Goal: Task Accomplishment & Management: Complete application form

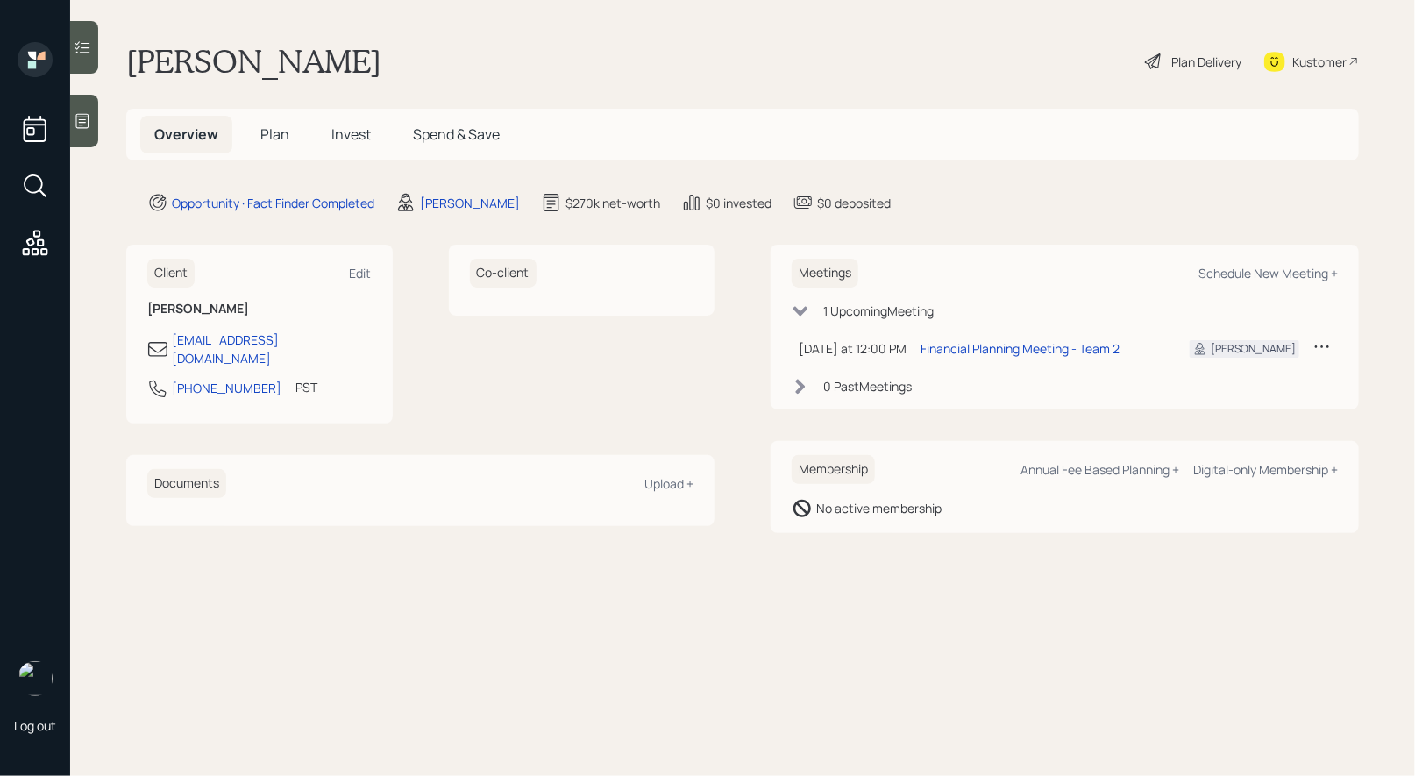
click at [1146, 57] on icon at bounding box center [1153, 61] width 21 height 21
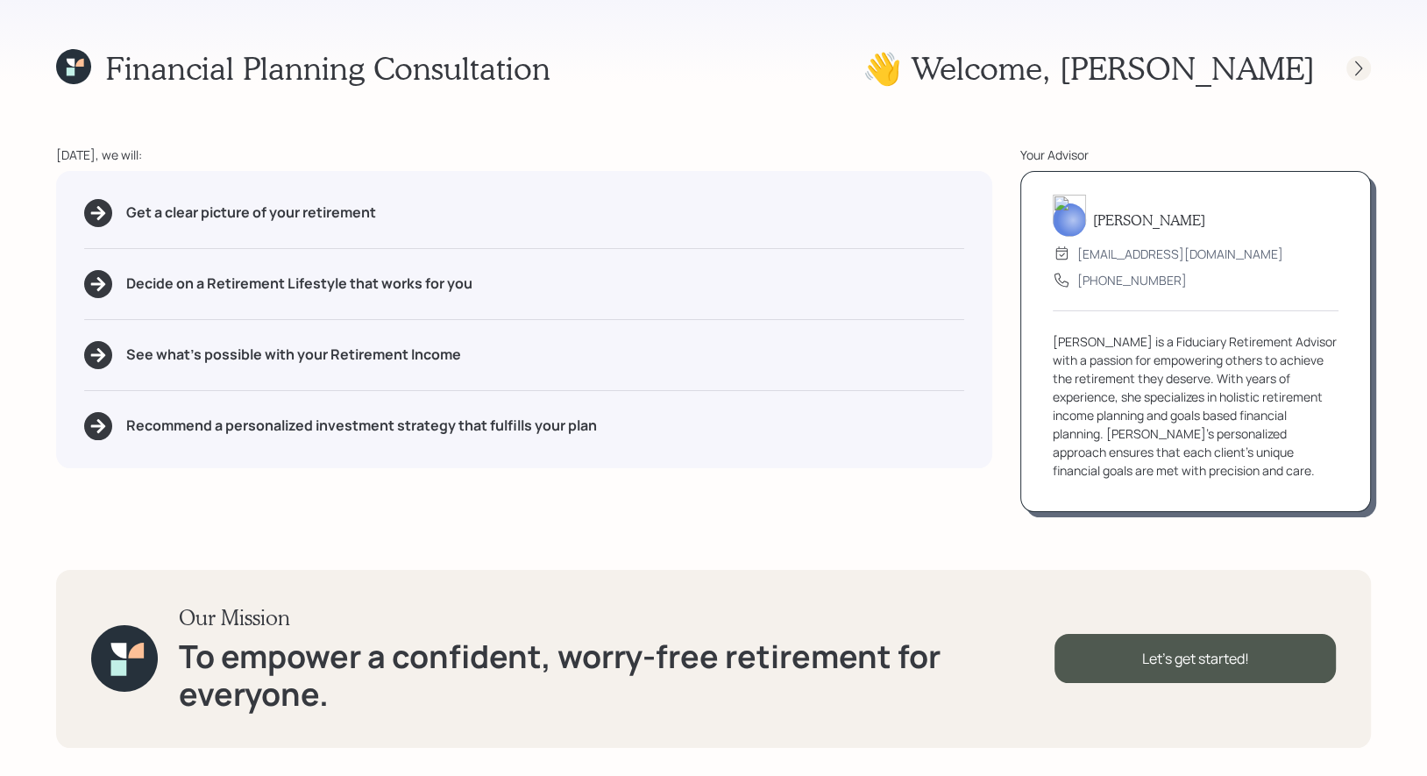
click at [1363, 65] on icon at bounding box center [1359, 69] width 18 height 18
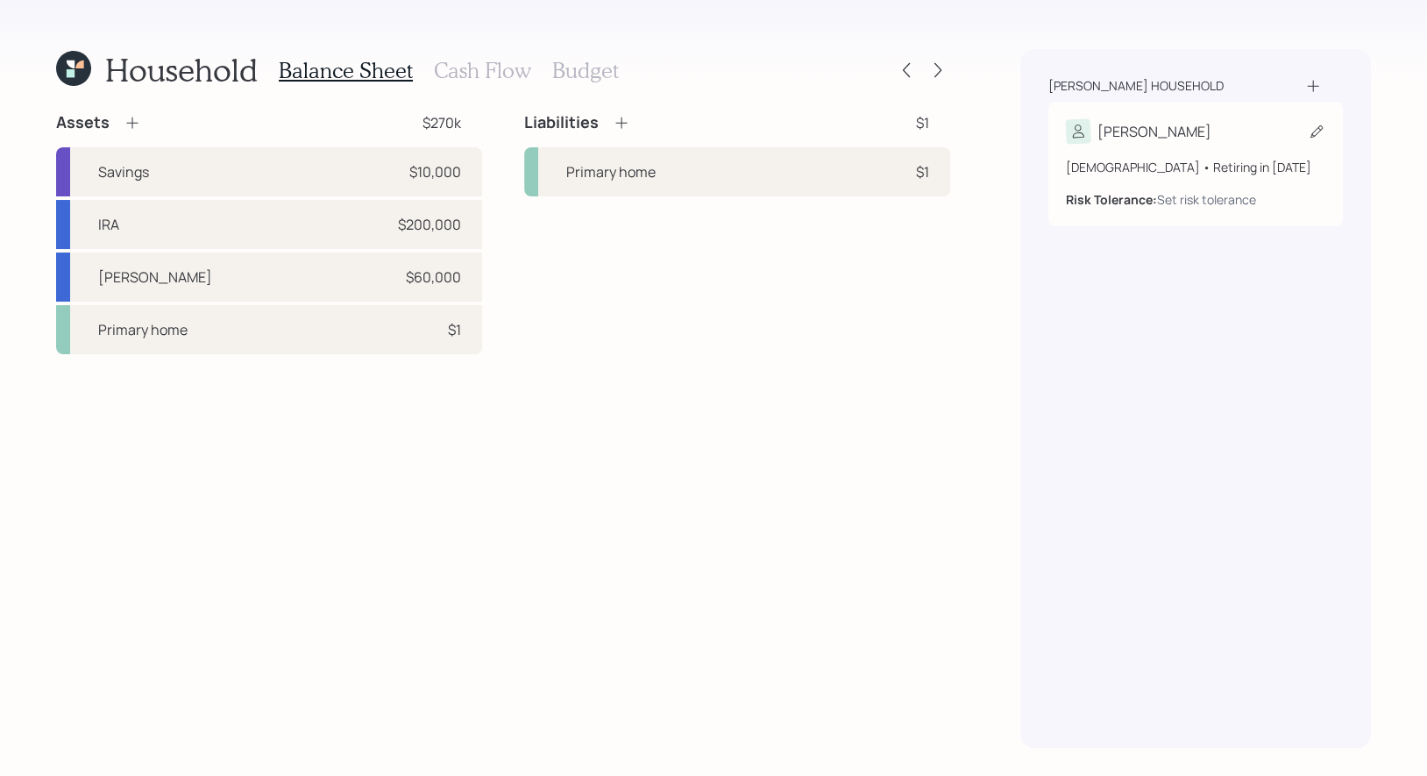
click at [1313, 131] on icon at bounding box center [1317, 132] width 18 height 18
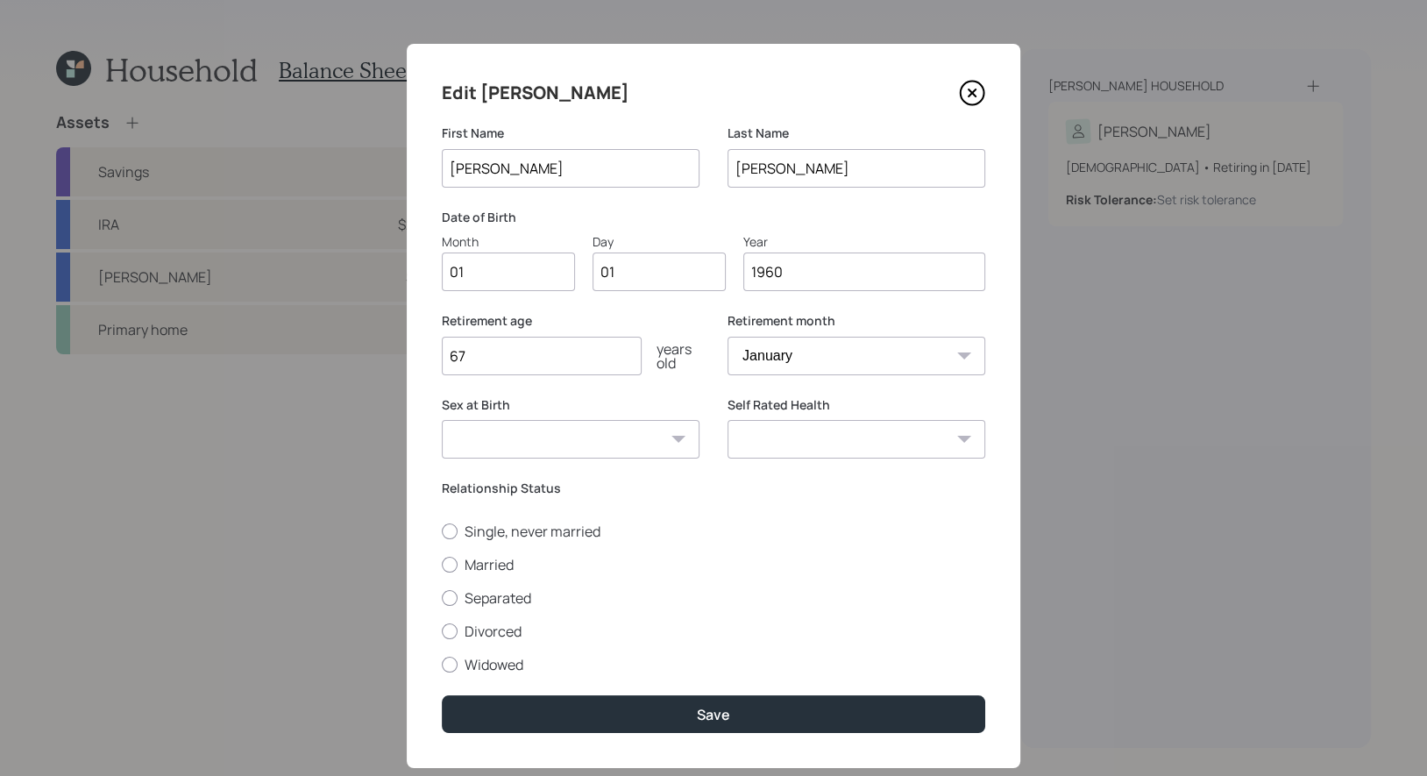
click at [490, 280] on input "01" at bounding box center [508, 271] width 133 height 39
type input "10"
type input "0"
type input "11"
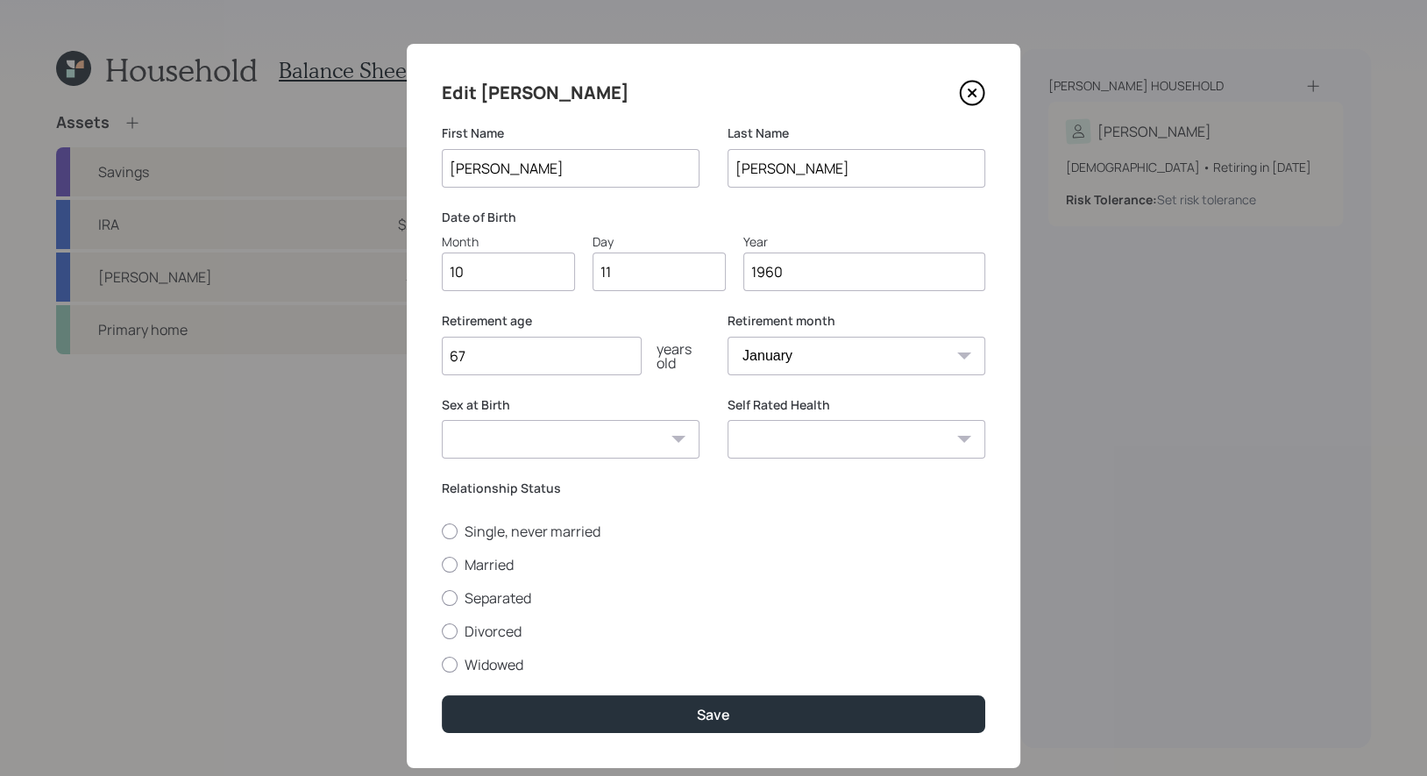
click at [482, 361] on input "67" at bounding box center [542, 356] width 200 height 39
type input "6"
type input "75"
click at [795, 359] on select "January February March April May June July August September October November De…" at bounding box center [856, 356] width 258 height 39
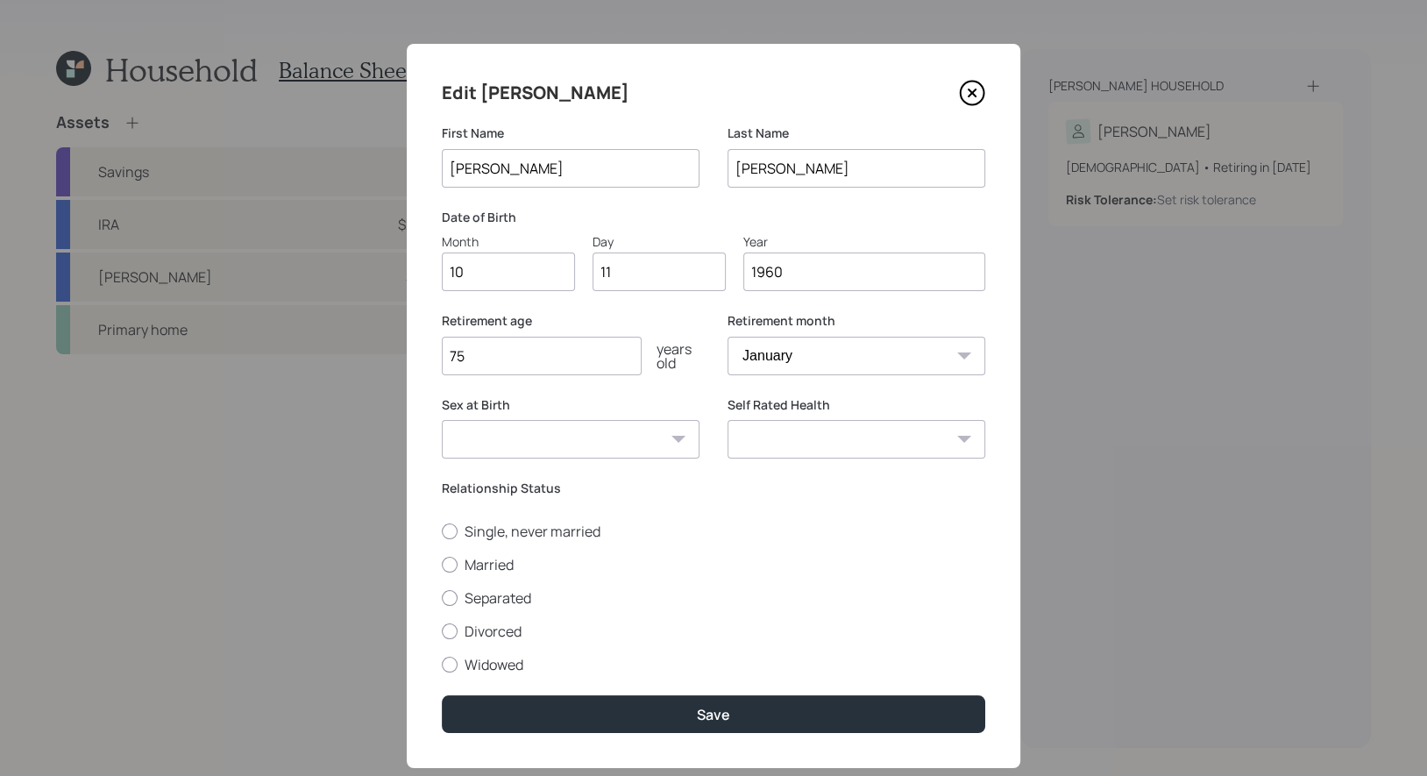
select select "10"
click at [727, 337] on select "January February March April May June July August September October November De…" at bounding box center [856, 356] width 258 height 39
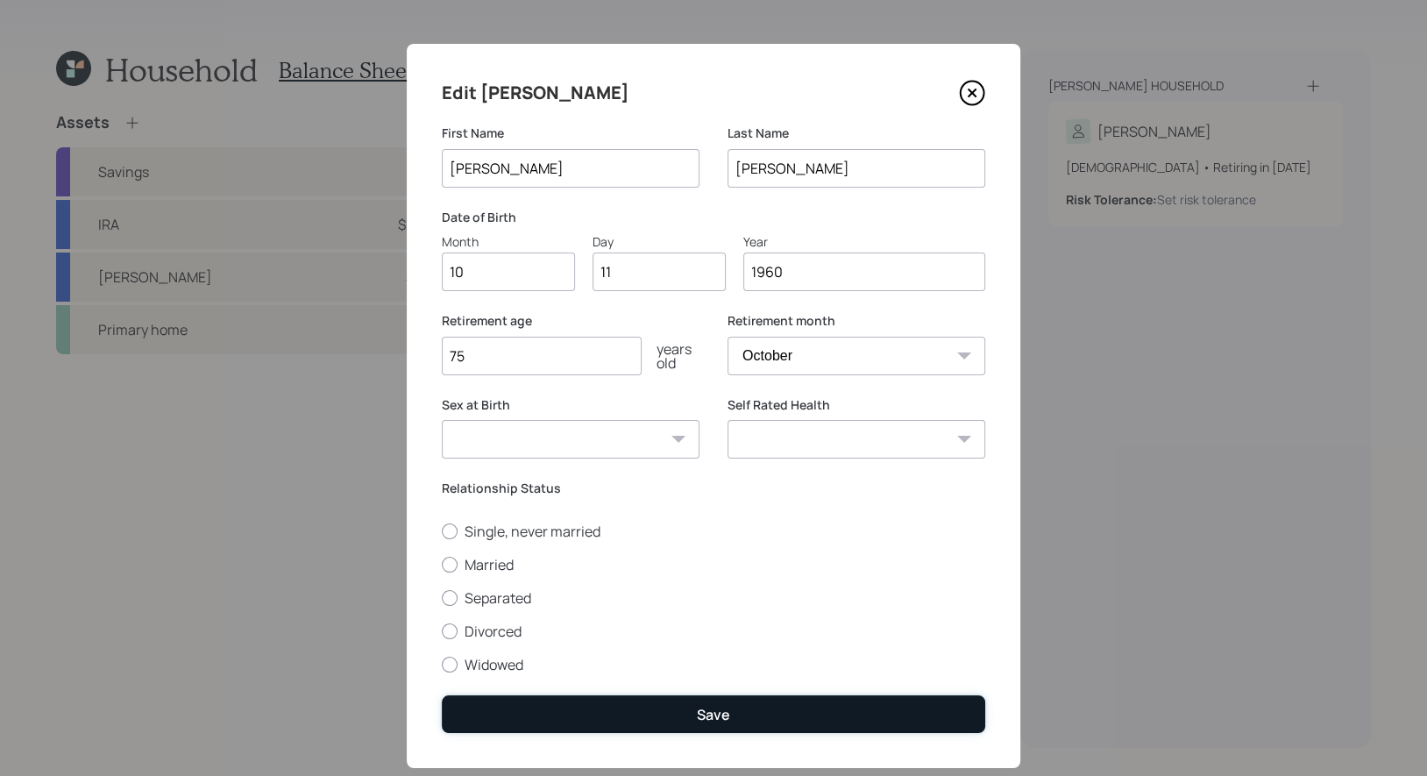
click at [553, 713] on button "Save" at bounding box center [713, 714] width 543 height 38
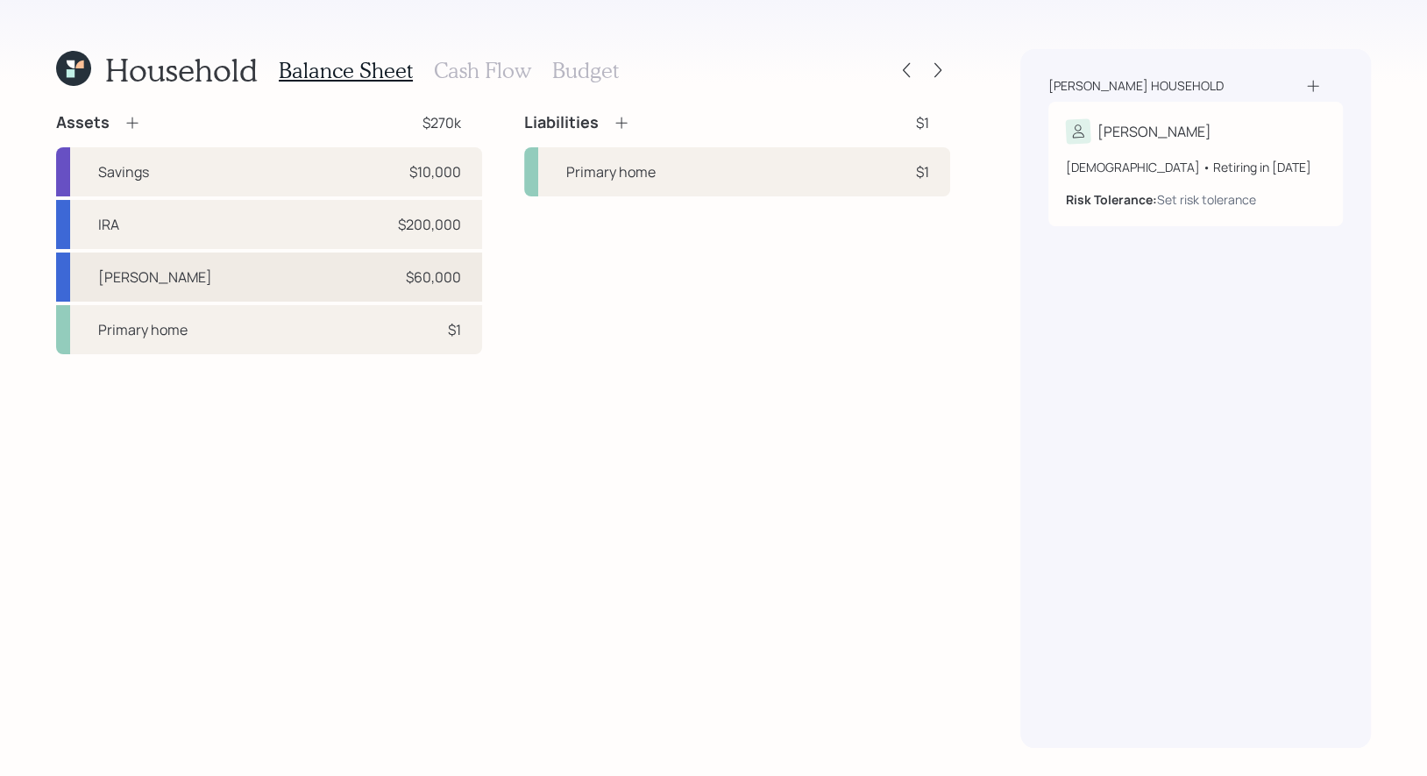
click at [293, 261] on div "Roth IRA $60,000" at bounding box center [269, 276] width 426 height 49
select select "roth_ira"
select select "balanced"
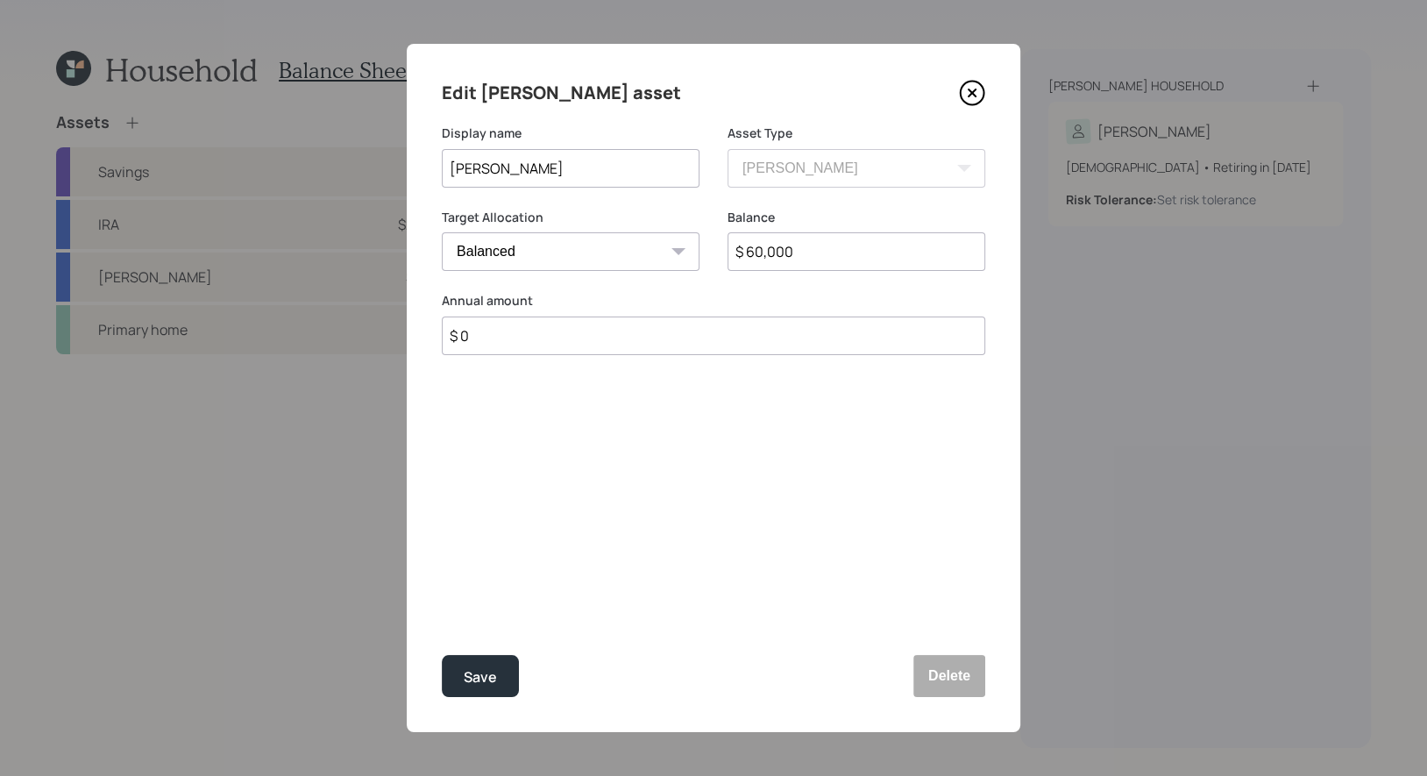
click at [862, 254] on input "$ 60,000" at bounding box center [856, 251] width 258 height 39
type input "$ 27,000"
click at [482, 674] on div "Save" at bounding box center [480, 677] width 33 height 24
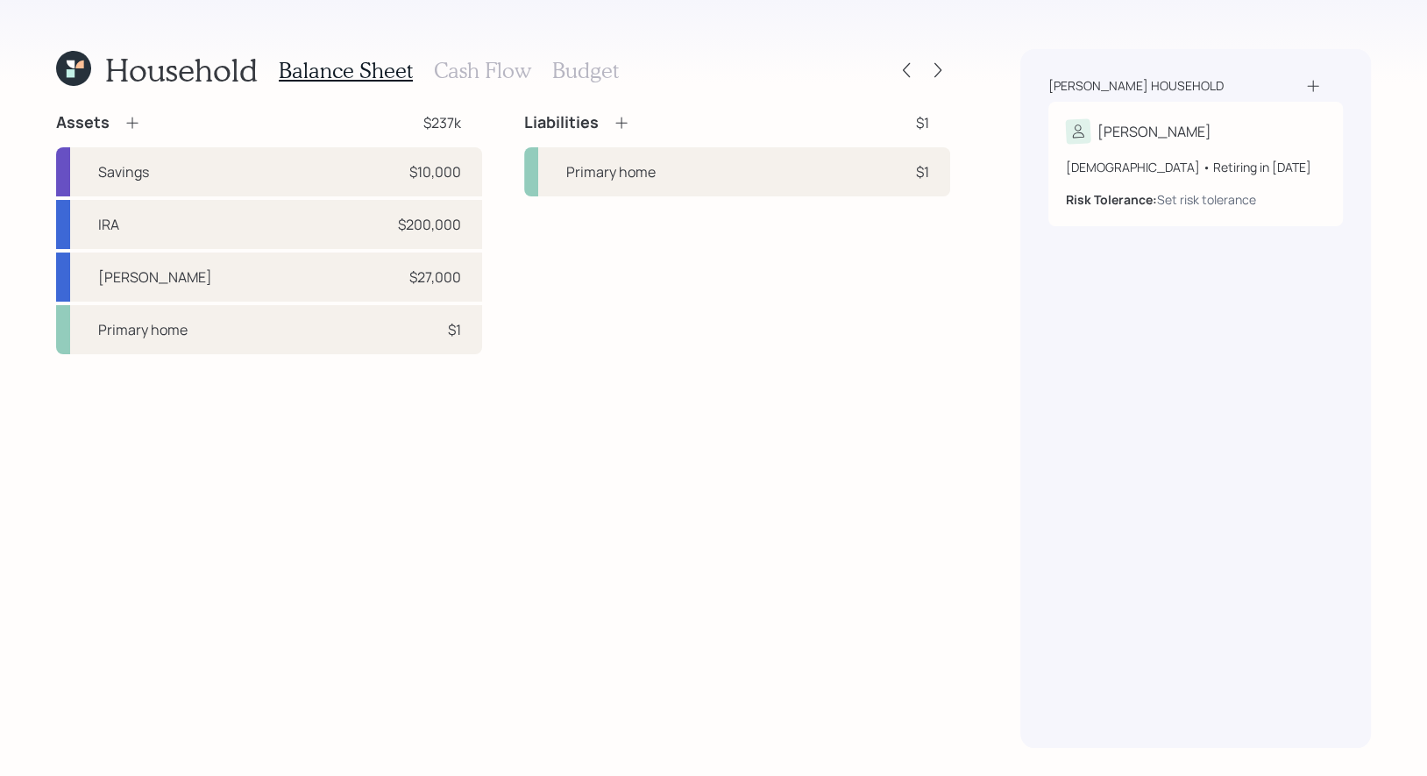
click at [132, 120] on icon at bounding box center [133, 123] width 18 height 18
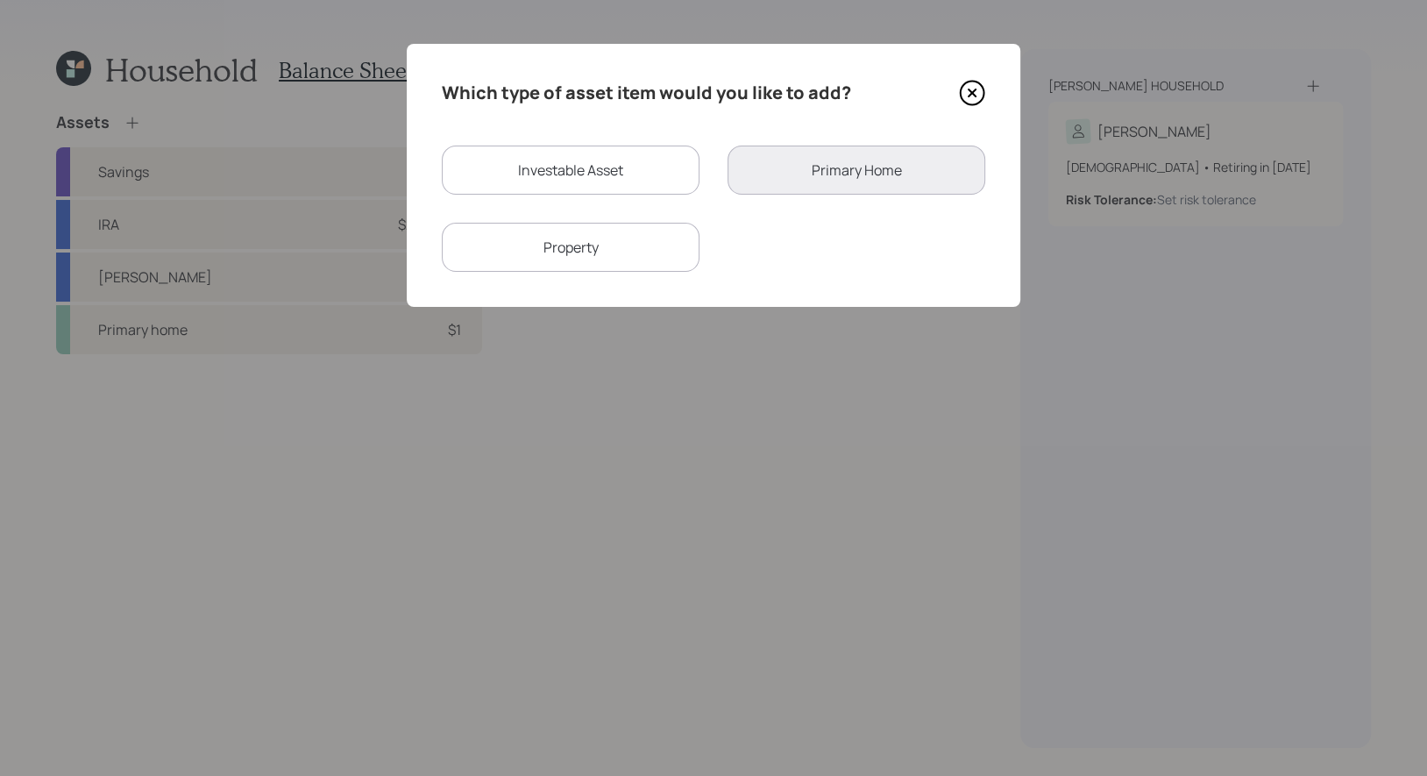
click at [621, 174] on div "Investable Asset" at bounding box center [571, 169] width 258 height 49
select select "taxable"
select select "balanced"
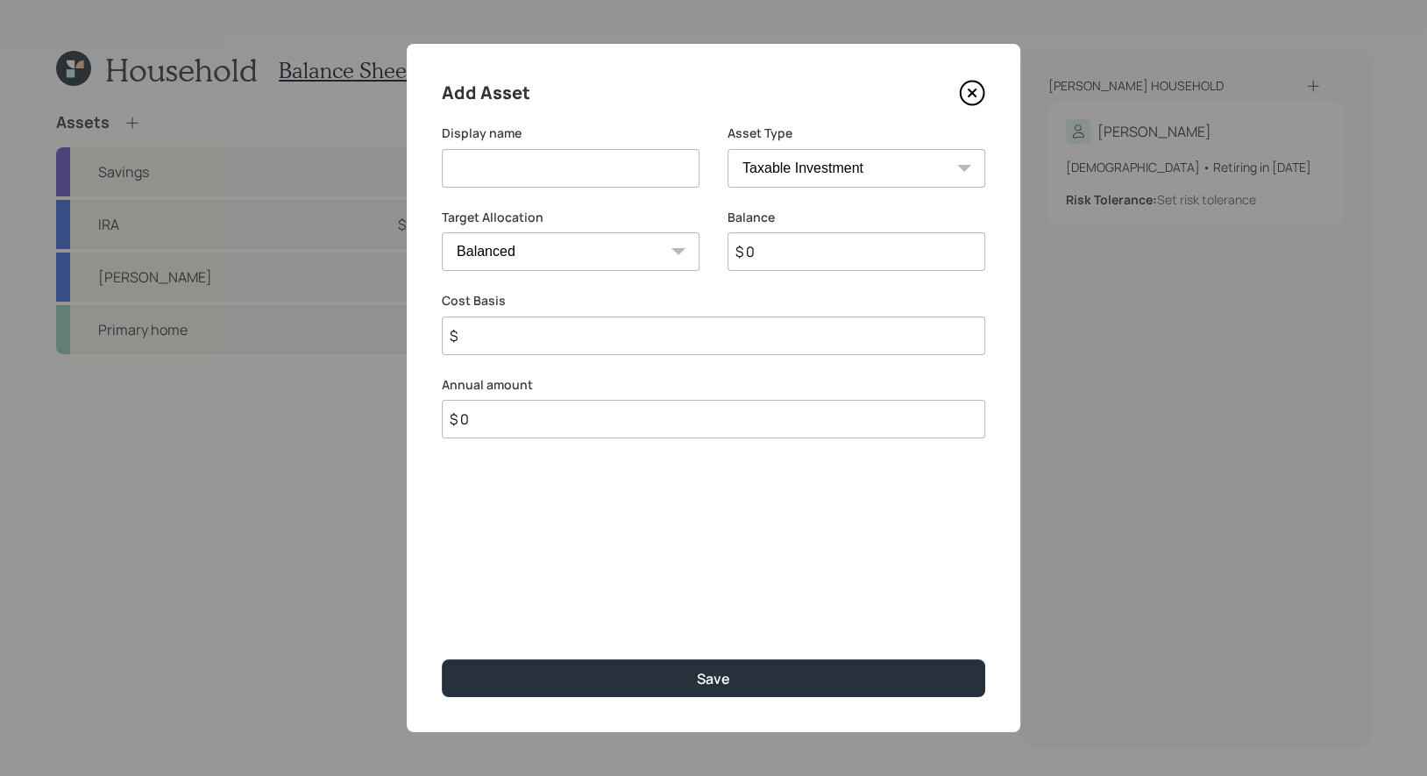
click at [599, 169] on input at bounding box center [571, 168] width 258 height 39
type input "Bene Roth IRA"
click at [838, 264] on input "$ 0" at bounding box center [856, 251] width 258 height 39
type input "$ 56,000"
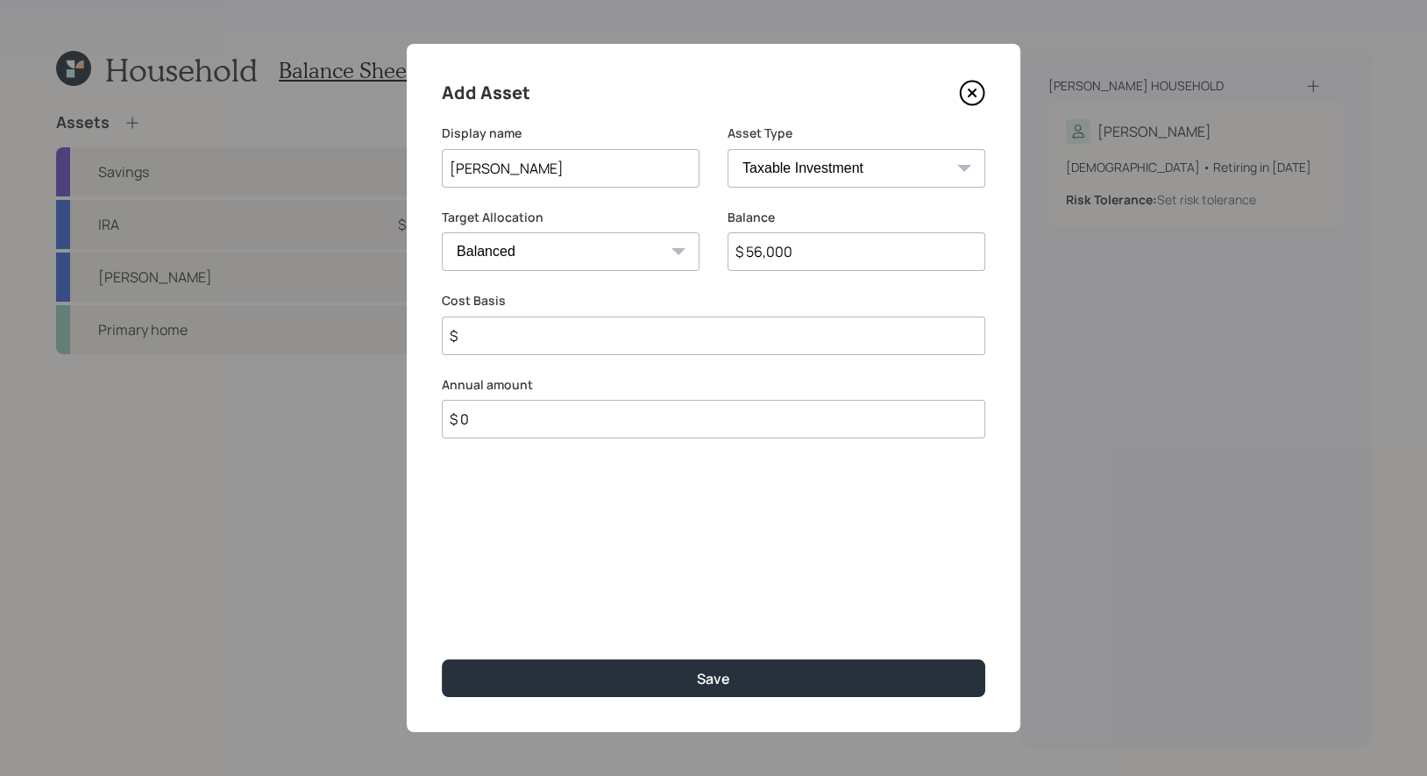
click at [647, 252] on select "Cash Conservative Balanced Aggressive" at bounding box center [571, 251] width 258 height 39
select select "conservative"
click at [442, 232] on select "Cash Conservative Balanced Aggressive" at bounding box center [571, 251] width 258 height 39
click at [570, 167] on input "Bene Roth IRA" at bounding box center [571, 168] width 258 height 39
type input "[PERSON_NAME] (CD's 2026)"
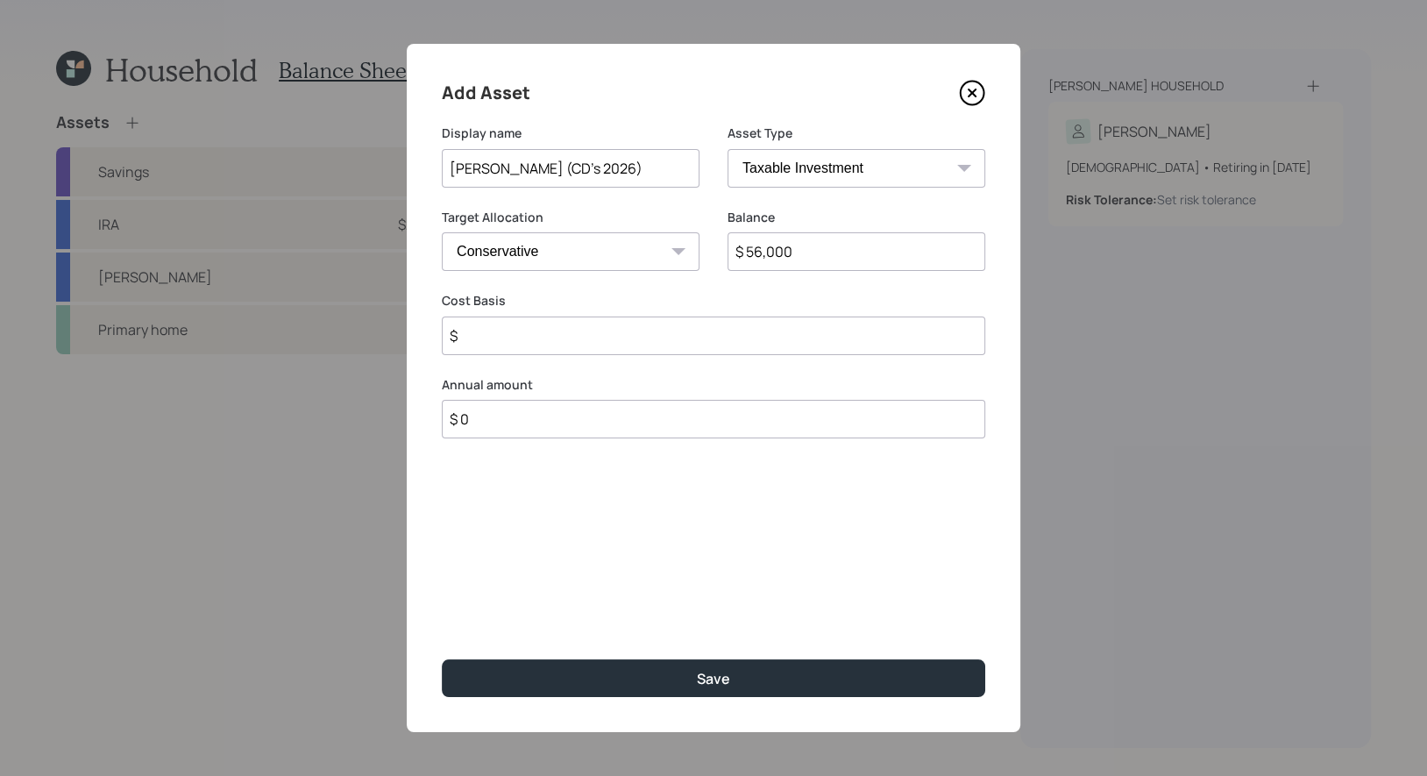
click at [865, 174] on select "SEP IRA IRA Roth IRA 401(k) Roth 401(k) 403(b) Roth 403(b) 457(b) Roth 457(b) H…" at bounding box center [856, 168] width 258 height 39
select select "roth_ira"
click at [727, 149] on select "SEP IRA IRA Roth IRA 401(k) Roth 401(k) 403(b) Roth 403(b) 457(b) Roth 457(b) H…" at bounding box center [856, 168] width 258 height 39
click at [741, 339] on input "$" at bounding box center [713, 335] width 543 height 39
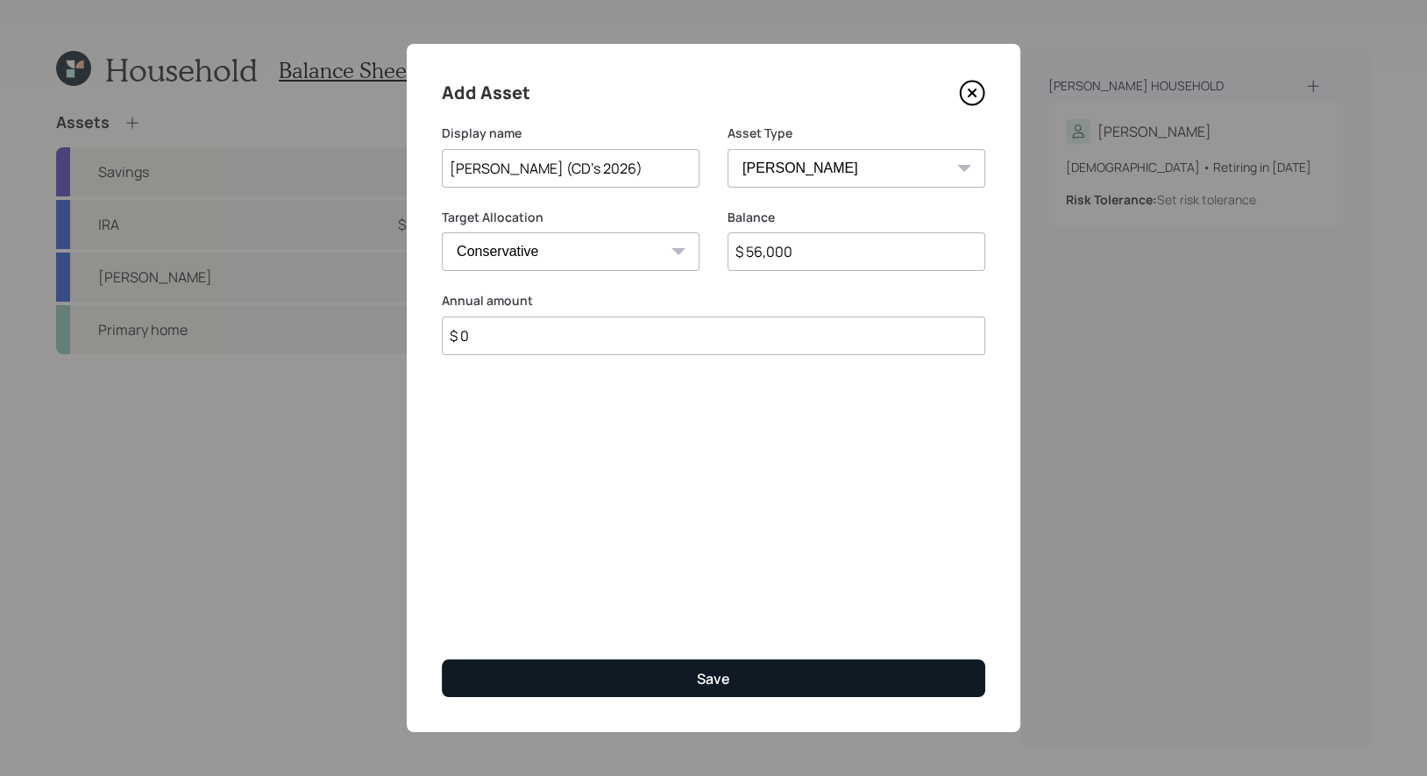
type input "$ 0"
click at [684, 675] on button "Save" at bounding box center [713, 678] width 543 height 38
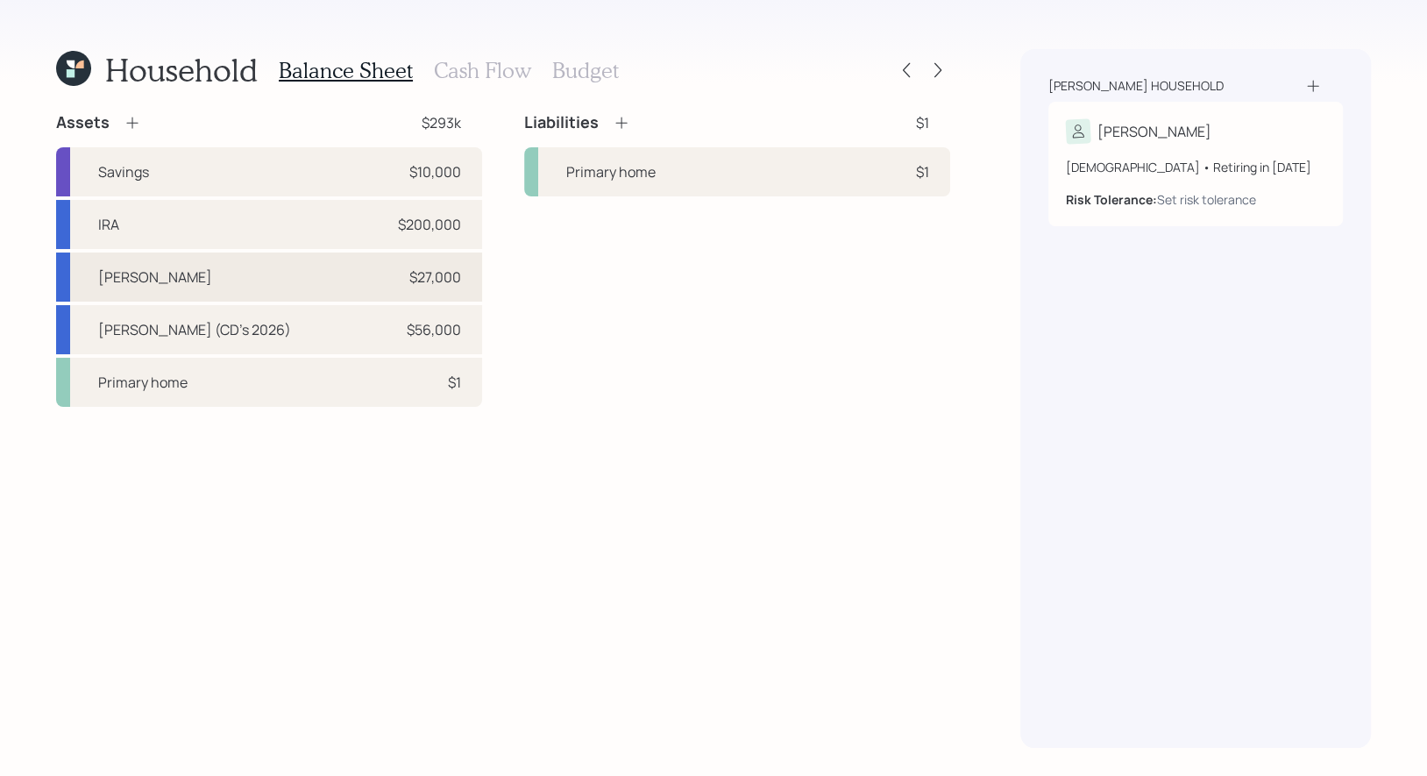
click at [193, 284] on div "Roth IRA $27,000" at bounding box center [269, 276] width 426 height 49
select select "roth_ira"
select select "balanced"
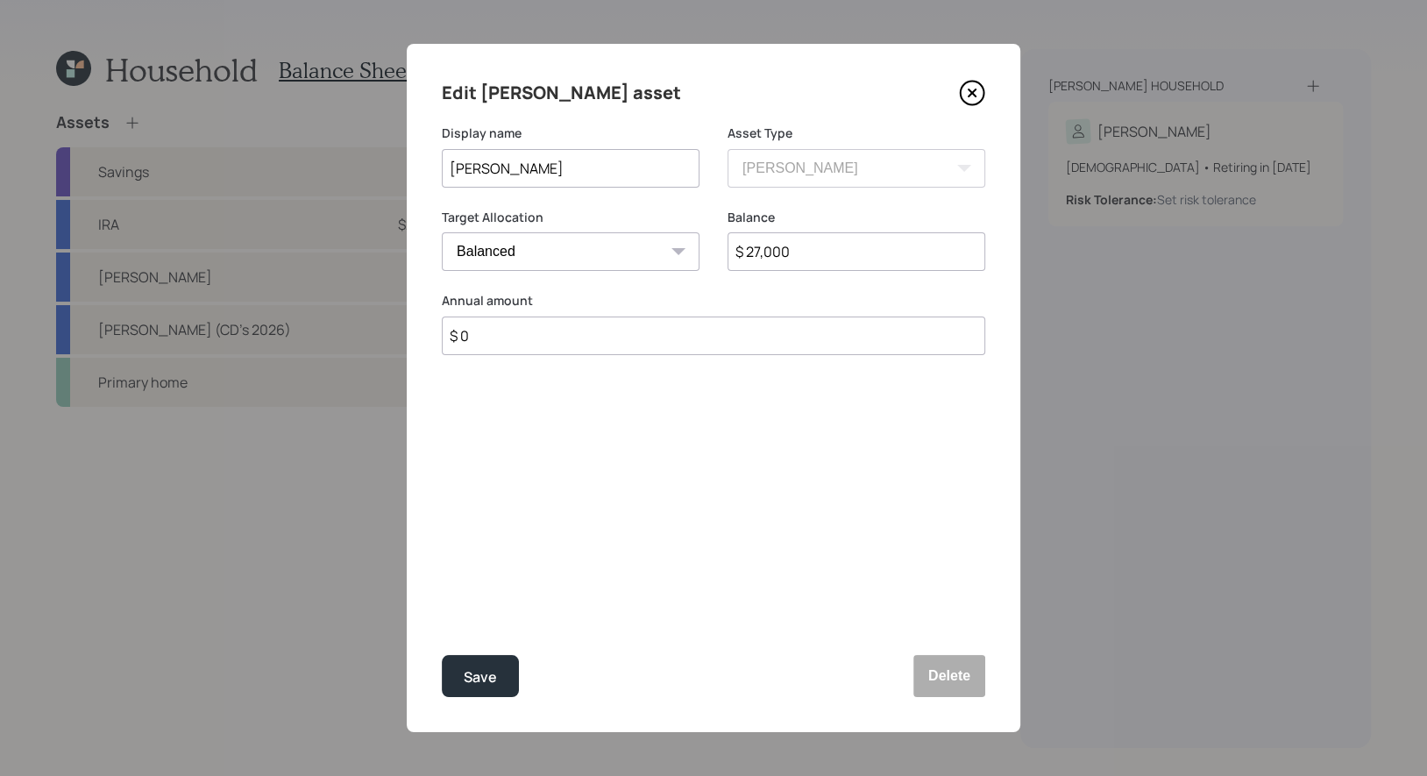
click at [604, 175] on input "[PERSON_NAME]" at bounding box center [571, 168] width 258 height 39
type input "[PERSON_NAME] (CD's 2027)"
click at [560, 243] on select "Cash Conservative Balanced Aggressive" at bounding box center [571, 251] width 258 height 39
select select "conservative"
click at [442, 232] on select "Cash Conservative Balanced Aggressive" at bounding box center [571, 251] width 258 height 39
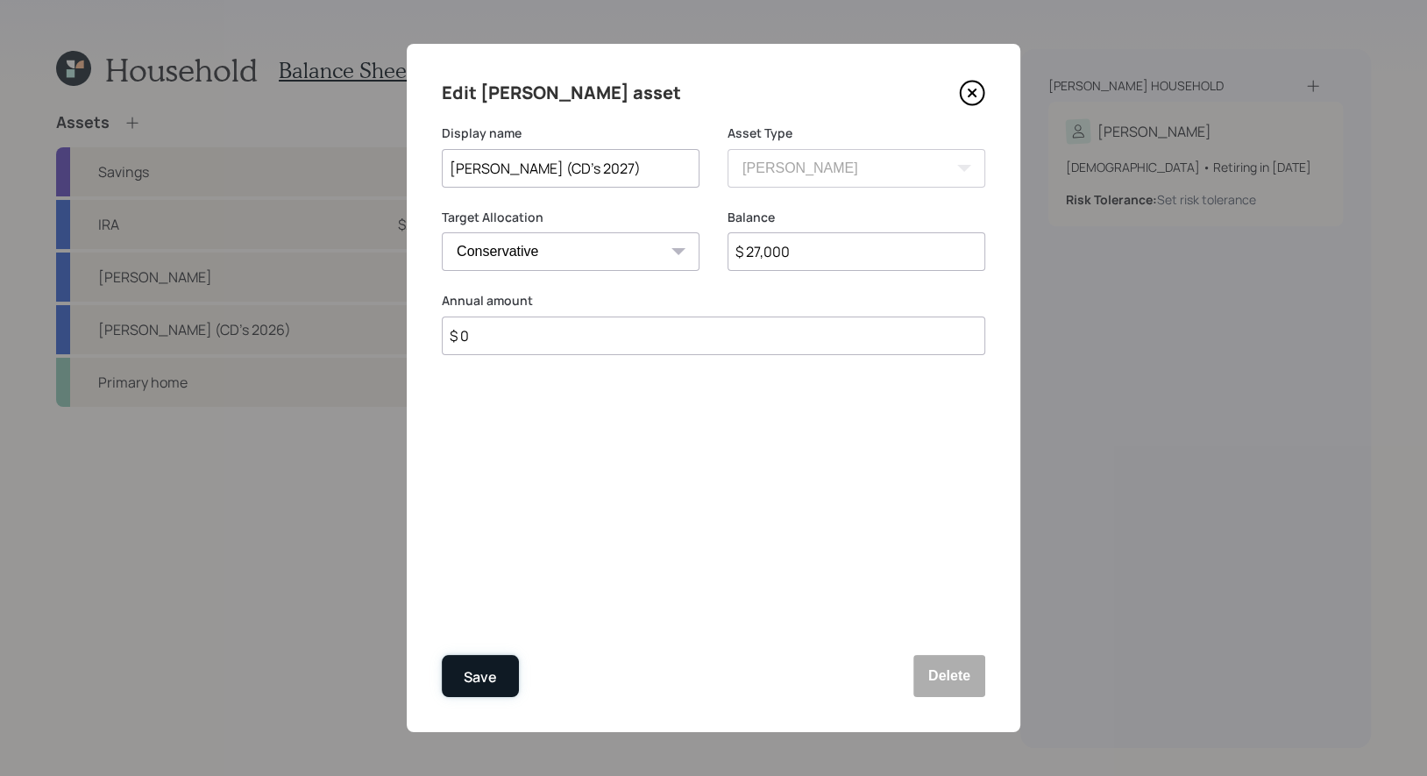
click at [489, 671] on div "Save" at bounding box center [480, 677] width 33 height 24
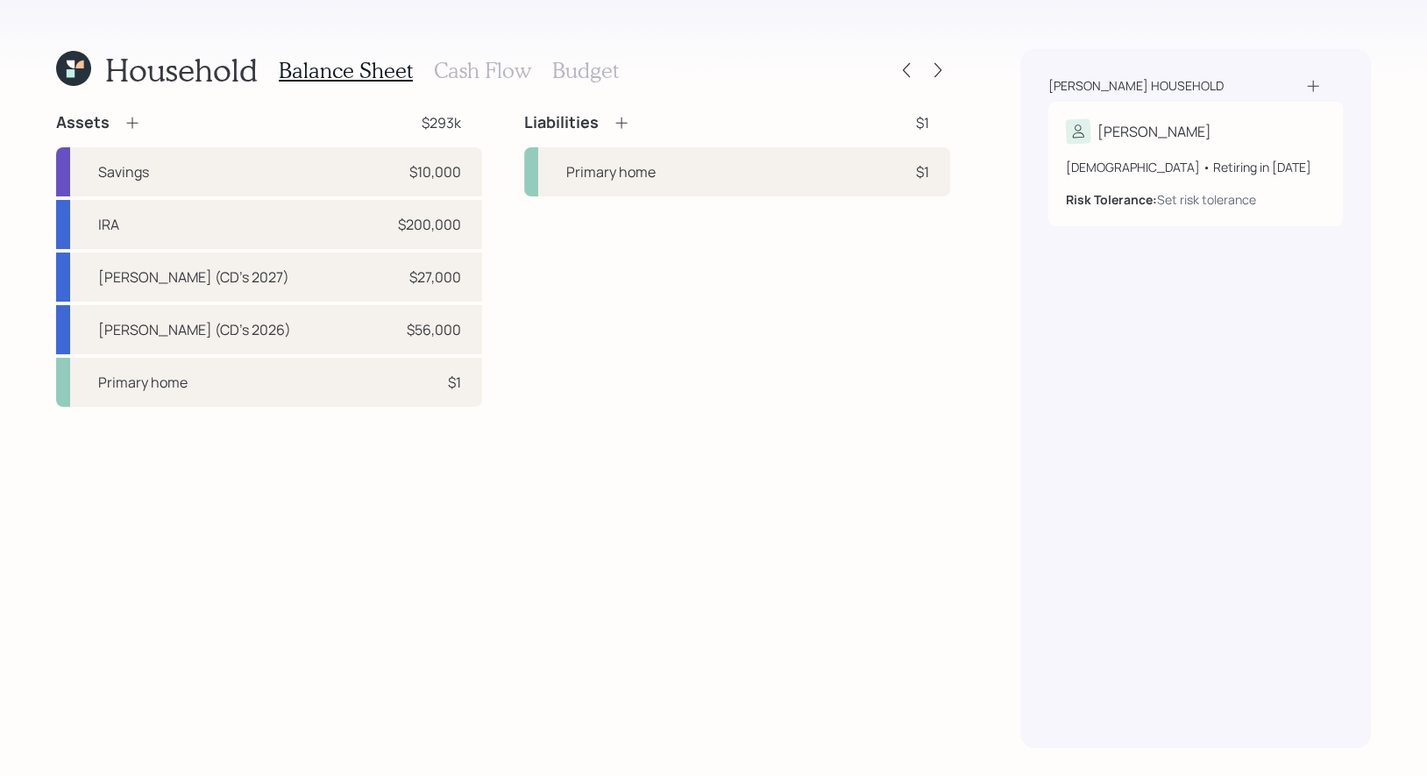
click at [134, 118] on icon at bounding box center [133, 123] width 18 height 18
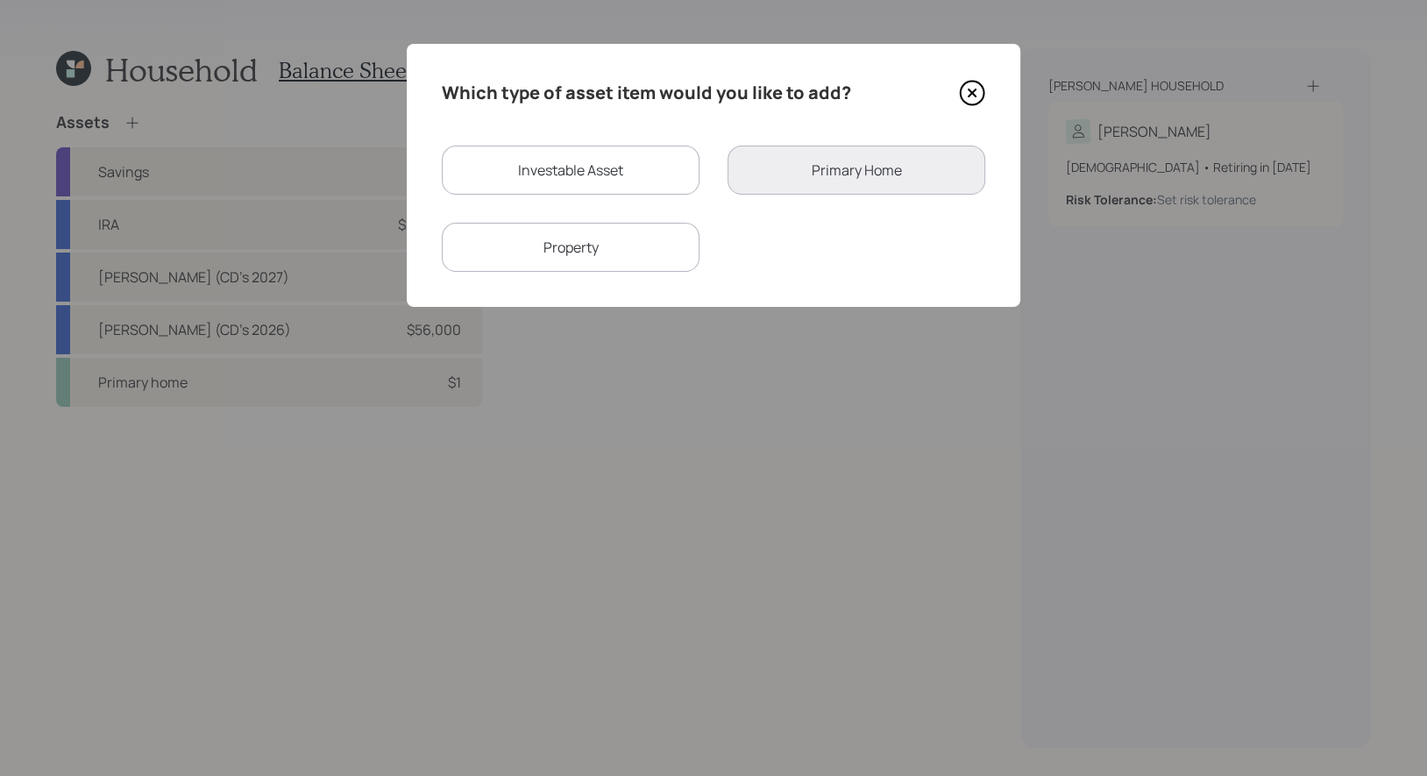
click at [557, 177] on div "Investable Asset" at bounding box center [571, 169] width 258 height 49
select select "taxable"
select select "balanced"
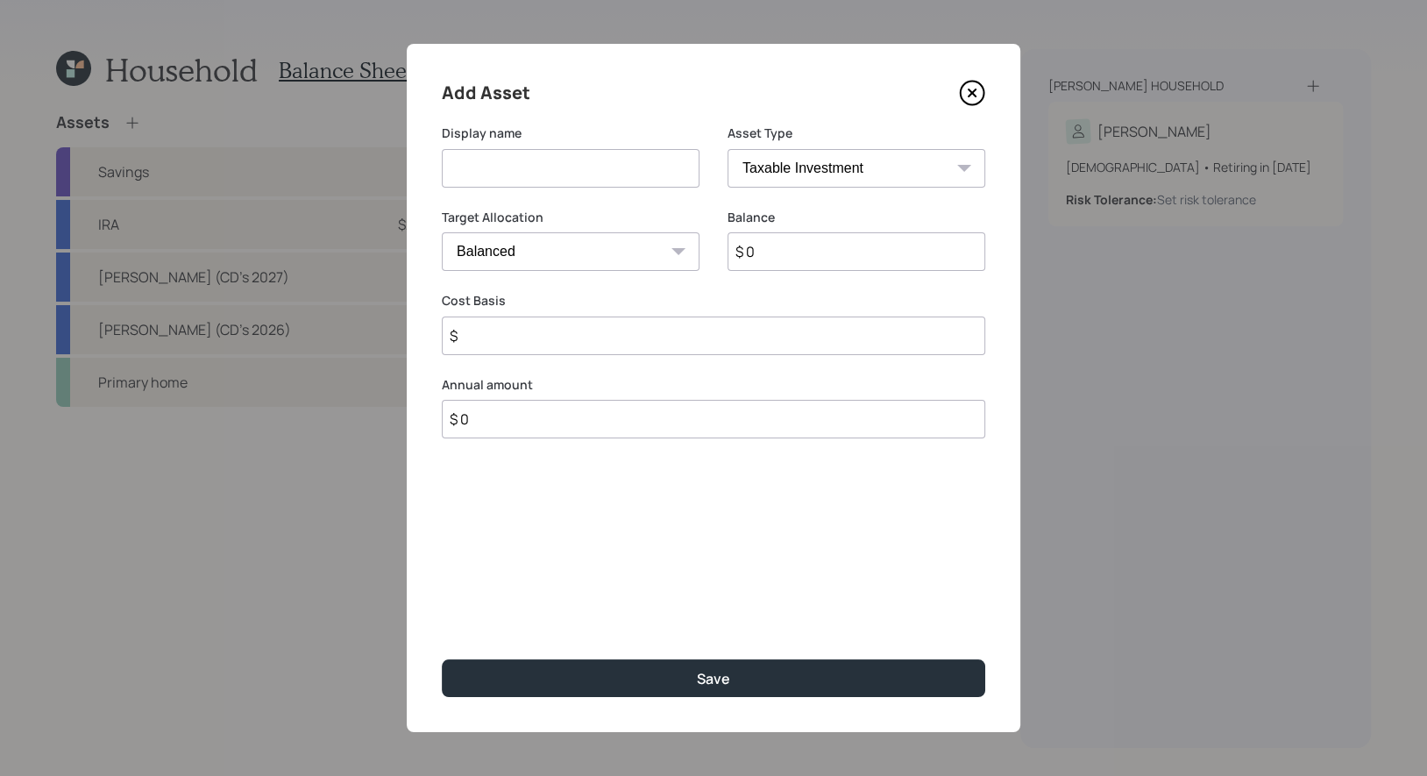
click at [560, 183] on input at bounding box center [571, 168] width 258 height 39
type input "[PERSON_NAME]"
click at [818, 261] on input "$ 0" at bounding box center [856, 251] width 258 height 39
type input "$ 80,000"
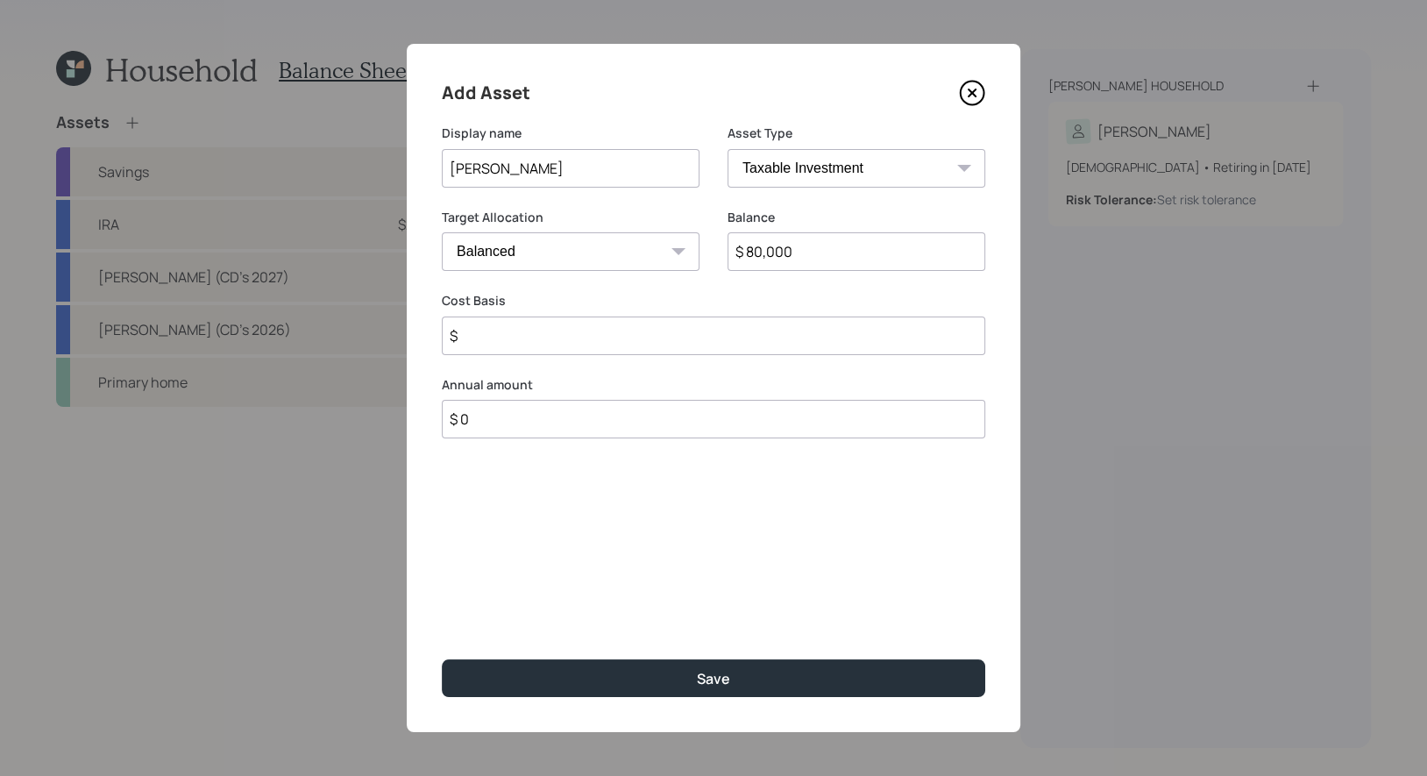
click at [834, 175] on select "SEP IRA IRA Roth IRA 401(k) Roth 401(k) 403(b) Roth 403(b) 457(b) Roth 457(b) H…" at bounding box center [856, 168] width 258 height 39
select select "roth_ira"
click at [727, 149] on select "SEP IRA IRA Roth IRA 401(k) Roth 401(k) 403(b) Roth 403(b) 457(b) Roth 457(b) H…" at bounding box center [856, 168] width 258 height 39
click at [657, 336] on input "$" at bounding box center [713, 335] width 543 height 39
type input "$ 0"
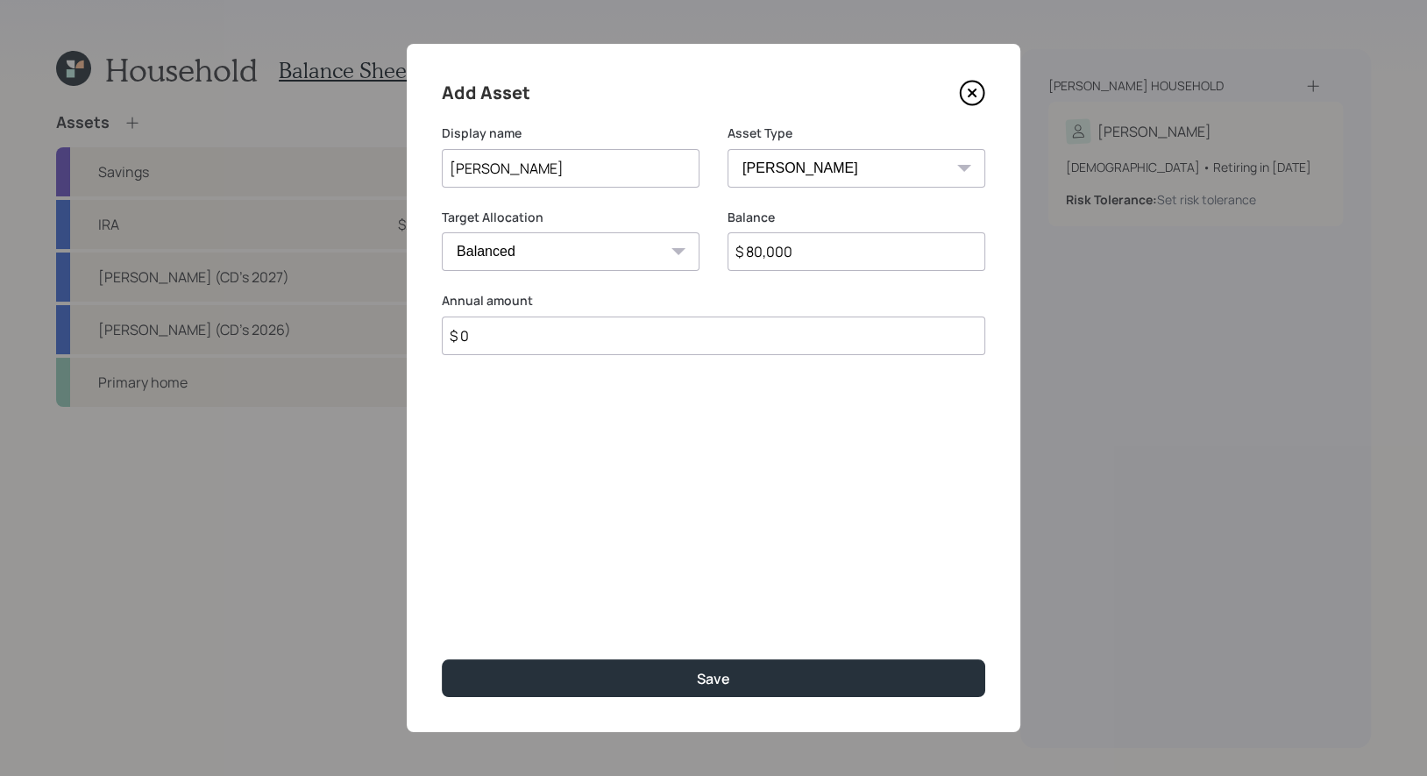
click at [613, 487] on div "Add Asset Display name Roth IRA Asset Type SEP IRA IRA Roth IRA 401(k) Roth 401…" at bounding box center [714, 388] width 614 height 688
click at [557, 255] on select "Cash Conservative Balanced Aggressive" at bounding box center [571, 251] width 258 height 39
click at [442, 232] on select "Cash Conservative Balanced Aggressive" at bounding box center [571, 251] width 258 height 39
click at [515, 169] on input "[PERSON_NAME]" at bounding box center [571, 168] width 258 height 39
click at [645, 256] on select "Cash Conservative Balanced Aggressive" at bounding box center [571, 251] width 258 height 39
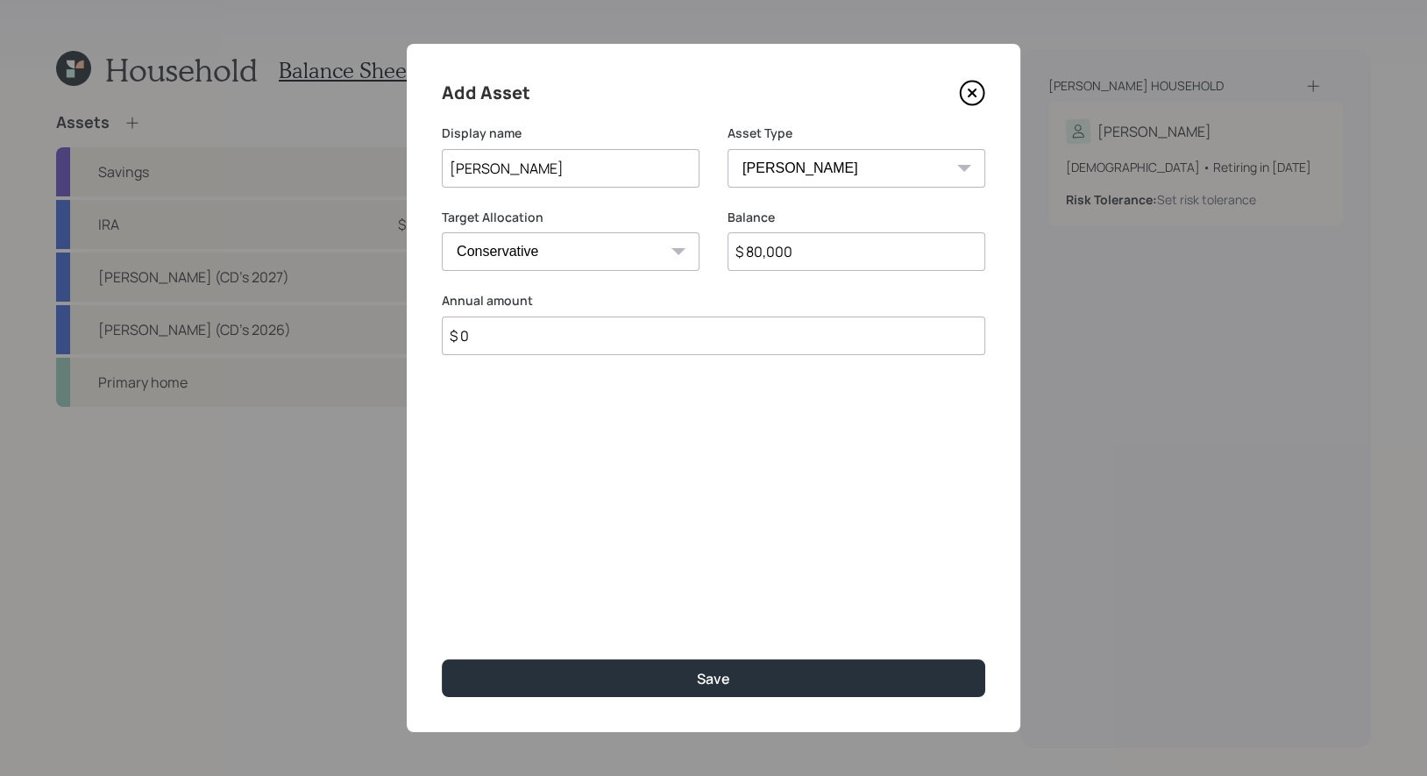
select select "balanced"
click at [442, 232] on select "Cash Conservative Balanced Aggressive" at bounding box center [571, 251] width 258 height 39
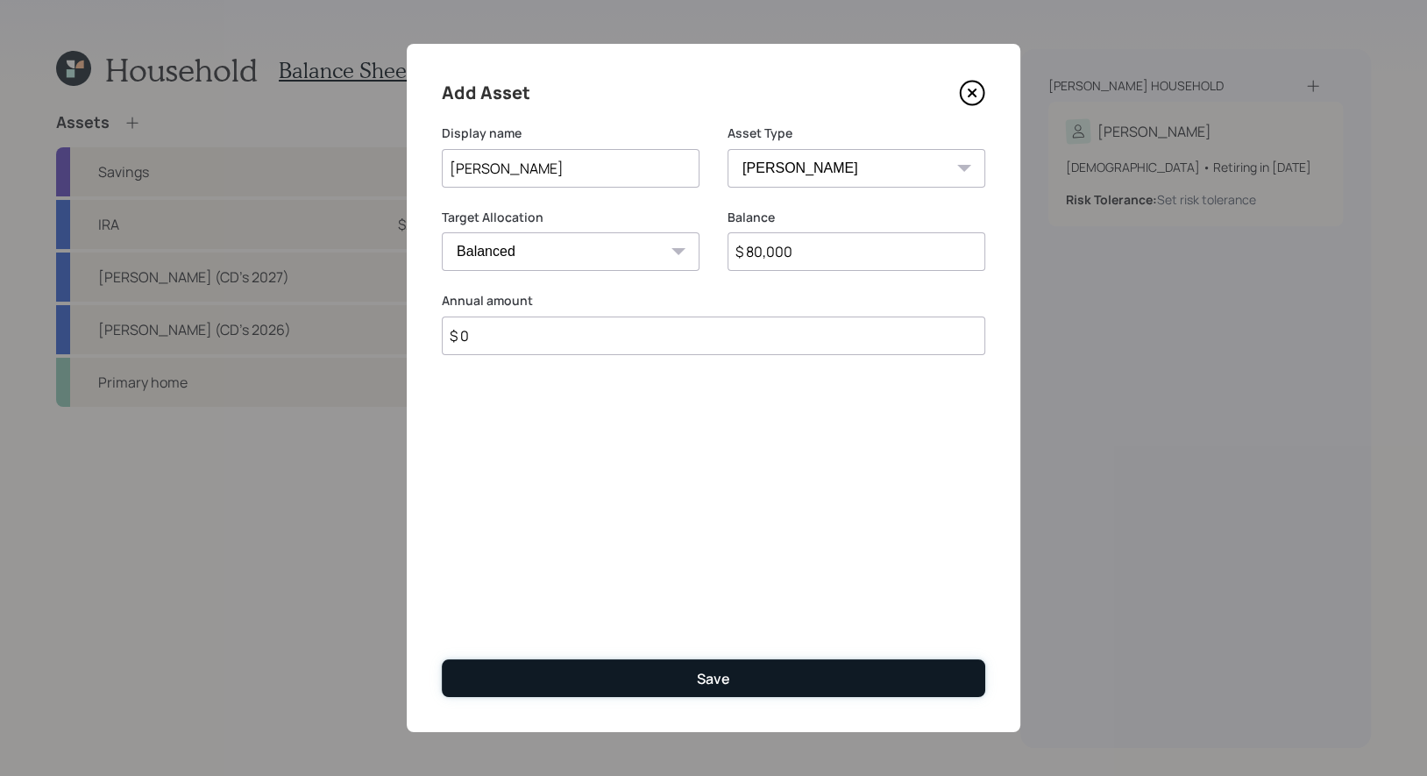
click at [664, 669] on button "Save" at bounding box center [713, 678] width 543 height 38
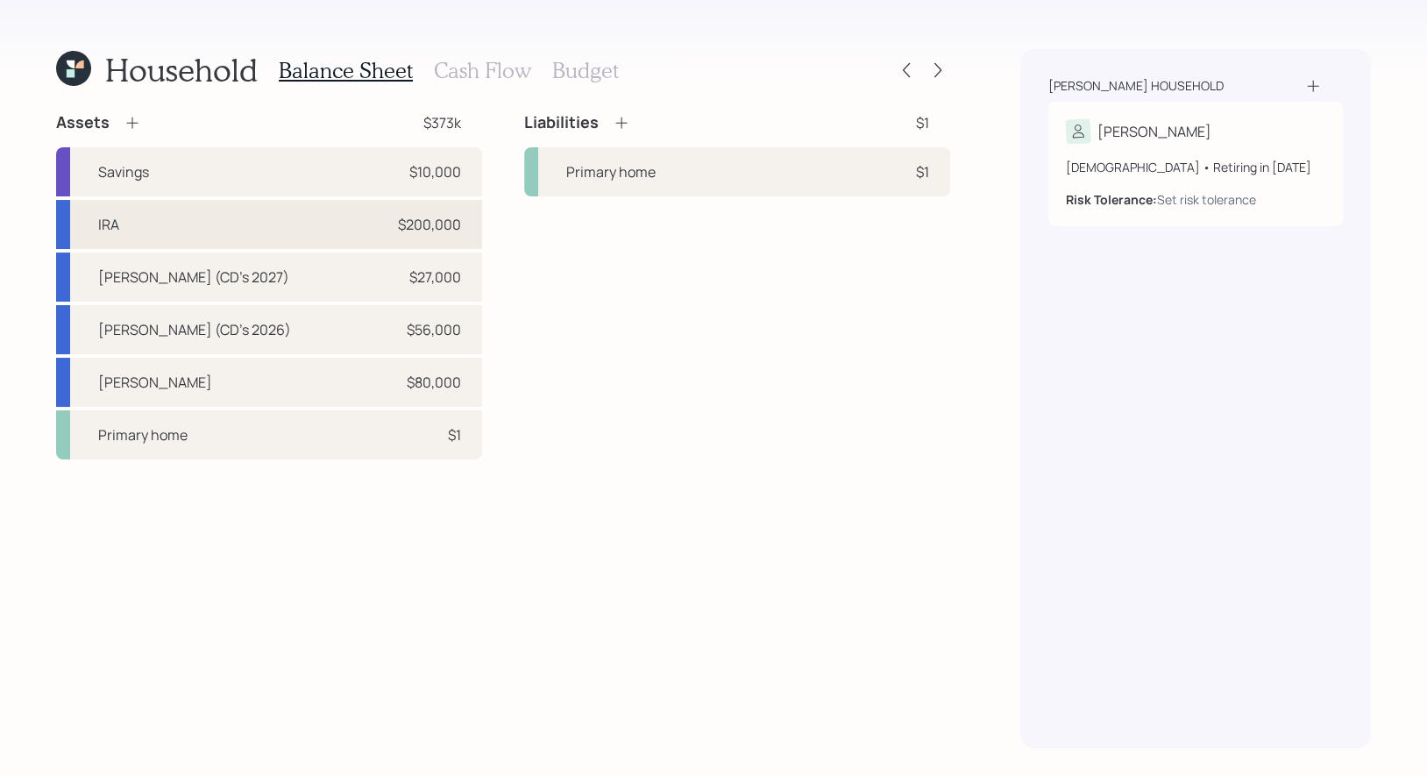
click at [304, 222] on div "IRA $200,000" at bounding box center [269, 224] width 426 height 49
select select "ira"
select select "balanced"
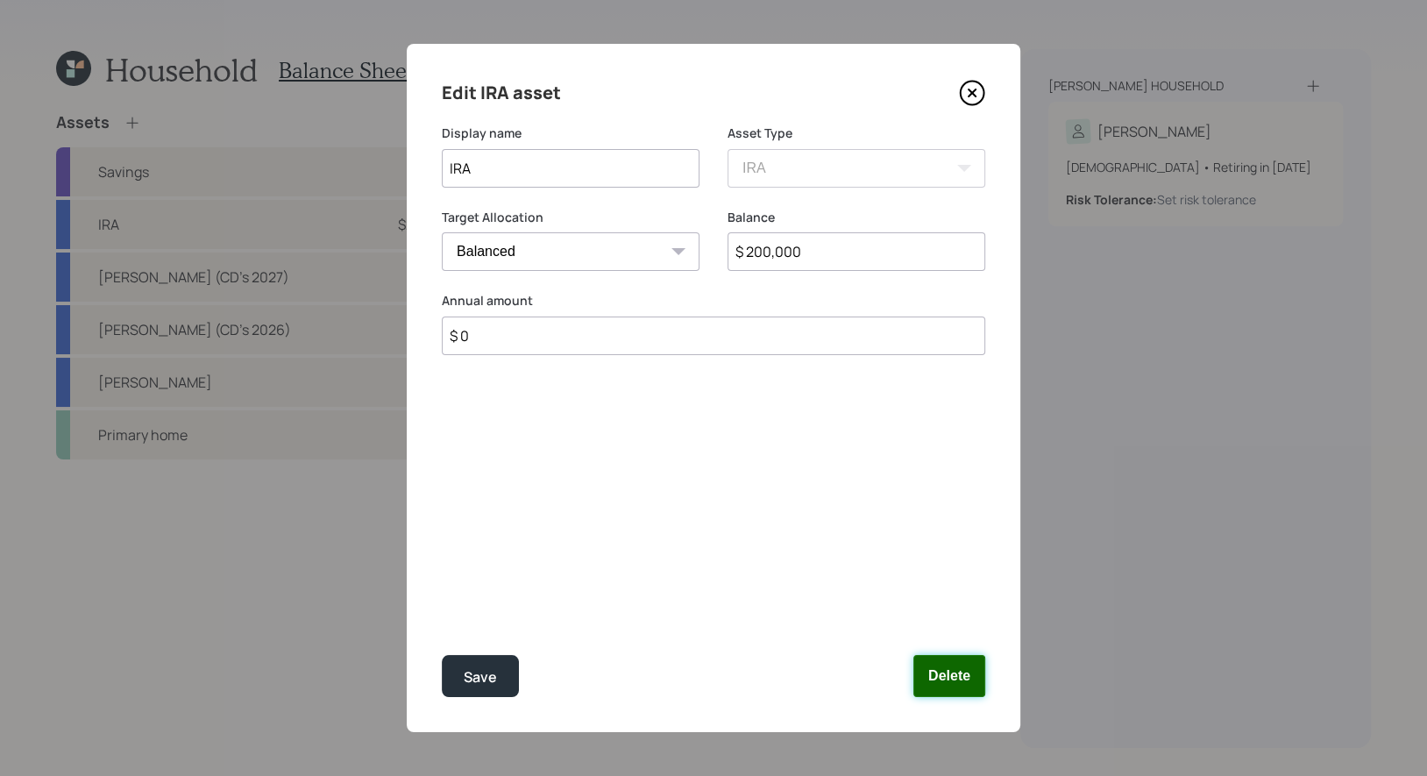
click at [951, 684] on button "Delete" at bounding box center [949, 676] width 72 height 42
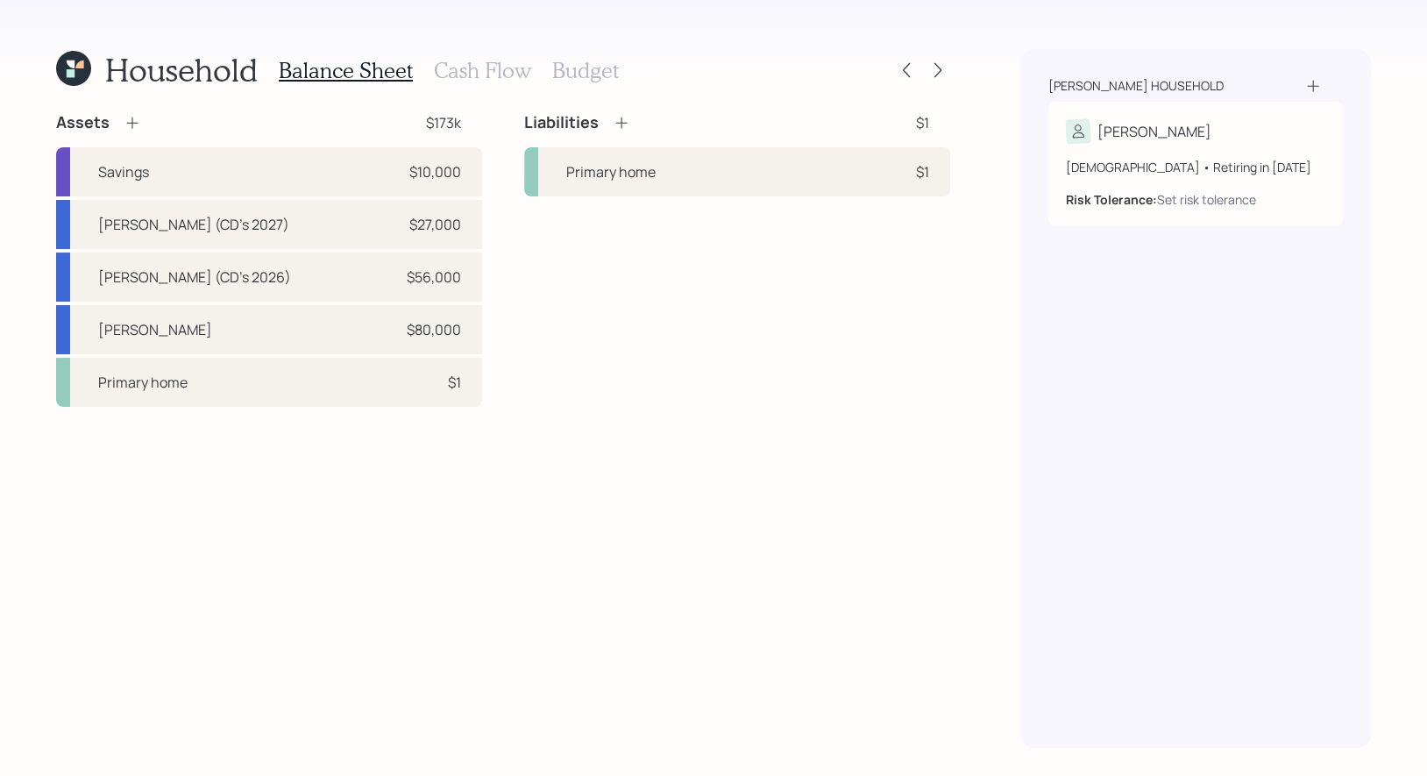
click at [134, 119] on icon at bounding box center [133, 123] width 18 height 18
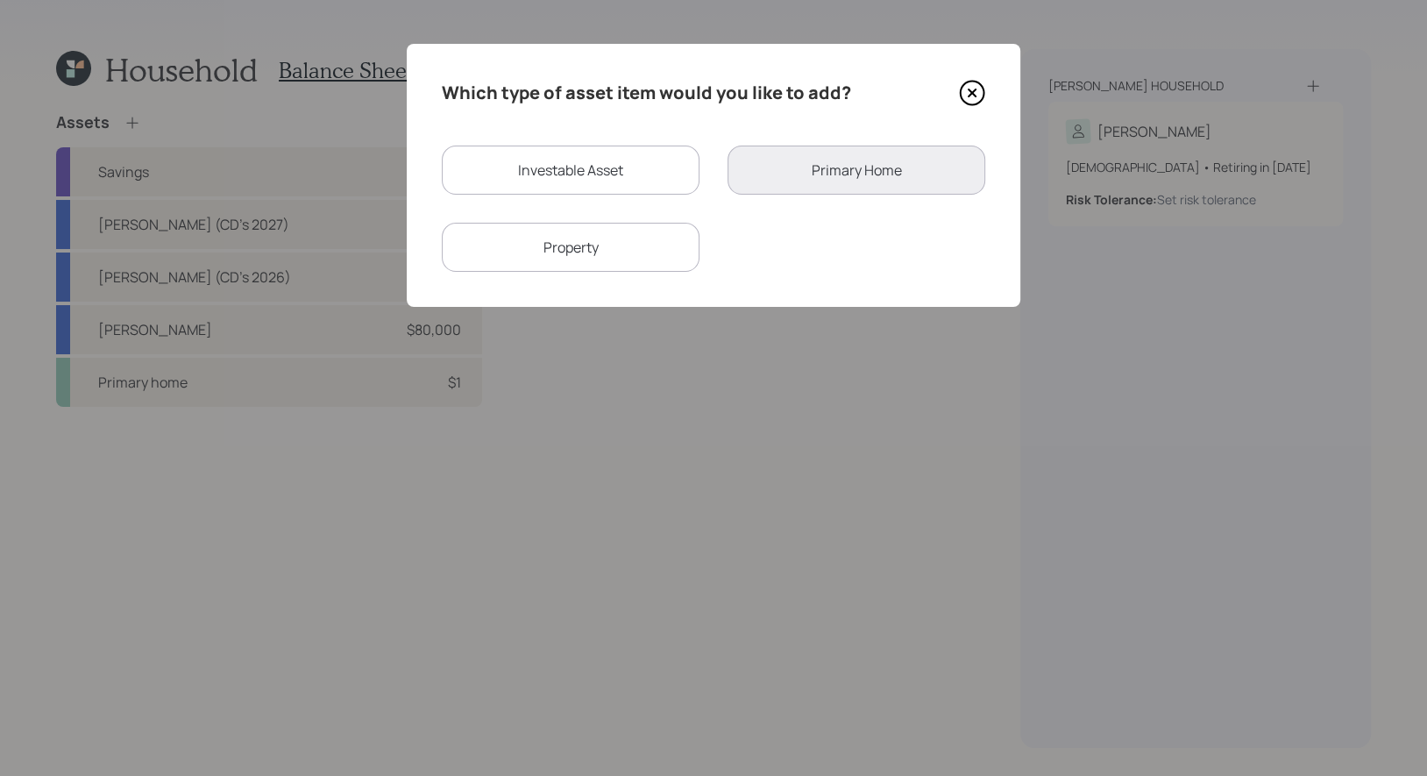
click at [538, 174] on div "Investable Asset" at bounding box center [571, 169] width 258 height 49
select select "taxable"
select select "balanced"
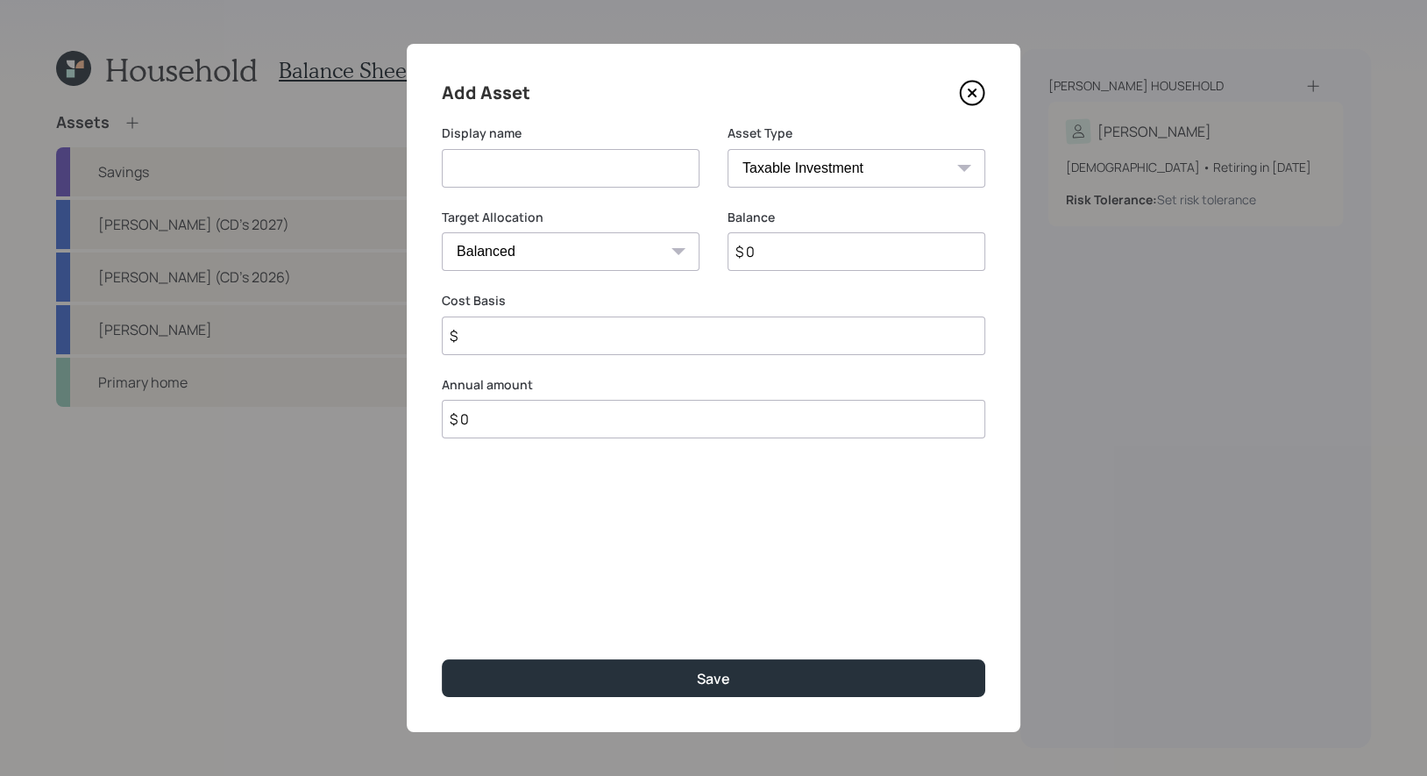
click at [607, 165] on input at bounding box center [571, 168] width 258 height 39
type input "IRA"
click at [802, 265] on input "$ 0" at bounding box center [856, 251] width 258 height 39
type input "$ 45,000"
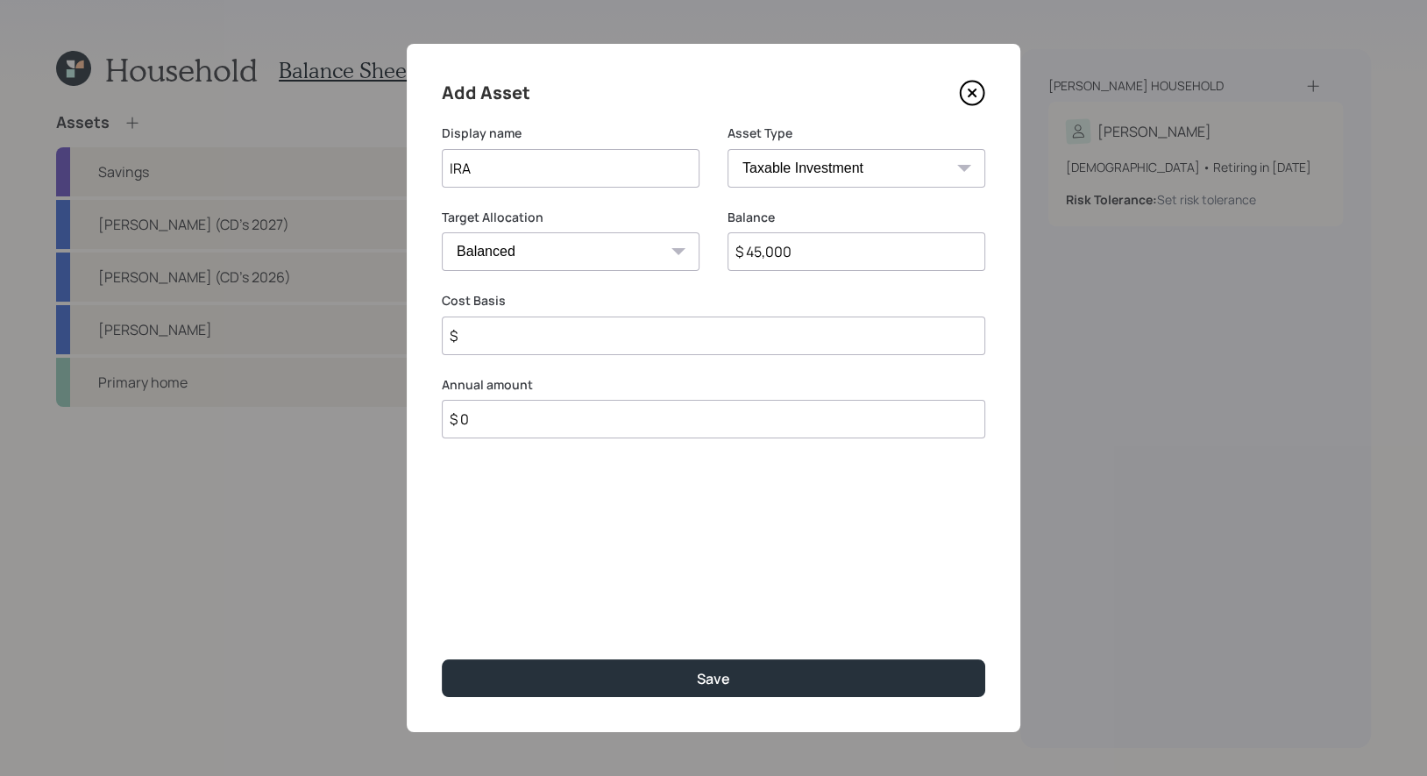
click at [875, 170] on select "SEP IRA IRA Roth IRA 401(k) Roth 401(k) 403(b) Roth 403(b) 457(b) Roth 457(b) H…" at bounding box center [856, 168] width 258 height 39
select select "ira"
click at [727, 149] on select "SEP IRA IRA Roth IRA 401(k) Roth 401(k) 403(b) Roth 403(b) 457(b) Roth 457(b) H…" at bounding box center [856, 168] width 258 height 39
click at [591, 337] on input "$" at bounding box center [713, 335] width 543 height 39
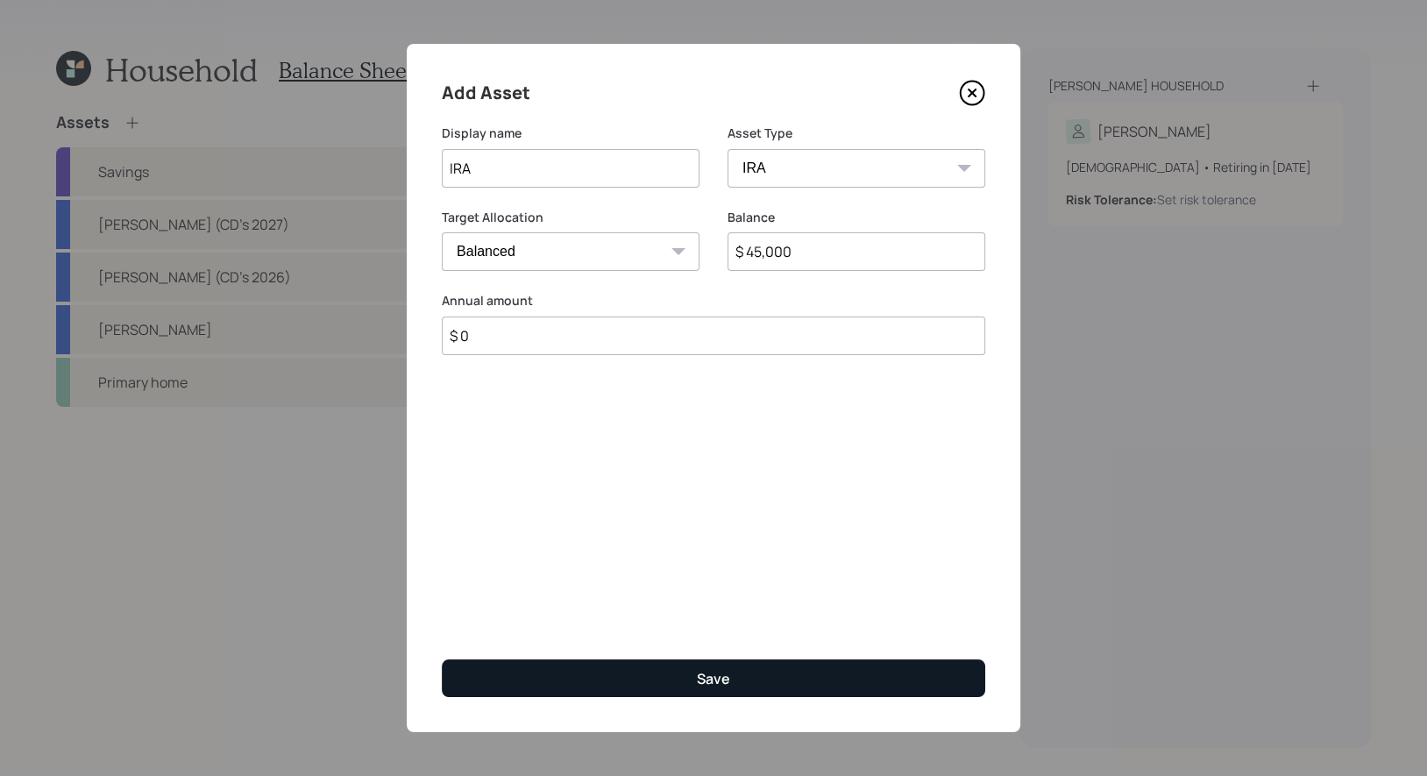
type input "$ 0"
click at [599, 686] on button "Save" at bounding box center [713, 678] width 543 height 38
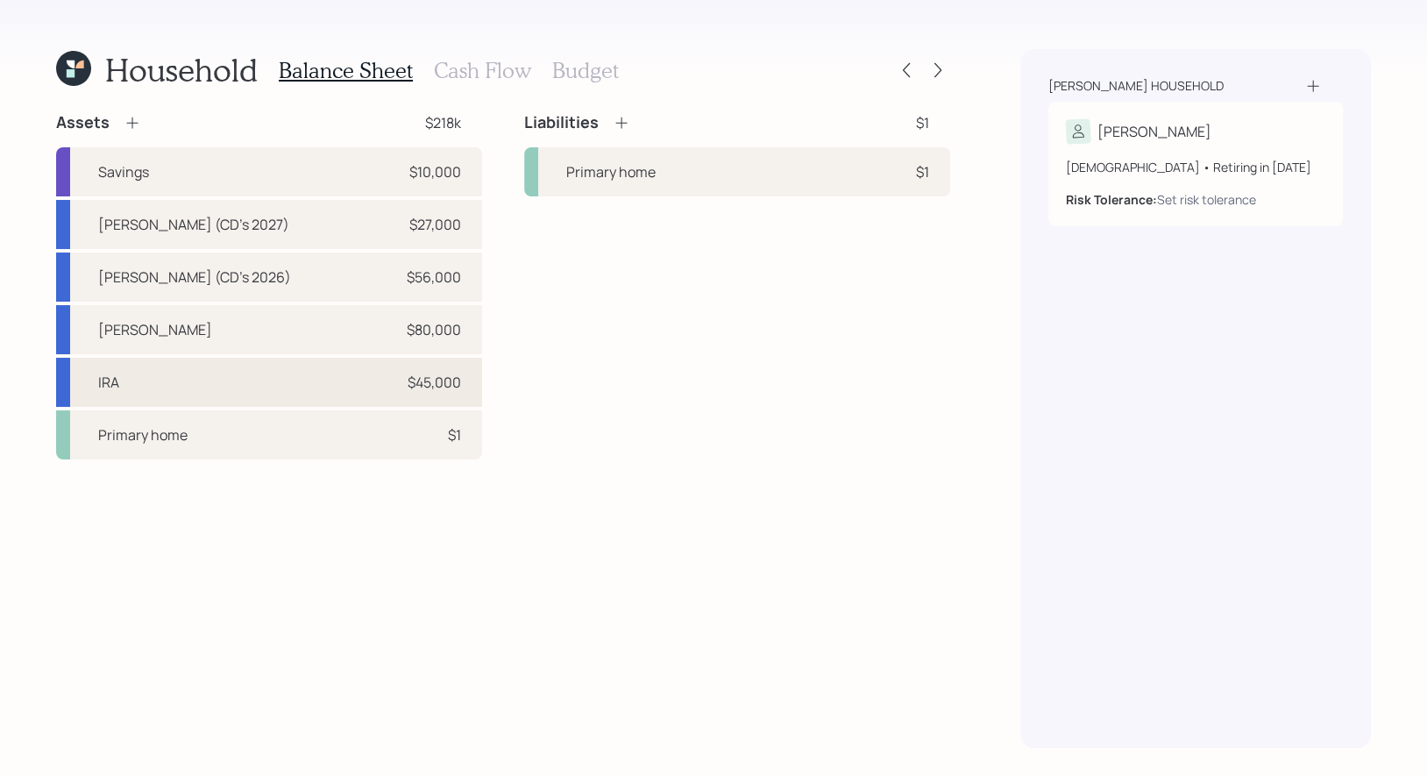
click at [248, 375] on div "IRA $45,000" at bounding box center [269, 382] width 426 height 49
select select "ira"
select select "balanced"
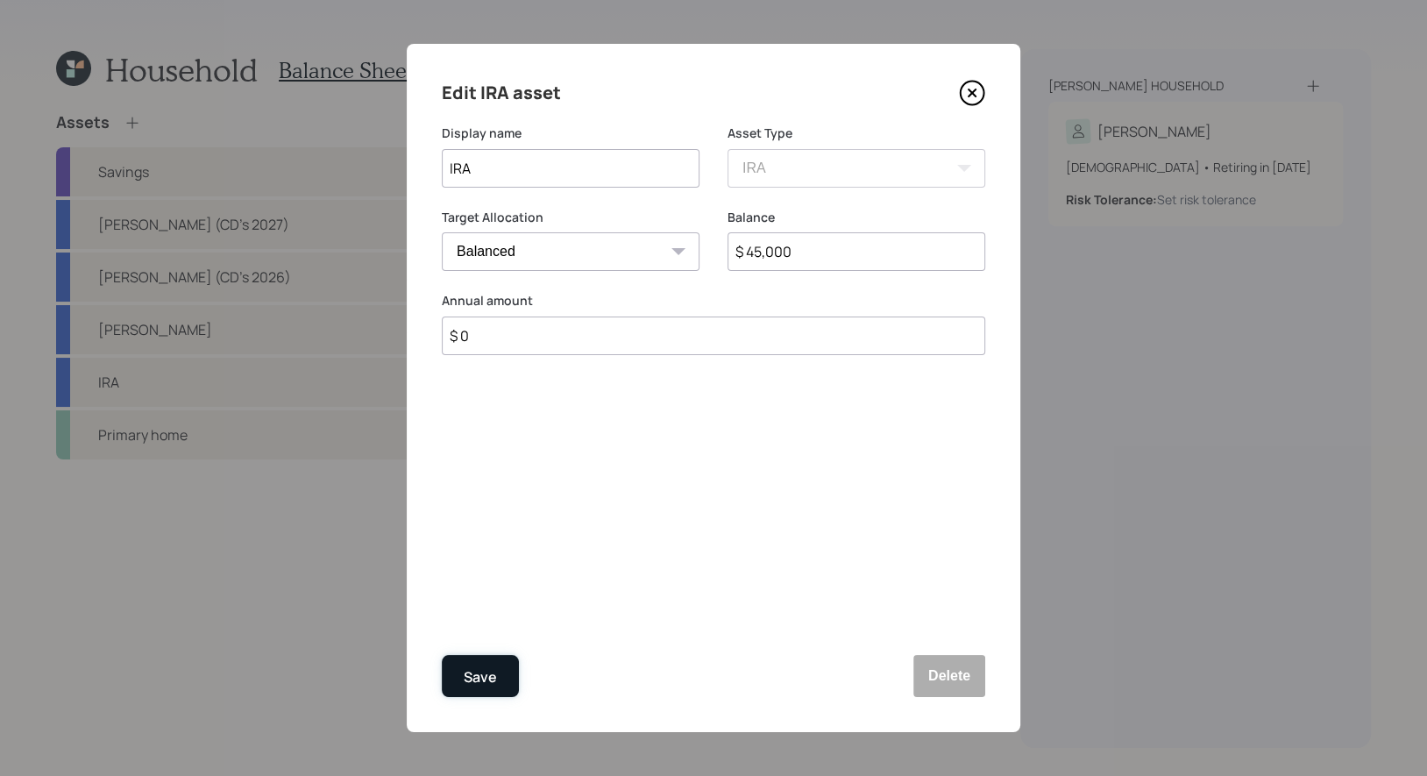
click at [482, 668] on div "Save" at bounding box center [480, 677] width 33 height 24
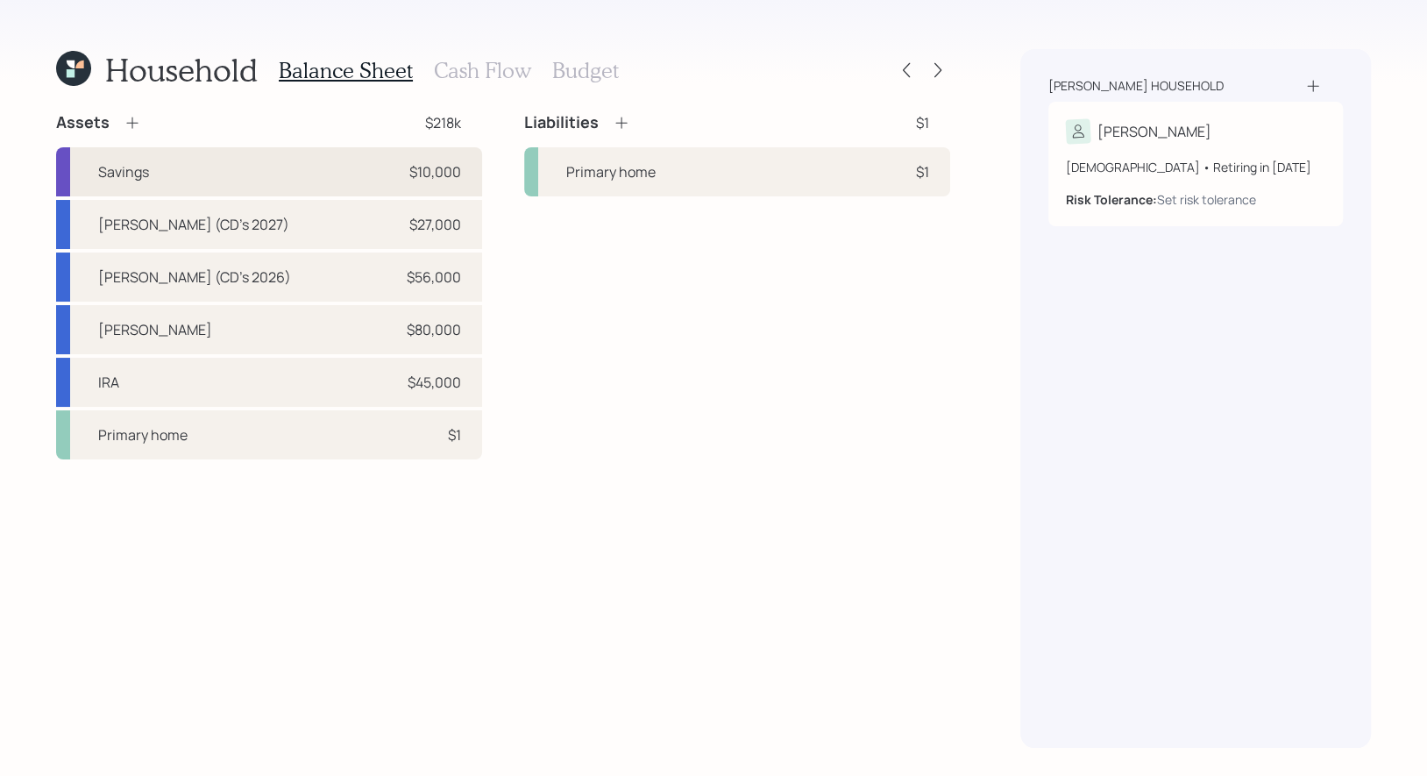
click at [273, 168] on div "Savings $10,000" at bounding box center [269, 171] width 426 height 49
select select "cash"
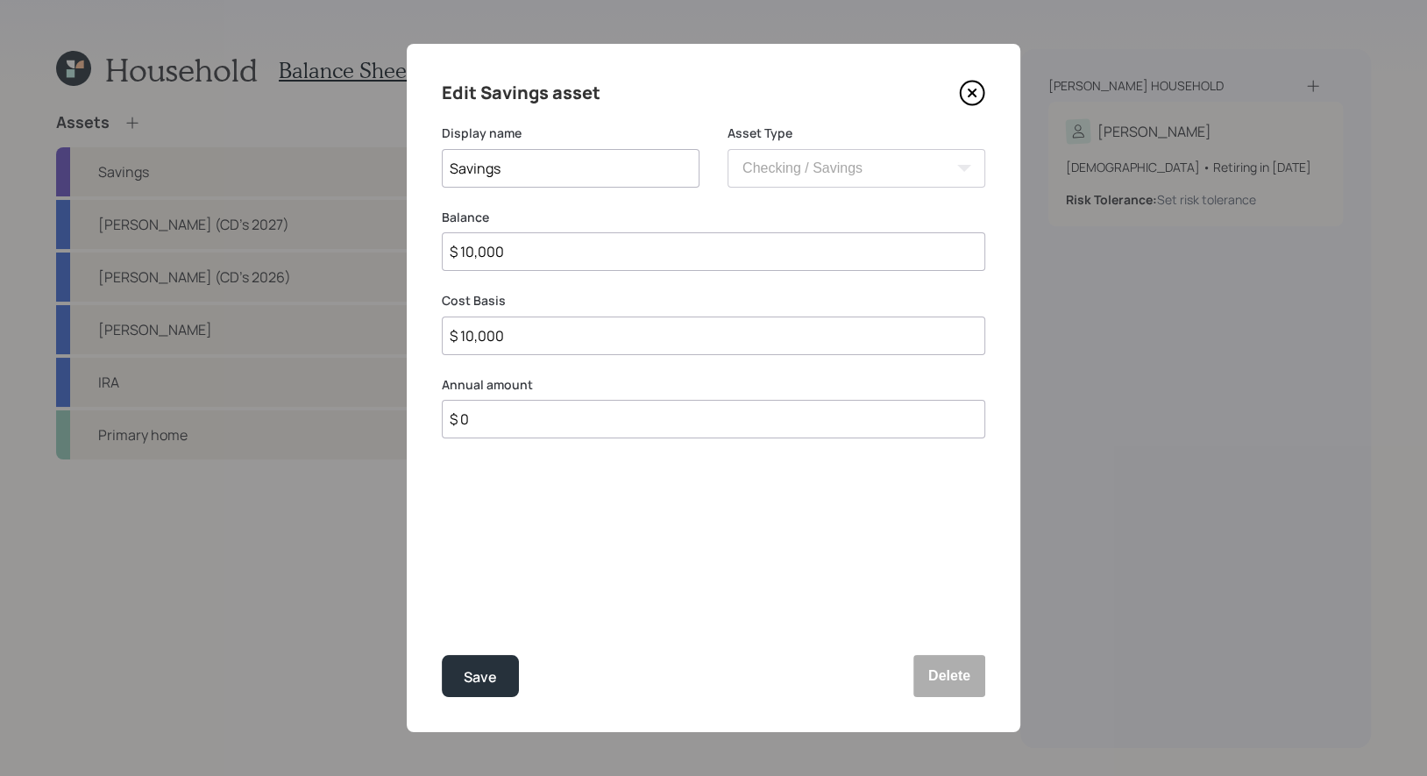
click at [536, 257] on input "$ 10,000" at bounding box center [713, 251] width 543 height 39
click at [481, 678] on div "Save" at bounding box center [480, 677] width 33 height 24
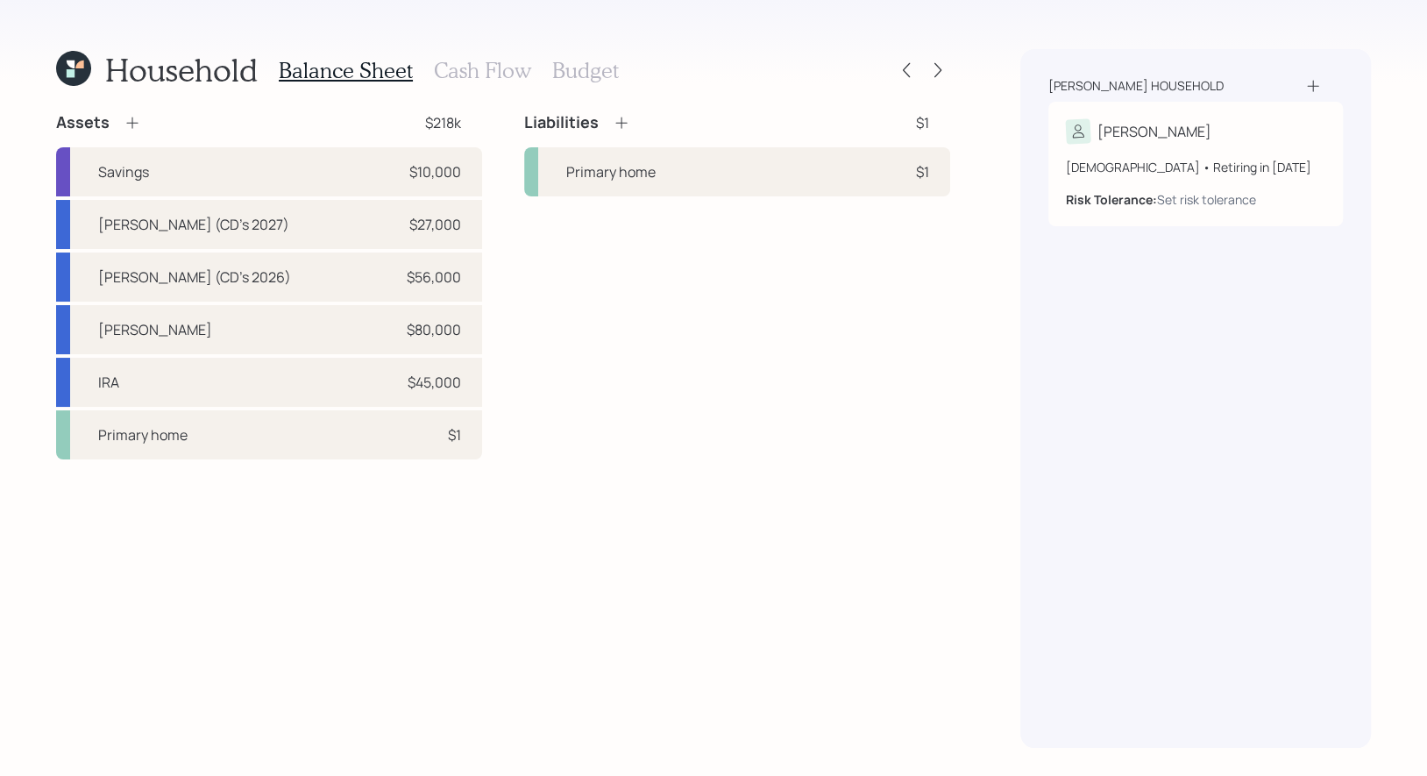
click at [132, 125] on icon at bounding box center [133, 123] width 18 height 18
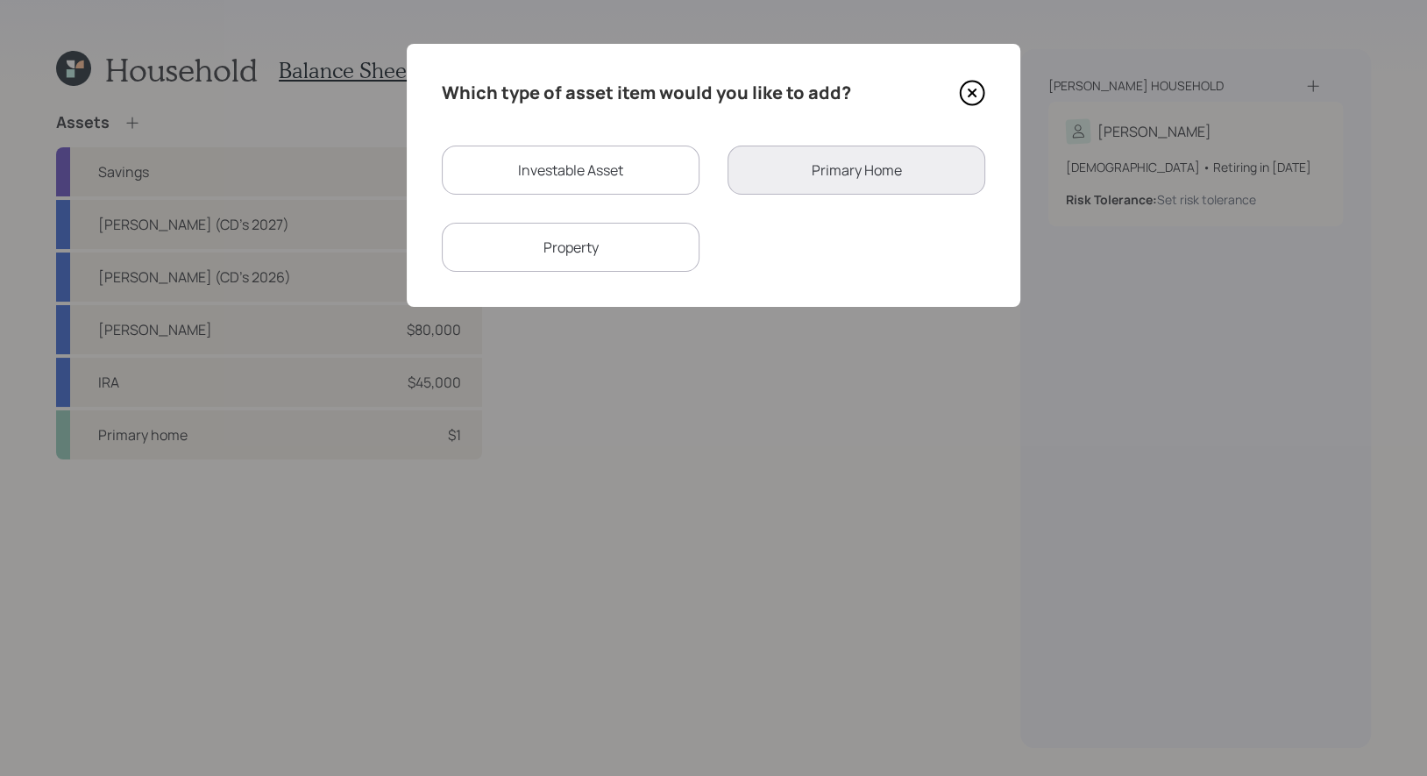
click at [550, 171] on div "Investable Asset" at bounding box center [571, 169] width 258 height 49
select select "taxable"
select select "balanced"
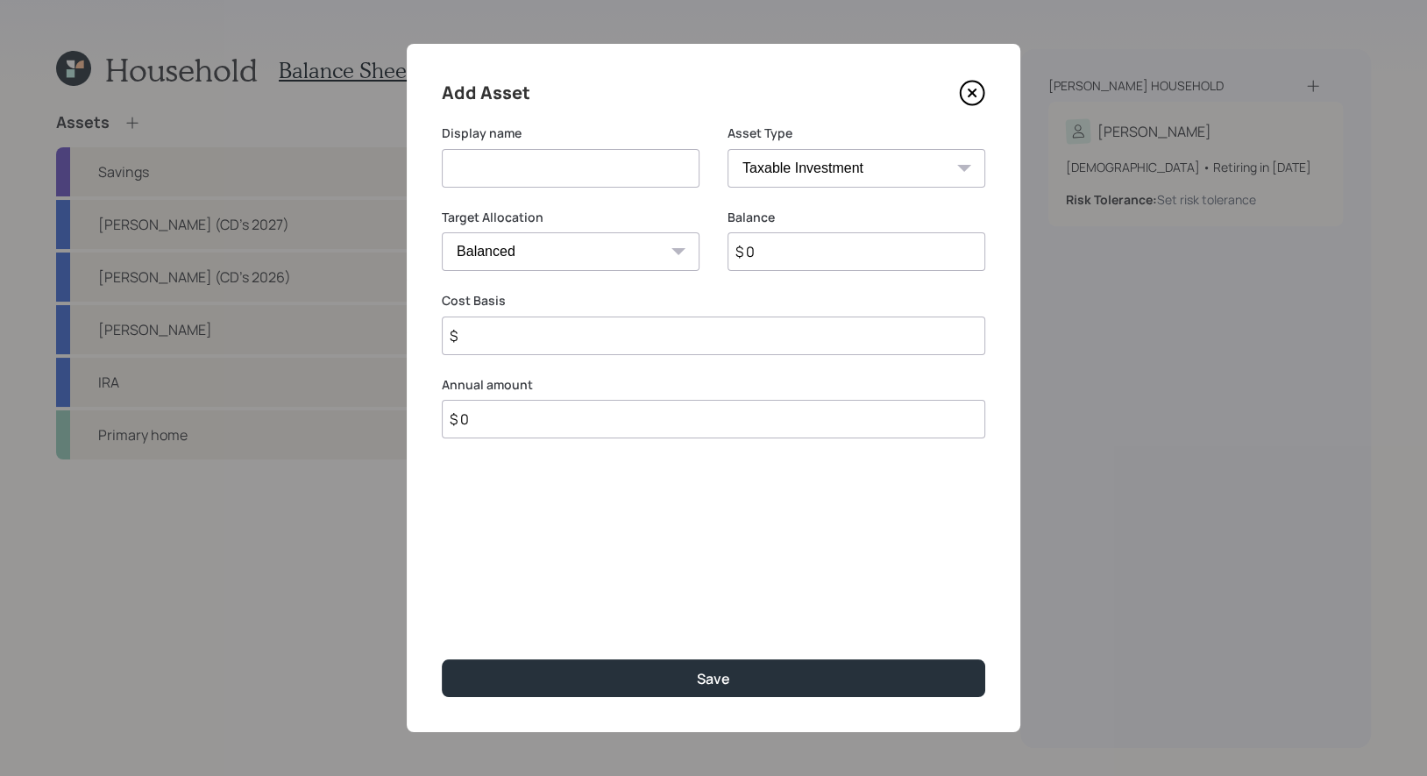
click at [550, 169] on input at bounding box center [571, 168] width 258 height 39
type input "Inherited IRA"
click at [806, 167] on select "SEP IRA IRA Roth IRA 401(k) Roth 401(k) 403(b) Roth 403(b) 457(b) Roth 457(b) H…" at bounding box center [856, 168] width 258 height 39
select select "ira"
click at [727, 149] on select "SEP IRA IRA Roth IRA 401(k) Roth 401(k) 403(b) Roth 403(b) 457(b) Roth 457(b) H…" at bounding box center [856, 168] width 258 height 39
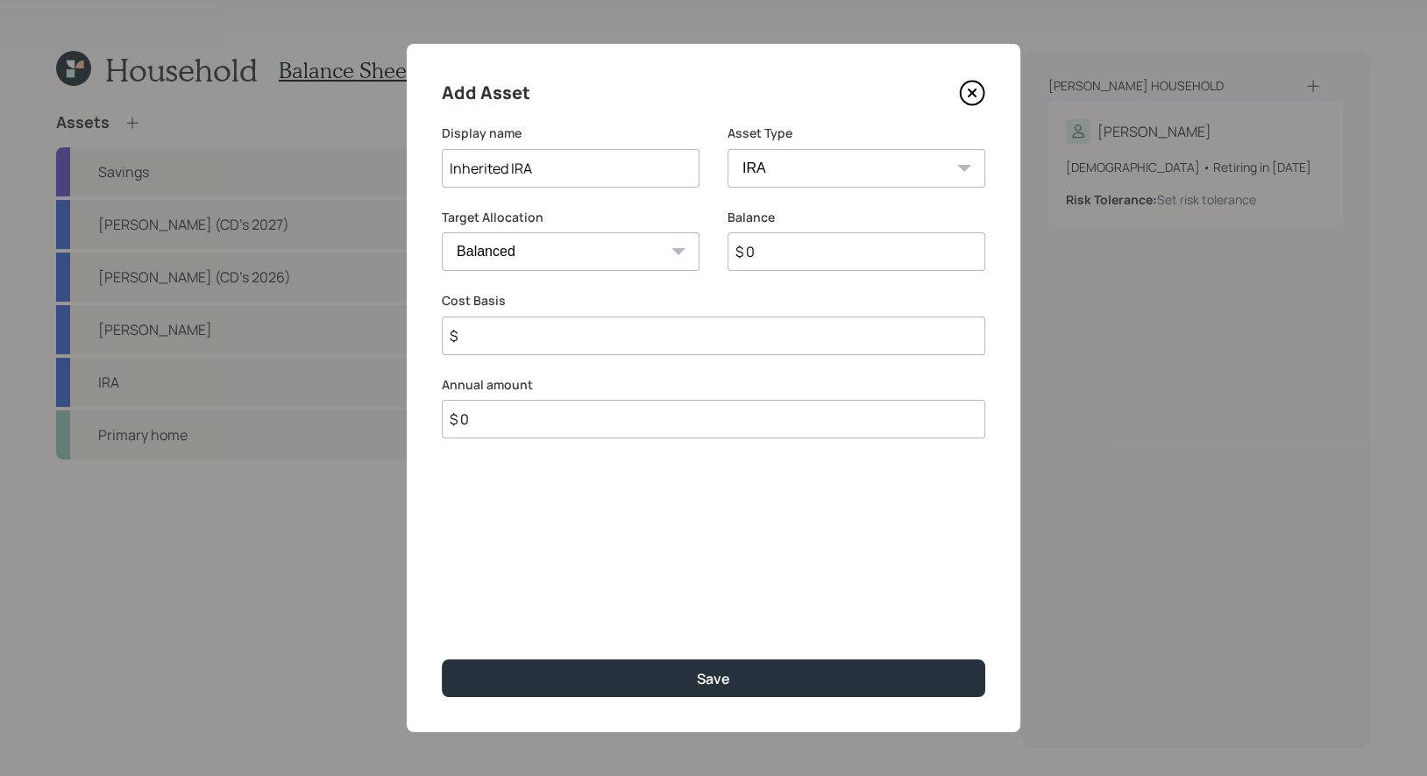
type input "$"
click at [768, 256] on input "$ 0" at bounding box center [856, 251] width 258 height 39
type input "$ 98,000"
click at [568, 253] on select "Cash Conservative Balanced Aggressive" at bounding box center [571, 251] width 258 height 39
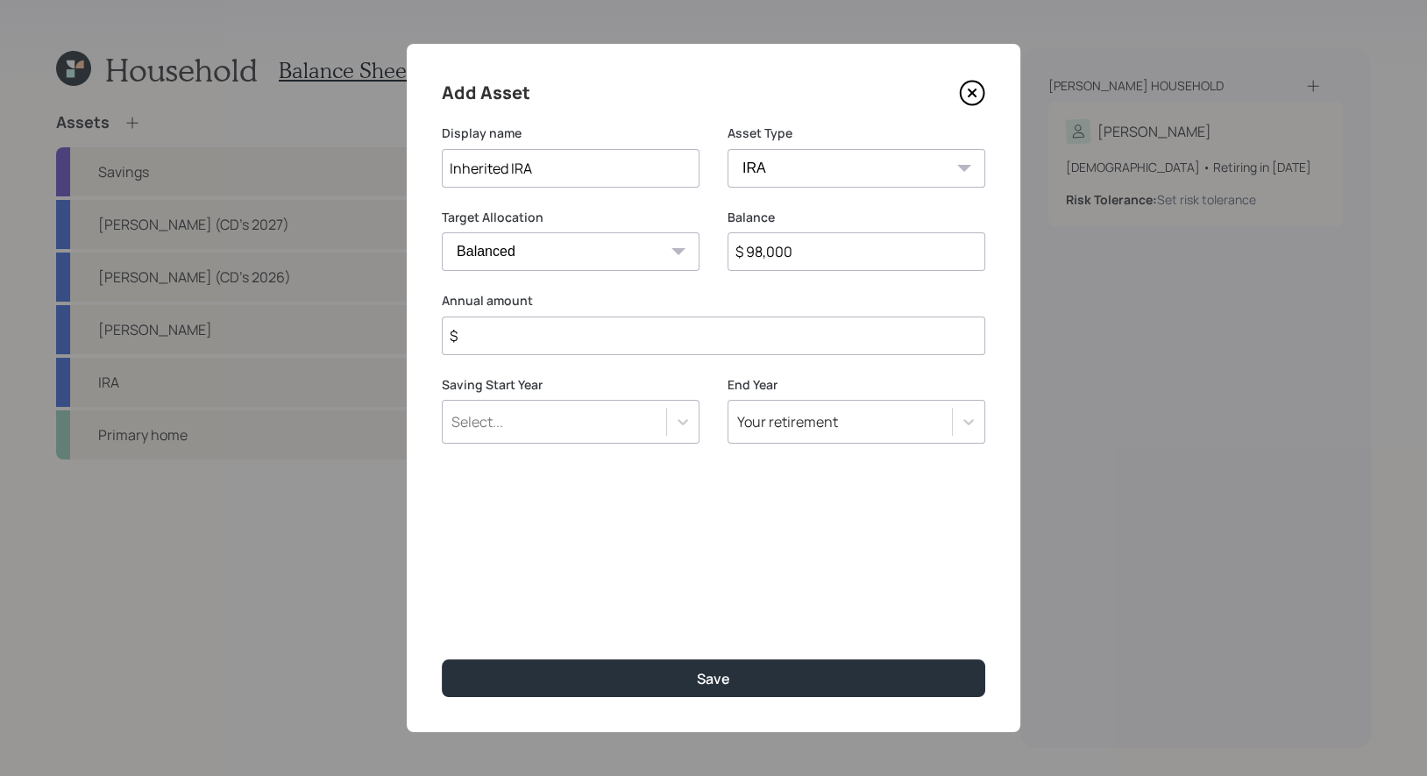
click at [442, 232] on select "Cash Conservative Balanced Aggressive" at bounding box center [571, 251] width 258 height 39
click at [572, 344] on input "$" at bounding box center [713, 335] width 543 height 39
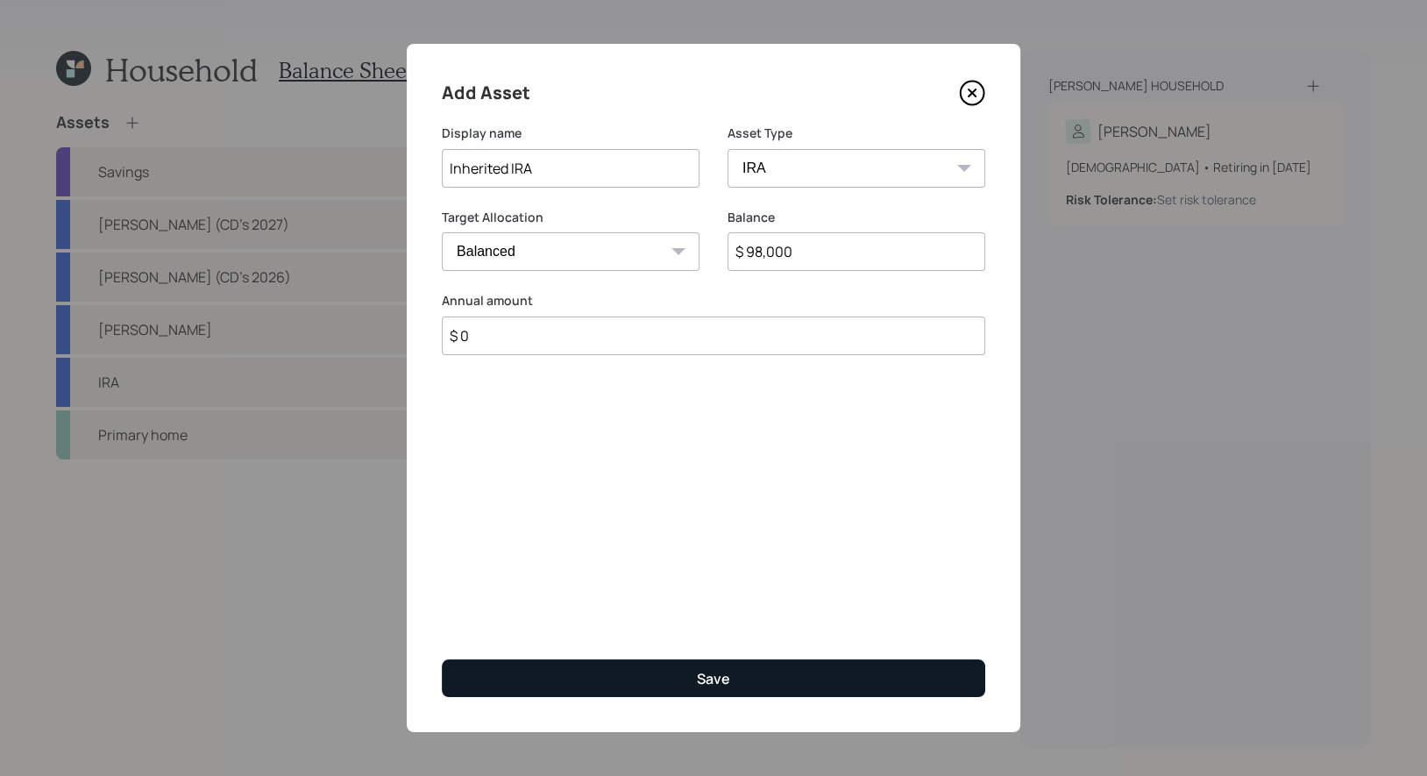
type input "$ 0"
click at [642, 678] on button "Save" at bounding box center [713, 678] width 543 height 38
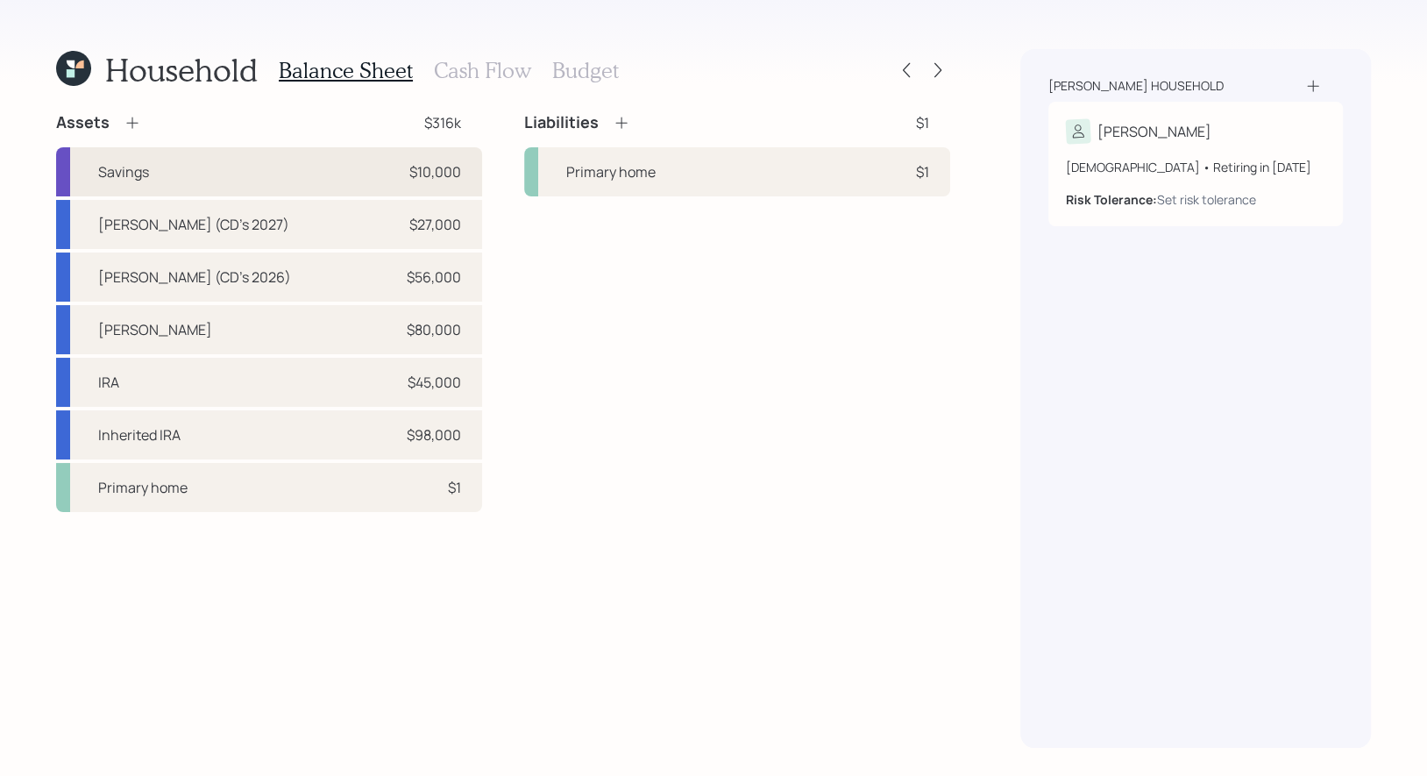
click at [333, 174] on div "Savings $10,000" at bounding box center [269, 171] width 426 height 49
select select "cash"
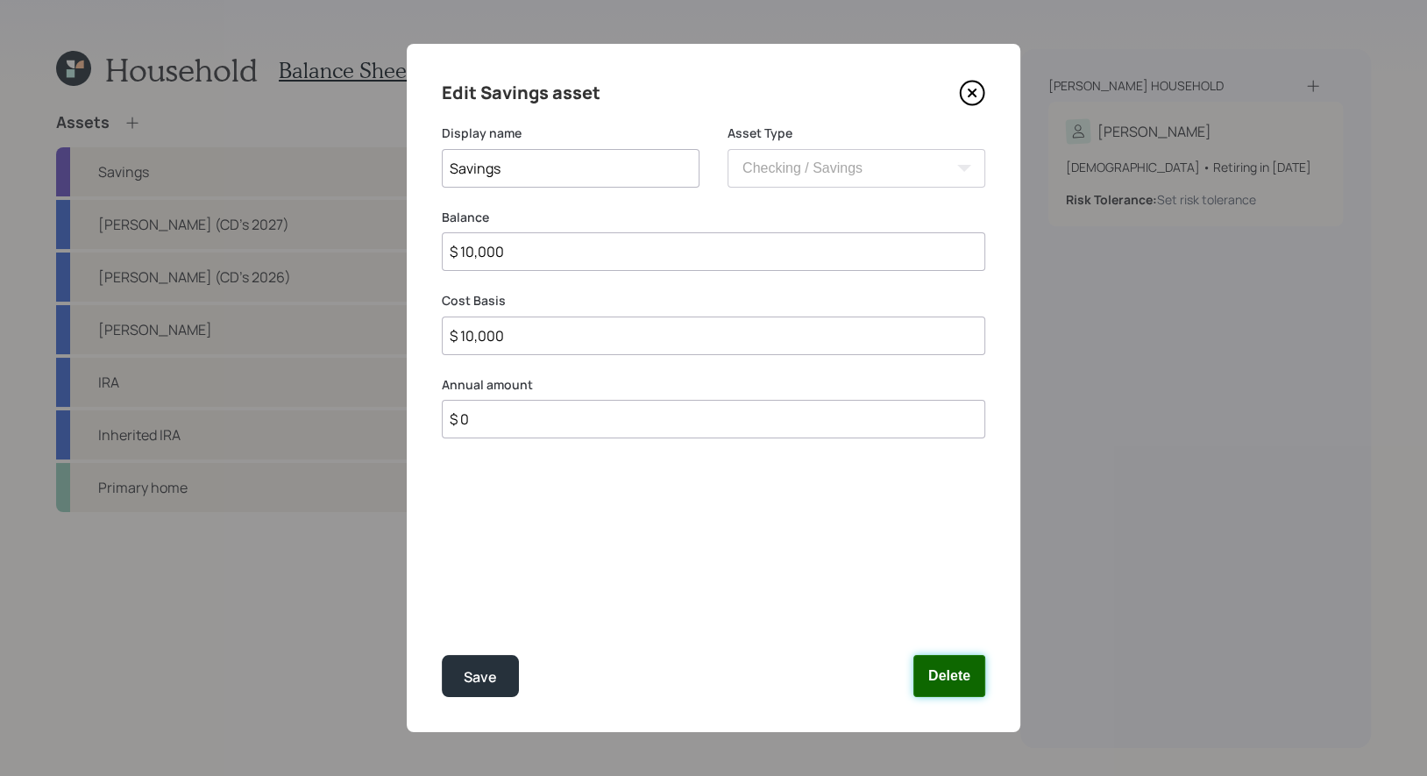
click at [962, 675] on button "Delete" at bounding box center [949, 676] width 72 height 42
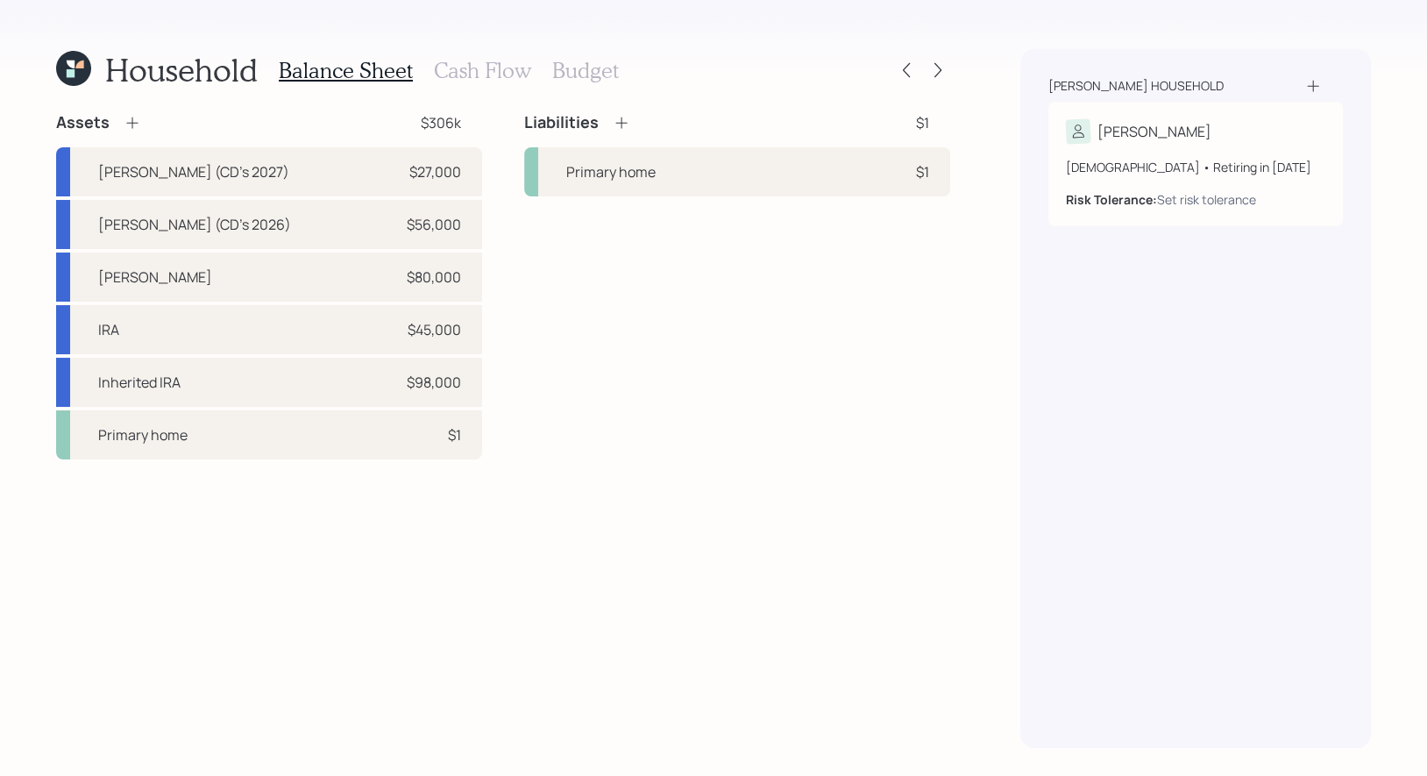
click at [133, 127] on icon at bounding box center [133, 123] width 18 height 18
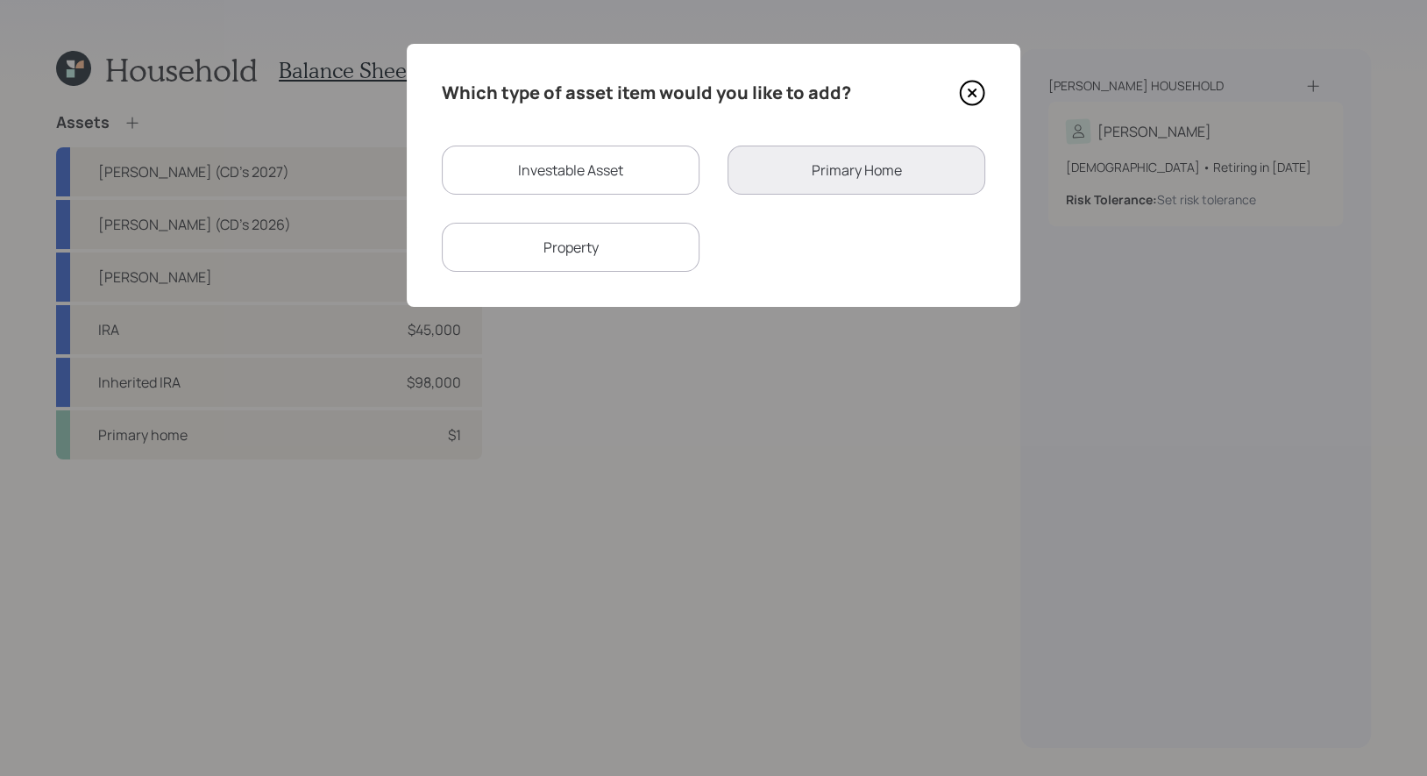
click at [613, 168] on div "Investable Asset" at bounding box center [571, 169] width 258 height 49
select select "taxable"
select select "balanced"
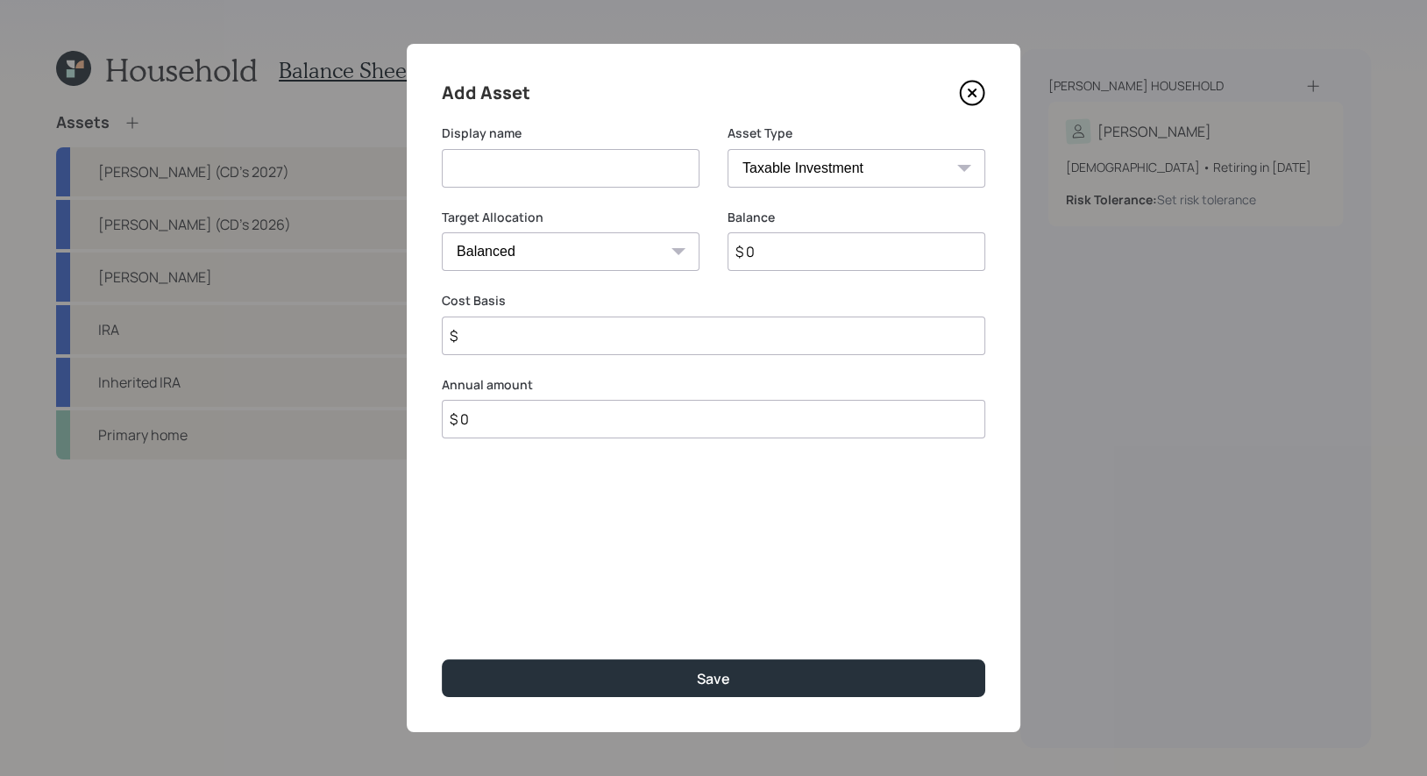
click at [620, 181] on input at bounding box center [571, 168] width 258 height 39
type input "Savings"
click at [840, 267] on input "$ 0" at bounding box center [856, 251] width 258 height 39
type input "$ 30,000"
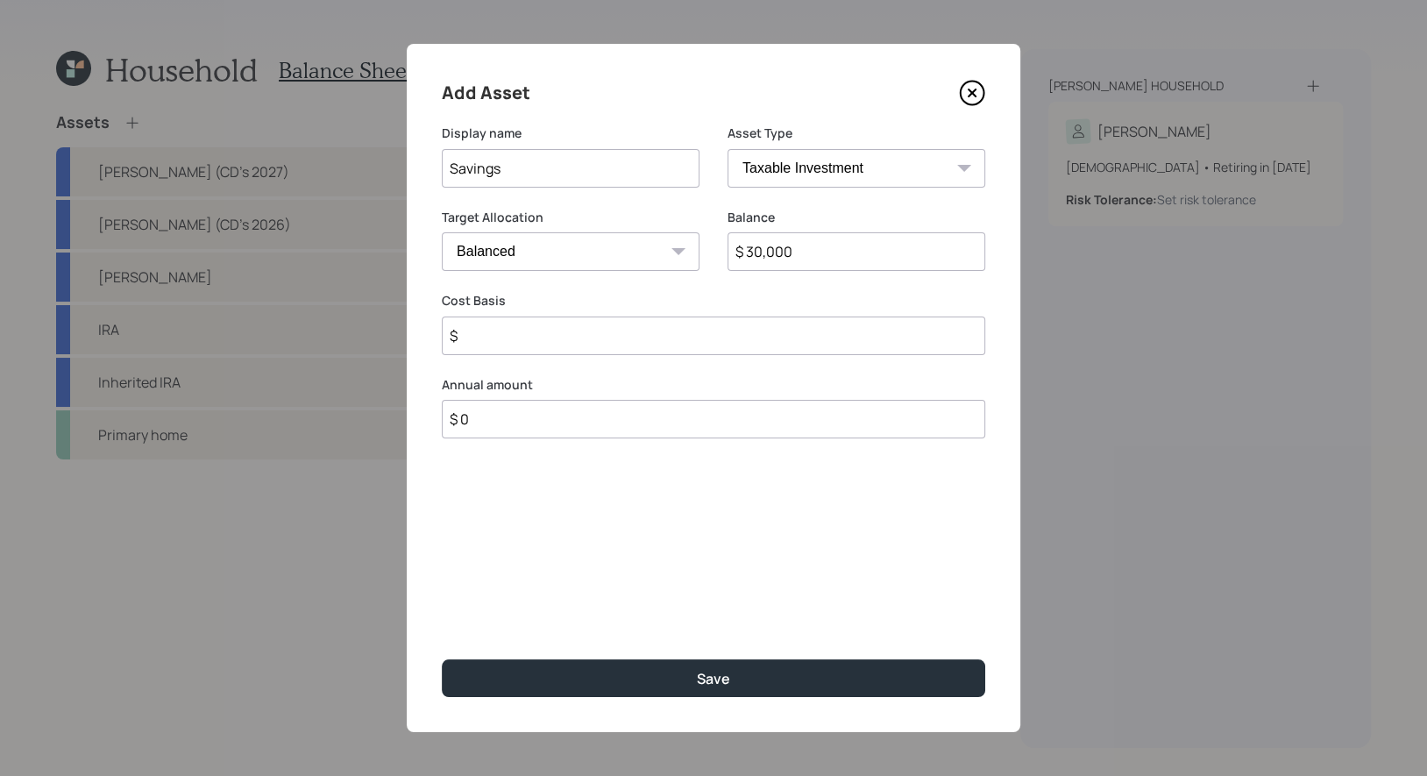
click at [820, 174] on select "SEP IRA IRA Roth IRA 401(k) Roth 401(k) 403(b) Roth 403(b) 457(b) Roth 457(b) H…" at bounding box center [856, 168] width 258 height 39
select select "cash"
click at [727, 149] on select "SEP IRA IRA Roth IRA 401(k) Roth 401(k) 403(b) Roth 403(b) 457(b) Roth 457(b) H…" at bounding box center [856, 168] width 258 height 39
type input "$"
click at [665, 348] on input "$" at bounding box center [713, 335] width 543 height 39
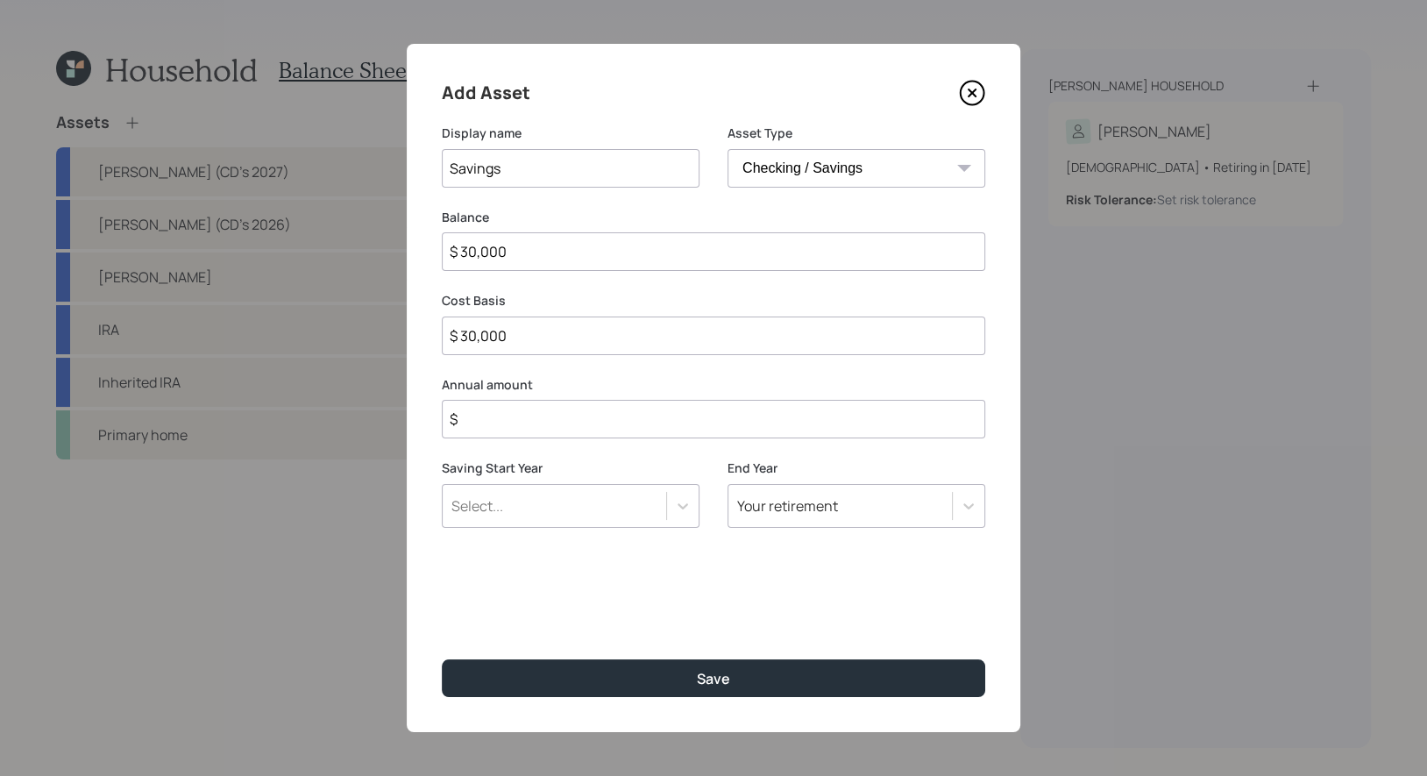
type input "$ 30,000"
click at [630, 427] on input "$" at bounding box center [713, 419] width 543 height 39
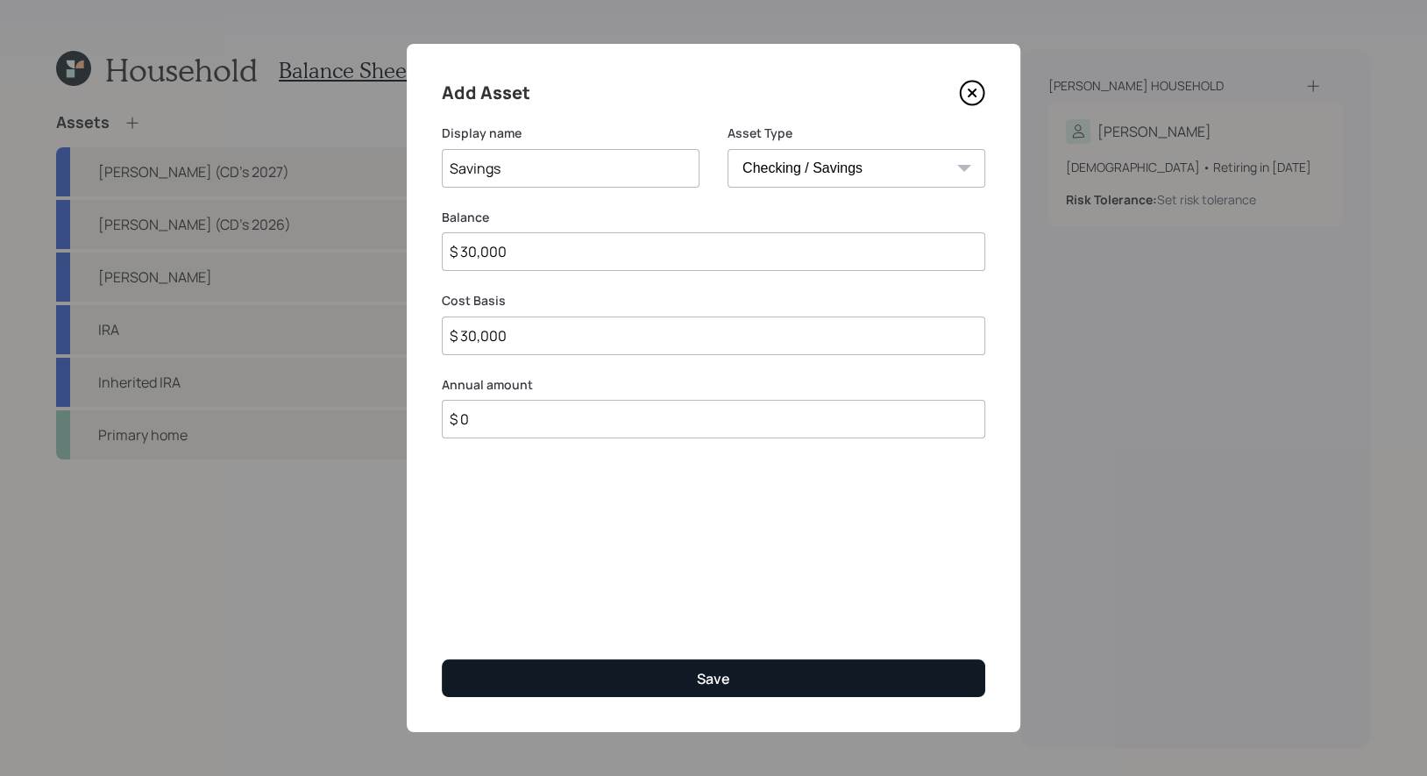
type input "$ 0"
click at [649, 676] on button "Save" at bounding box center [713, 678] width 543 height 38
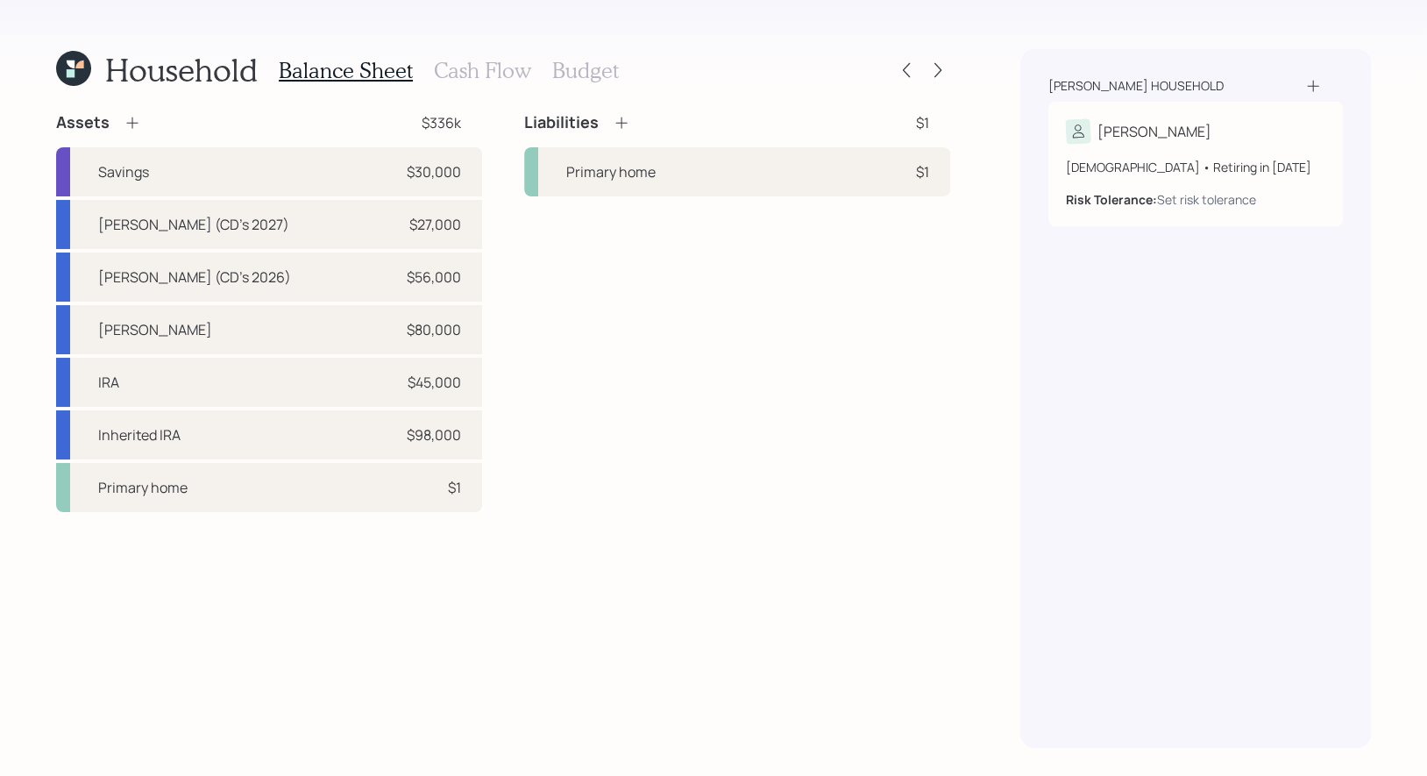
click at [481, 75] on h3 "Cash Flow" at bounding box center [482, 70] width 97 height 25
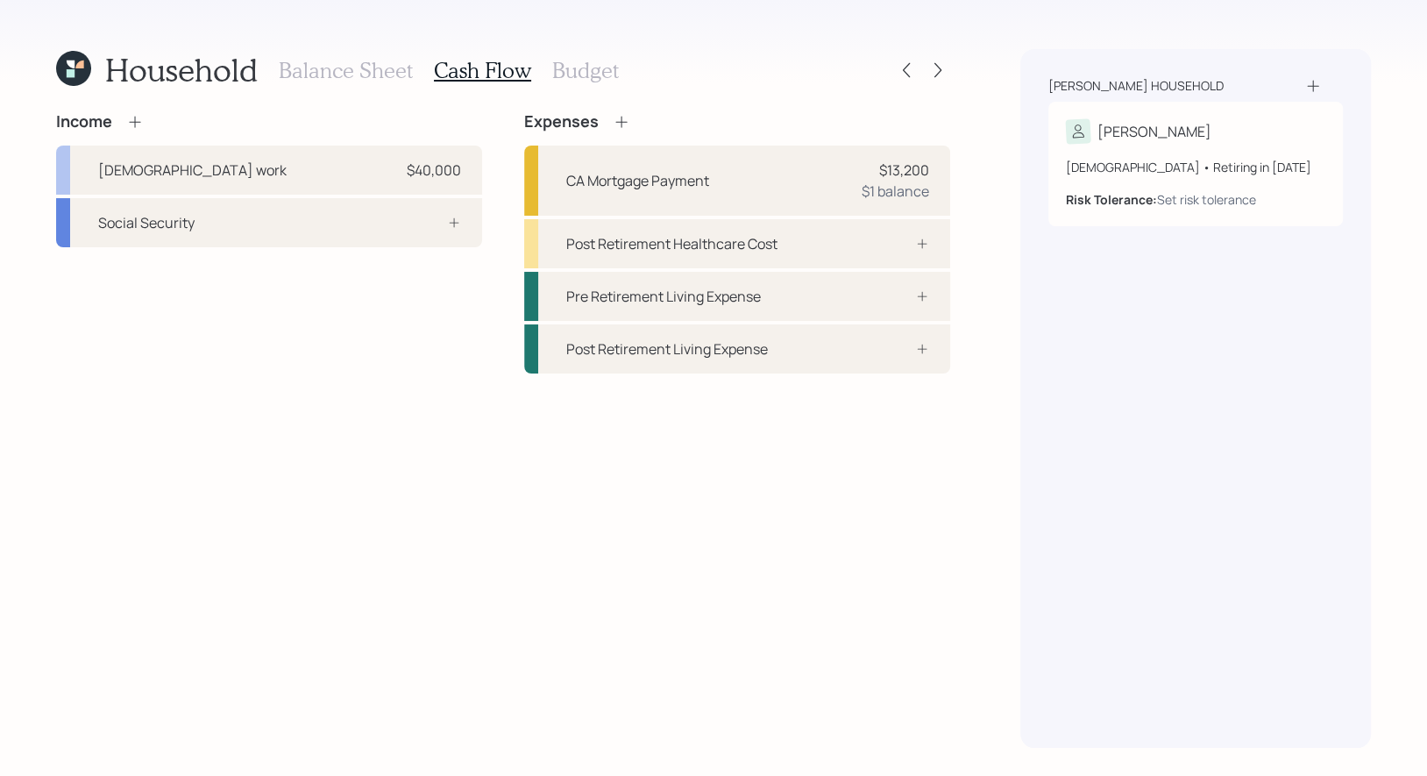
click at [132, 123] on icon at bounding box center [135, 122] width 18 height 18
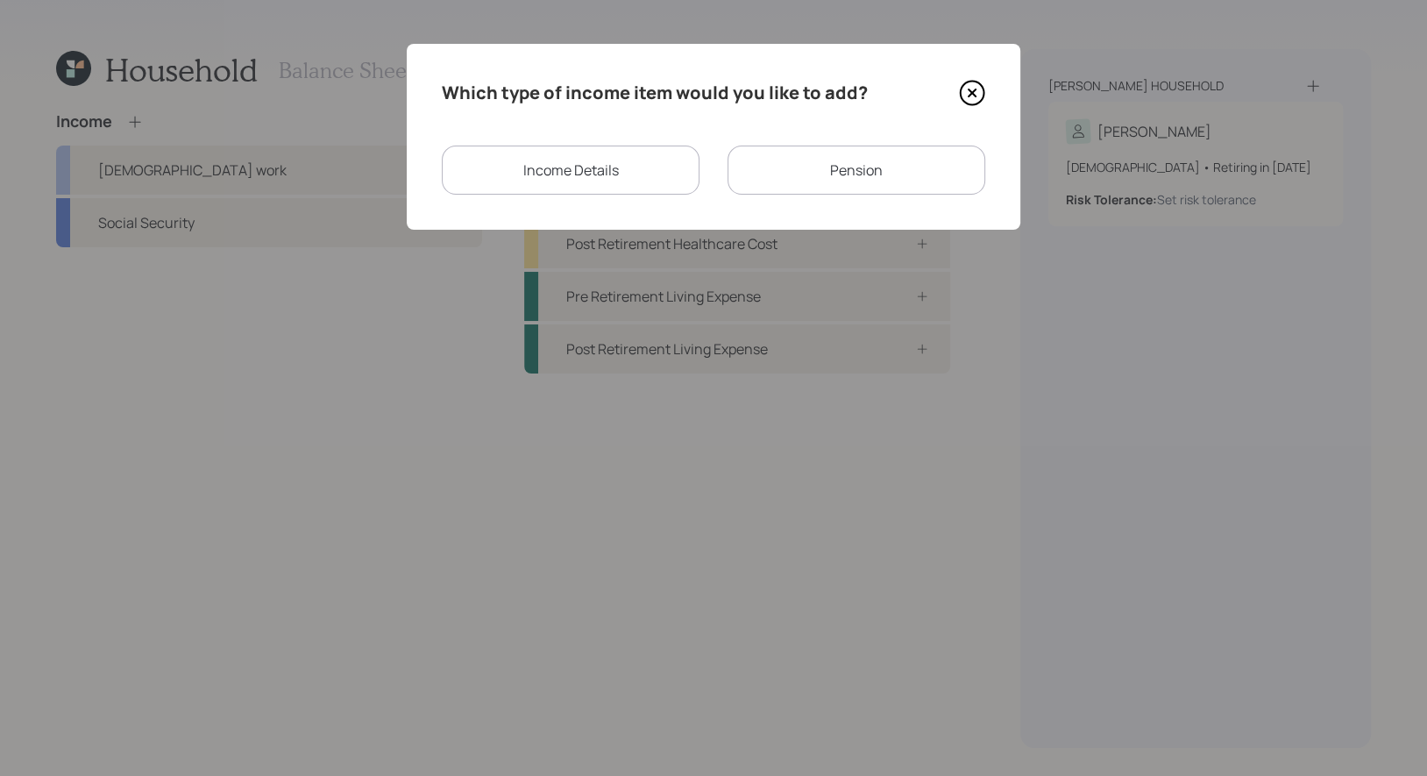
click at [806, 174] on div "Pension" at bounding box center [856, 169] width 258 height 49
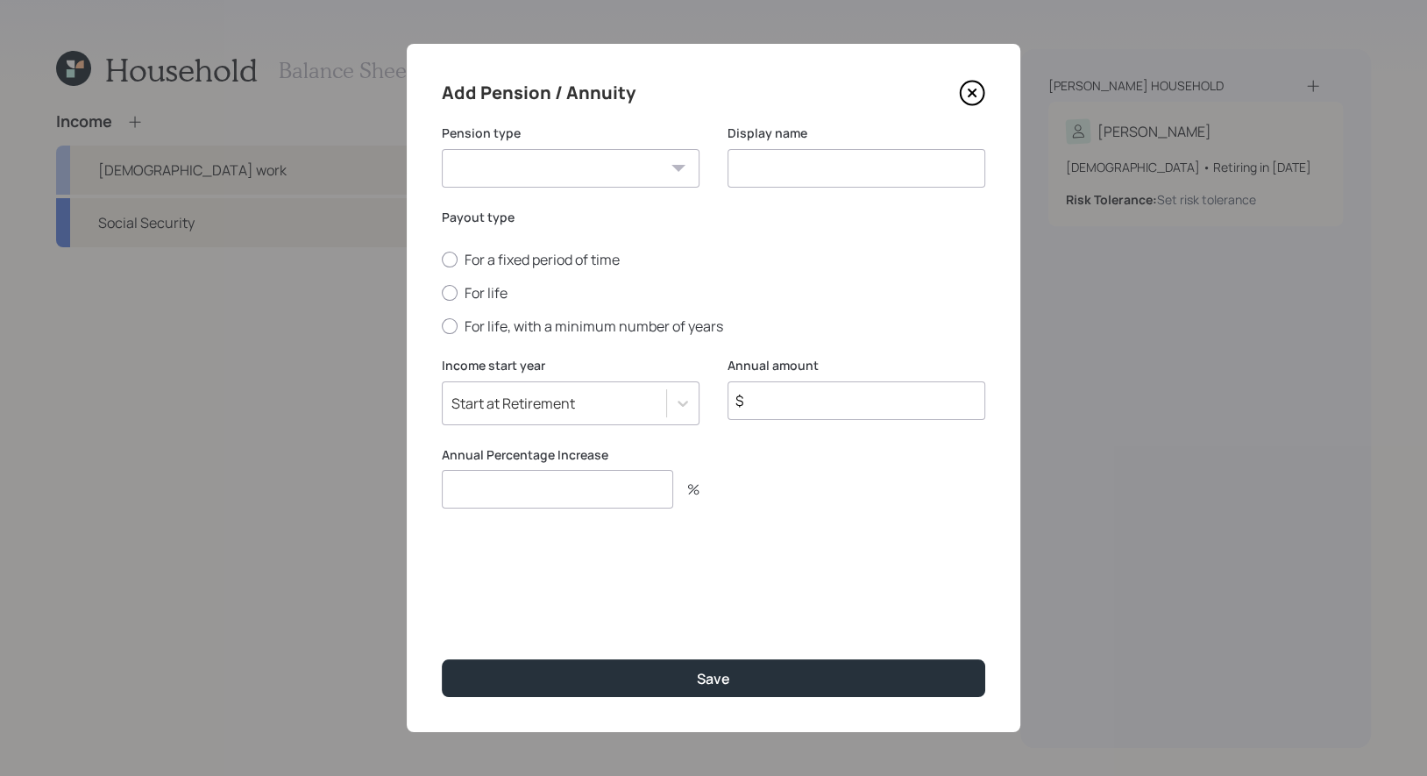
click at [615, 169] on select "Pension Annuity" at bounding box center [571, 168] width 258 height 39
select select "pension"
click at [442, 149] on select "Pension Annuity" at bounding box center [571, 168] width 258 height 39
click at [789, 173] on input at bounding box center [856, 168] width 258 height 39
type input "Pension"
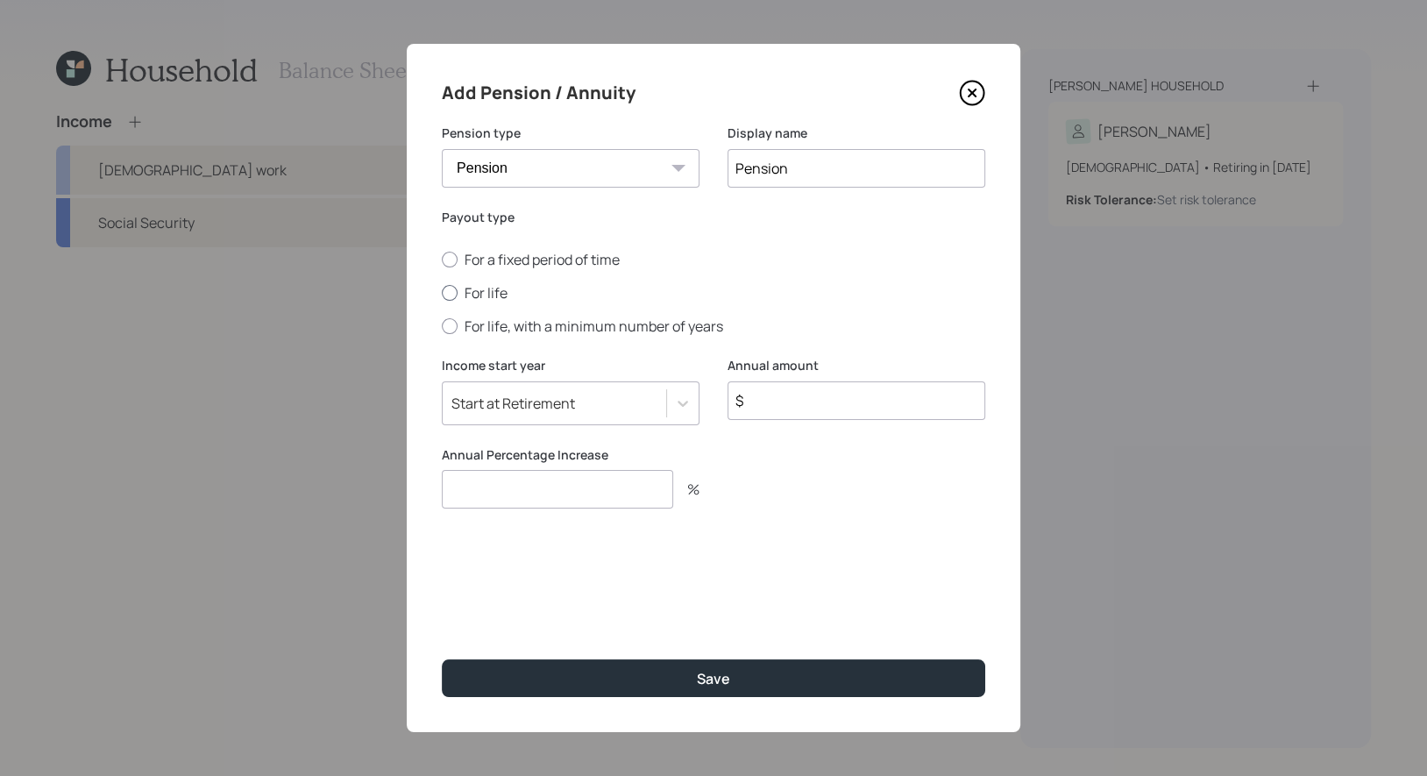
click at [451, 288] on div at bounding box center [450, 293] width 16 height 16
click at [442, 293] on input "For life" at bounding box center [441, 293] width 1 height 1
radio input "true"
click at [809, 412] on input "$" at bounding box center [856, 400] width 258 height 39
type input "$ 120,000"
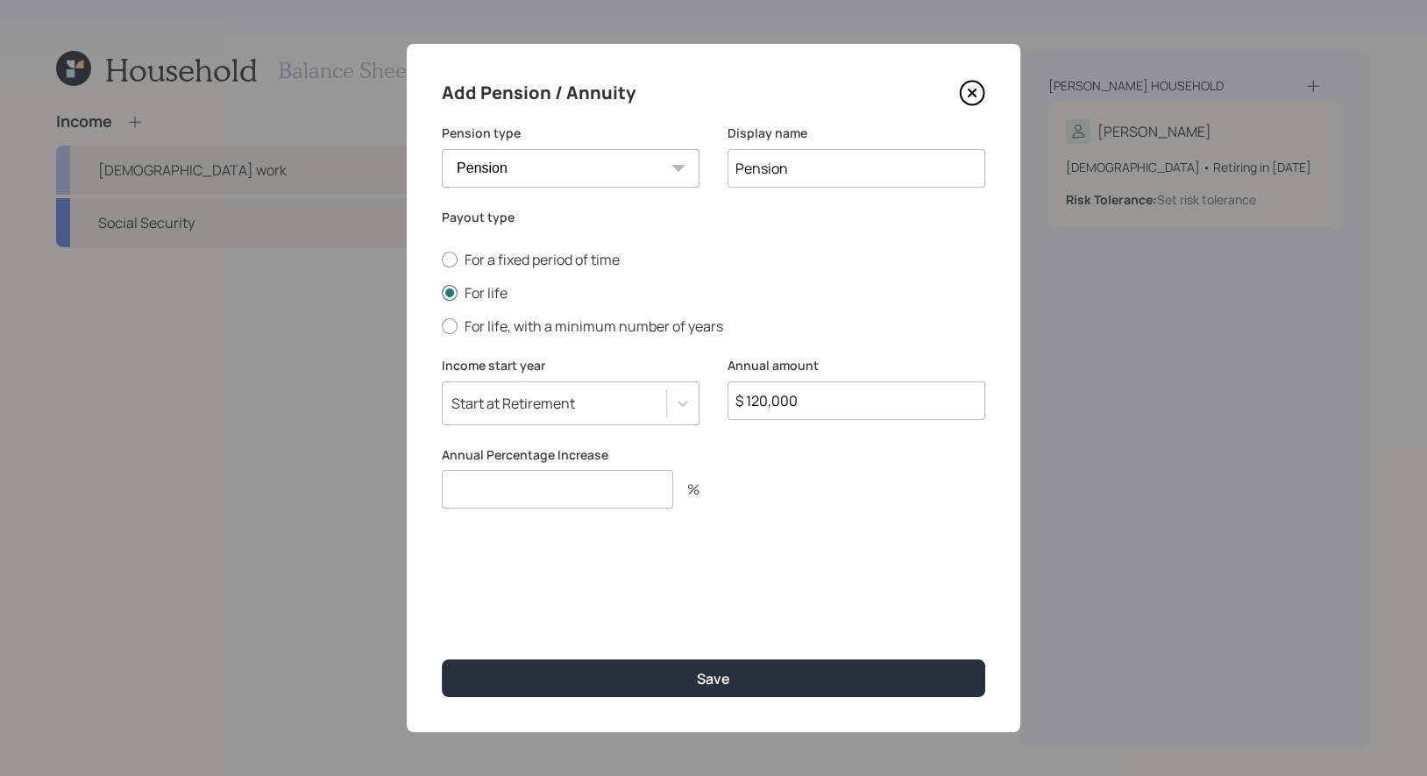
click at [558, 499] on input "number" at bounding box center [557, 489] width 231 height 39
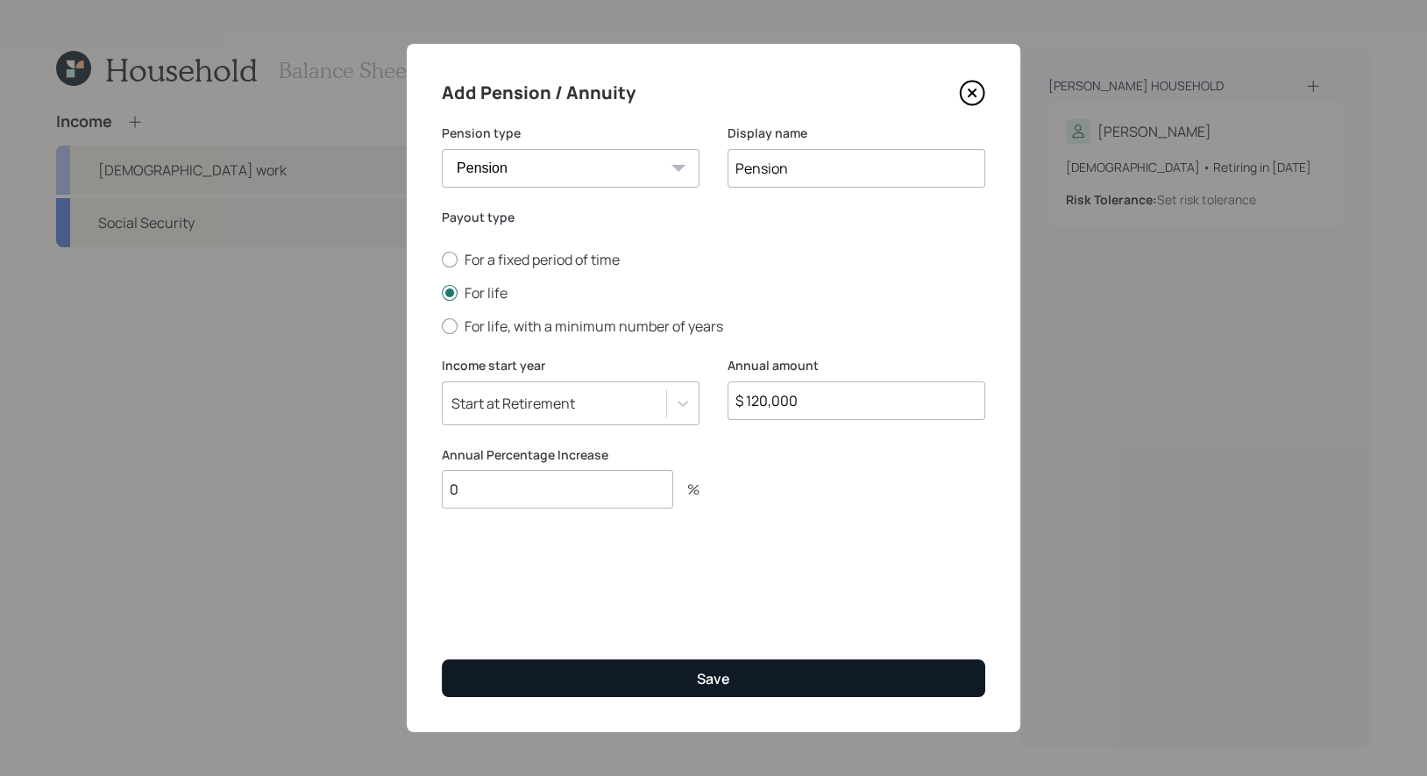
type input "0"
click at [578, 683] on button "Save" at bounding box center [713, 678] width 543 height 38
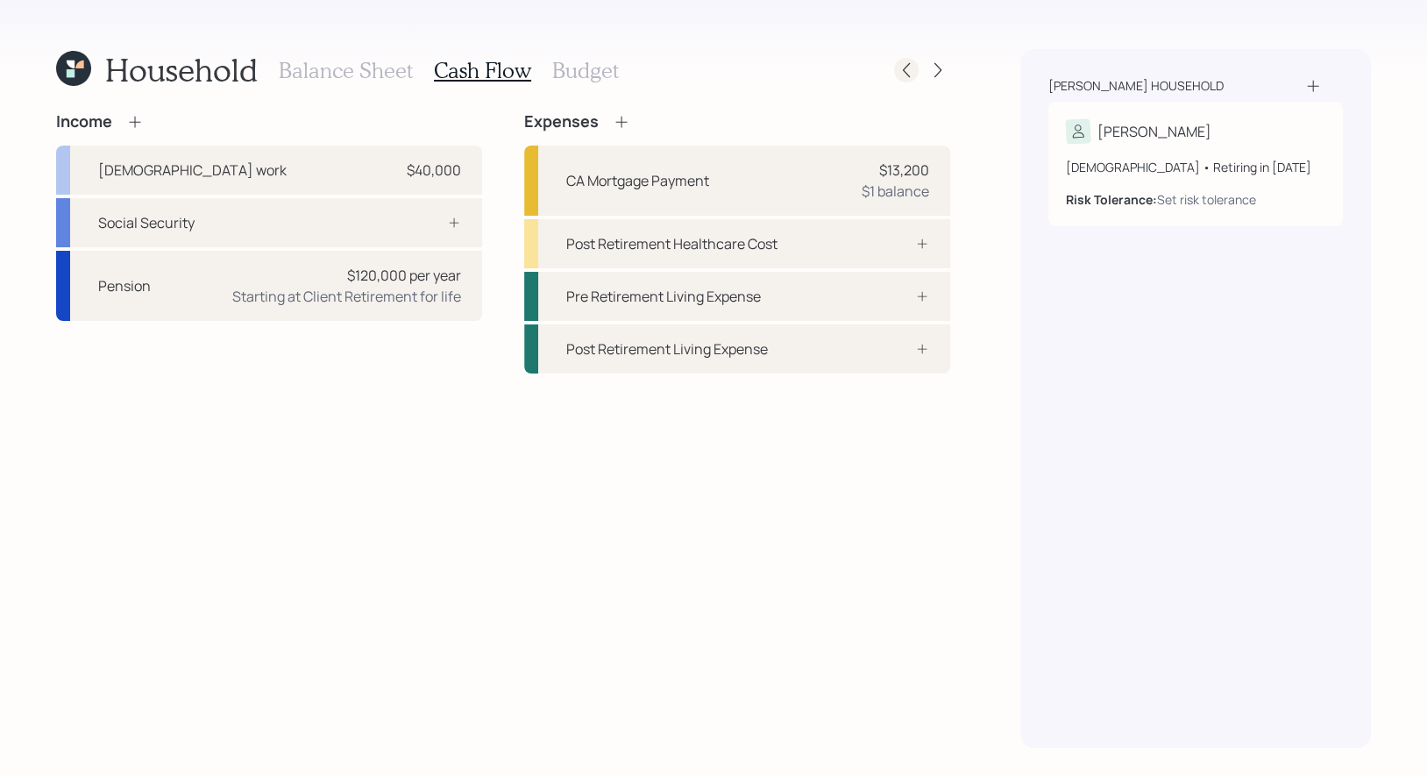
click at [907, 76] on icon at bounding box center [907, 70] width 18 height 18
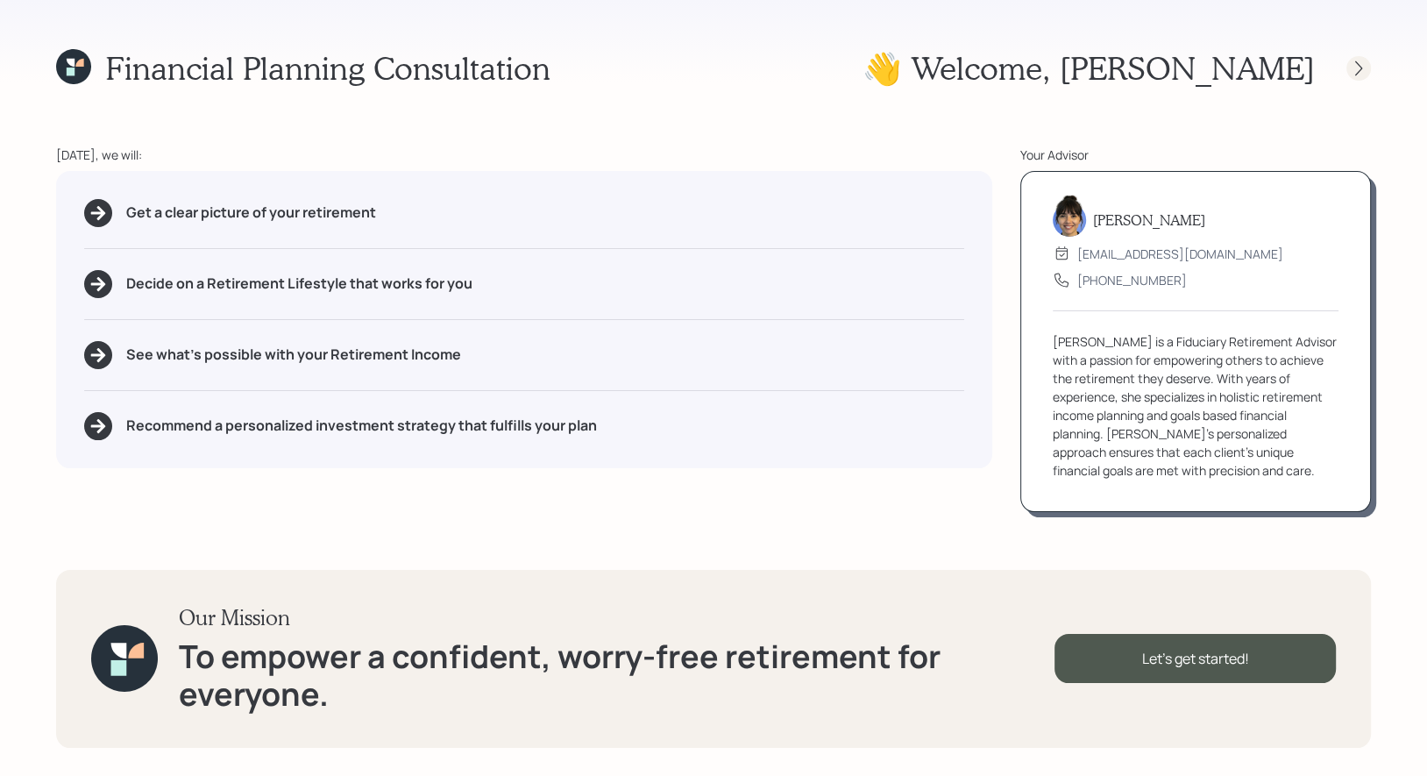
click at [1361, 58] on div at bounding box center [1358, 68] width 25 height 25
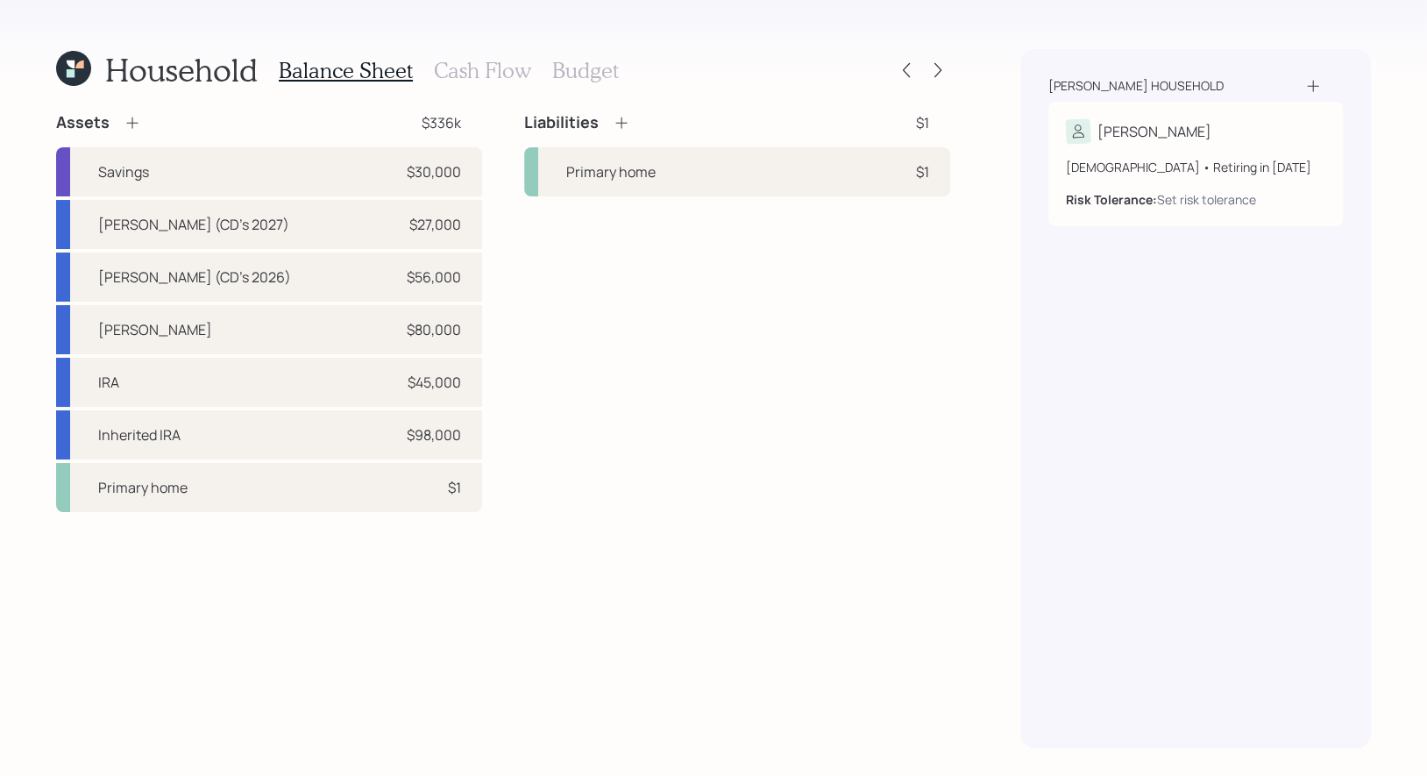
click at [458, 67] on h3 "Cash Flow" at bounding box center [482, 70] width 97 height 25
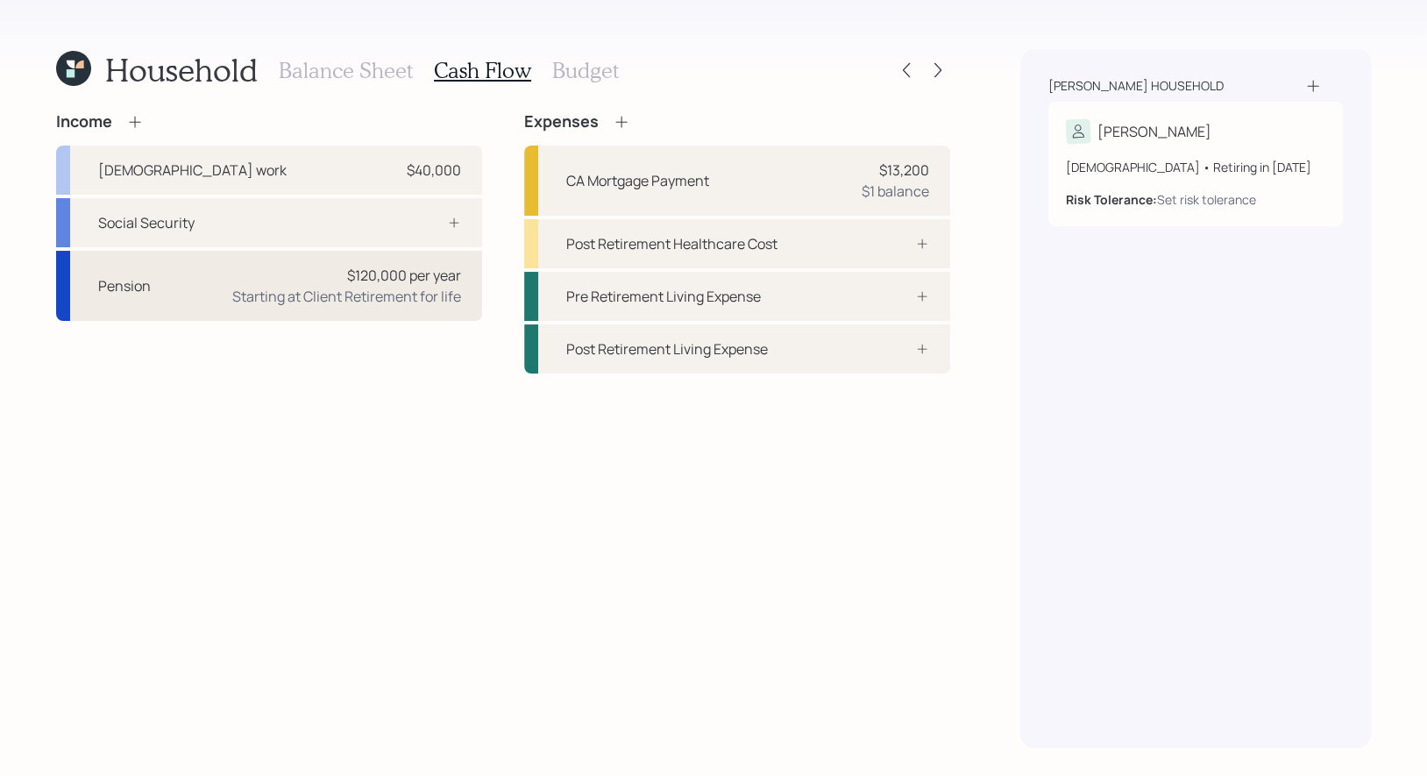
click at [270, 287] on div "Starting at Client Retirement for life" at bounding box center [346, 296] width 229 height 21
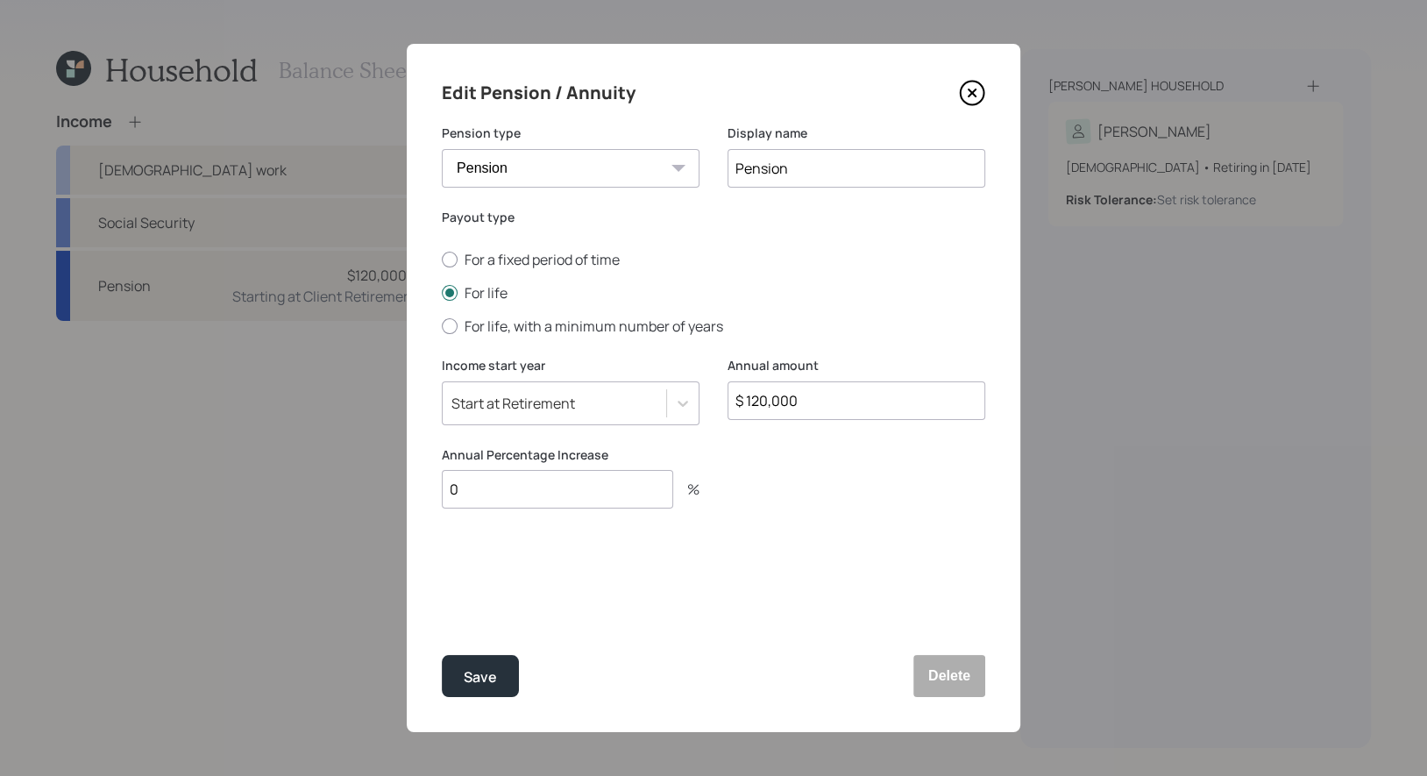
click at [892, 412] on input "$ 120,000" at bounding box center [856, 400] width 258 height 39
type input "$ 10,000"
click at [474, 680] on div "Save" at bounding box center [480, 677] width 33 height 24
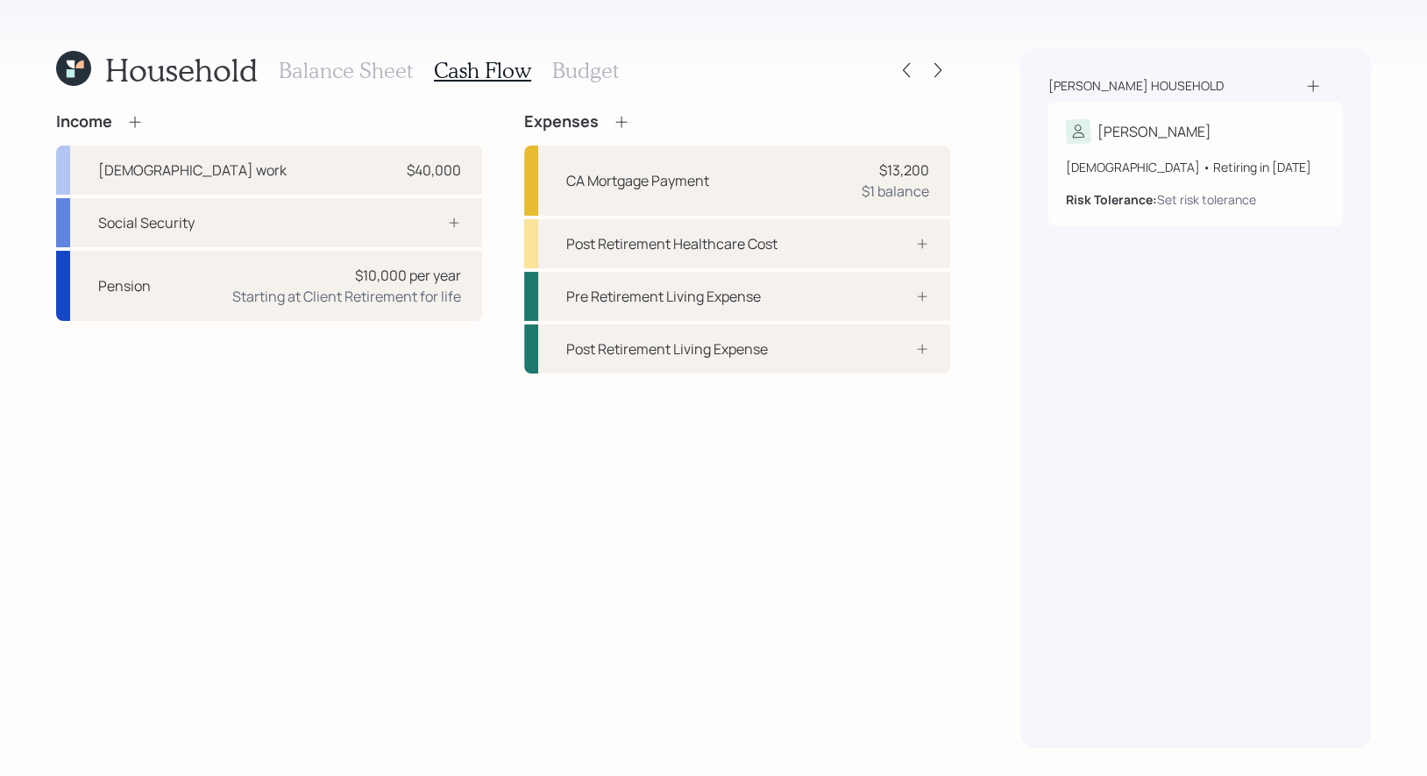
click at [580, 68] on h3 "Budget" at bounding box center [585, 70] width 67 height 25
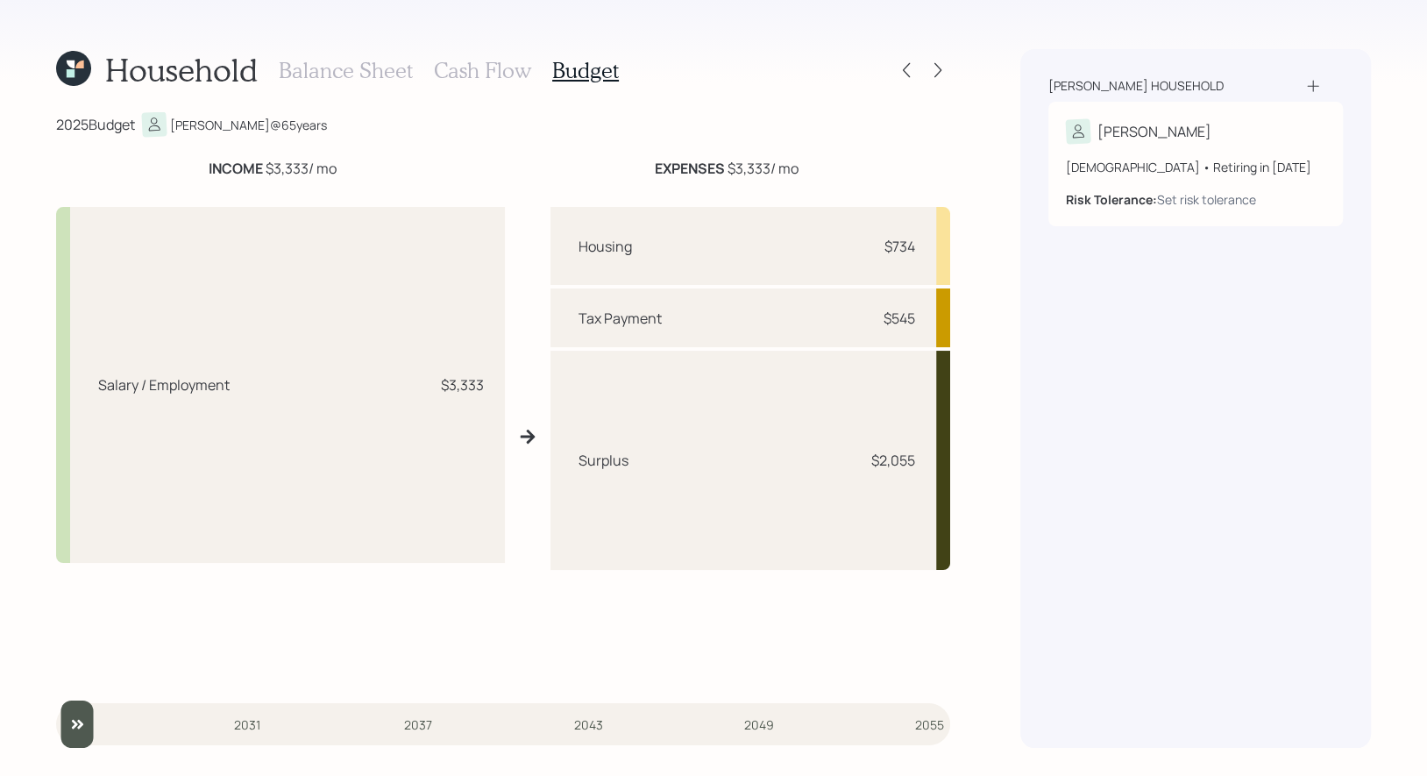
click at [496, 67] on h3 "Cash Flow" at bounding box center [482, 70] width 97 height 25
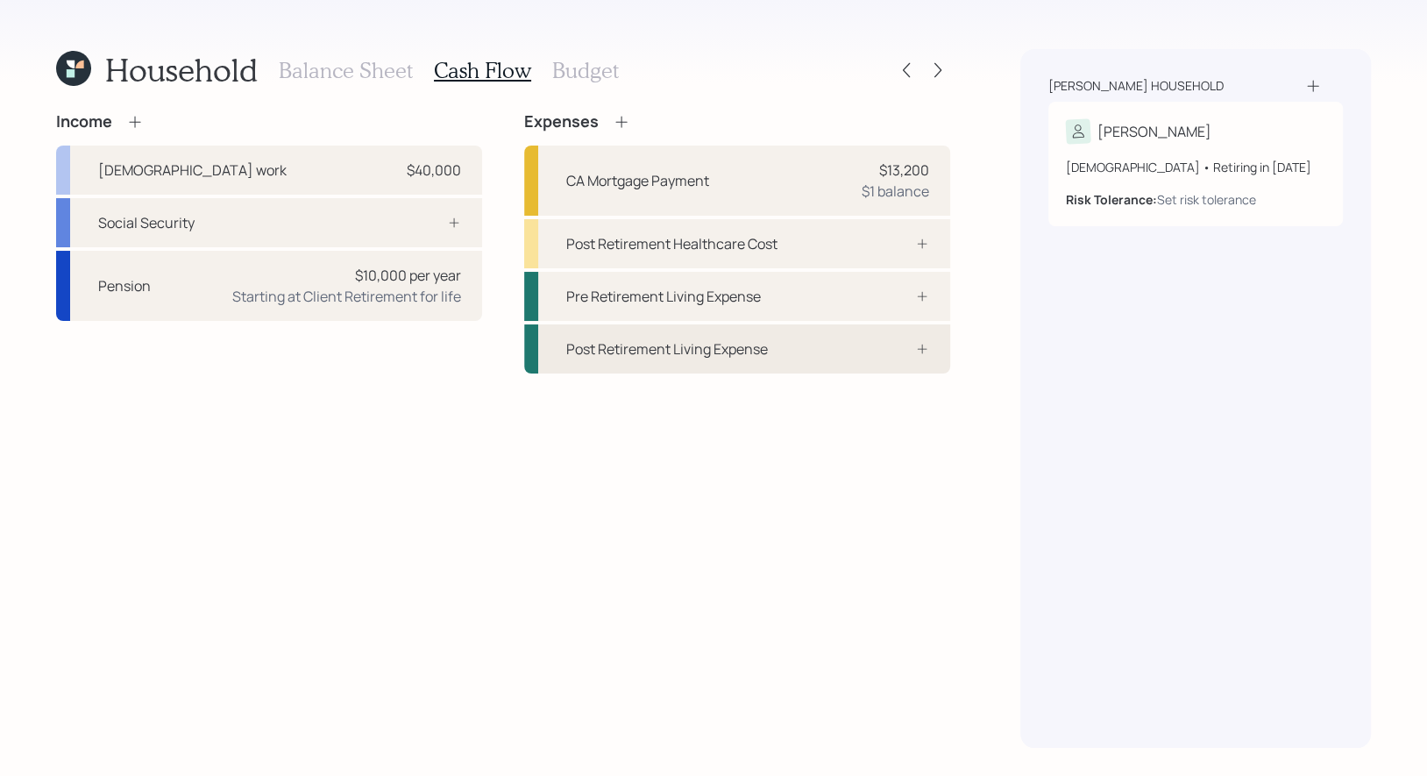
click at [667, 351] on div "Post Retirement Living Expense" at bounding box center [667, 348] width 202 height 21
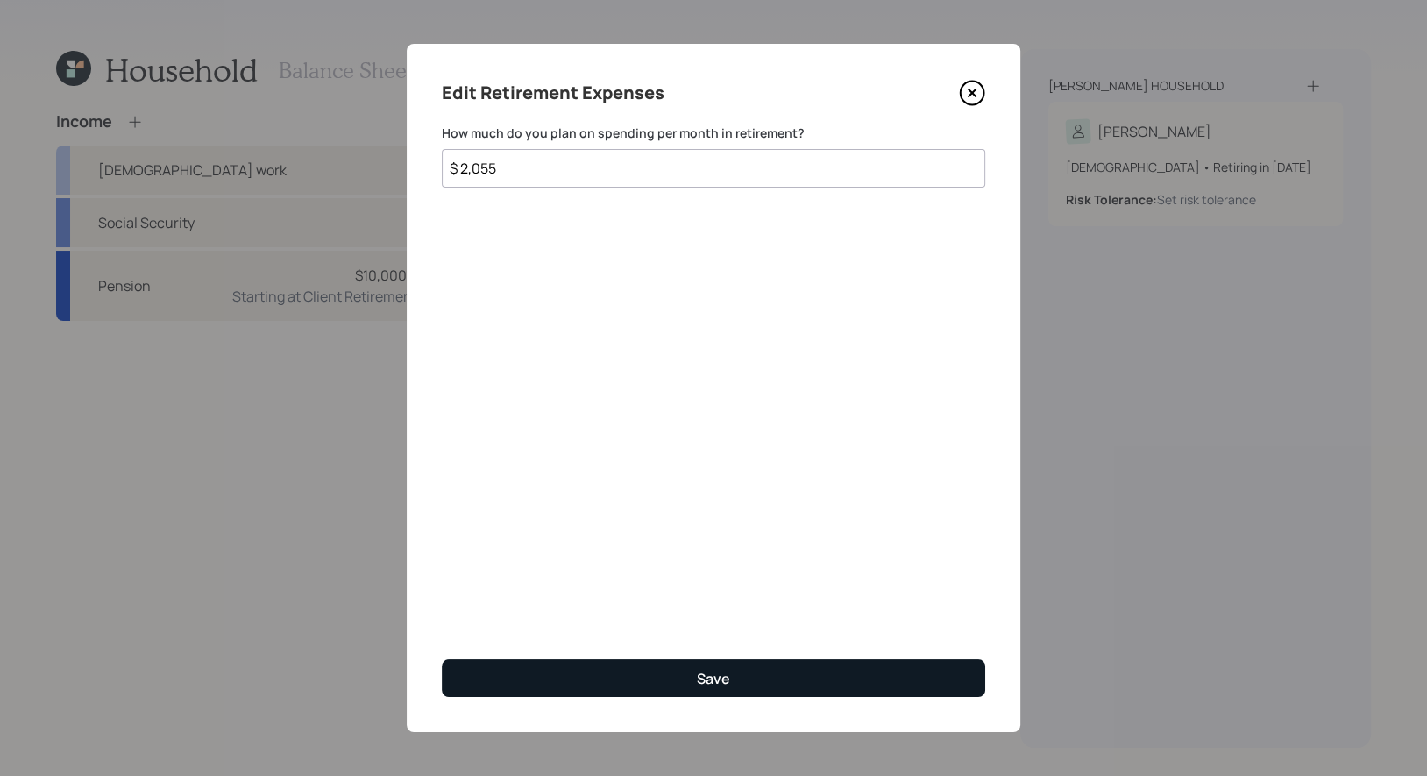
type input "$ 2,055"
click at [581, 685] on button "Save" at bounding box center [713, 678] width 543 height 38
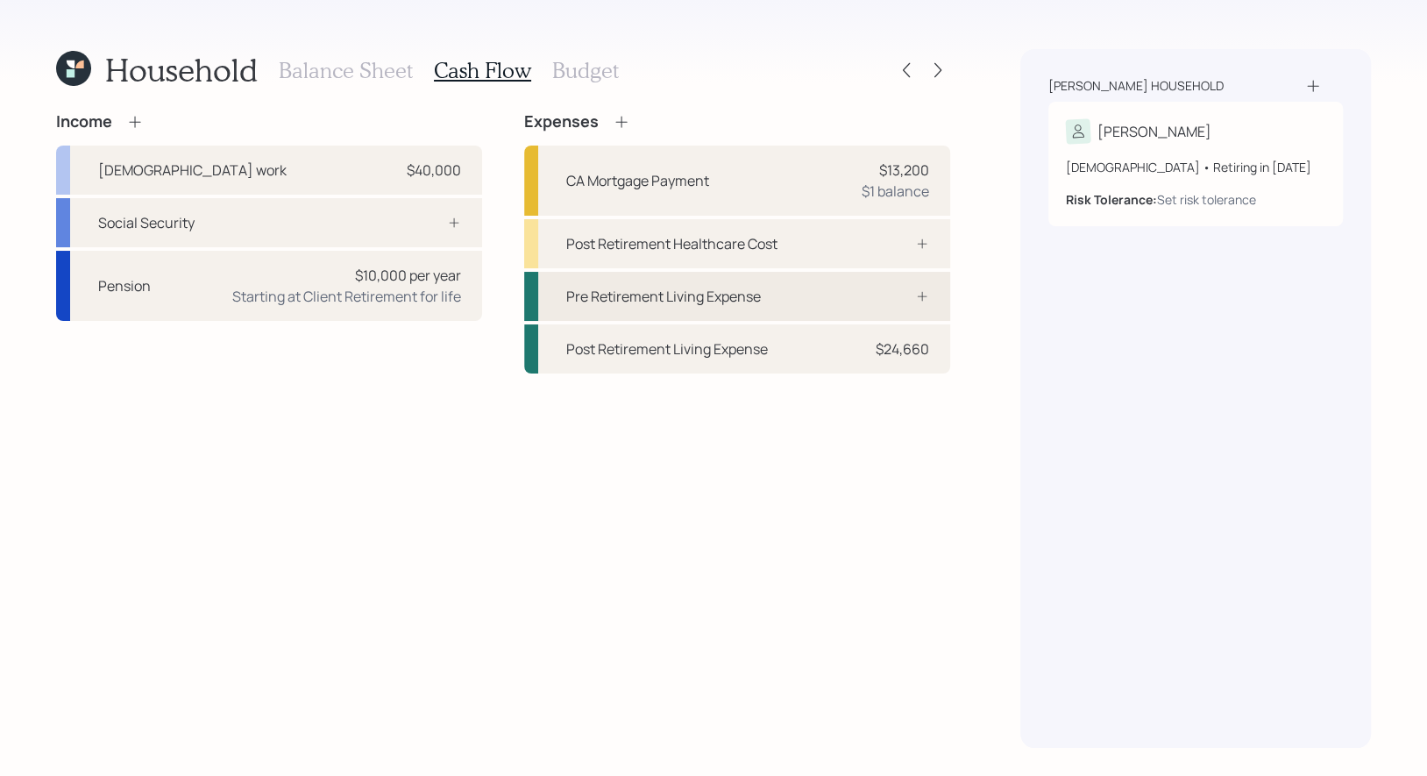
click at [706, 295] on div "Pre Retirement Living Expense" at bounding box center [663, 296] width 195 height 21
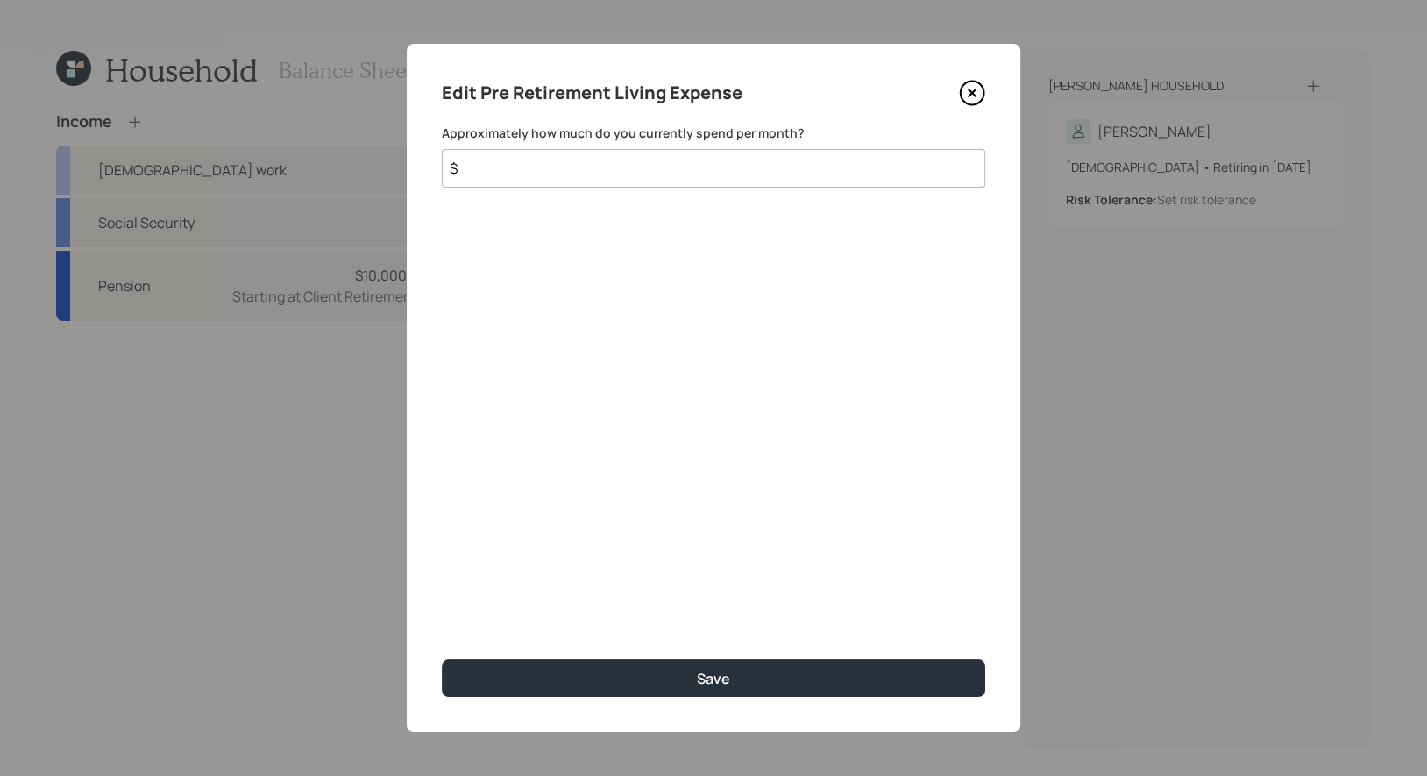
click at [499, 163] on input "$" at bounding box center [713, 168] width 543 height 39
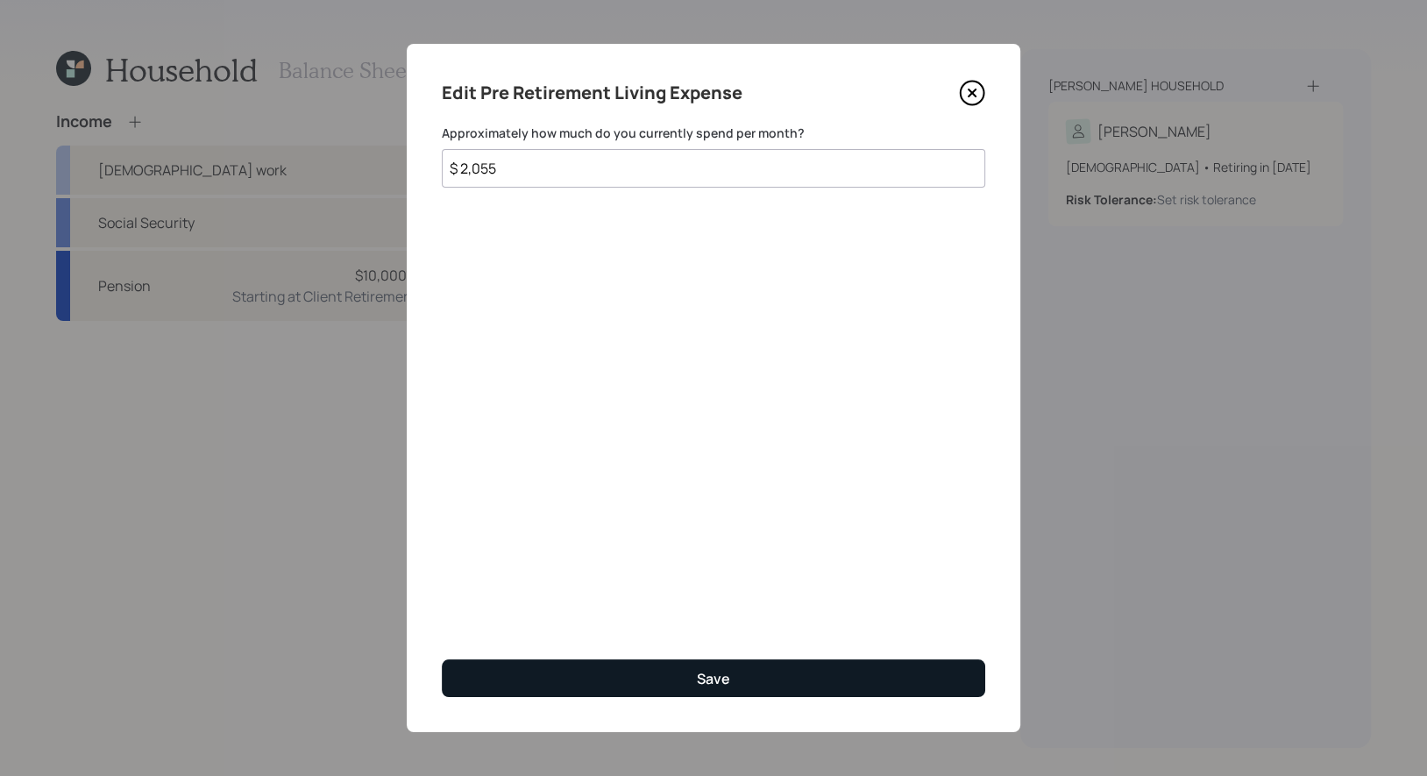
type input "$ 2,055"
click at [570, 671] on button "Save" at bounding box center [713, 678] width 543 height 38
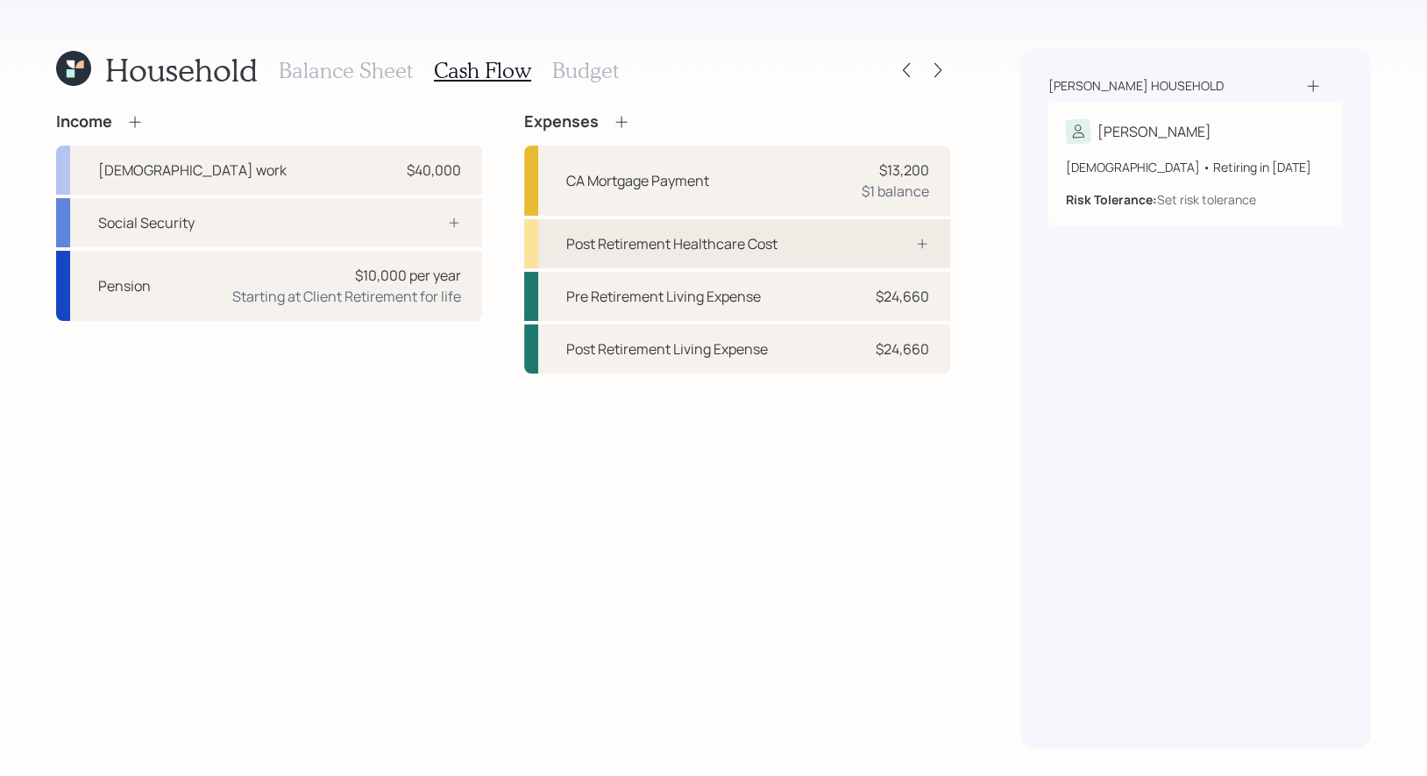
click at [805, 238] on div "Post Retirement Healthcare Cost" at bounding box center [737, 243] width 426 height 49
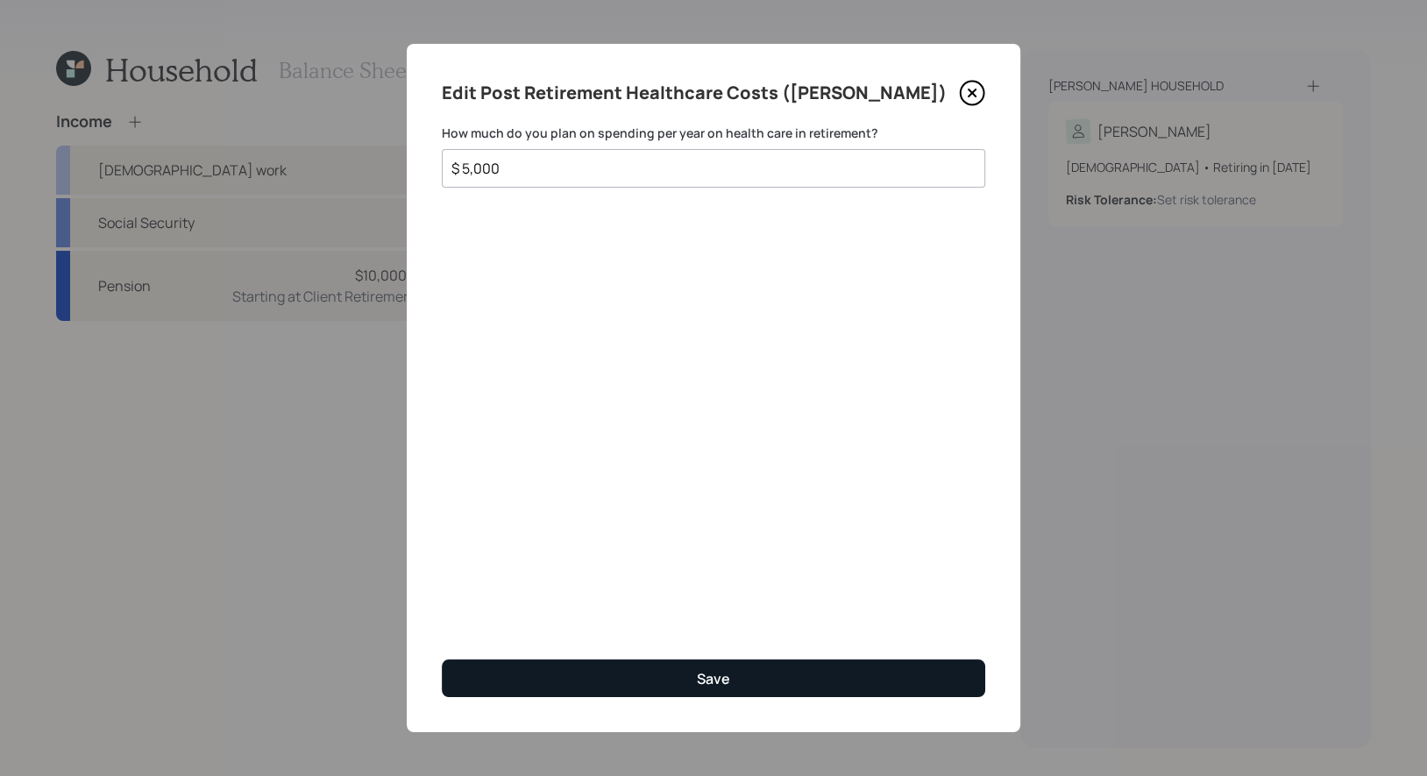
type input "$ 5,000"
click at [617, 666] on button "Save" at bounding box center [713, 678] width 543 height 38
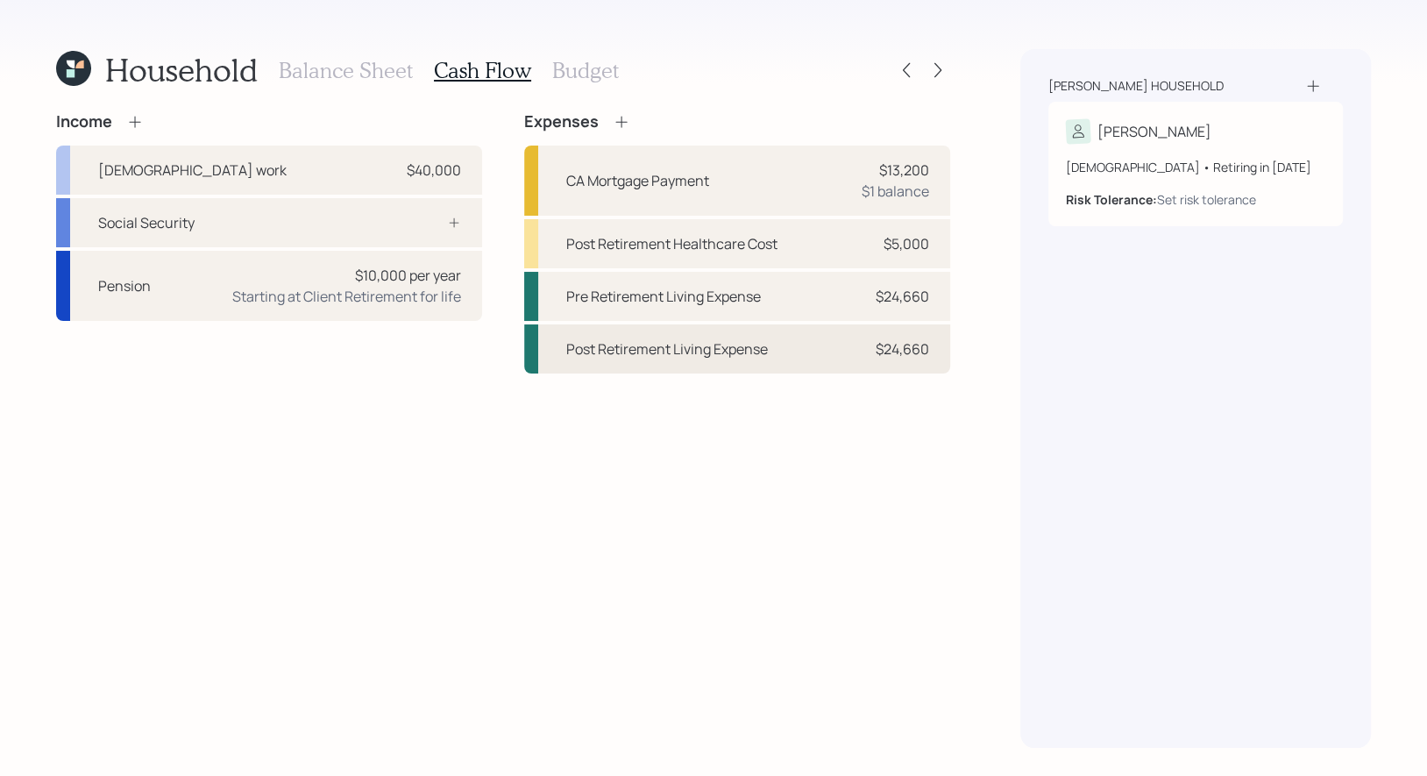
click at [632, 346] on div "Post Retirement Living Expense" at bounding box center [667, 348] width 202 height 21
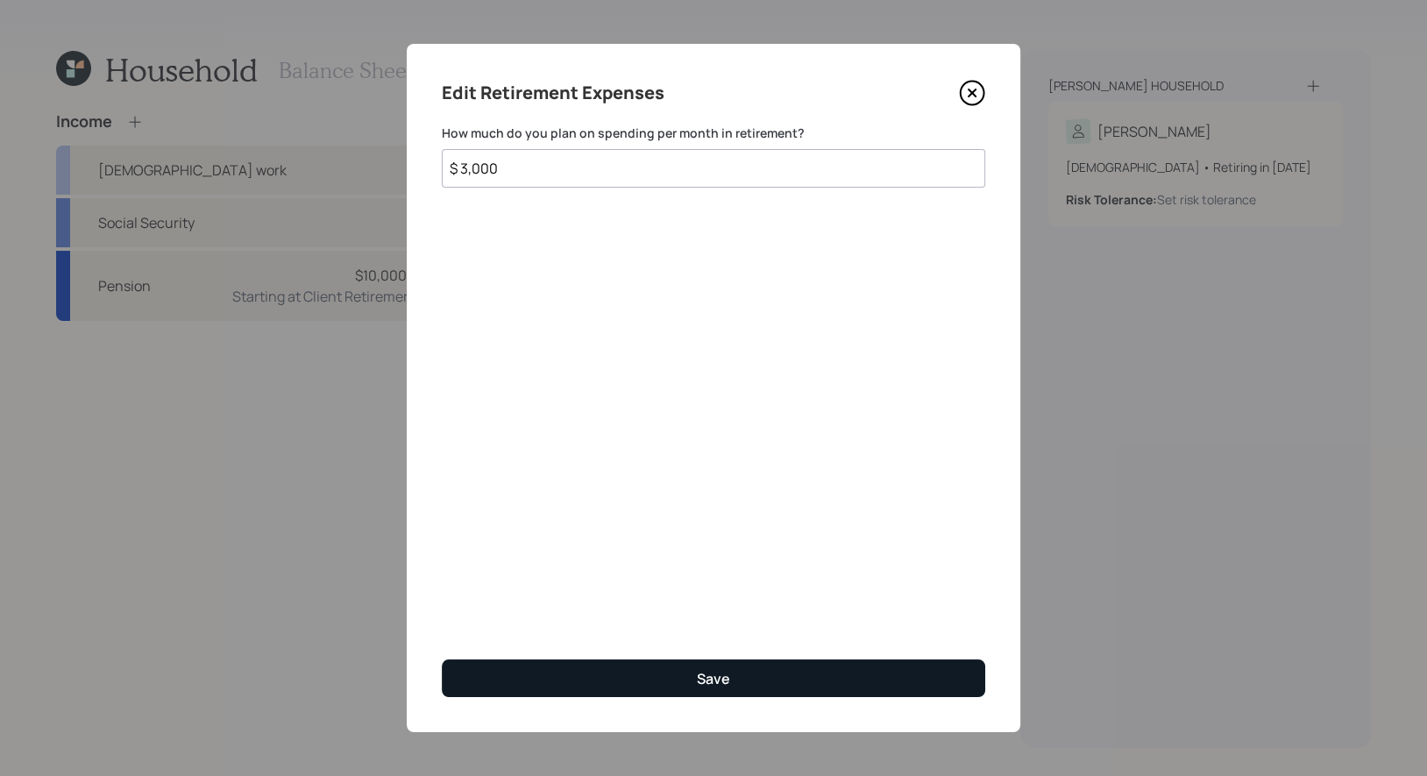
type input "$ 3,000"
click at [601, 678] on button "Save" at bounding box center [713, 678] width 543 height 38
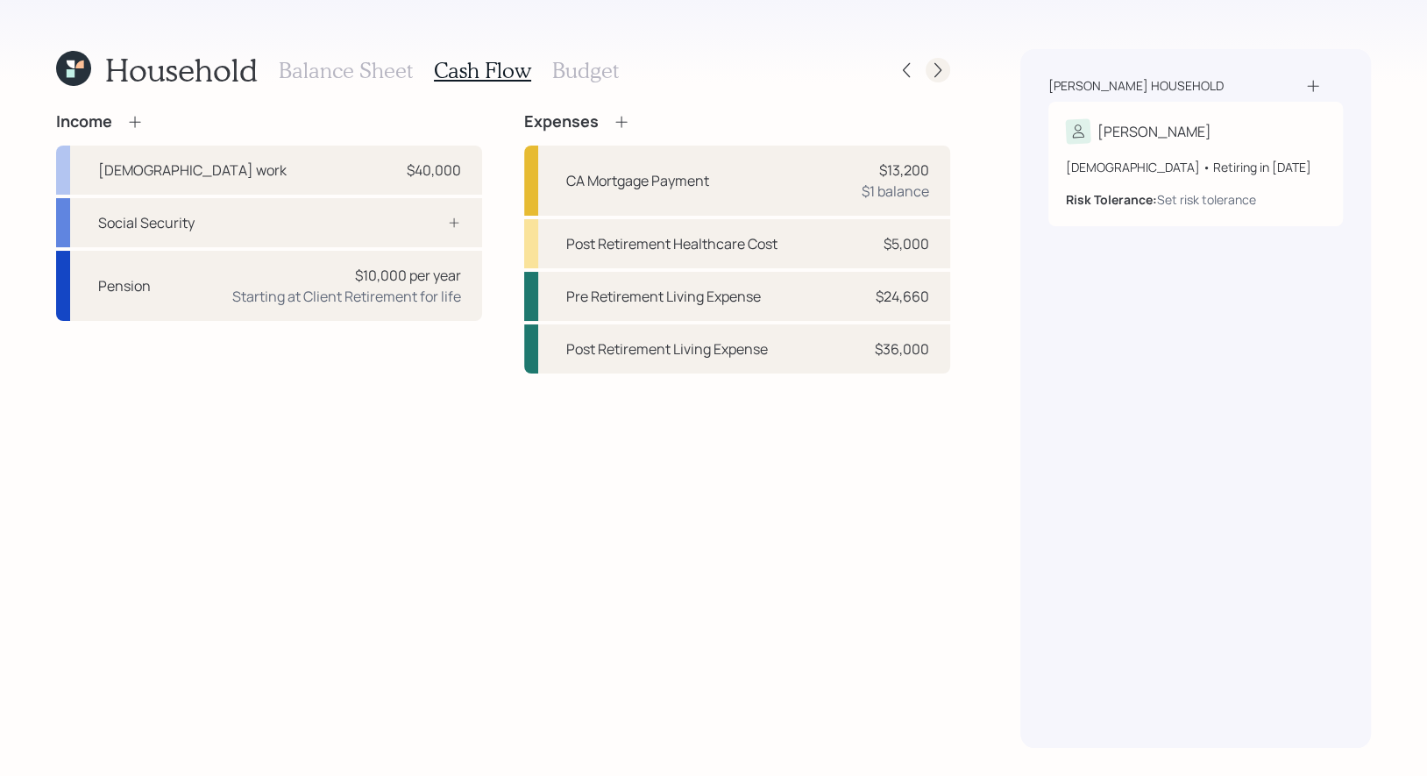
click at [941, 65] on icon at bounding box center [938, 70] width 18 height 18
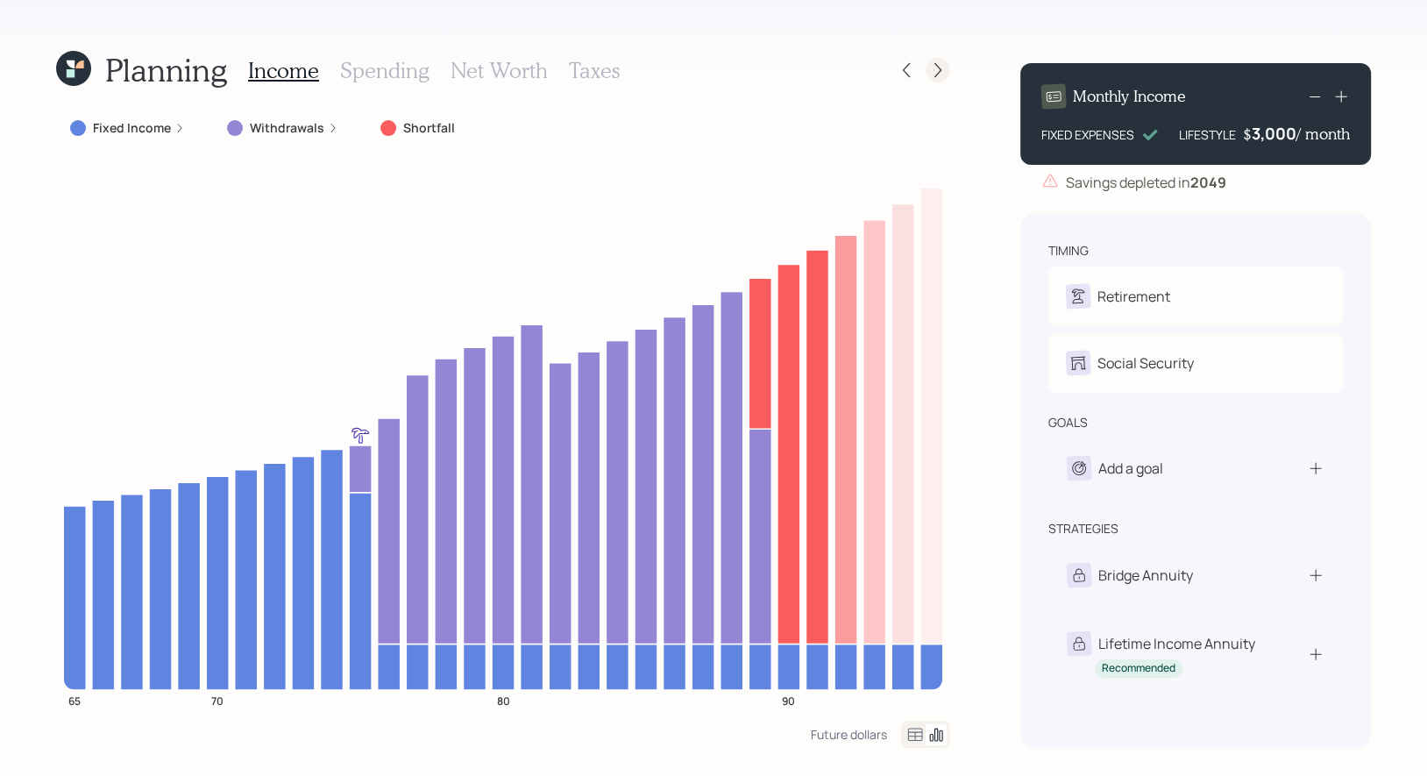
click at [936, 67] on icon at bounding box center [938, 70] width 18 height 18
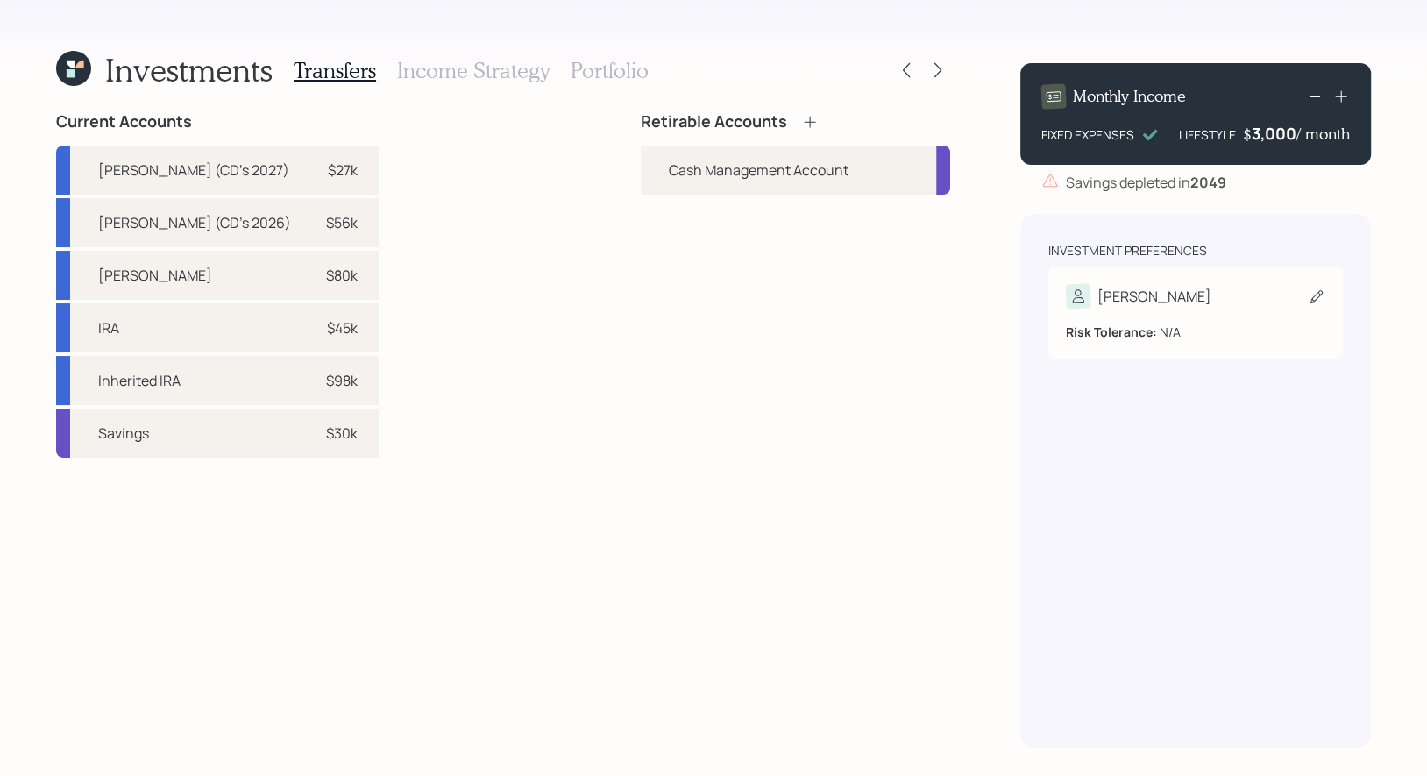
click at [1317, 295] on icon at bounding box center [1317, 296] width 18 height 18
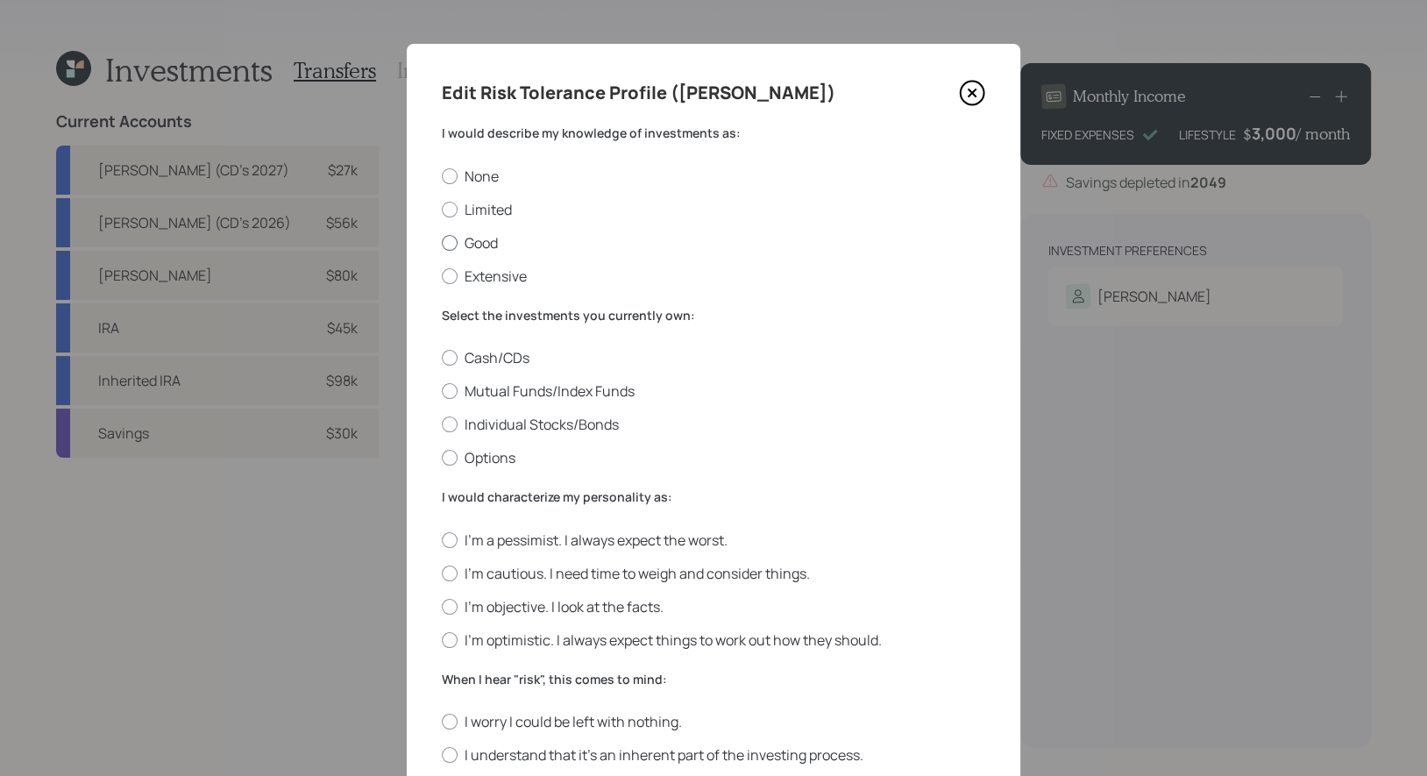
click at [447, 244] on div at bounding box center [450, 243] width 16 height 16
click at [442, 243] on input "Good" at bounding box center [441, 242] width 1 height 1
radio input "true"
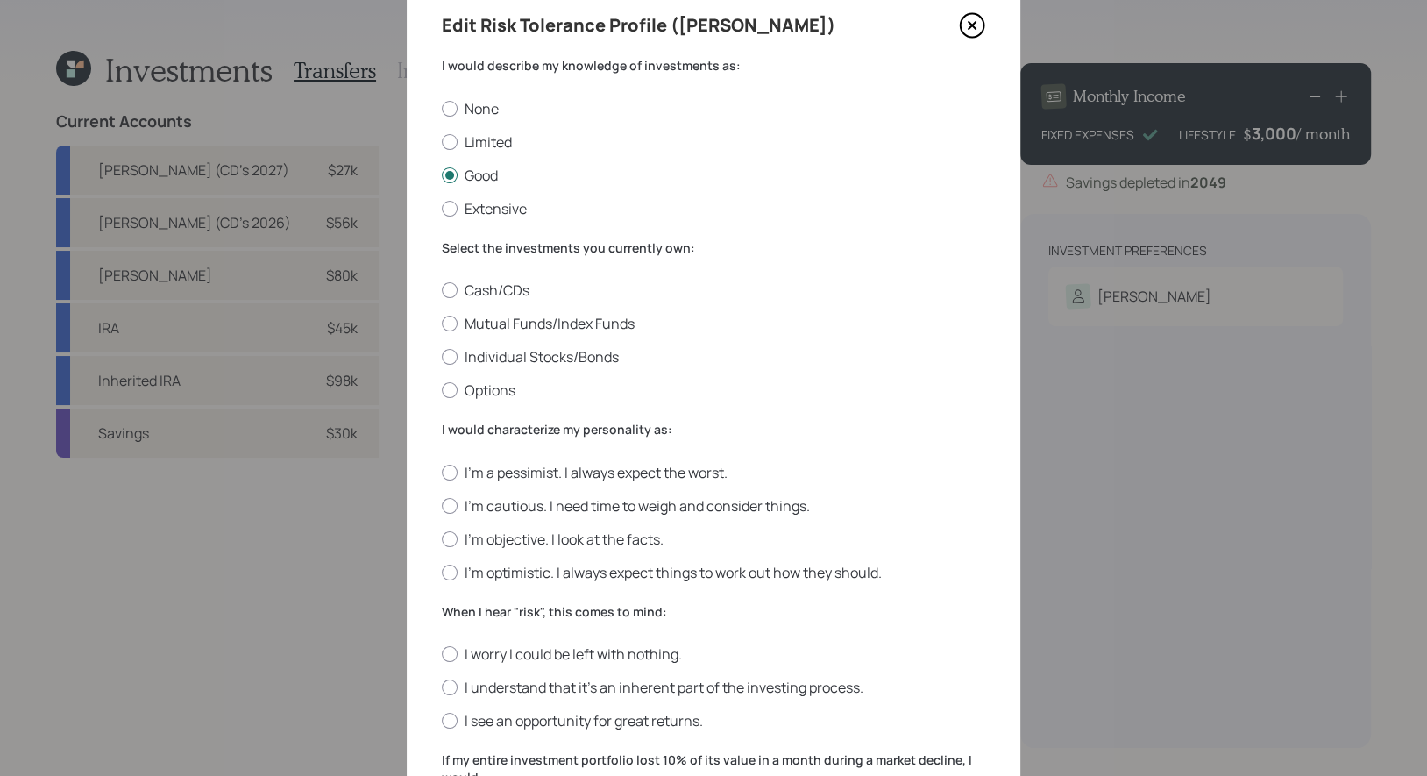
scroll to position [126, 0]
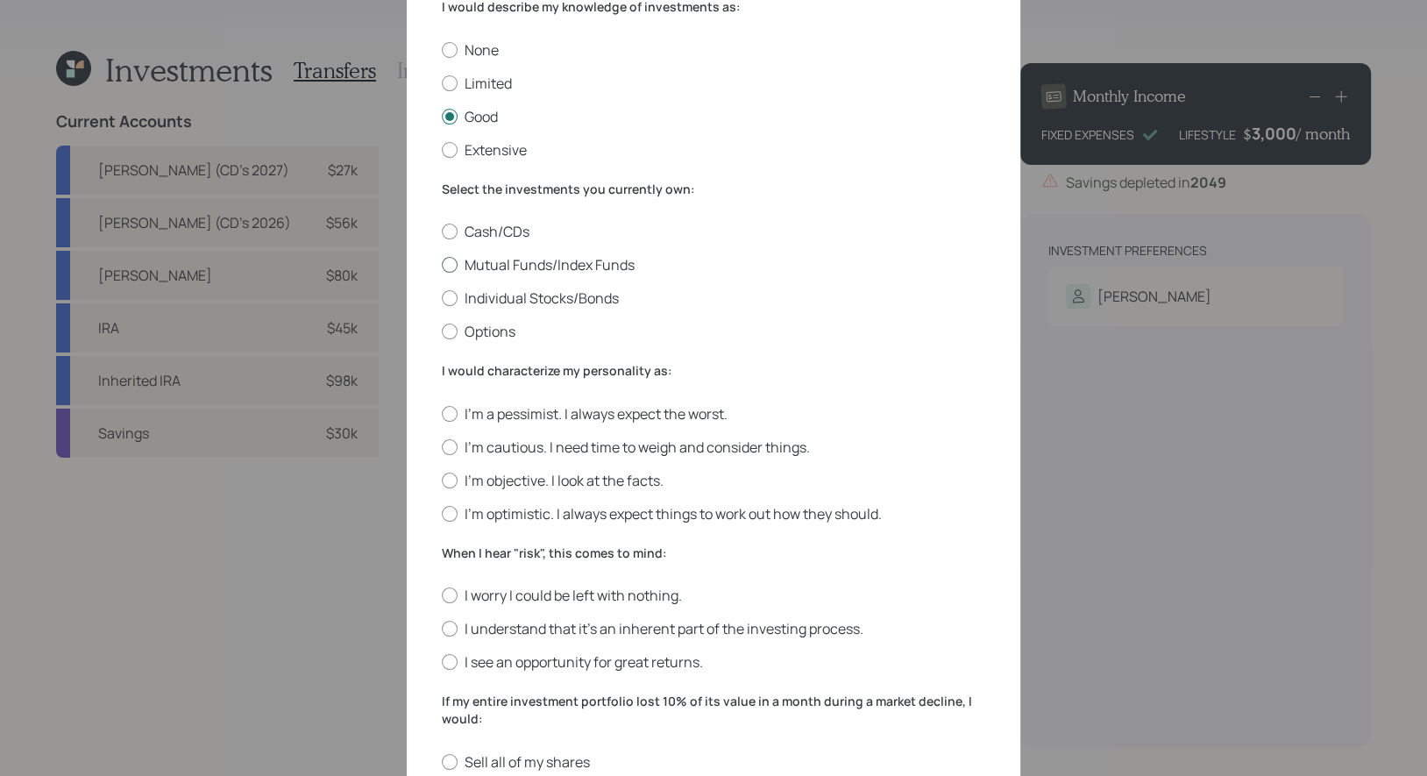
click at [445, 260] on div at bounding box center [450, 265] width 16 height 16
click at [442, 265] on input "Mutual Funds/Index Funds" at bounding box center [441, 265] width 1 height 1
radio input "true"
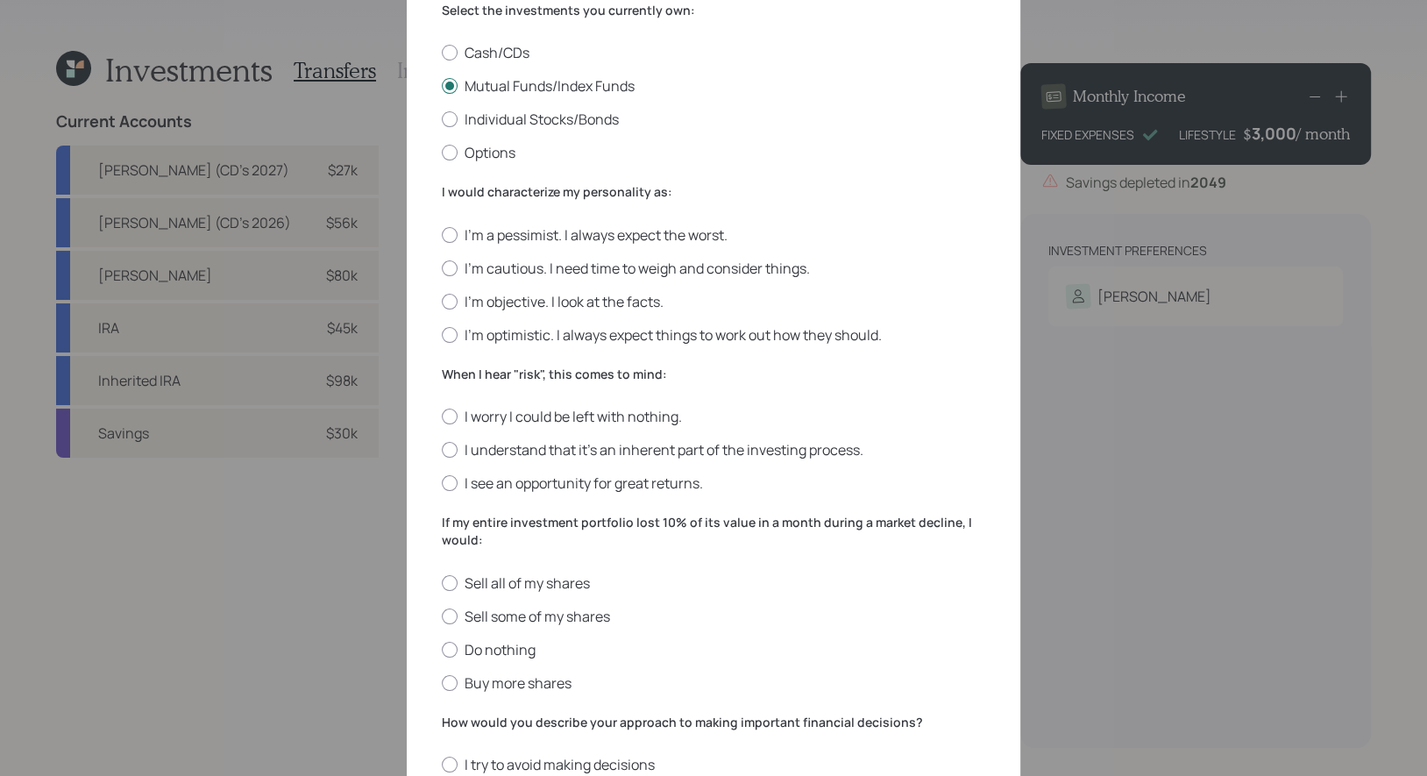
scroll to position [307, 0]
click at [543, 301] on label "I'm objective. I look at the facts." at bounding box center [713, 299] width 543 height 19
click at [442, 300] on input "I'm objective. I look at the facts." at bounding box center [441, 299] width 1 height 1
radio input "true"
click at [496, 444] on label "I understand that it’s an inherent part of the investing process." at bounding box center [713, 447] width 543 height 19
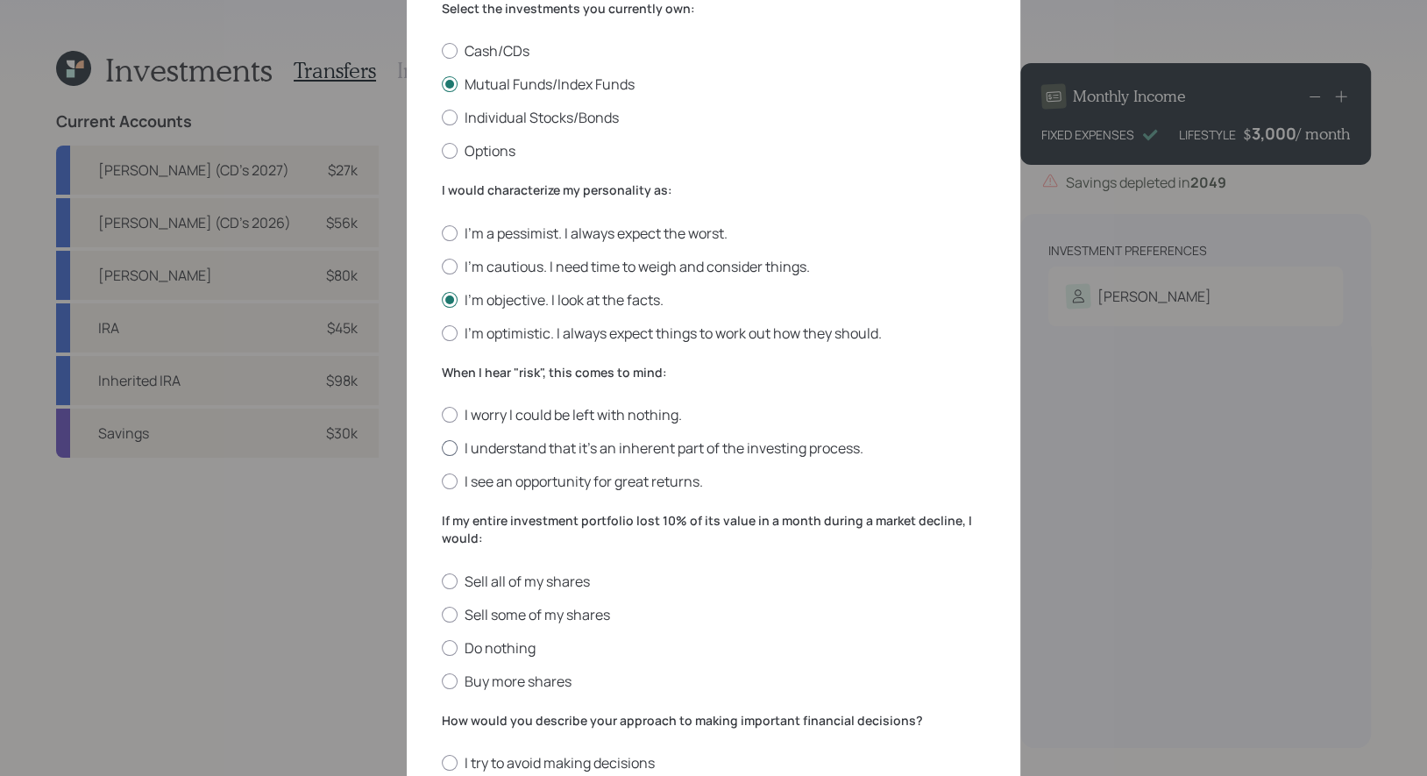
click at [442, 448] on input "I understand that it’s an inherent part of the investing process." at bounding box center [441, 448] width 1 height 1
radio input "true"
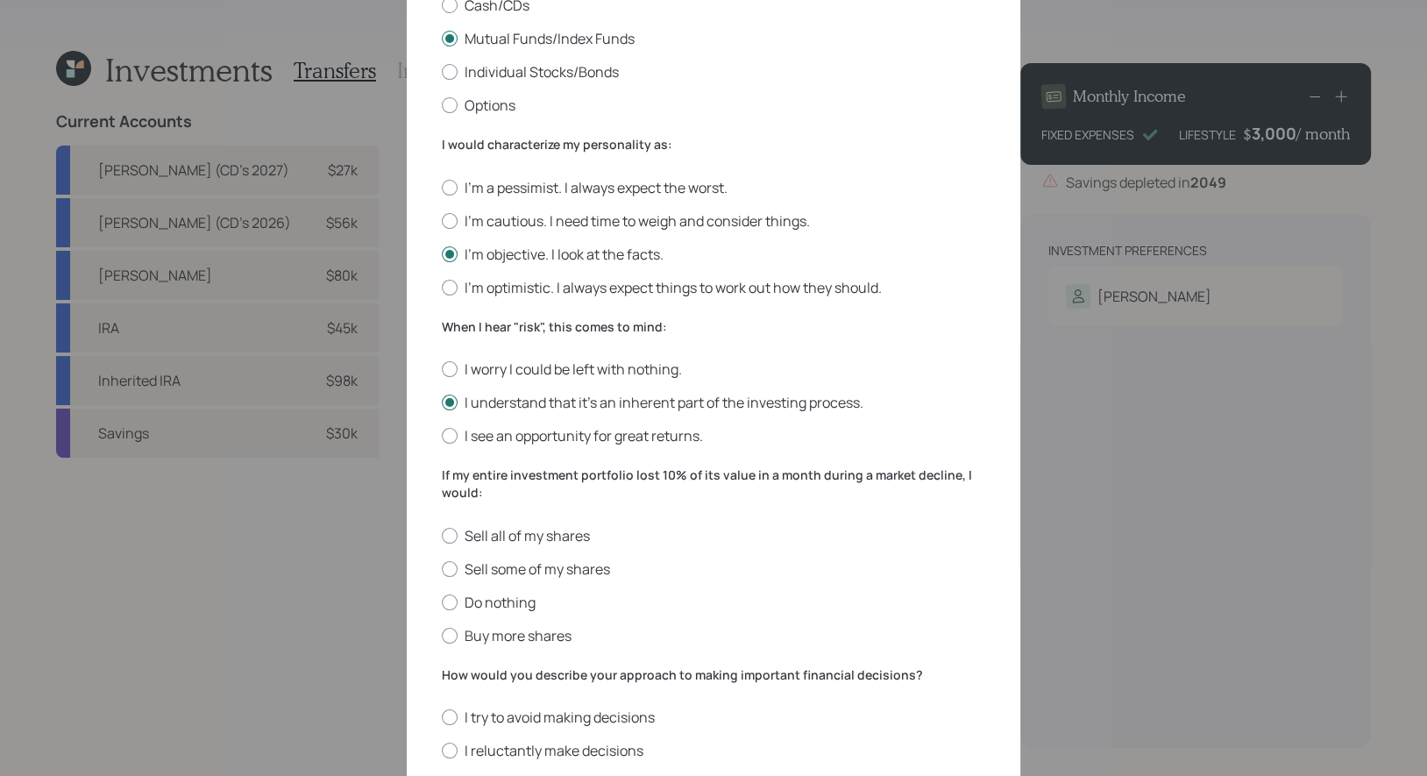
scroll to position [355, 0]
click at [450, 596] on div at bounding box center [450, 600] width 16 height 16
click at [442, 599] on input "Do nothing" at bounding box center [441, 599] width 1 height 1
radio input "true"
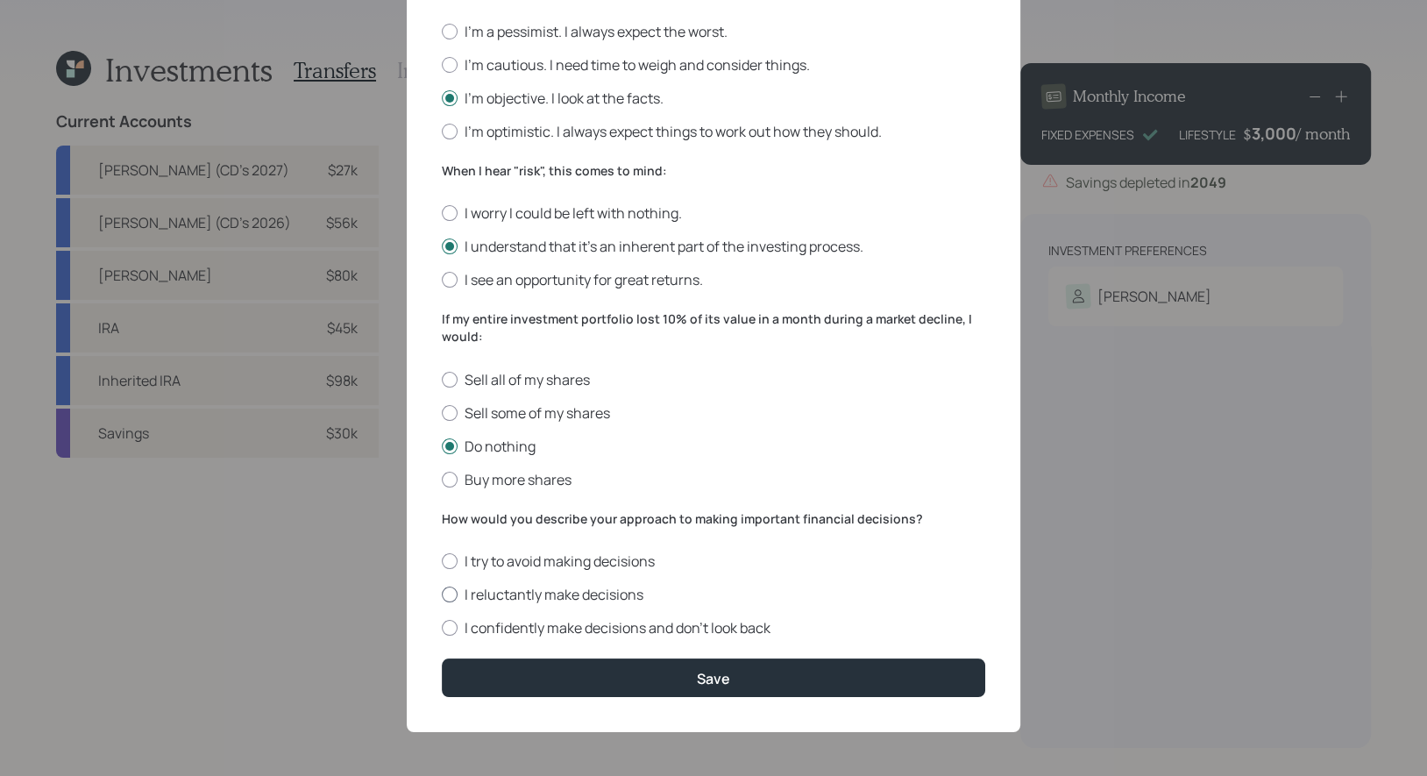
click at [450, 593] on div at bounding box center [450, 594] width 16 height 16
click at [442, 594] on input "I reluctantly make decisions" at bounding box center [441, 594] width 1 height 1
radio input "true"
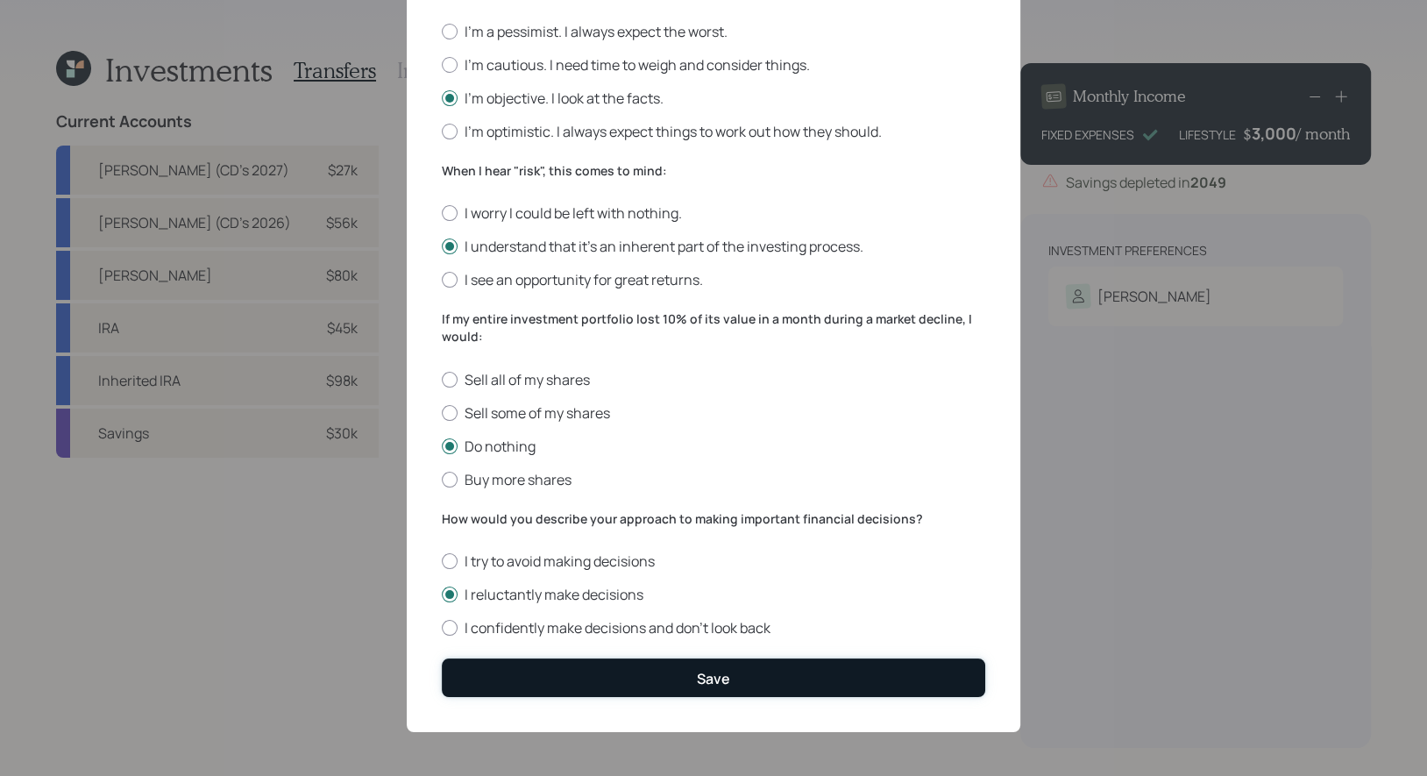
click at [543, 686] on button "Save" at bounding box center [713, 677] width 543 height 38
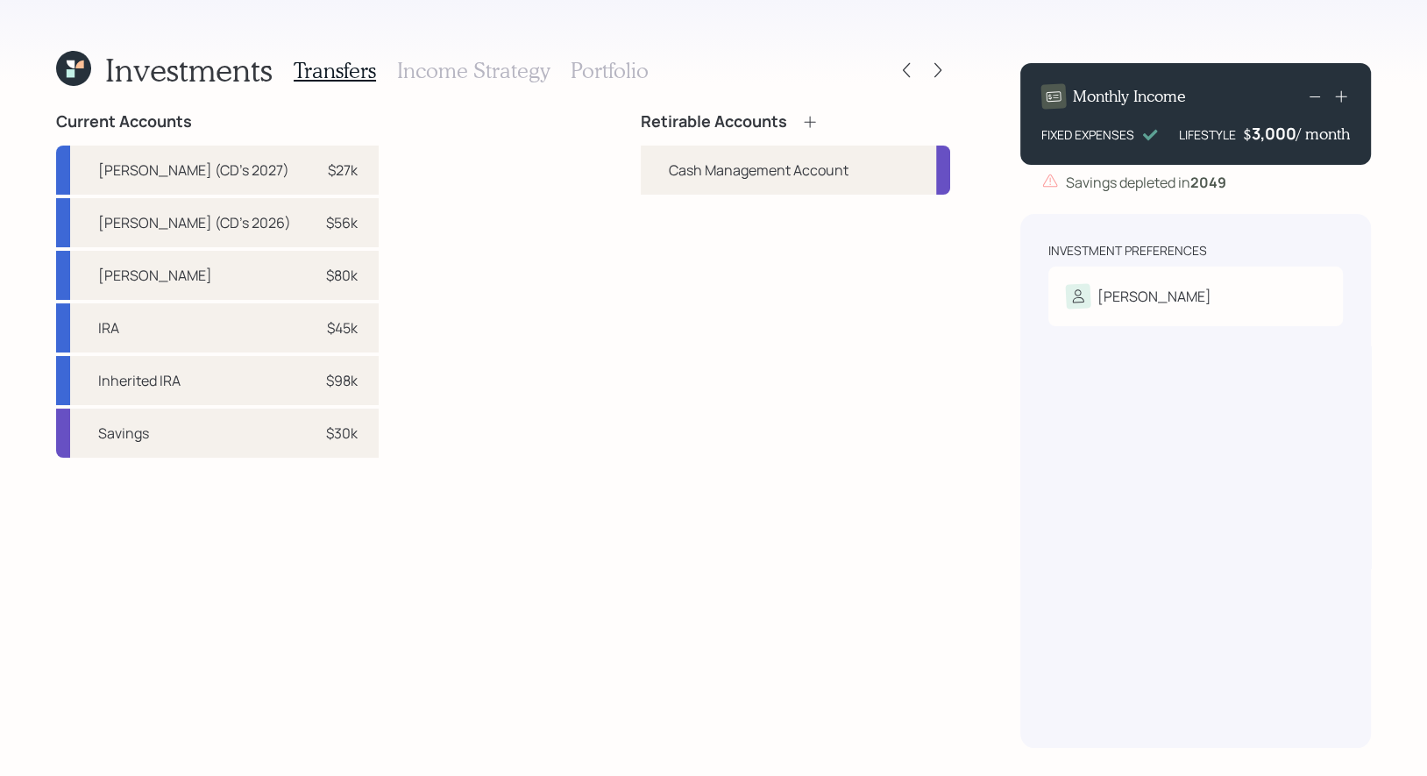
click at [812, 121] on icon at bounding box center [809, 121] width 11 height 11
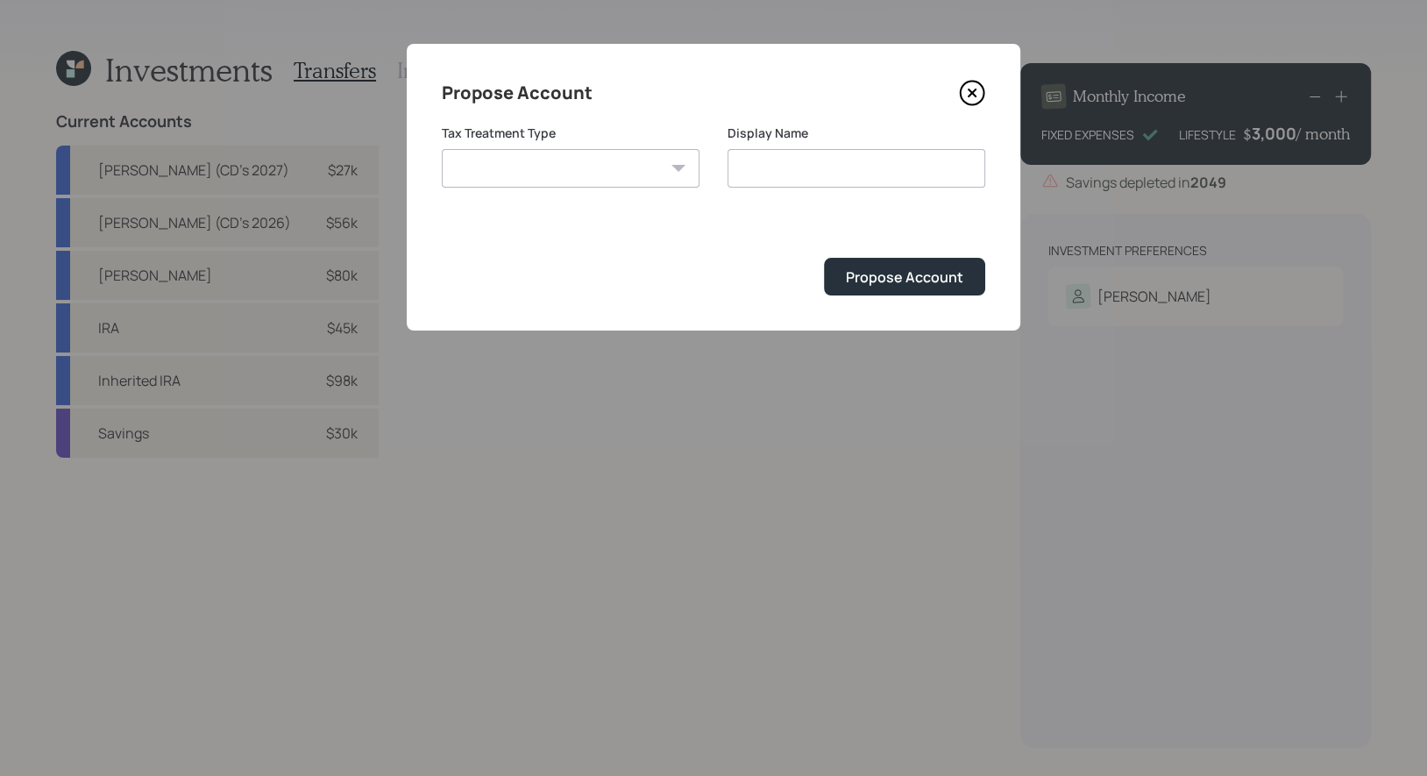
click at [552, 165] on select "Roth Taxable Traditional" at bounding box center [571, 168] width 258 height 39
select select "roth"
click at [442, 149] on select "Roth Taxable Traditional" at bounding box center [571, 168] width 258 height 39
click at [855, 162] on input "Roth" at bounding box center [856, 168] width 258 height 39
type input "[PERSON_NAME]"
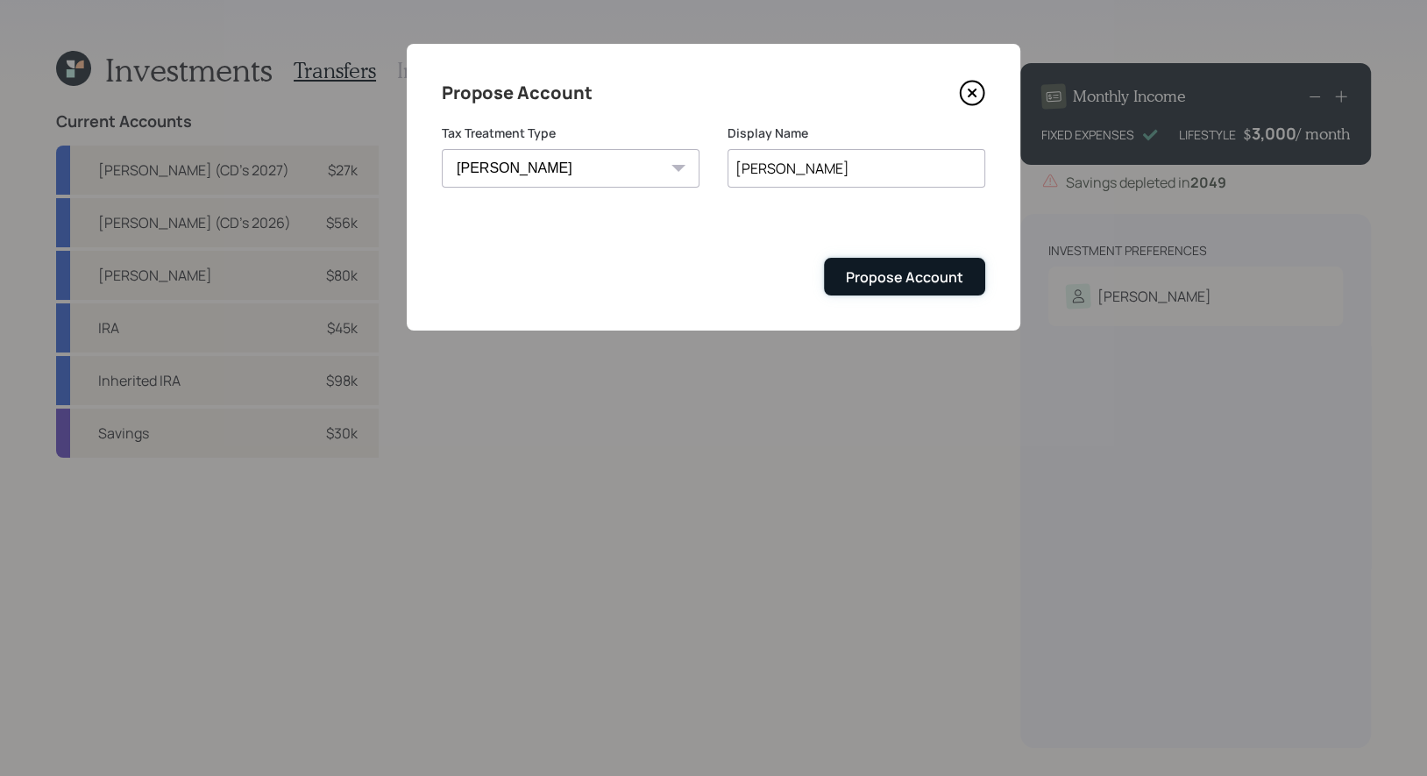
click at [939, 284] on div "Propose Account" at bounding box center [904, 276] width 117 height 19
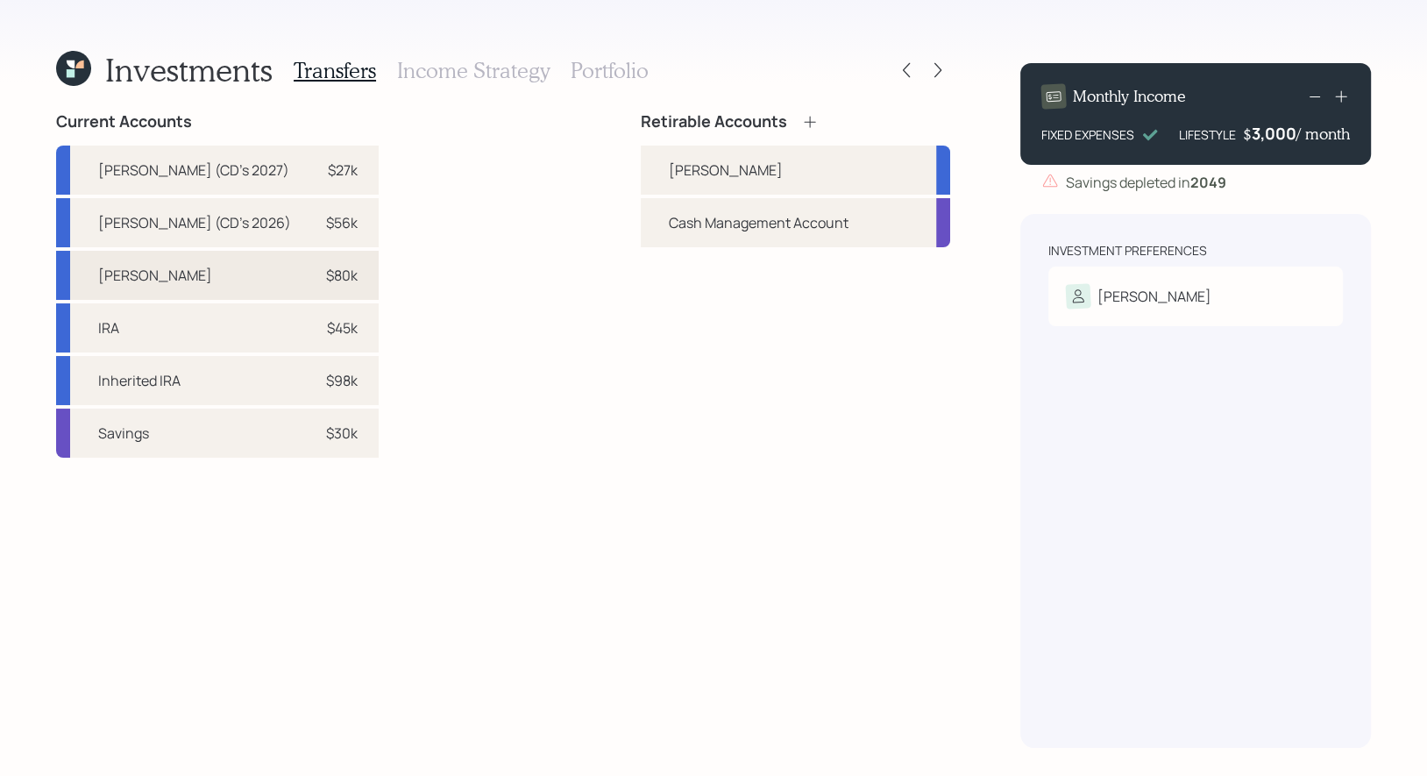
click at [328, 280] on div "$80k" at bounding box center [342, 275] width 32 height 21
click at [706, 171] on div "[PERSON_NAME]" at bounding box center [726, 170] width 114 height 21
select select "9b6dc70a-78dd-4f89-824c-1d3b95ef2fa7"
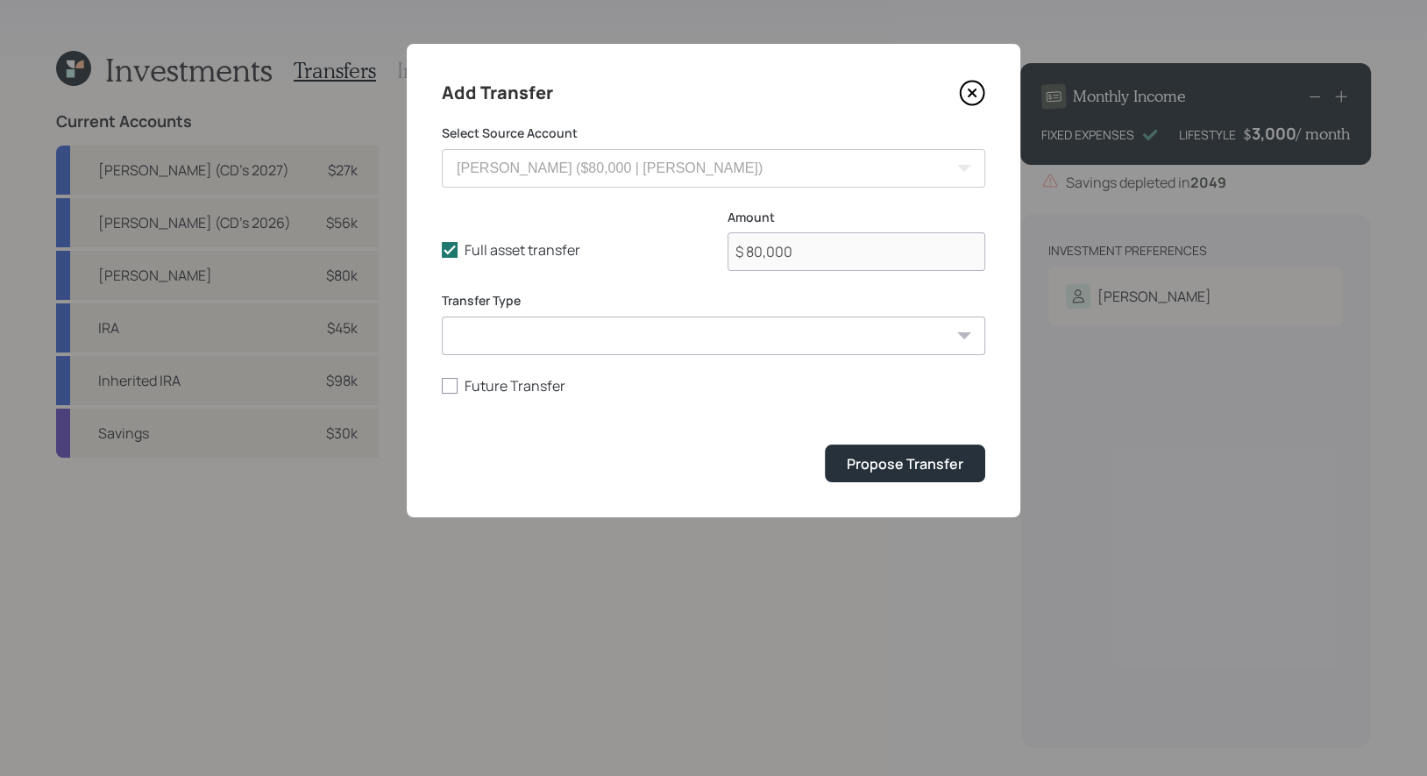
click at [560, 342] on select "ACAT Transfer Non ACAT Transfer Capitalize Rollover Rollover Deposit" at bounding box center [713, 335] width 543 height 39
select select "acat_transfer"
click at [442, 316] on select "ACAT Transfer Non ACAT Transfer Capitalize Rollover Rollover Deposit" at bounding box center [713, 335] width 543 height 39
click at [961, 469] on div "Propose Transfer" at bounding box center [905, 463] width 117 height 19
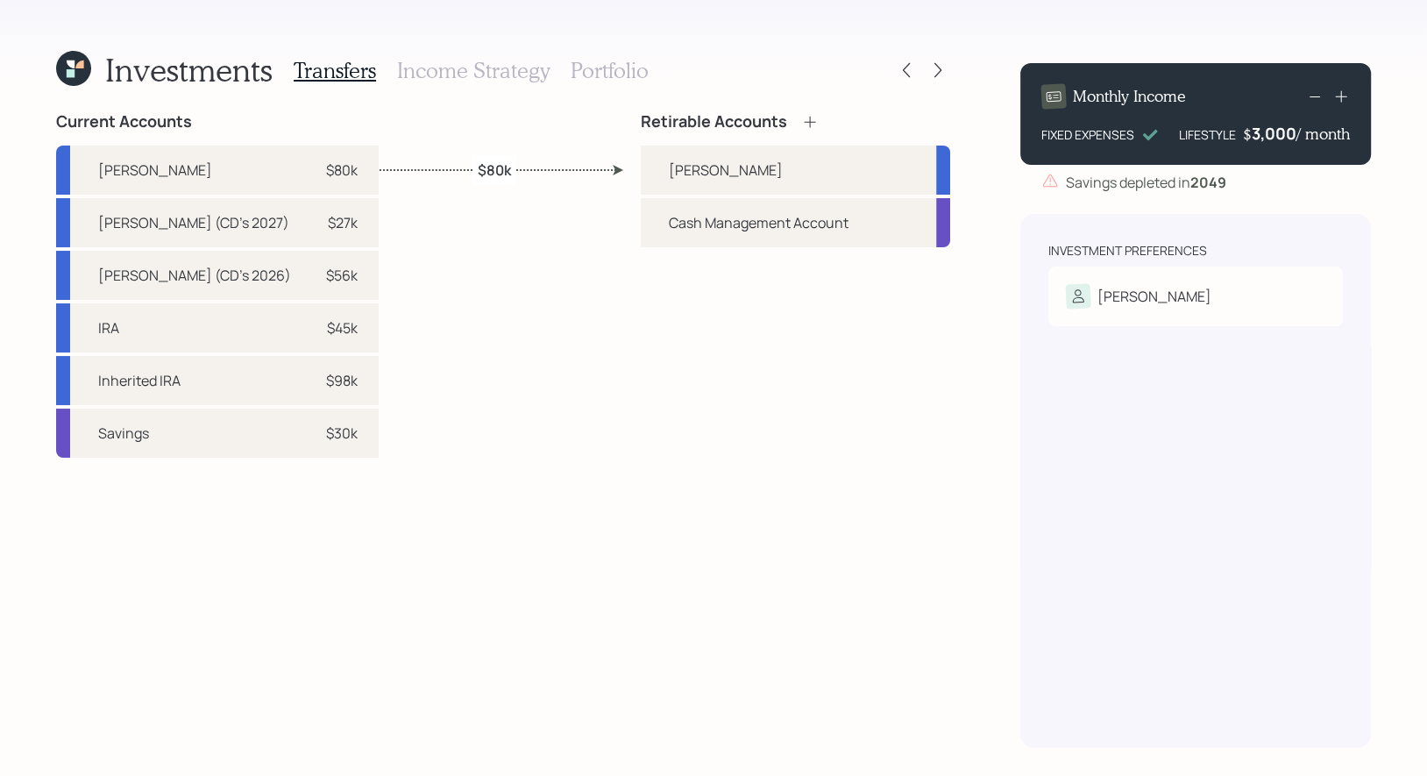
click at [810, 118] on icon at bounding box center [809, 121] width 11 height 11
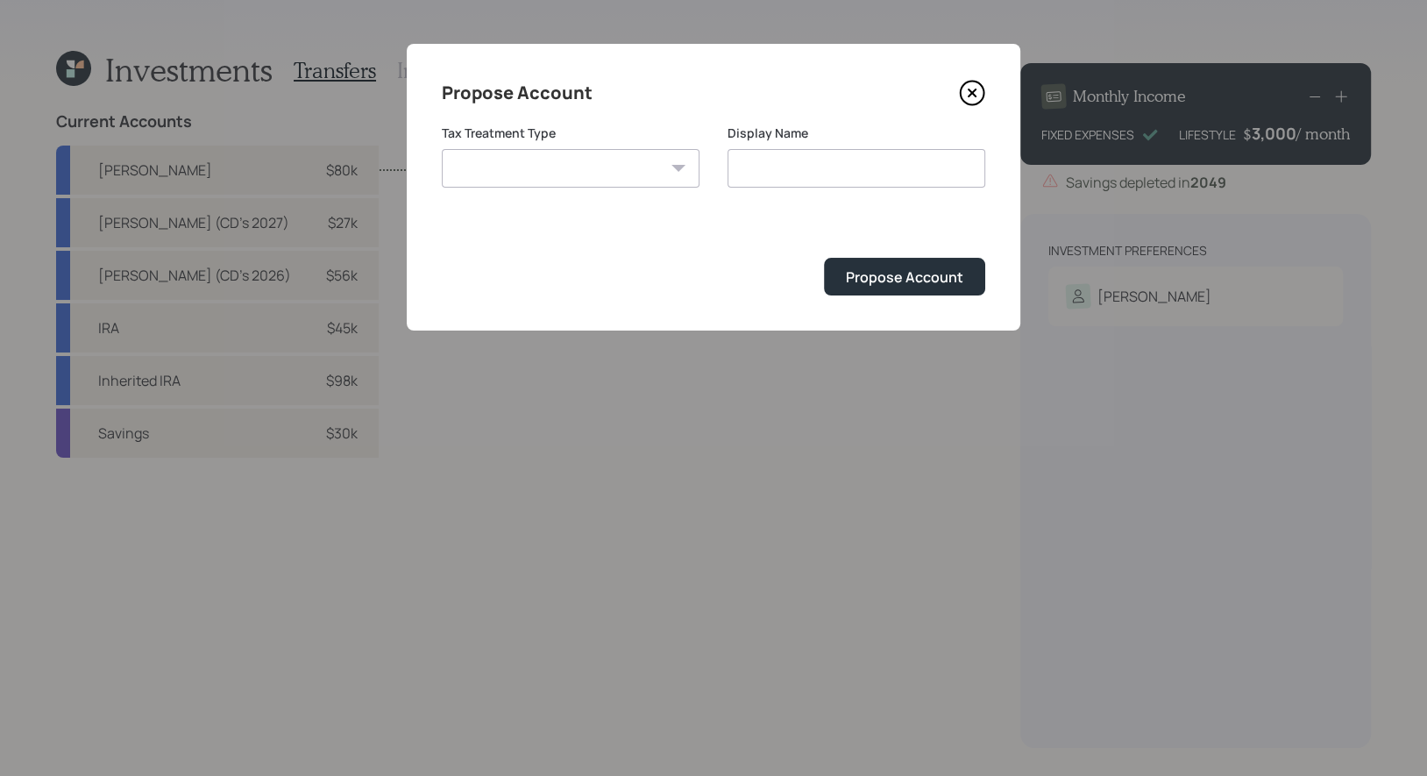
click at [539, 174] on select "Roth Taxable Traditional" at bounding box center [571, 168] width 258 height 39
select select "traditional"
click at [442, 149] on select "Roth Taxable Traditional" at bounding box center [571, 168] width 258 height 39
type input "Traditional"
click at [887, 274] on div "Propose Account" at bounding box center [904, 276] width 117 height 19
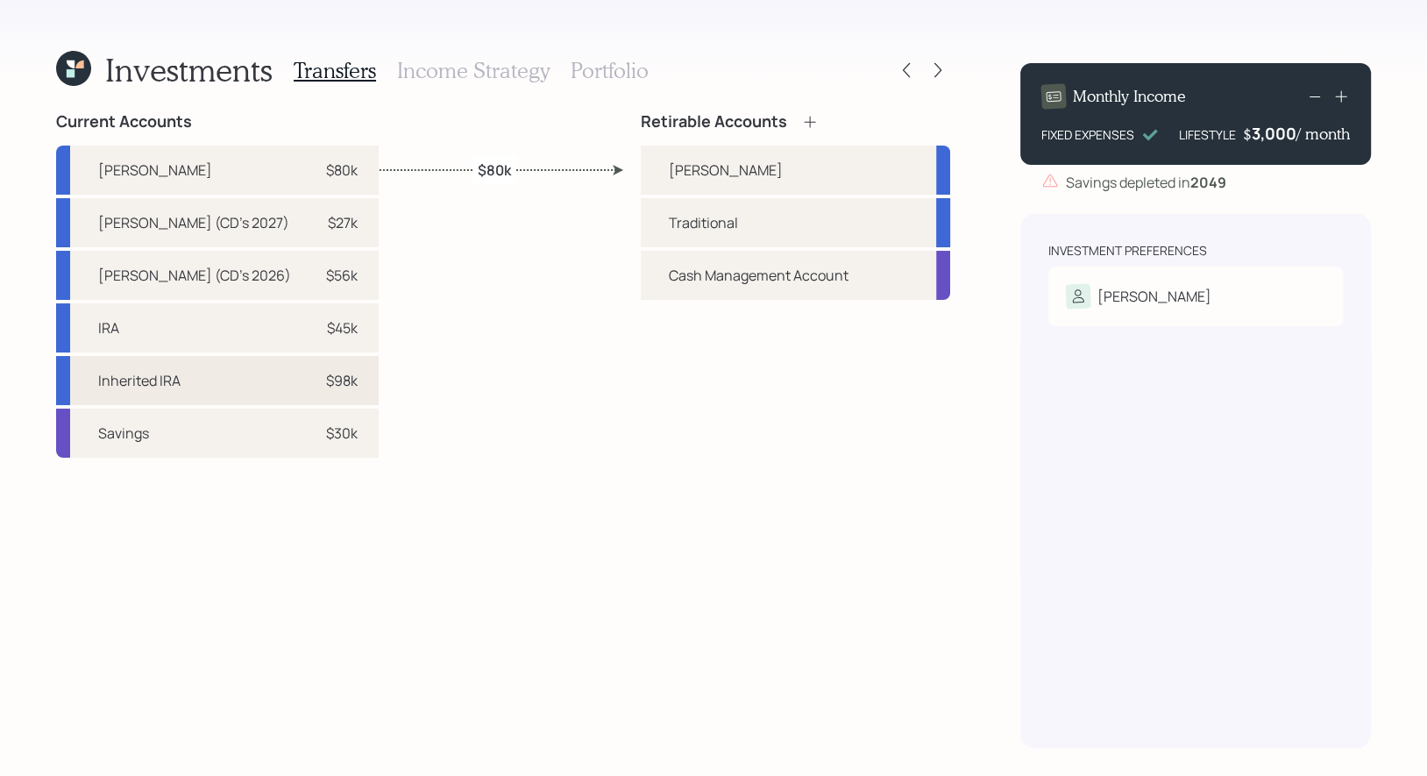
click at [326, 380] on div "$98k" at bounding box center [342, 380] width 32 height 21
click at [685, 220] on div "Traditional" at bounding box center [703, 222] width 69 height 21
select select "1b5c8842-deaf-420b-92eb-d1093471aad8"
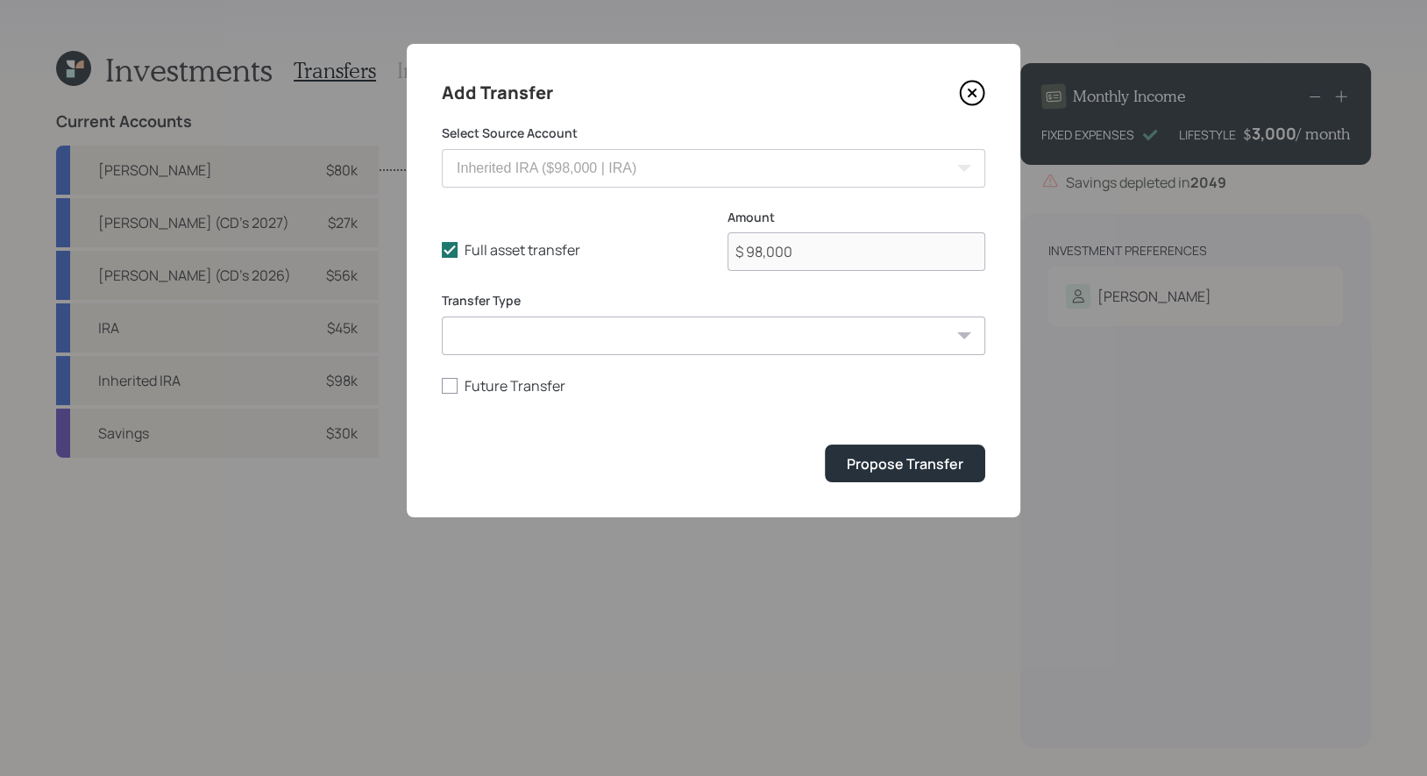
click at [594, 343] on select "ACAT Transfer Non ACAT Transfer Capitalize Rollover Rollover Deposit" at bounding box center [713, 335] width 543 height 39
select select "acat_transfer"
click at [442, 316] on select "ACAT Transfer Non ACAT Transfer Capitalize Rollover Rollover Deposit" at bounding box center [713, 335] width 543 height 39
click at [914, 466] on div "Propose Transfer" at bounding box center [905, 463] width 117 height 19
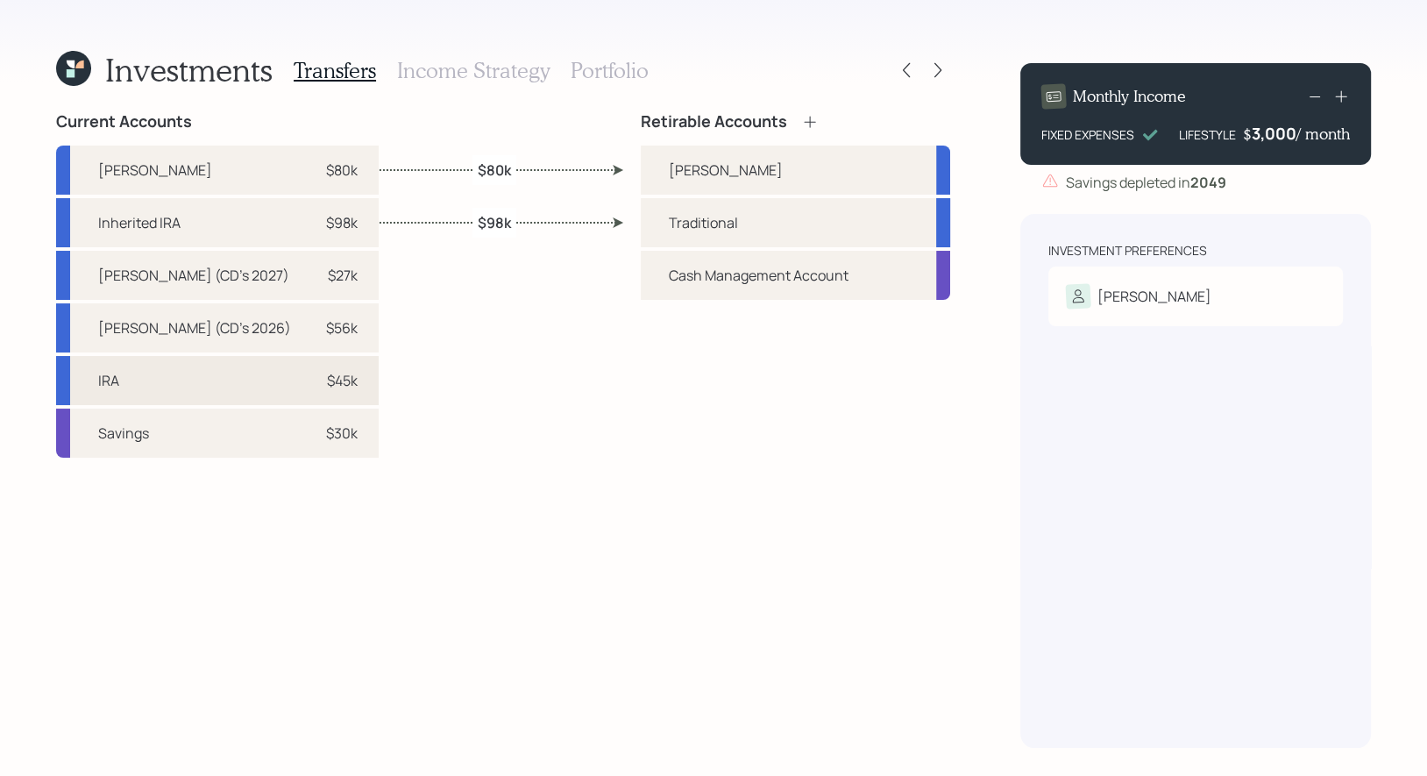
click at [338, 386] on div "IRA $45k" at bounding box center [217, 380] width 323 height 49
click at [649, 225] on div "Traditional" at bounding box center [795, 222] width 309 height 49
select select "4040b653-fc57-4b92-8895-5504691398c7"
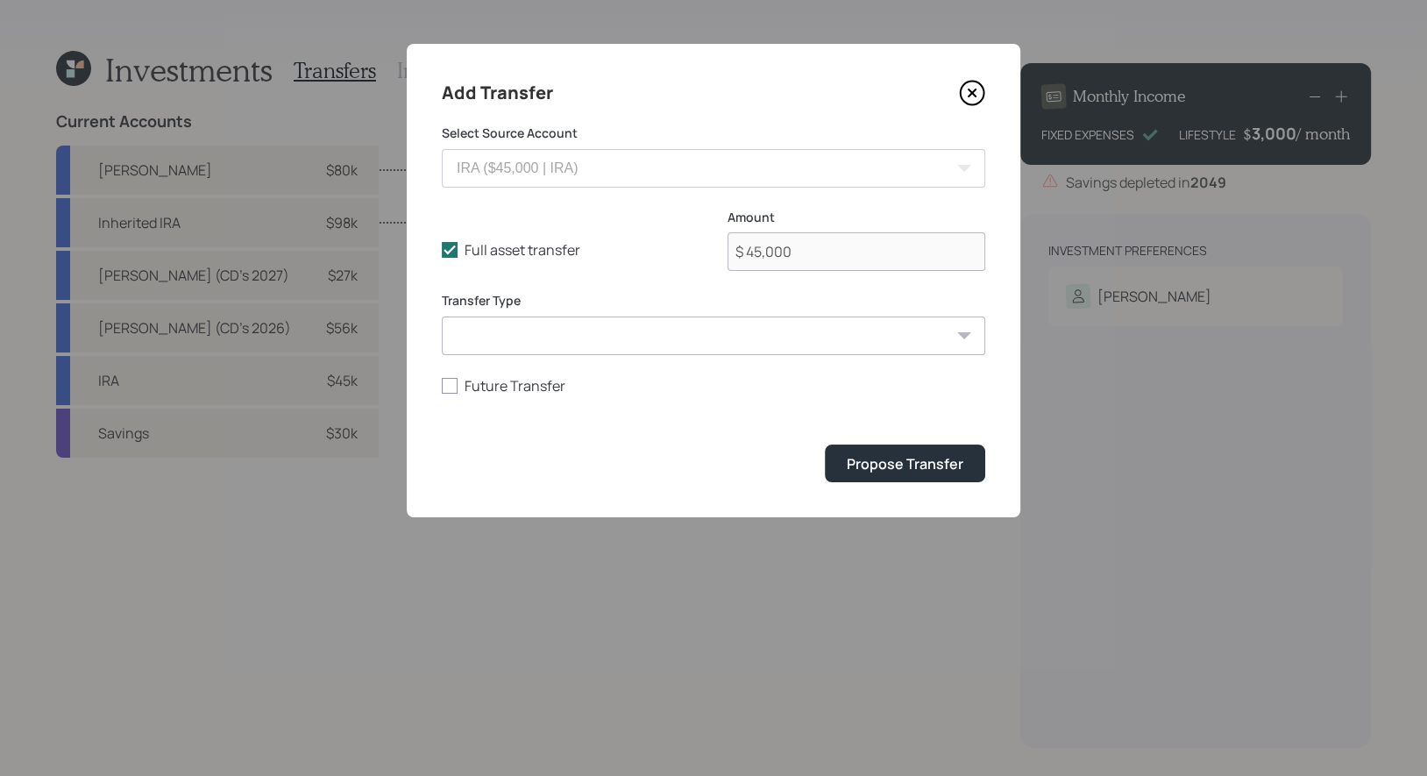
click at [574, 348] on select "ACAT Transfer Non ACAT Transfer Capitalize Rollover Rollover Deposit" at bounding box center [713, 335] width 543 height 39
select select "acat_transfer"
click at [442, 316] on select "ACAT Transfer Non ACAT Transfer Capitalize Rollover Rollover Deposit" at bounding box center [713, 335] width 543 height 39
click at [886, 472] on div "Propose Transfer" at bounding box center [905, 463] width 117 height 19
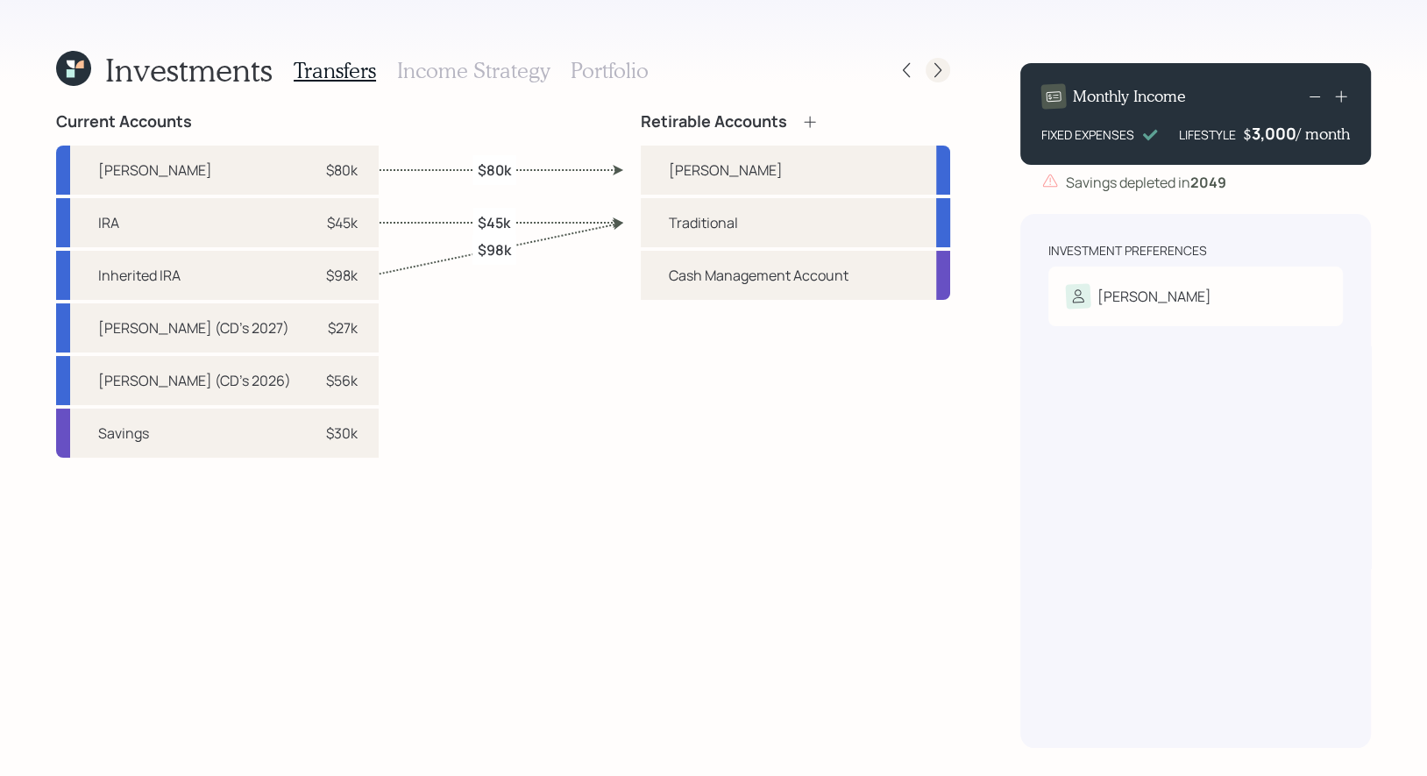
click at [937, 72] on icon at bounding box center [938, 70] width 18 height 18
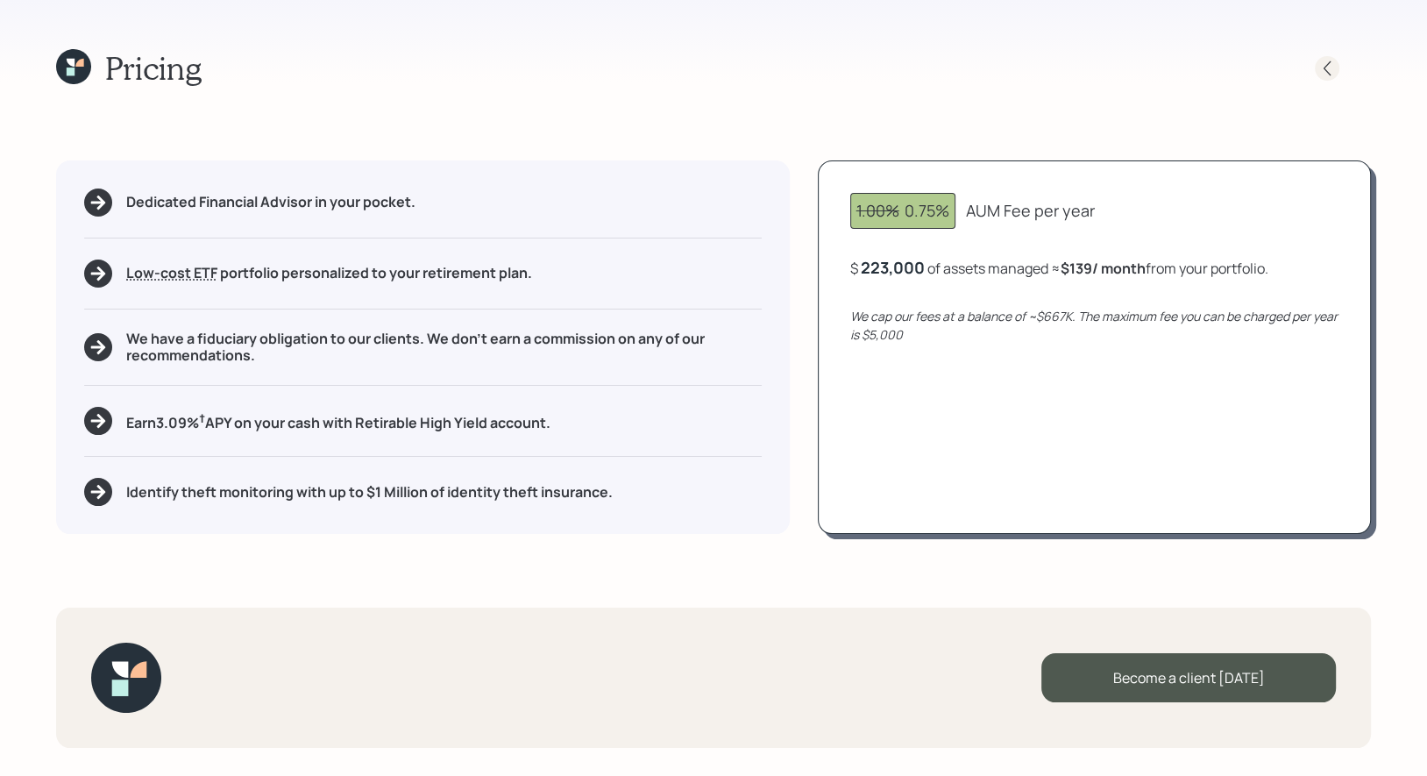
click at [1324, 67] on icon at bounding box center [1327, 67] width 7 height 15
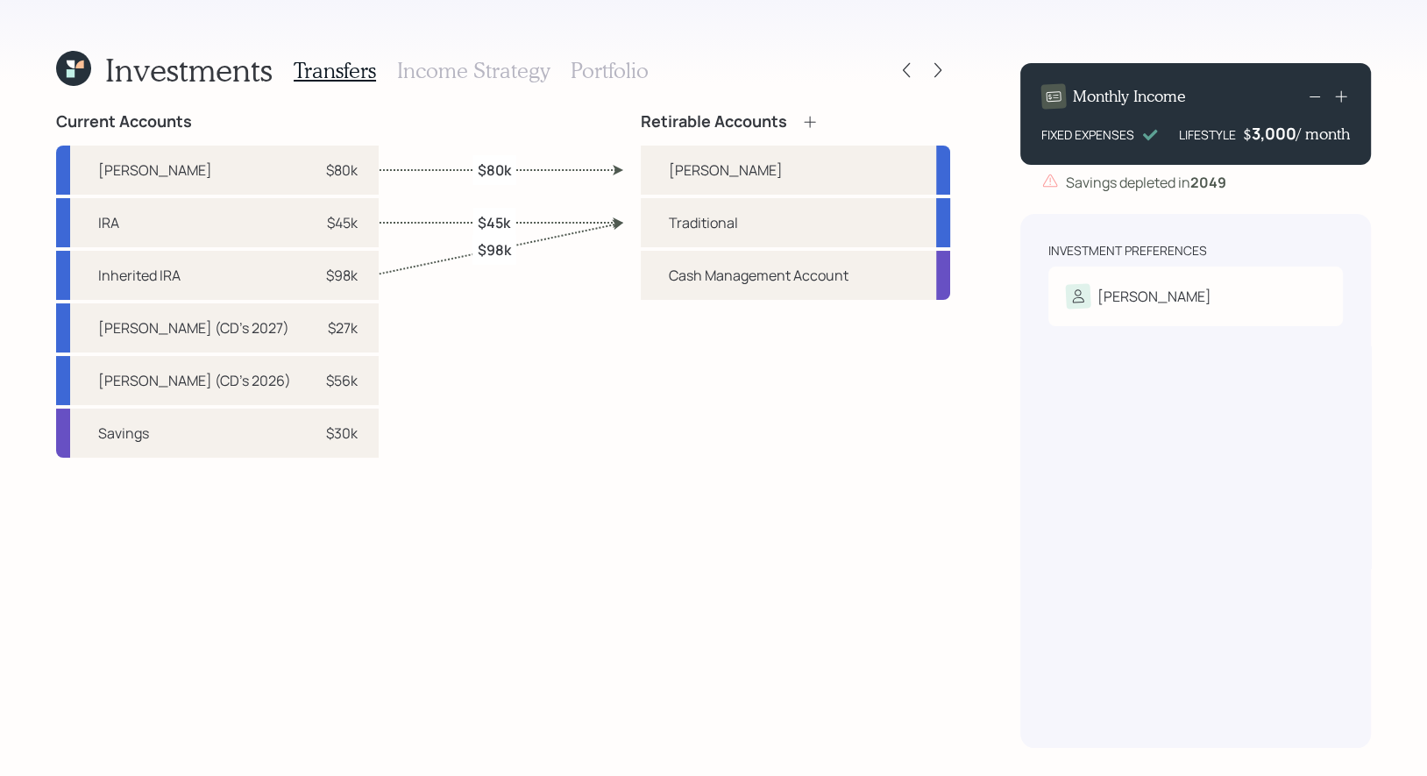
click at [596, 69] on h3 "Portfolio" at bounding box center [610, 70] width 78 height 25
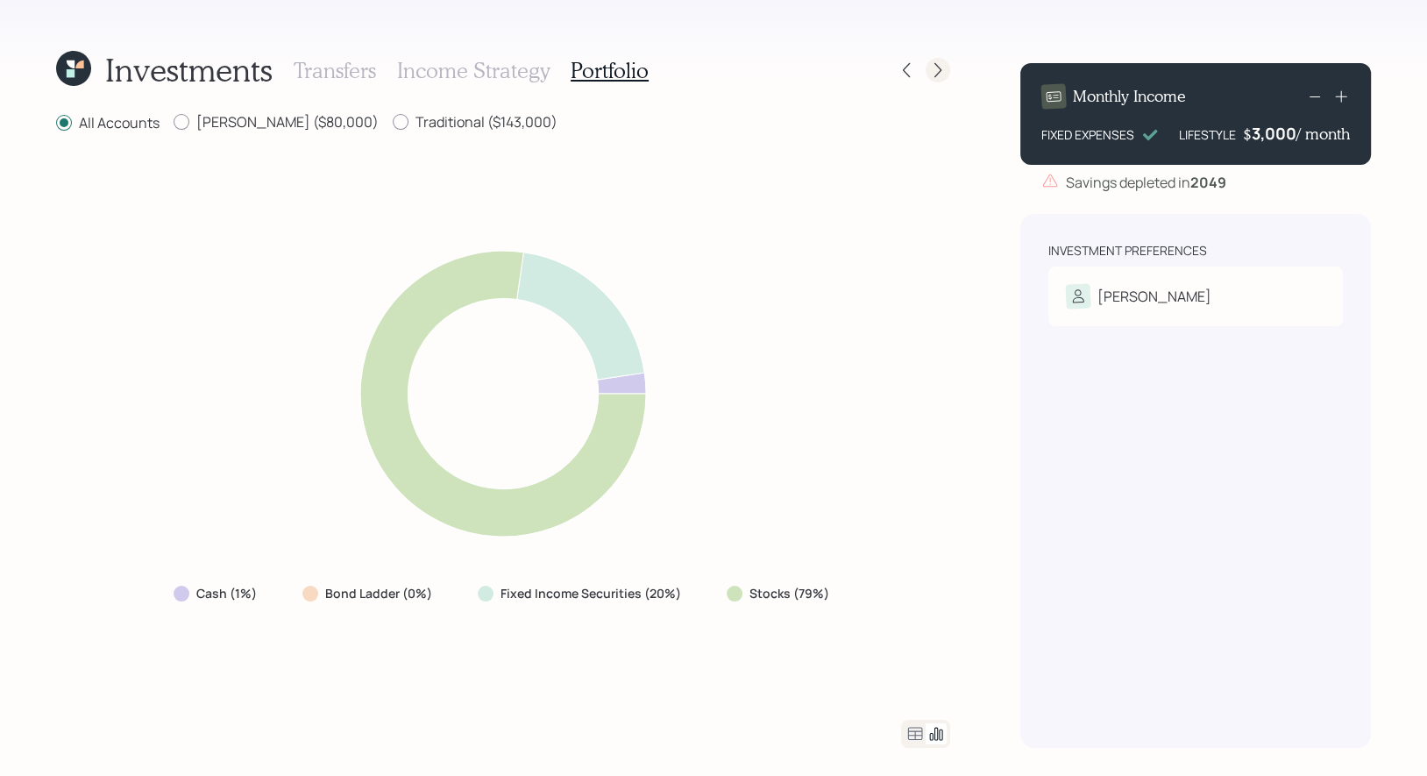
click at [941, 72] on icon at bounding box center [938, 70] width 18 height 18
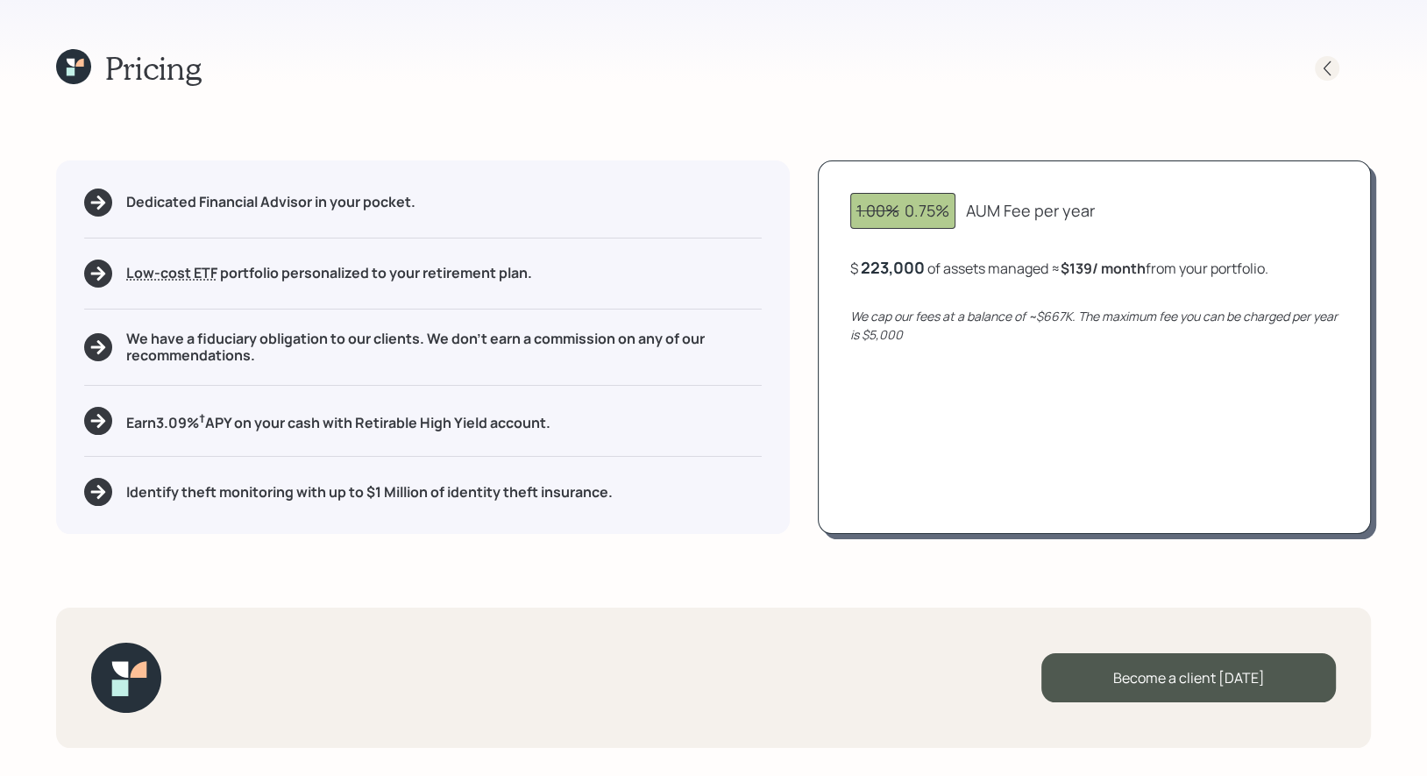
click at [1321, 68] on icon at bounding box center [1327, 69] width 18 height 18
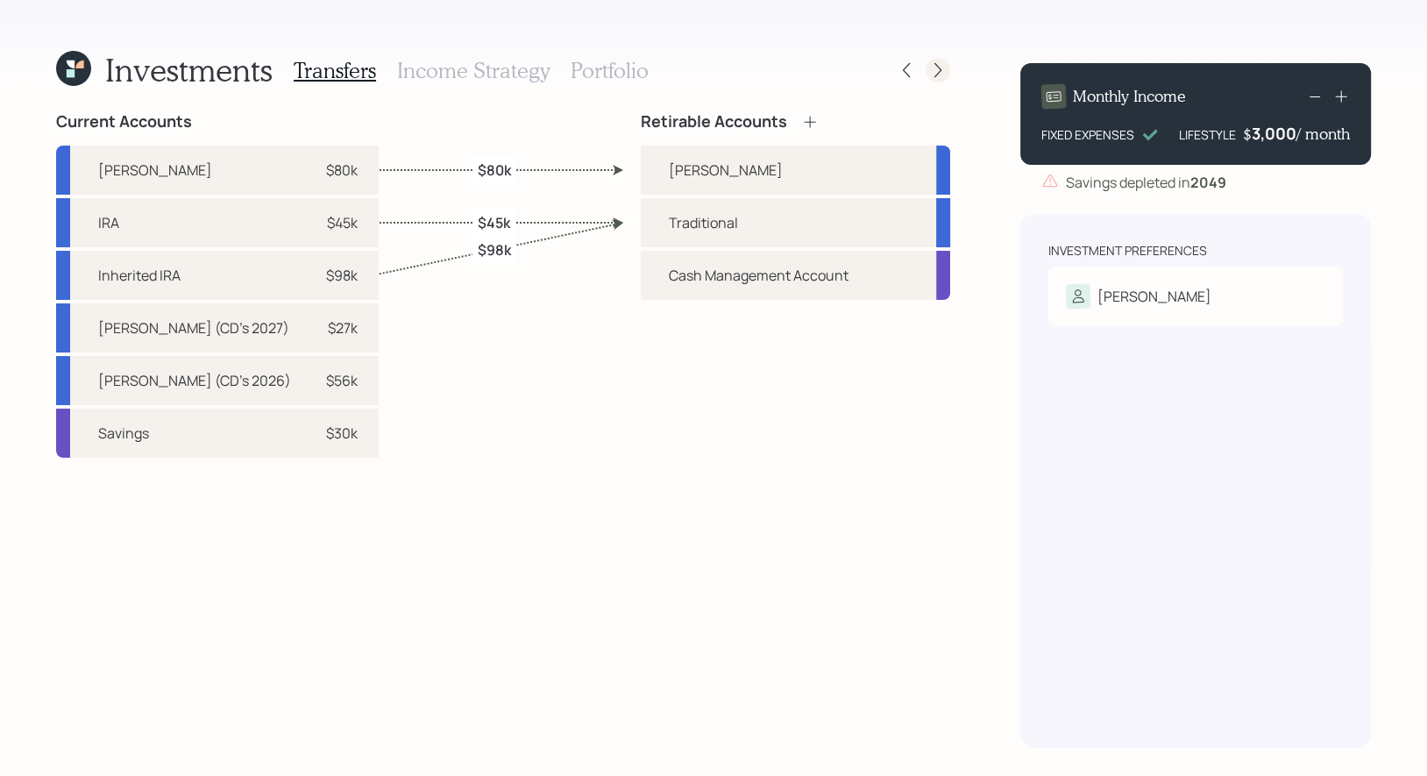
click at [938, 59] on div at bounding box center [938, 70] width 25 height 25
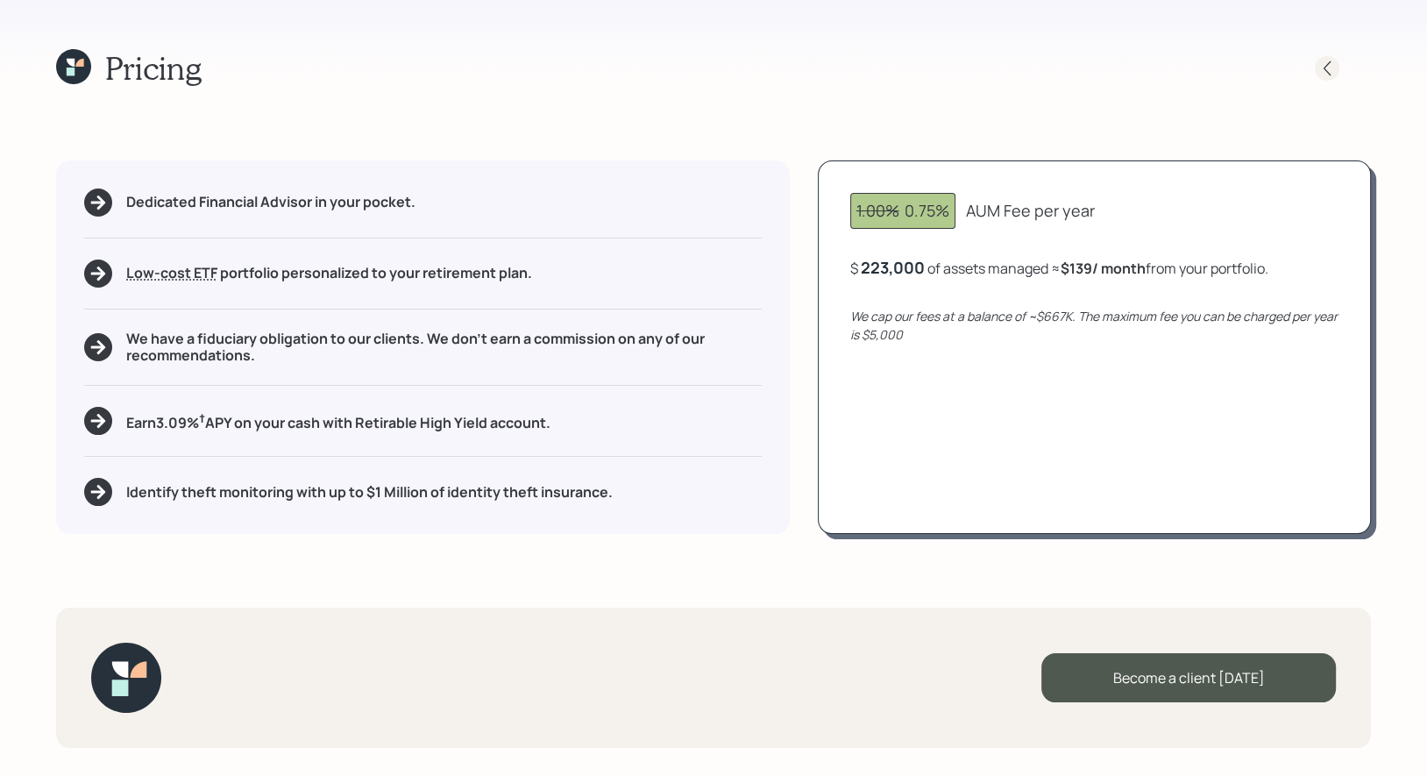
click at [1330, 69] on icon at bounding box center [1327, 69] width 18 height 18
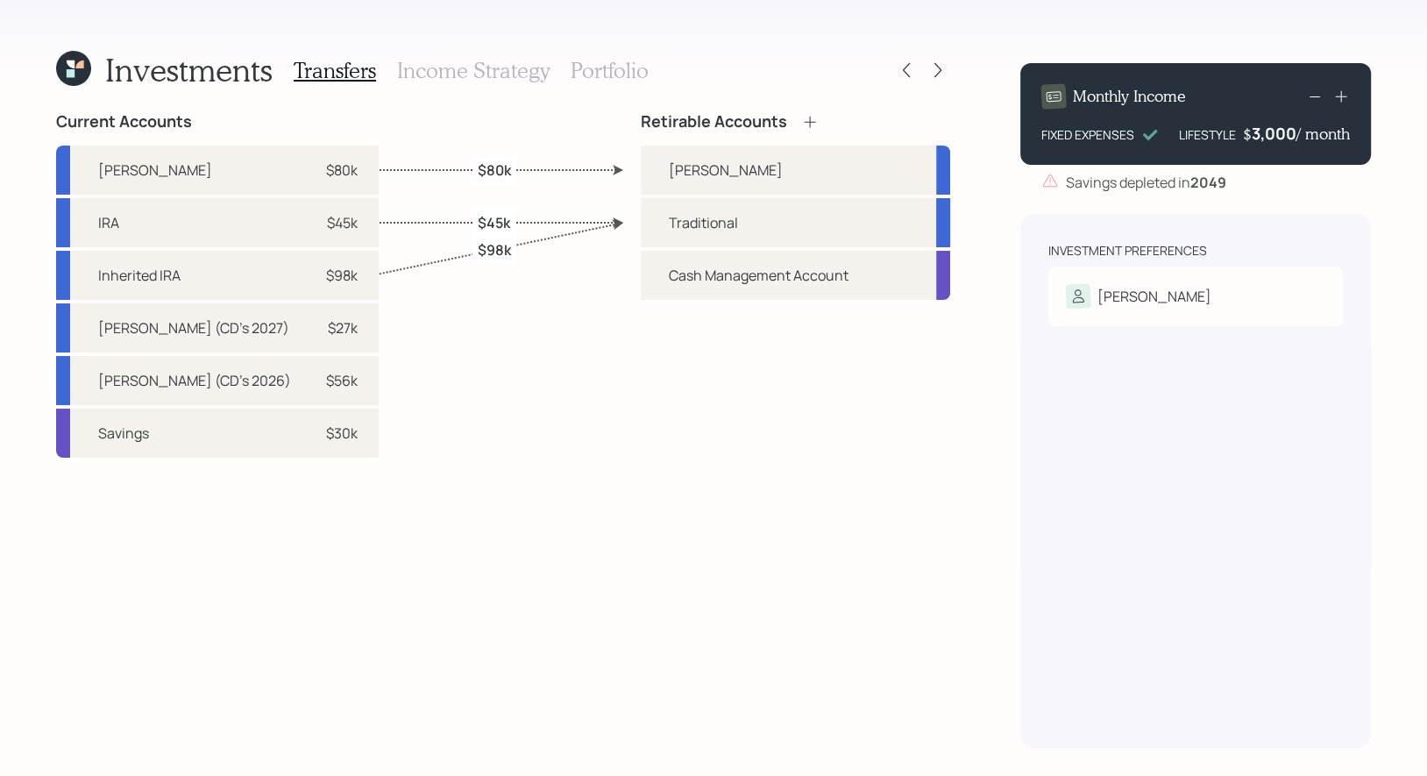
click at [596, 70] on h3 "Portfolio" at bounding box center [610, 70] width 78 height 25
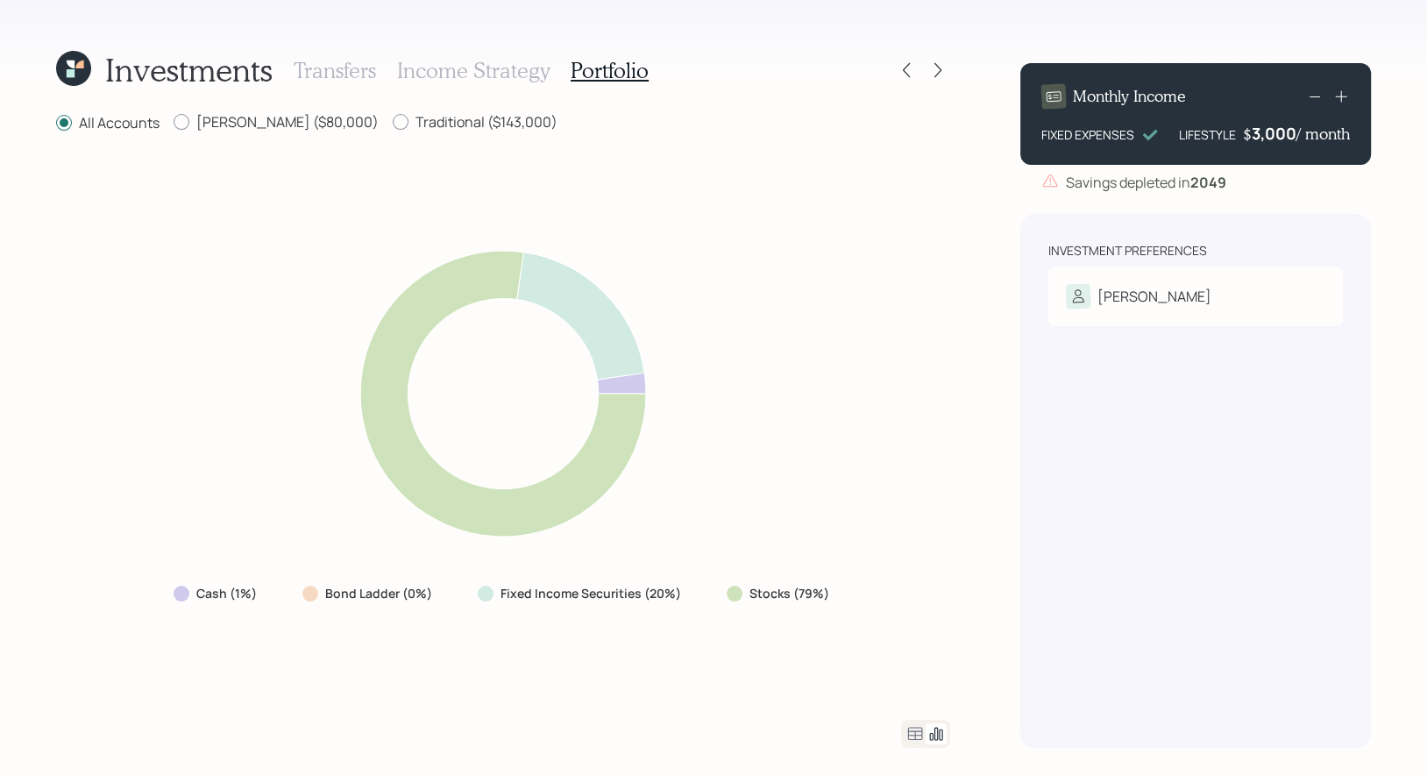
click at [510, 68] on h3 "Income Strategy" at bounding box center [473, 70] width 153 height 25
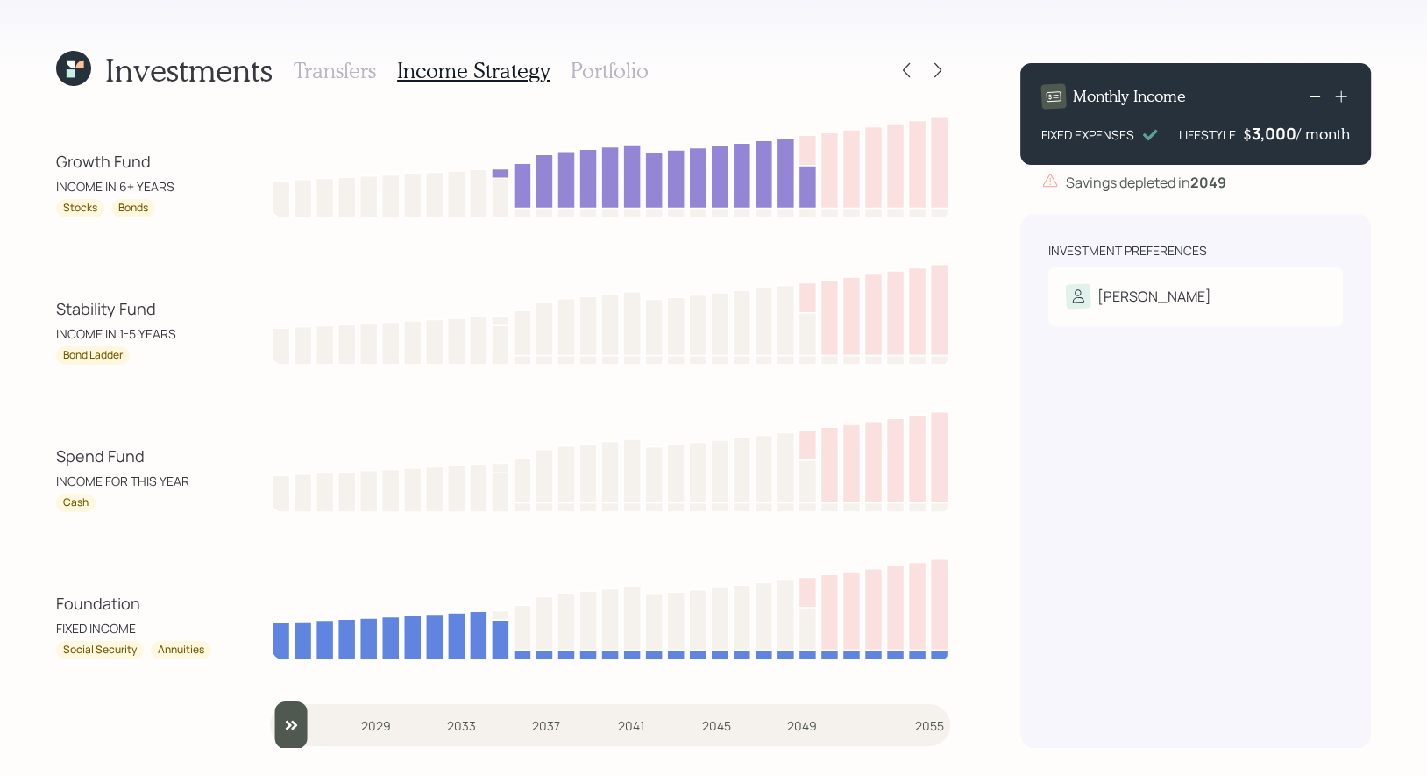
click at [614, 66] on h3 "Portfolio" at bounding box center [610, 70] width 78 height 25
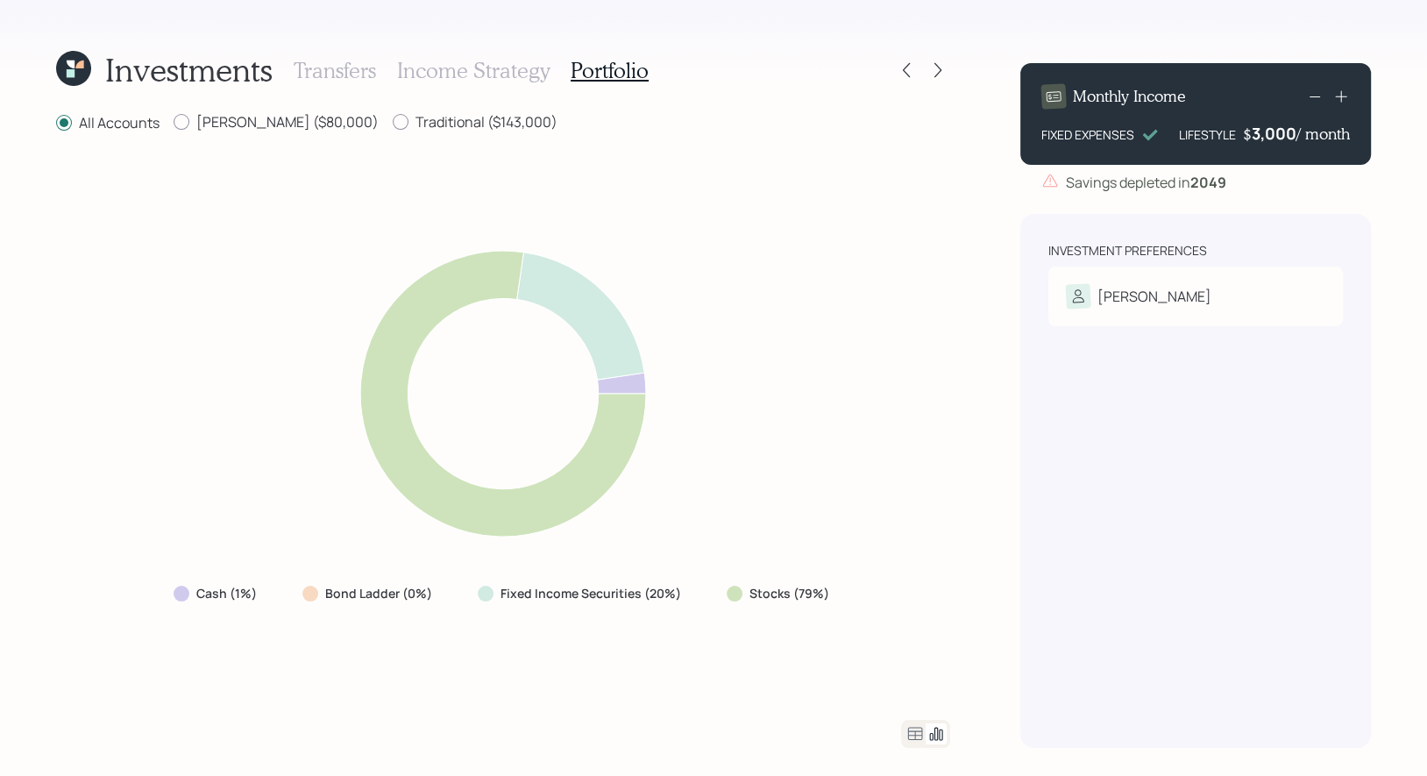
click at [83, 67] on icon at bounding box center [73, 68] width 35 height 35
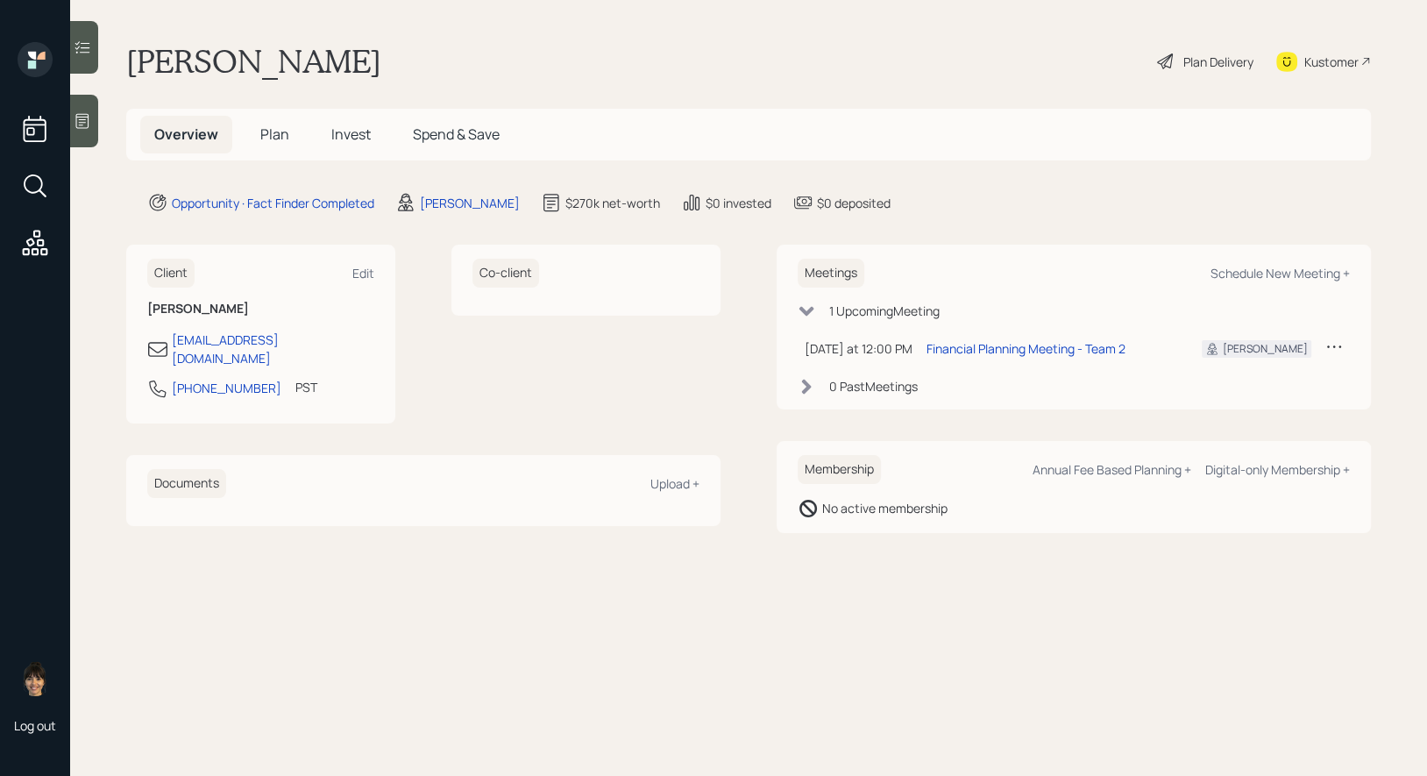
click at [280, 129] on span "Plan" at bounding box center [274, 133] width 29 height 19
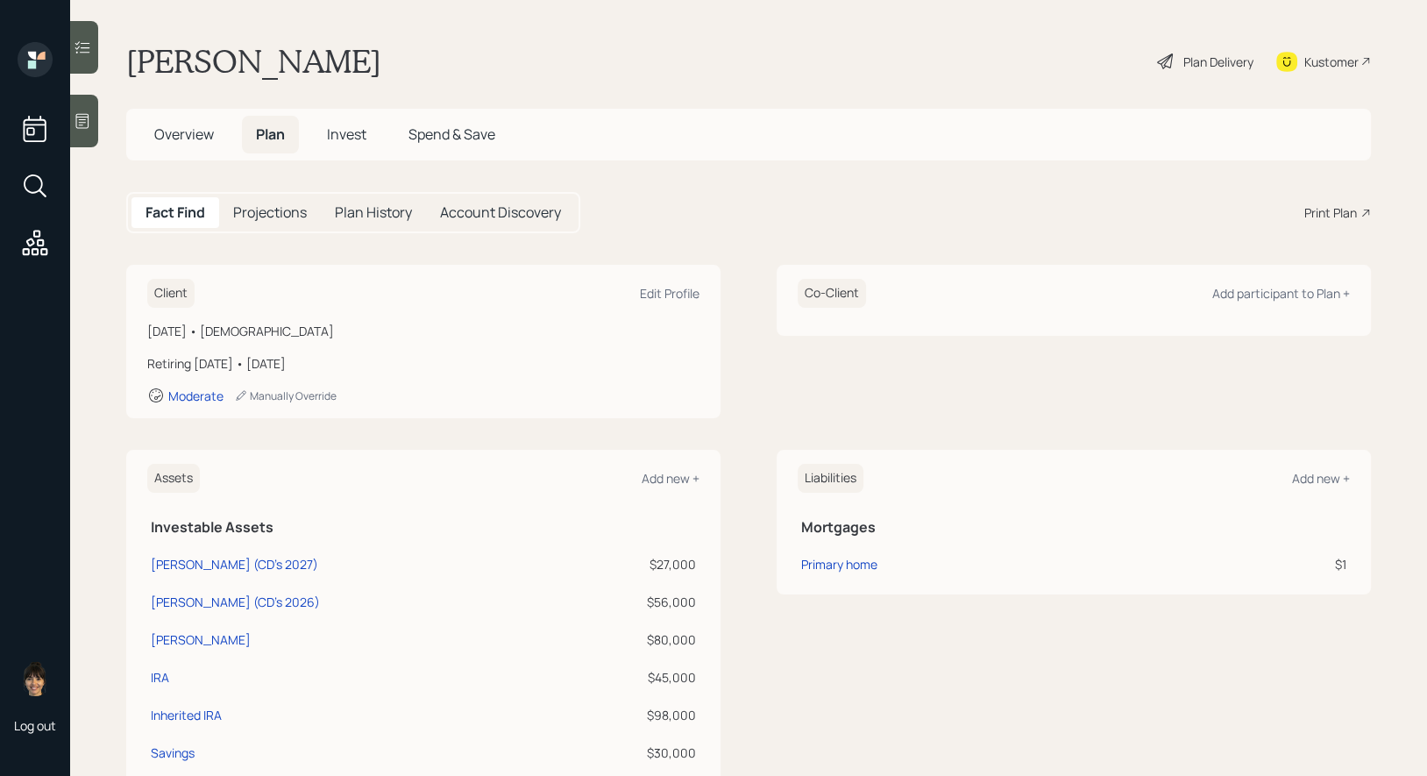
click at [1330, 210] on div "Print Plan" at bounding box center [1330, 212] width 53 height 18
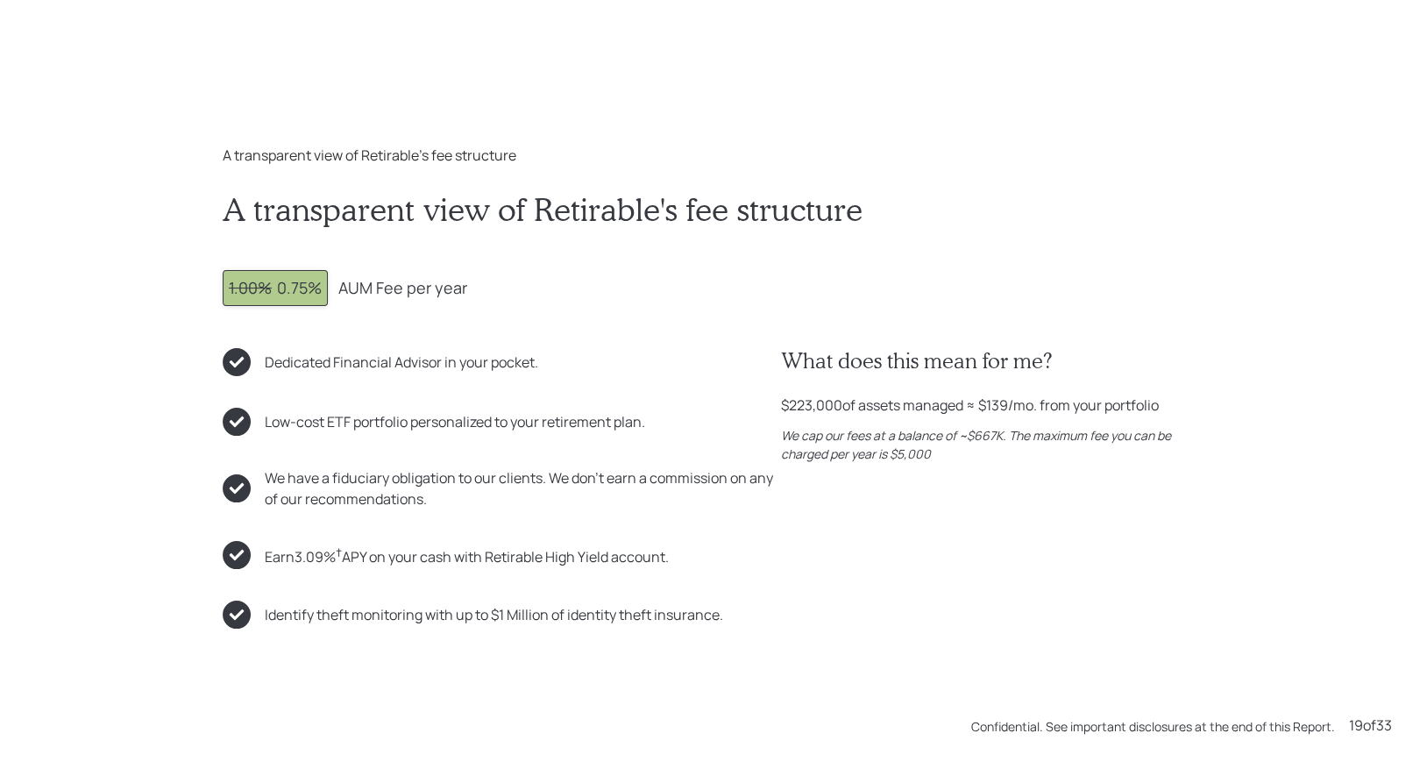
scroll to position [13971, 0]
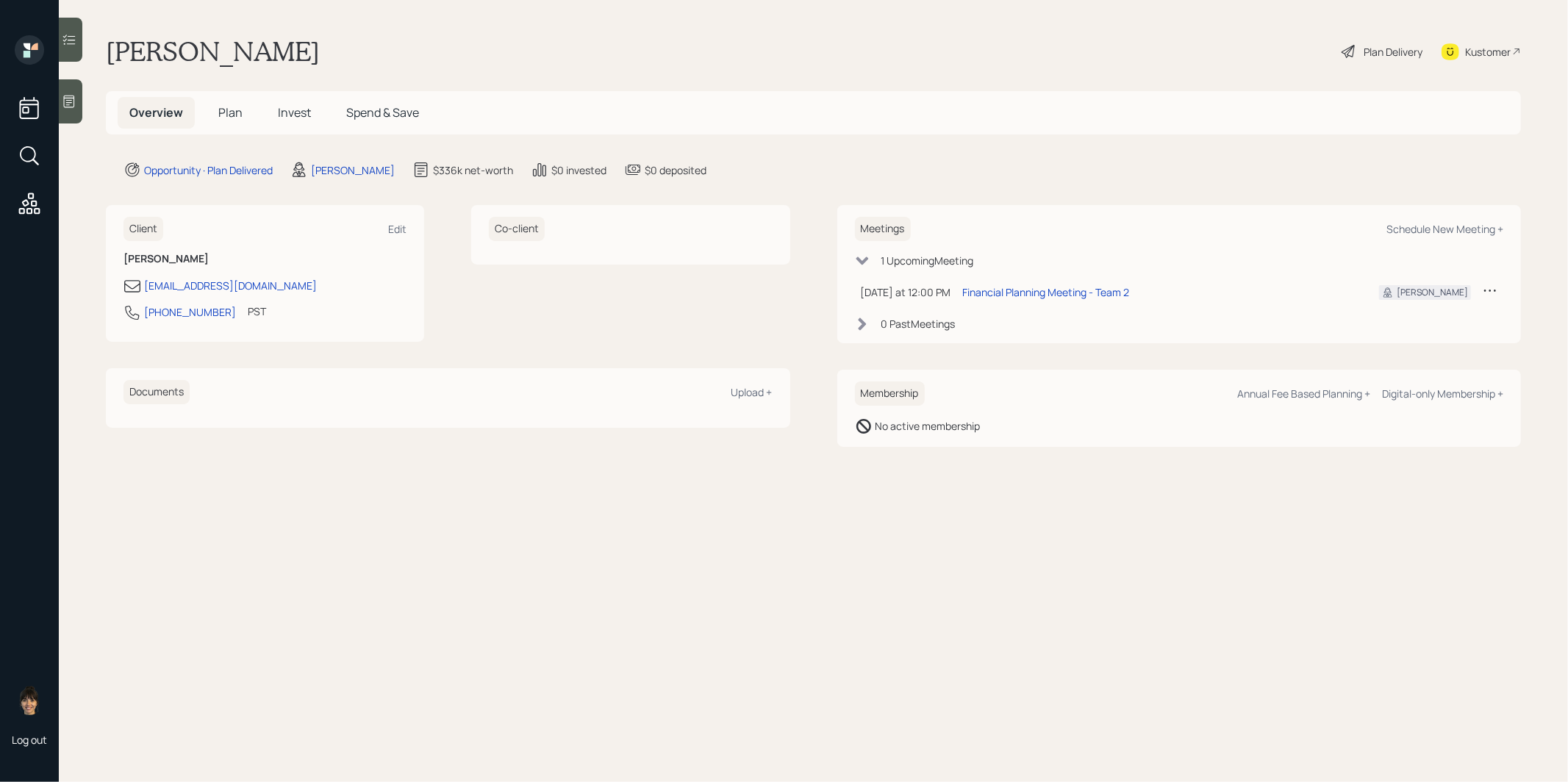
click at [231, 111] on span "Plan" at bounding box center [230, 111] width 24 height 16
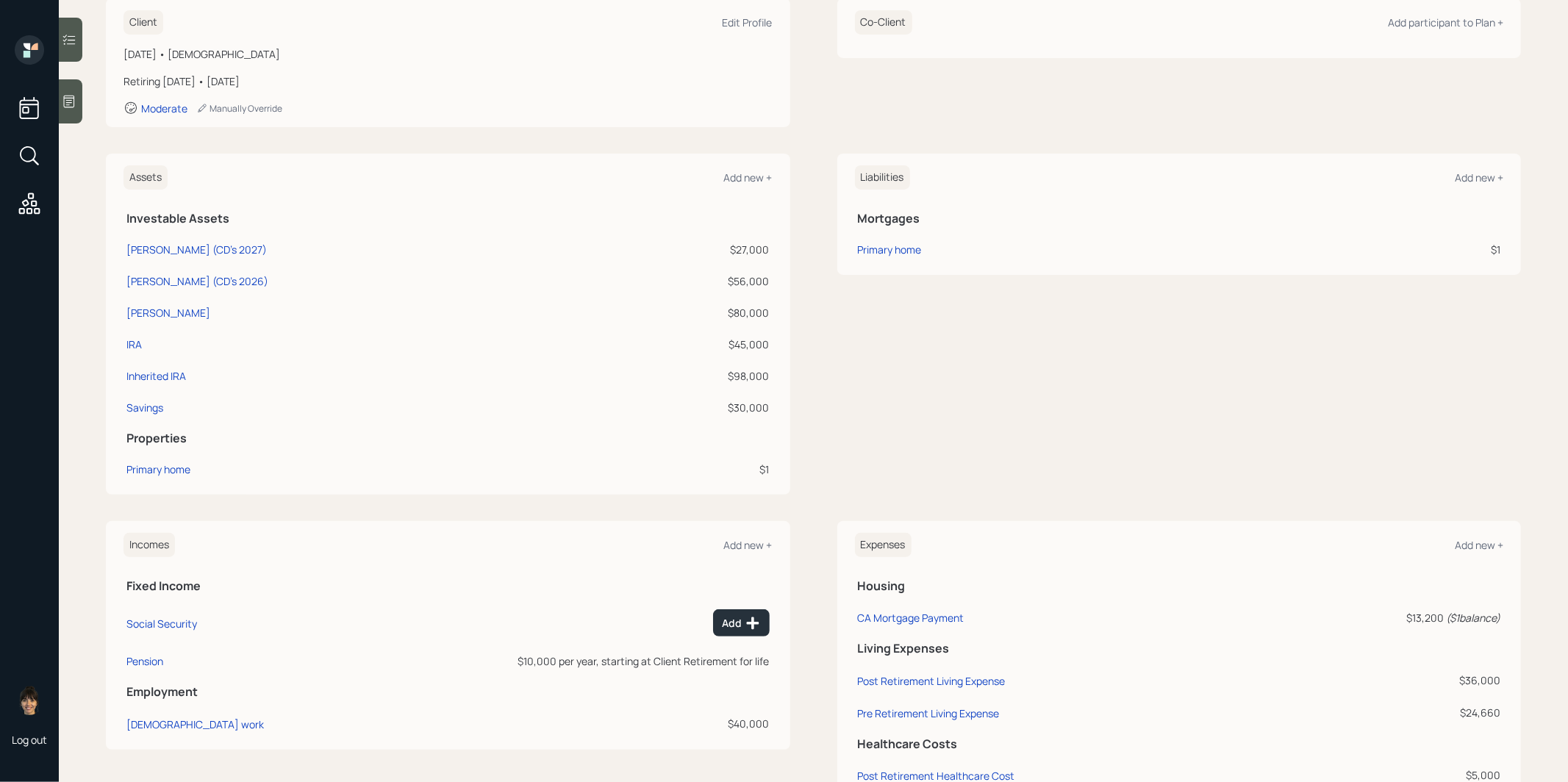
scroll to position [272, 0]
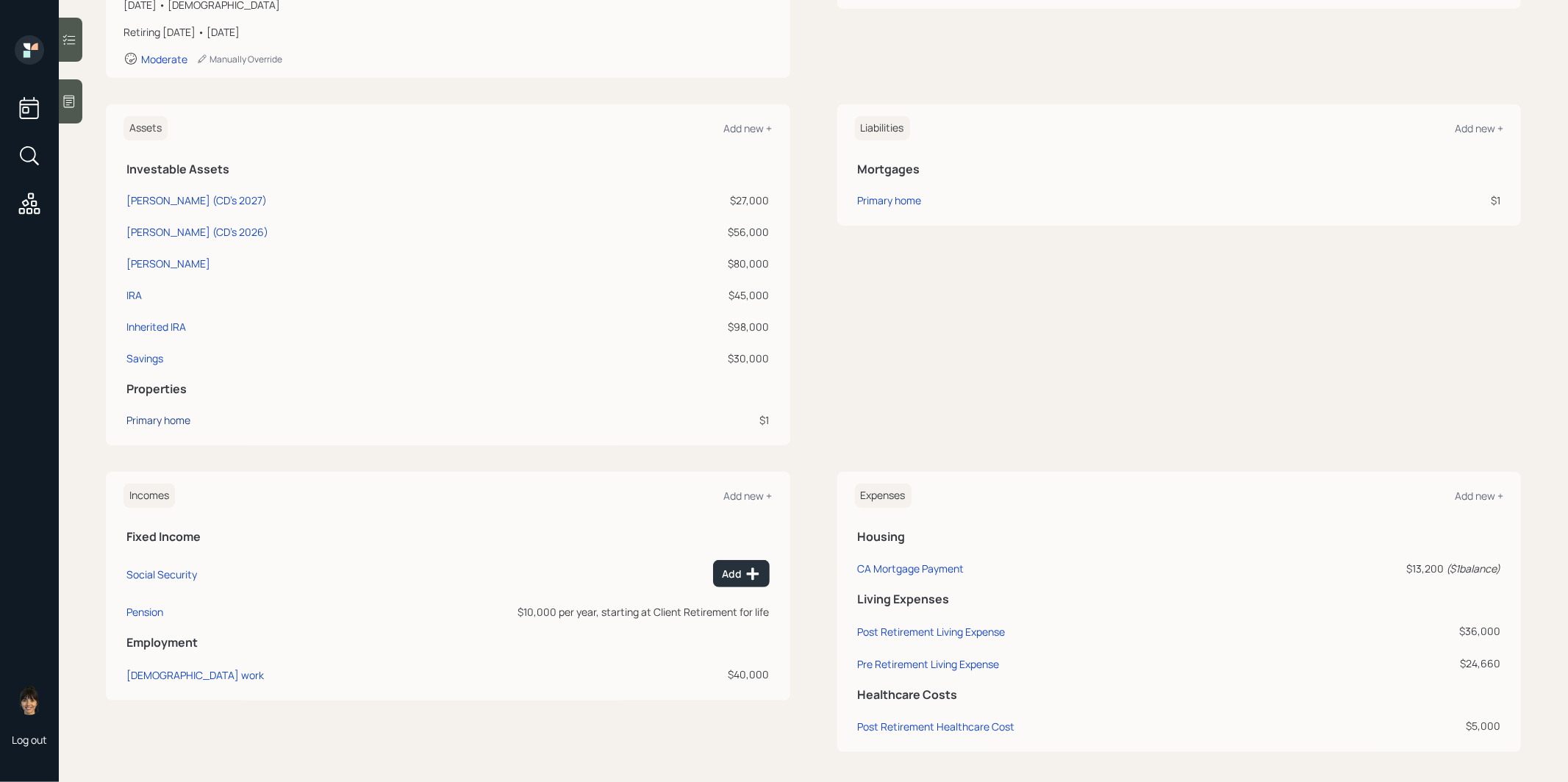
click at [152, 416] on div "Primary home" at bounding box center [158, 420] width 64 height 15
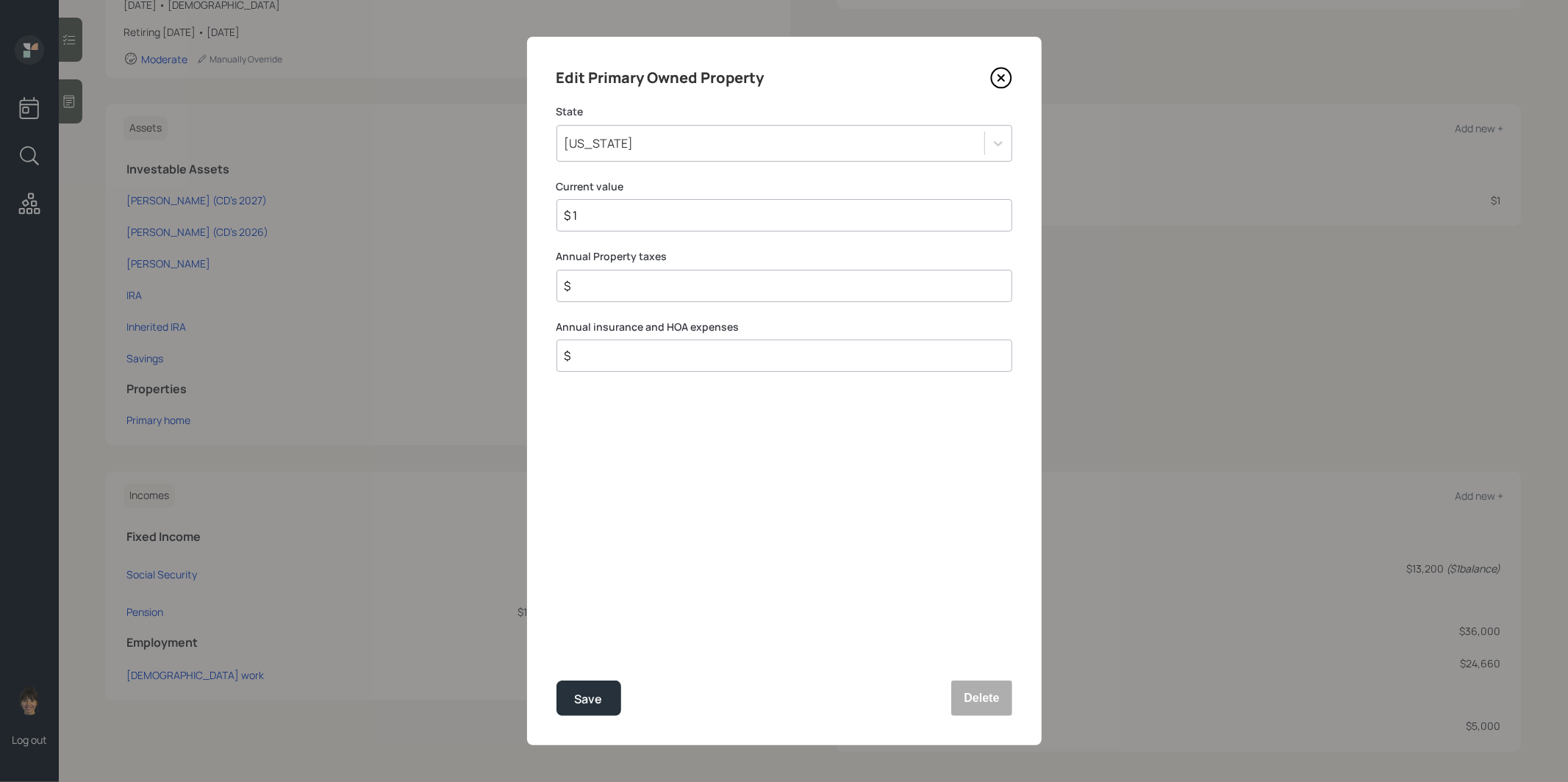
click at [711, 148] on div "California" at bounding box center [770, 143] width 427 height 25
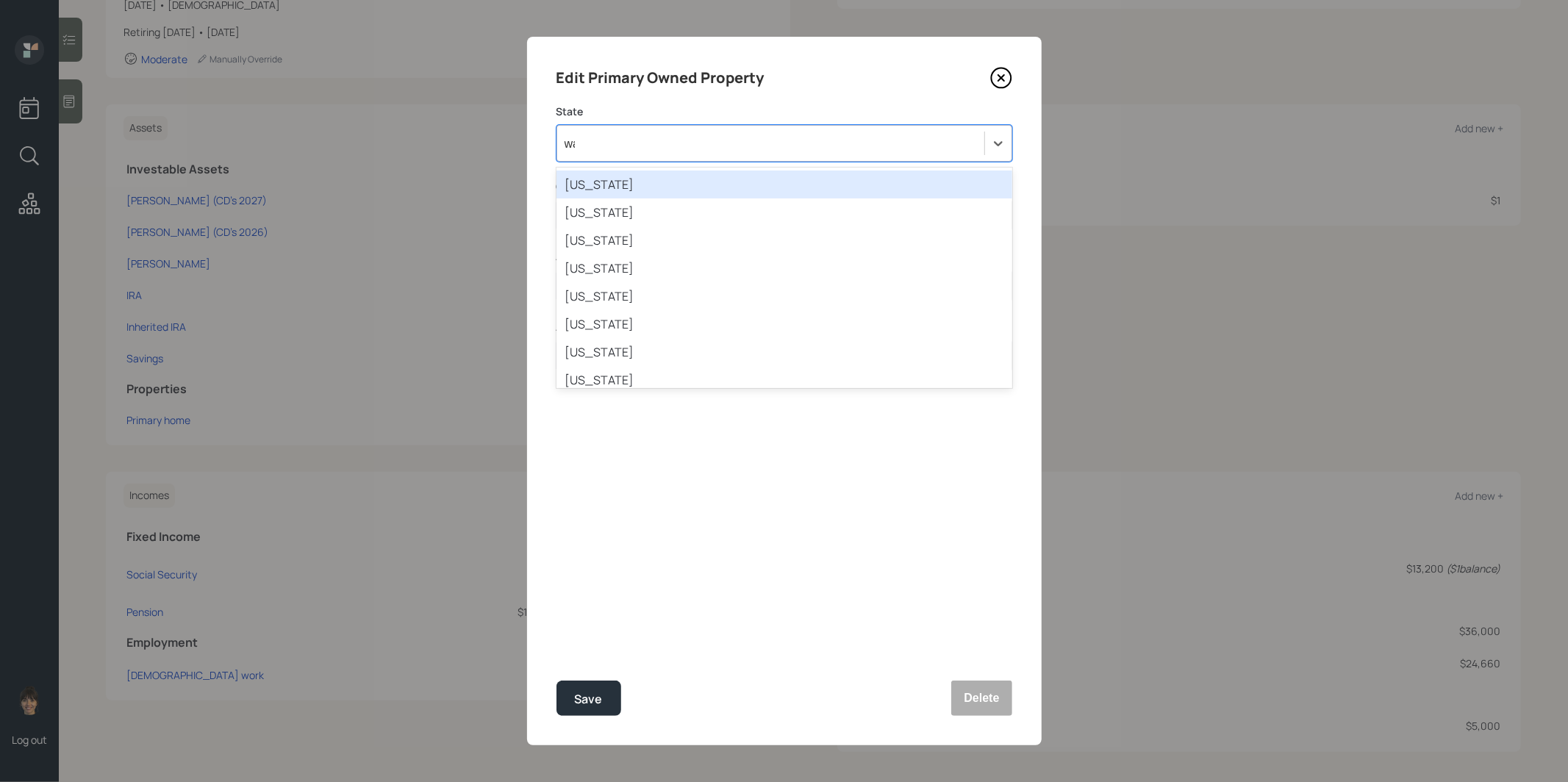
type input "was"
click at [655, 183] on div "Washington" at bounding box center [784, 184] width 455 height 28
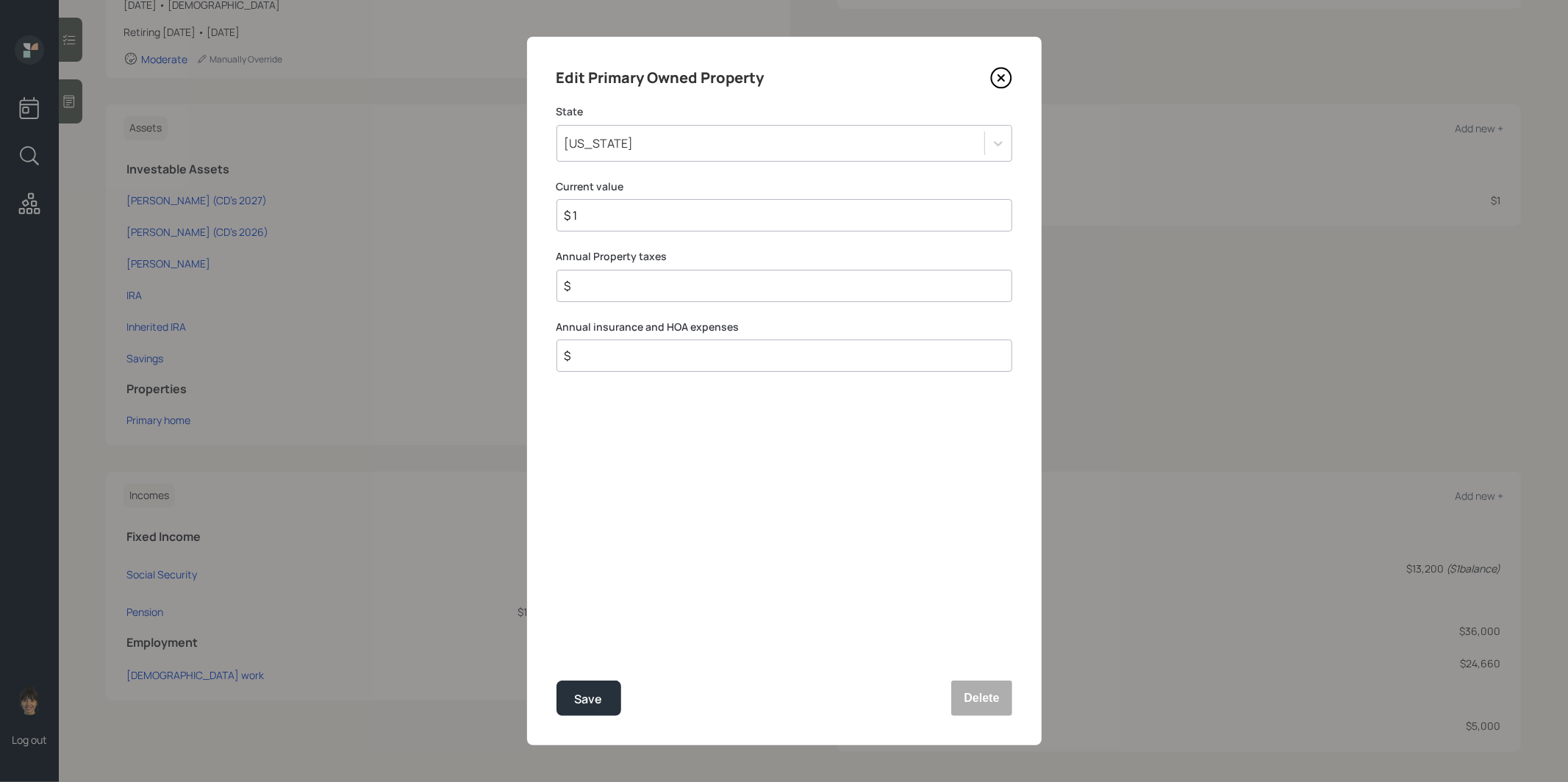
click at [626, 218] on input "$ 1" at bounding box center [778, 215] width 431 height 18
click at [595, 699] on div "Save" at bounding box center [588, 699] width 28 height 20
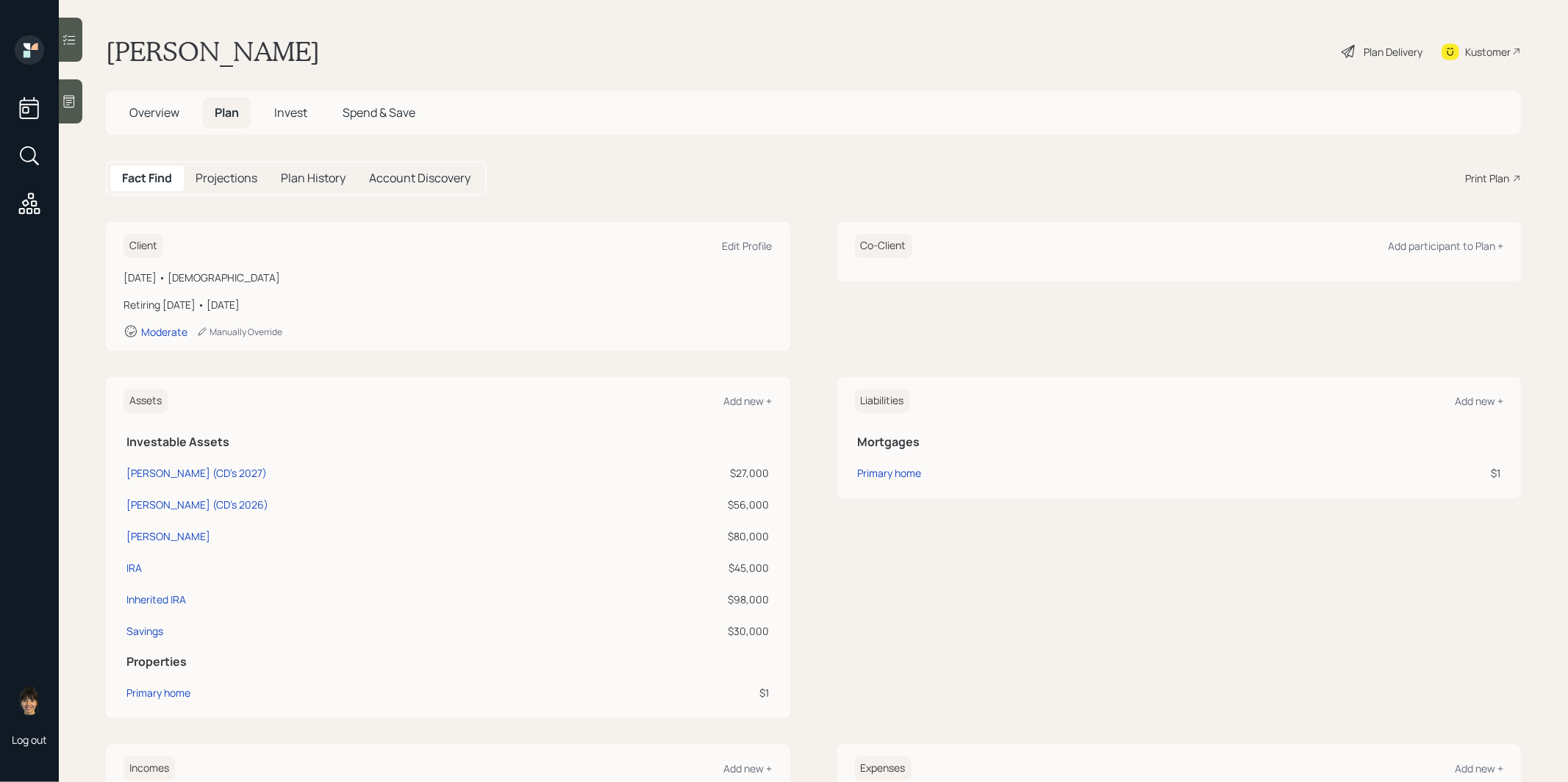
click at [1384, 50] on div "Plan Delivery" at bounding box center [1393, 52] width 59 height 15
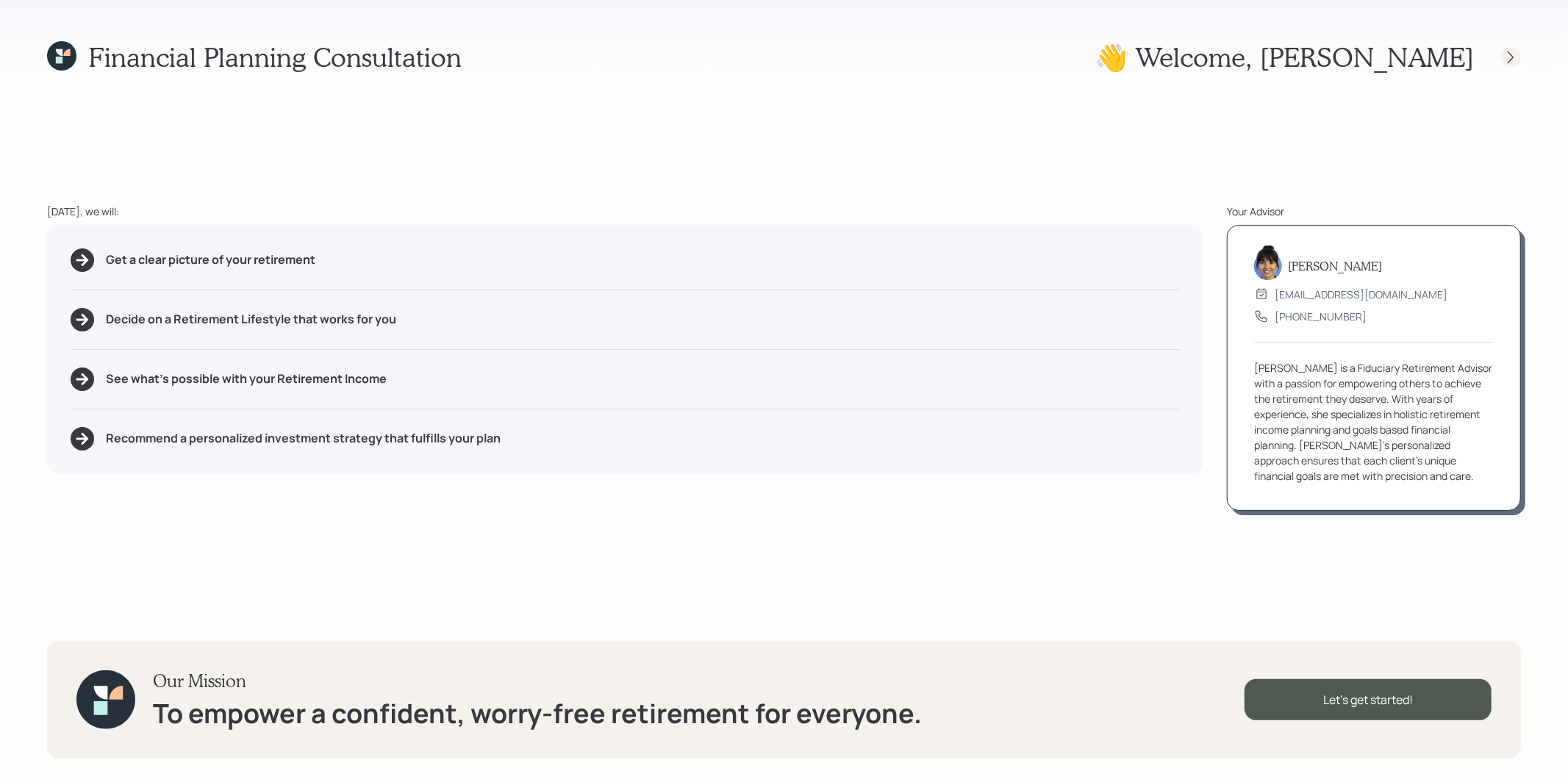
click at [1508, 56] on icon at bounding box center [1510, 58] width 15 height 15
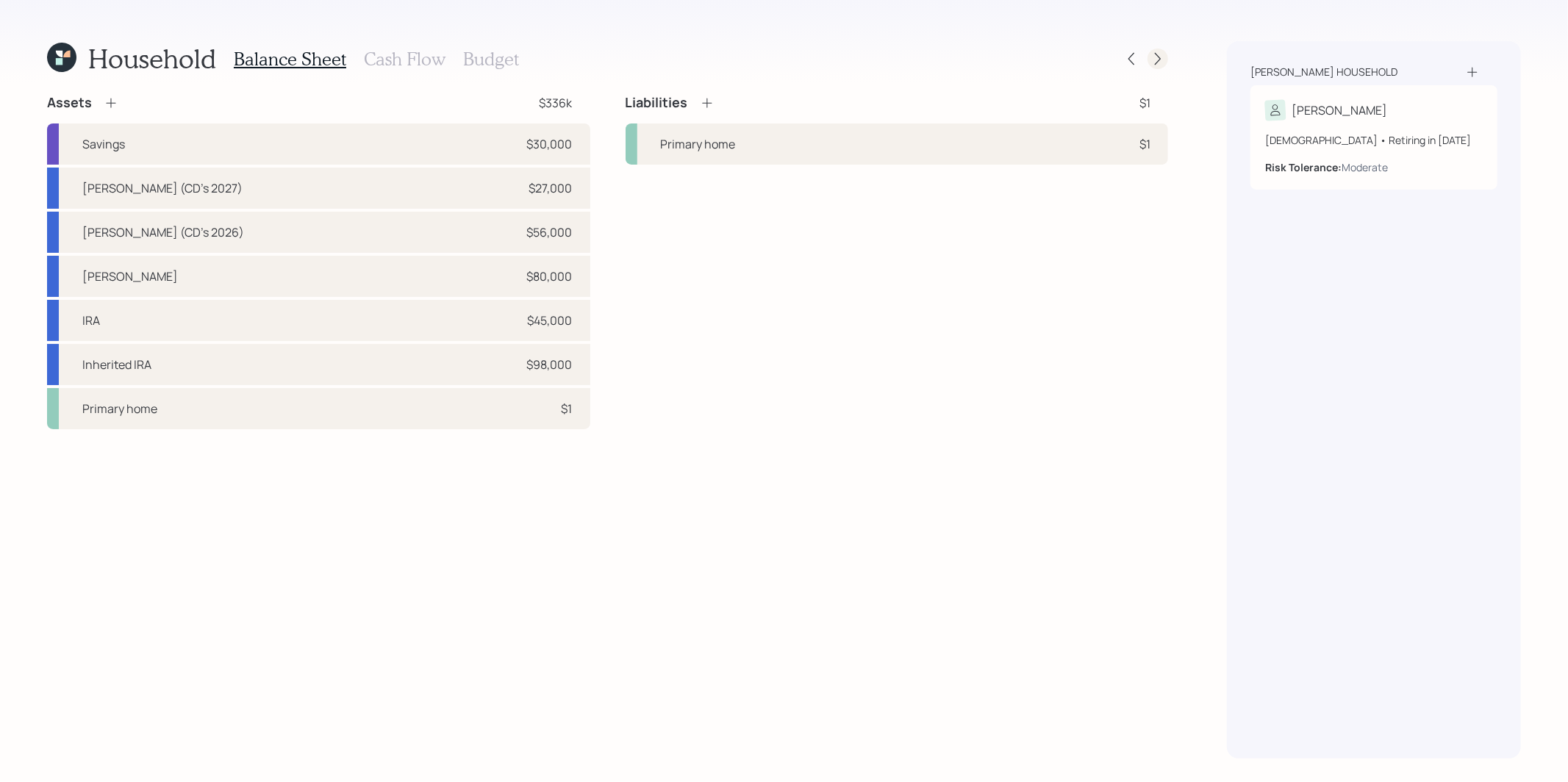
click at [1160, 56] on icon at bounding box center [1158, 59] width 15 height 15
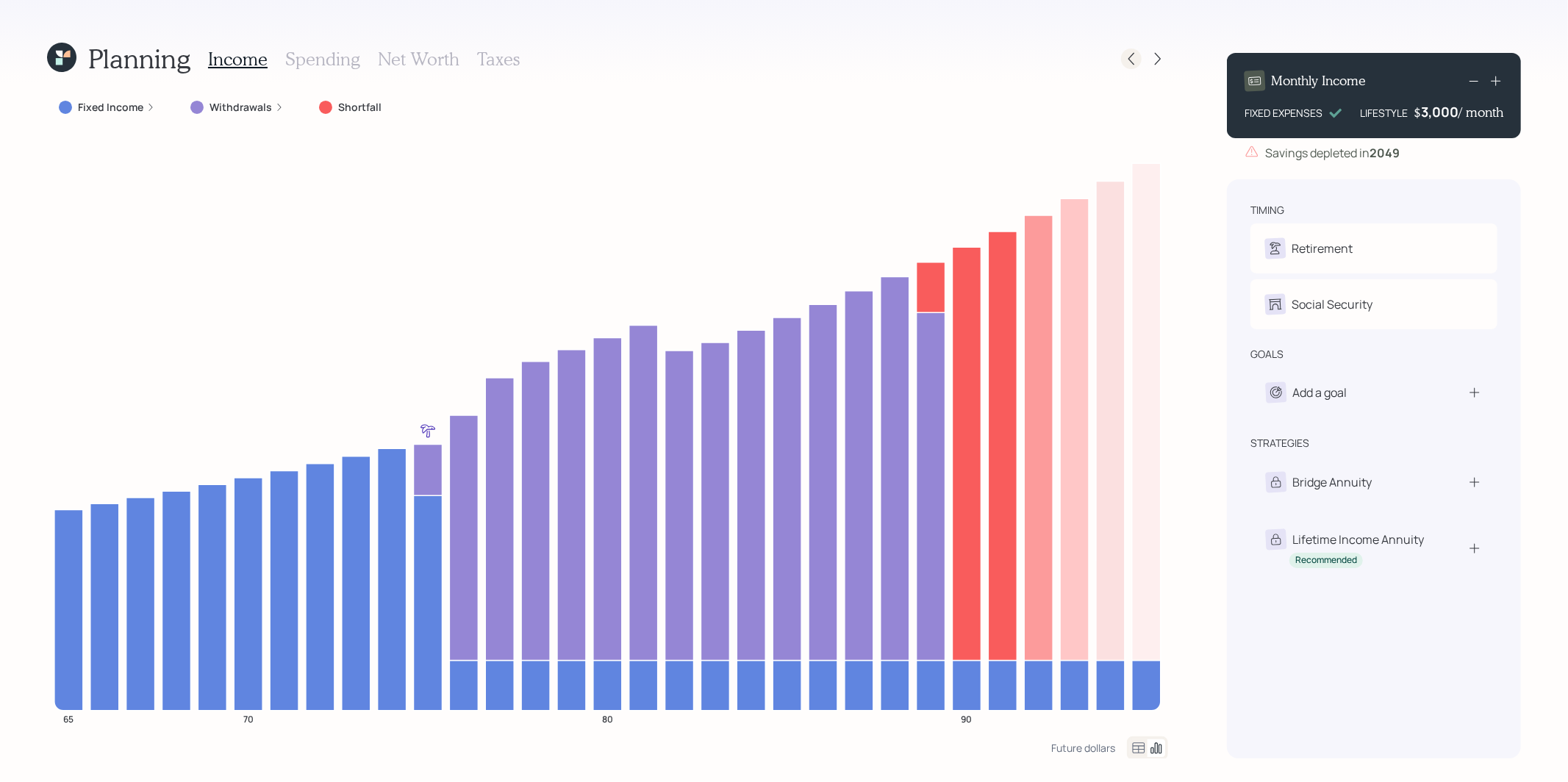
click at [1137, 55] on icon at bounding box center [1131, 59] width 15 height 15
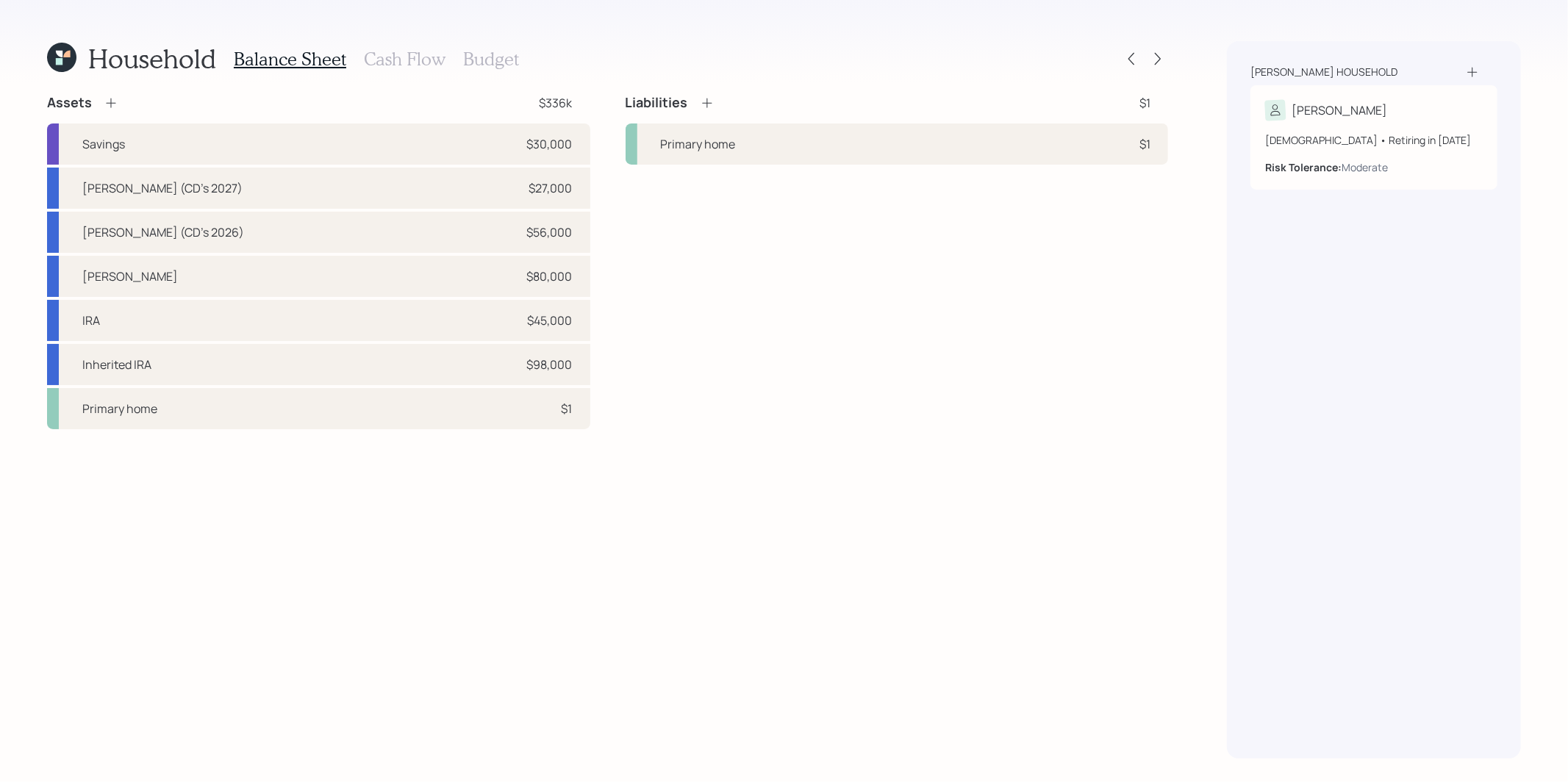
click at [403, 59] on h3 "Cash Flow" at bounding box center [404, 59] width 81 height 21
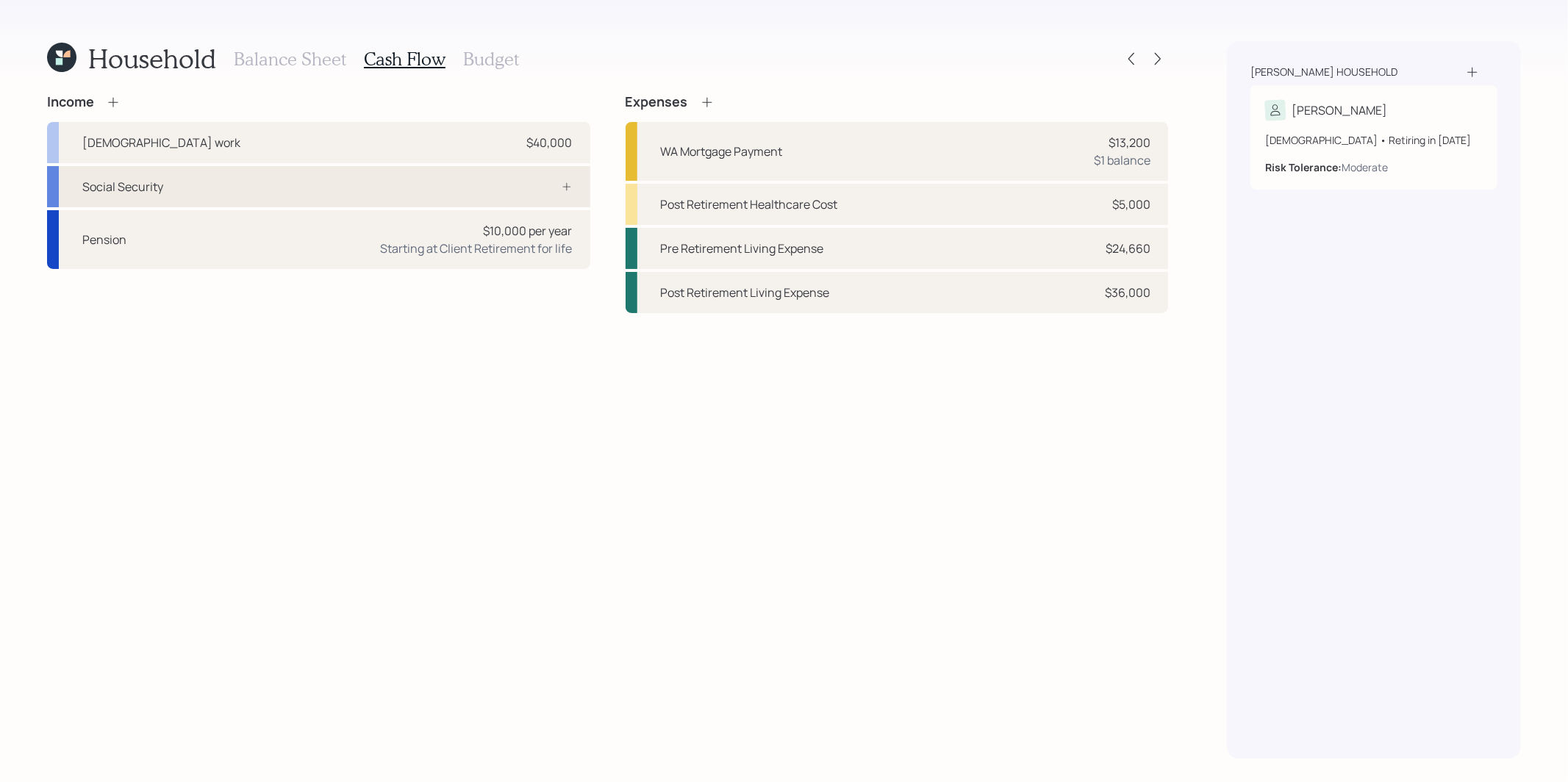
click at [351, 180] on div "Social Security" at bounding box center [319, 186] width 543 height 41
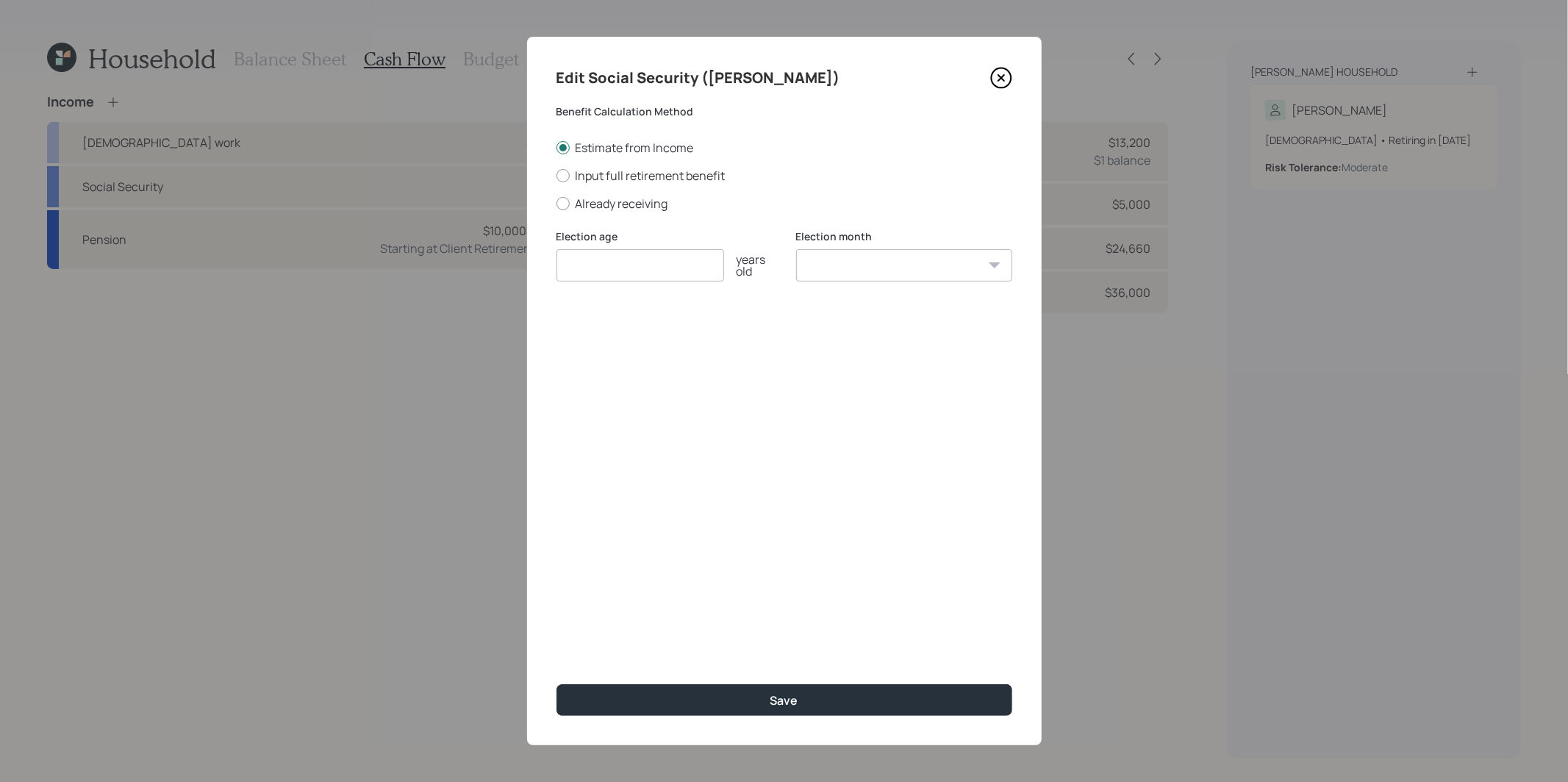
click at [1002, 75] on icon at bounding box center [999, 77] width 6 height 6
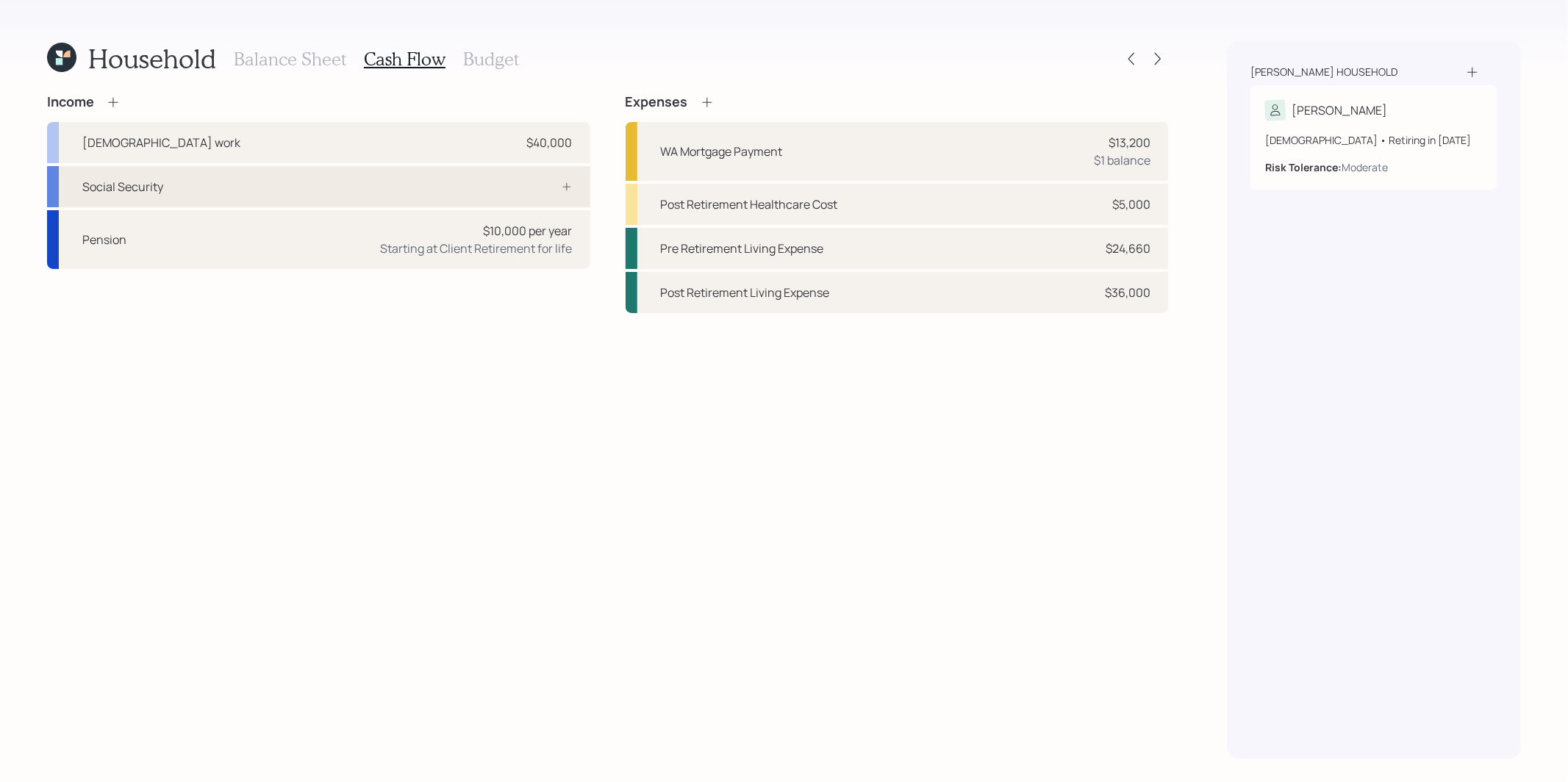
click at [465, 174] on div "Social Security" at bounding box center [319, 186] width 543 height 41
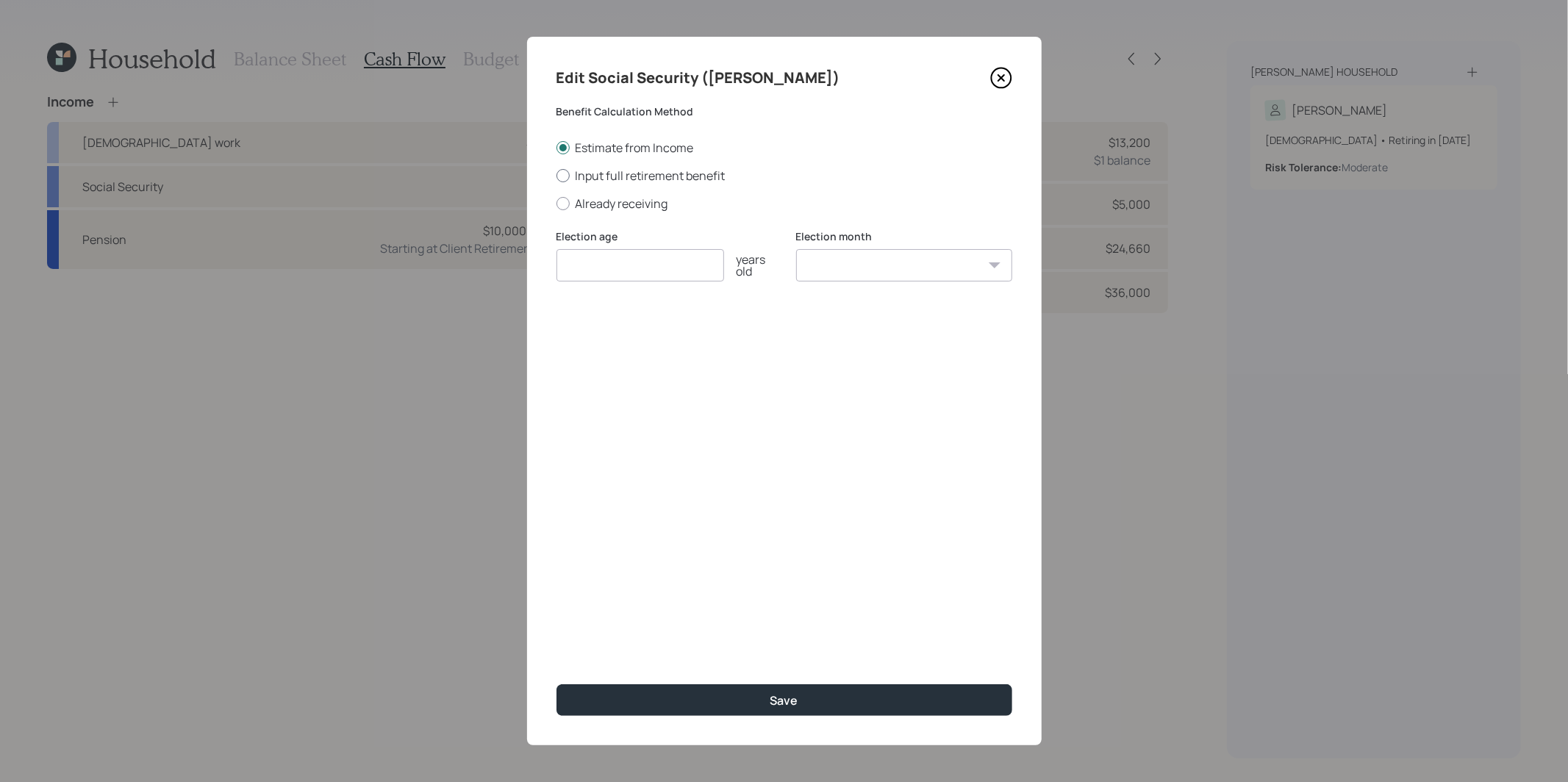
click at [560, 175] on div at bounding box center [563, 176] width 13 height 13
click at [557, 175] on input "Input full retirement benefit" at bounding box center [556, 175] width 1 height 1
radio input "true"
click at [577, 268] on input "number" at bounding box center [641, 265] width 168 height 33
type input "67"
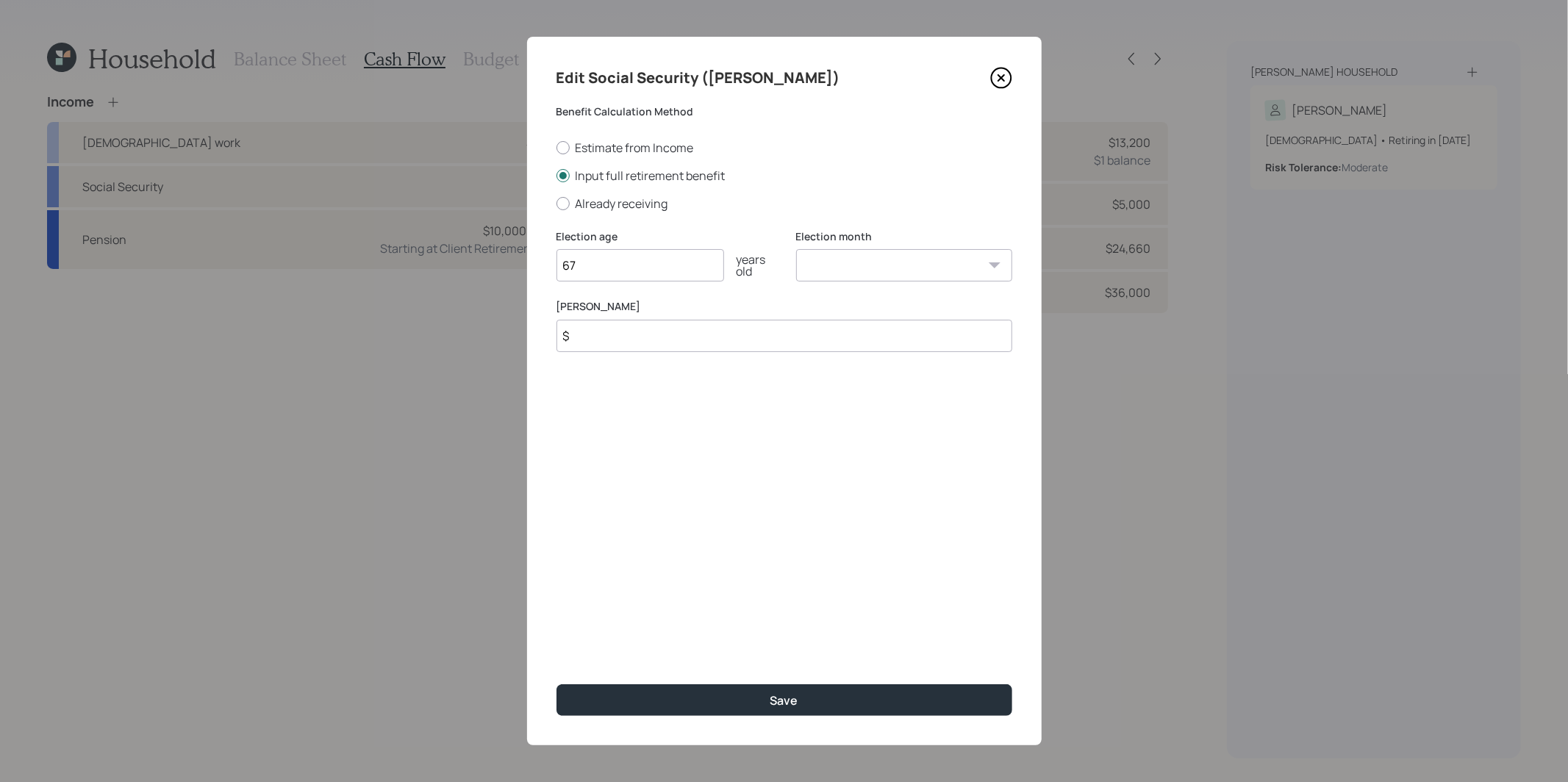
click at [871, 261] on select "January February March April May June July August September October November De…" at bounding box center [904, 265] width 216 height 33
click at [796, 249] on select "January February March April May June July August September October November De…" at bounding box center [904, 265] width 216 height 33
click at [861, 266] on select "January February March April May June July August September October November De…" at bounding box center [904, 265] width 216 height 33
select select "10"
click at [796, 249] on select "January February March April May June July August September October November De…" at bounding box center [904, 265] width 216 height 33
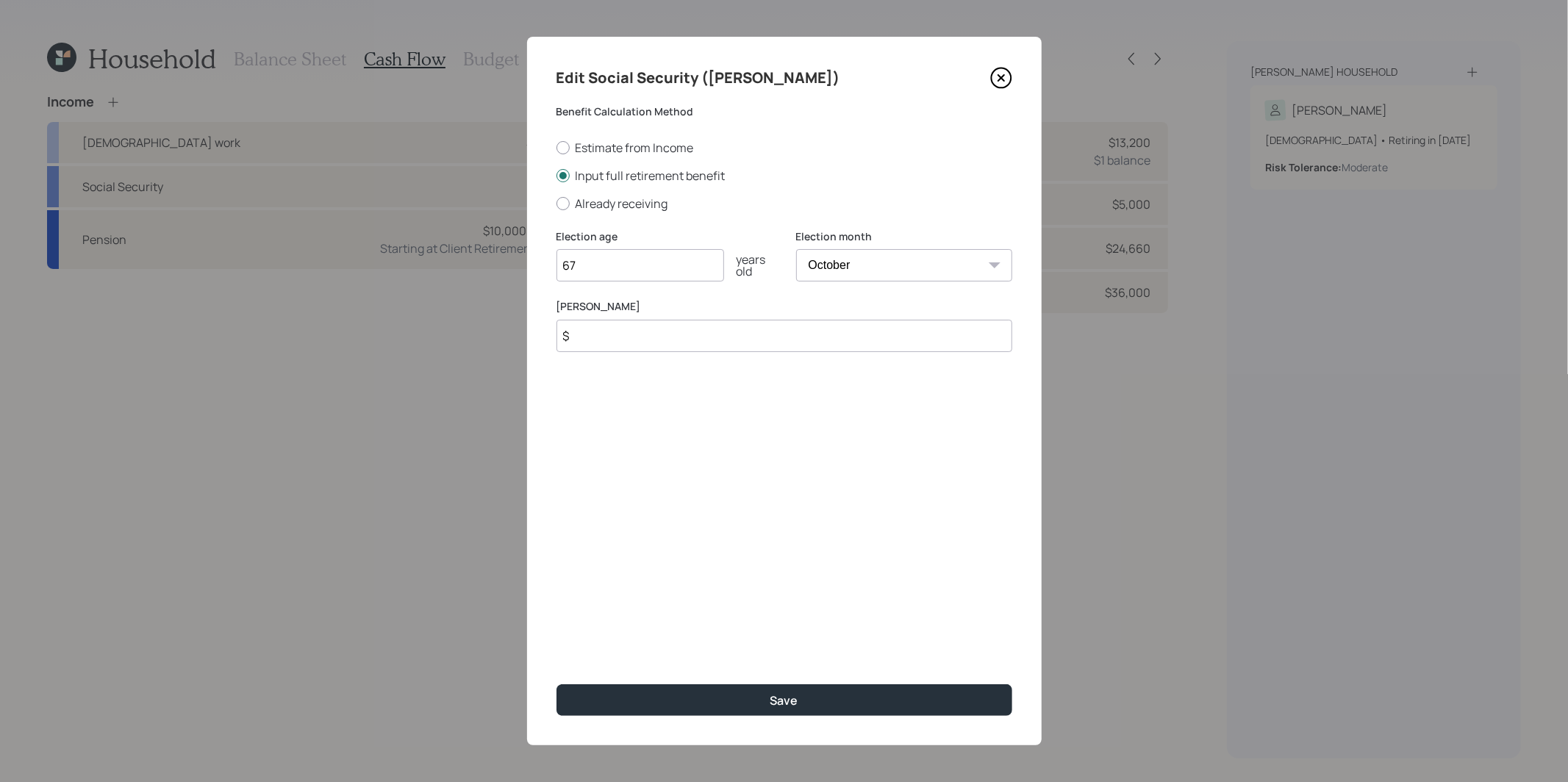
click at [644, 333] on input "$" at bounding box center [784, 335] width 455 height 33
type input "$ 3,000"
click at [693, 695] on button "Save" at bounding box center [784, 700] width 455 height 32
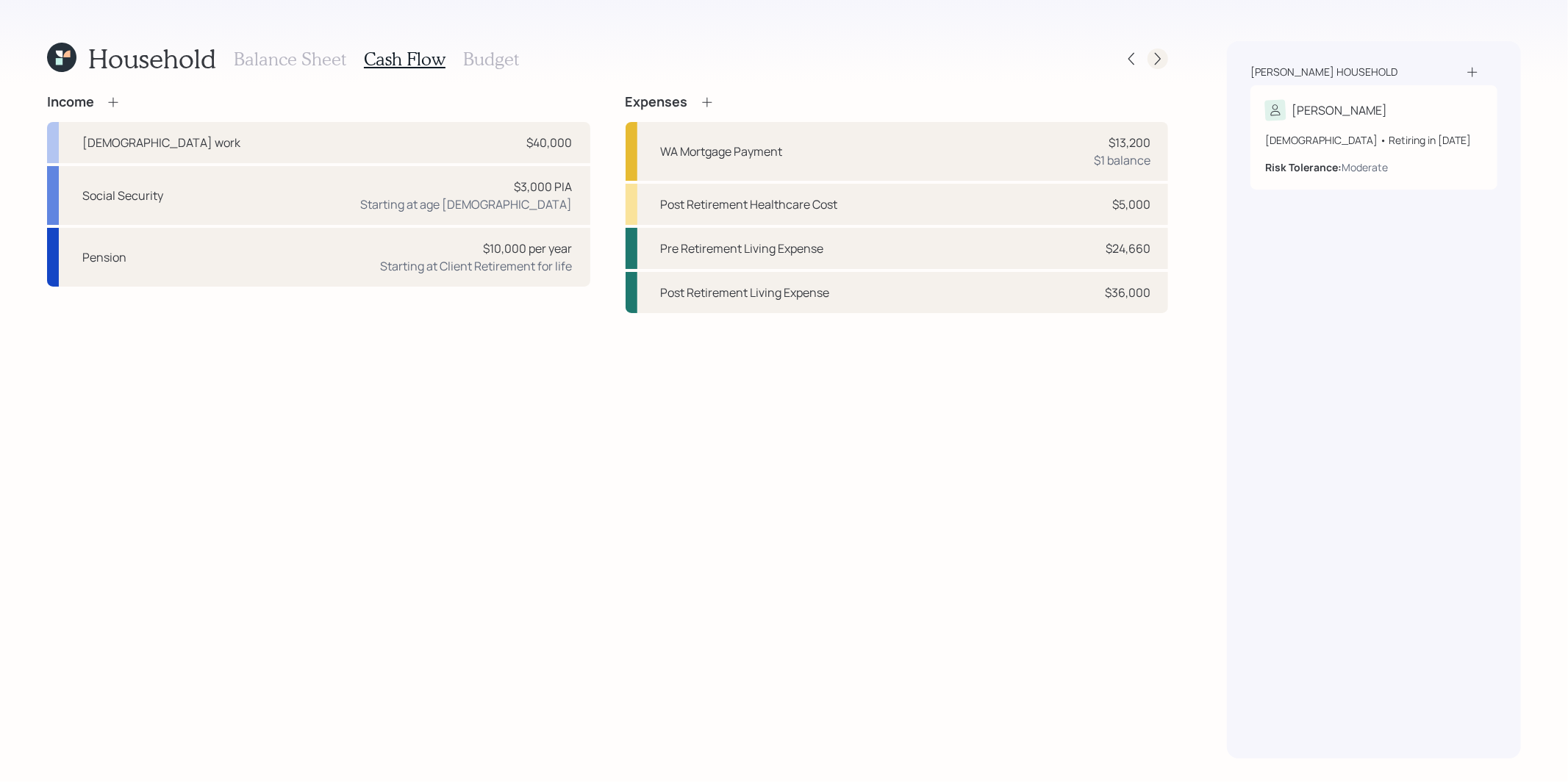
click at [1166, 60] on div at bounding box center [1157, 59] width 21 height 21
